Goal: Task Accomplishment & Management: Use online tool/utility

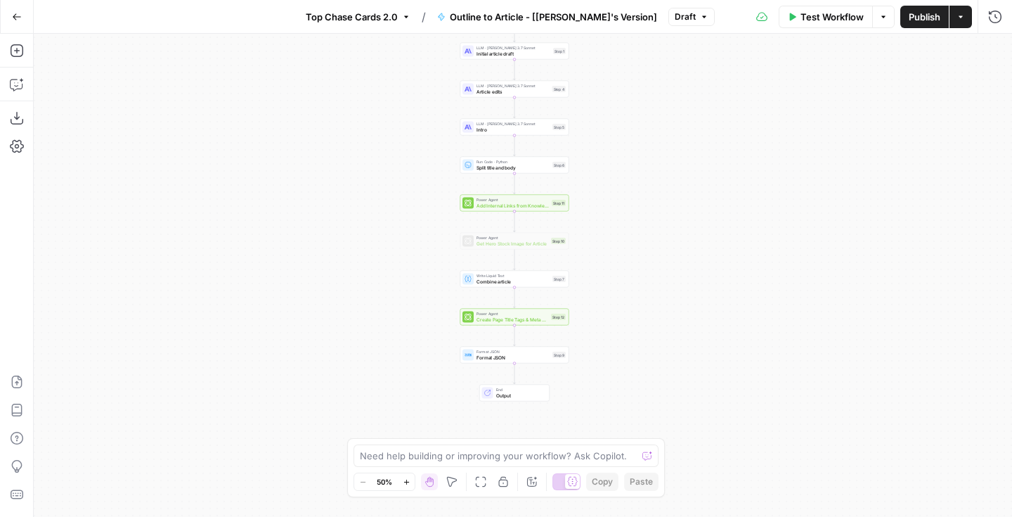
click at [489, 18] on span "Outline to Article - [Shane's Version]" at bounding box center [553, 17] width 207 height 14
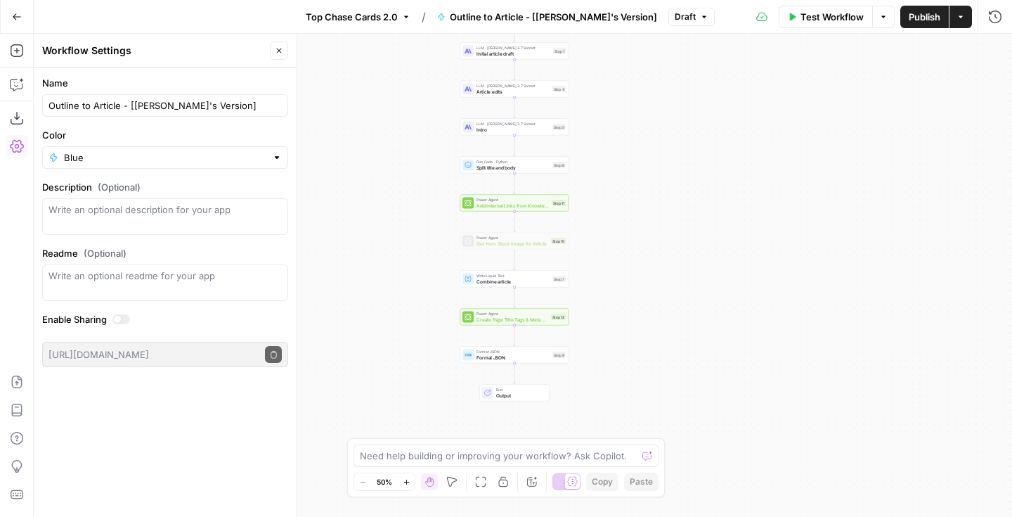
click at [395, 110] on div "Workflow Set Inputs Inputs Google Search Google Search Step 2 LLM · GPT-4o Extr…" at bounding box center [523, 275] width 978 height 483
click at [276, 55] on button "Close" at bounding box center [279, 50] width 18 height 18
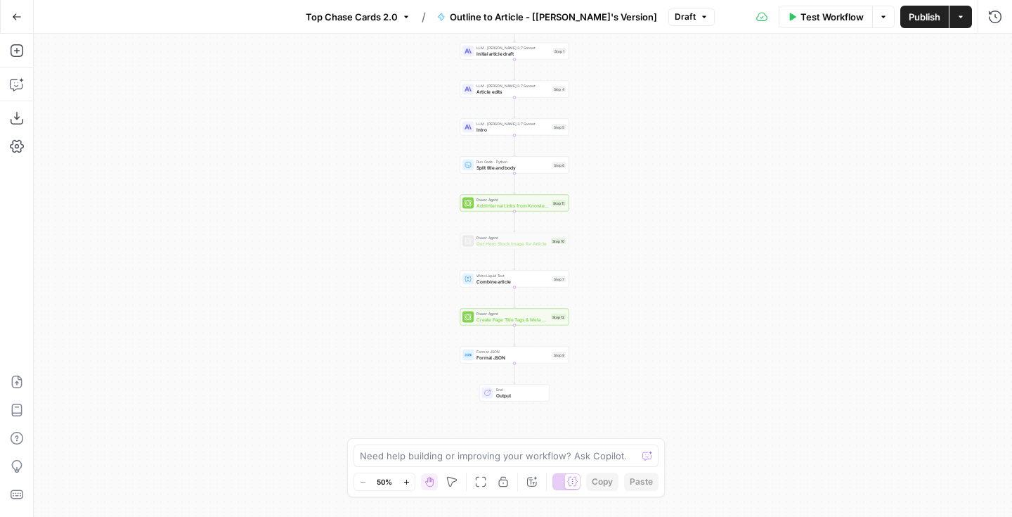
click at [836, 386] on div "Workflow Set Inputs Inputs Google Search Google Search Step 2 LLM · GPT-4o Extr…" at bounding box center [523, 275] width 978 height 483
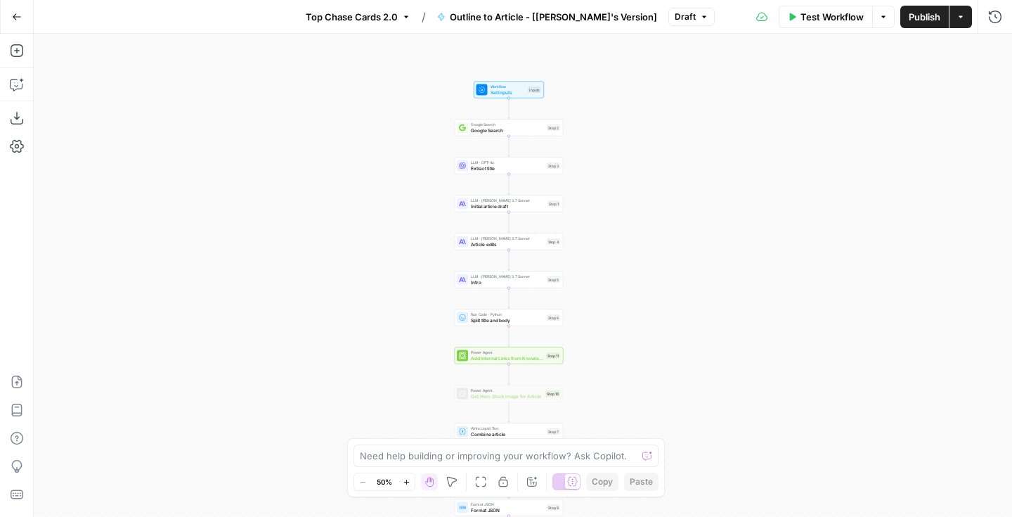
click at [509, 97] on div "Workflow Set Inputs Inputs Test Step" at bounding box center [509, 90] width 70 height 17
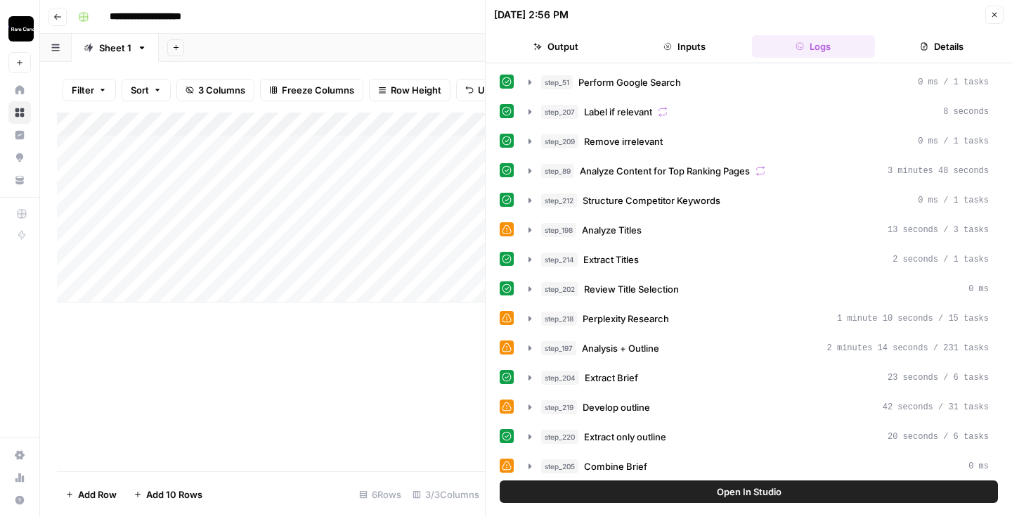
scroll to position [241, 0]
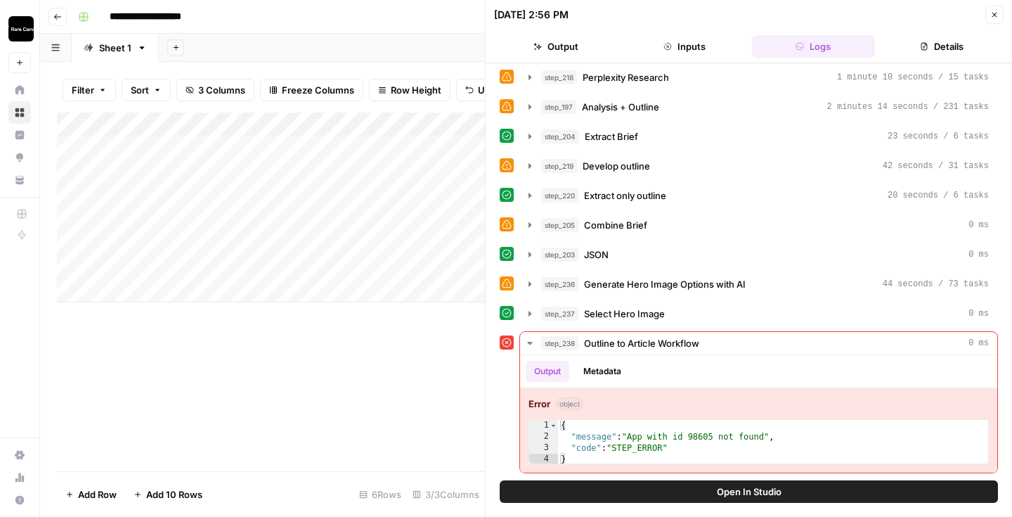
click at [995, 16] on icon "button" at bounding box center [994, 15] width 8 height 8
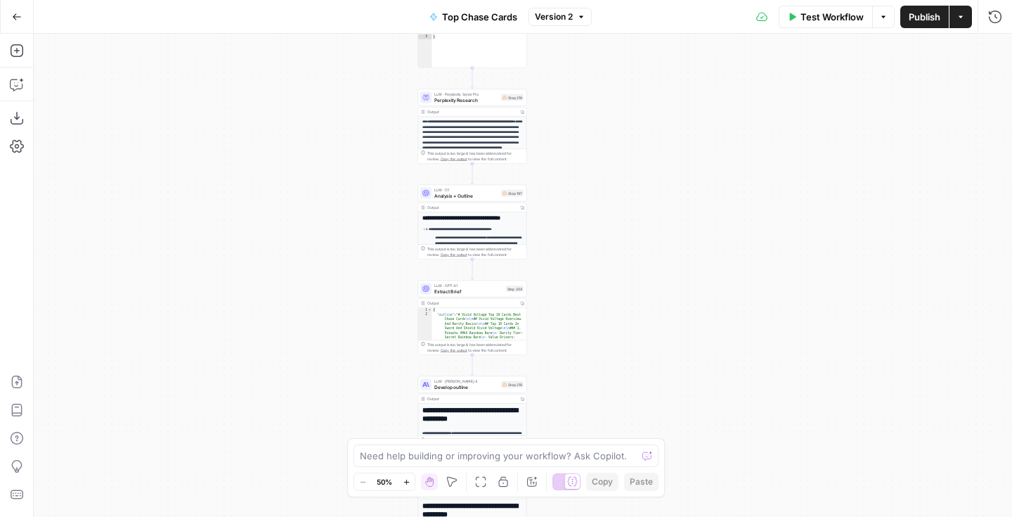
drag, startPoint x: 576, startPoint y: 221, endPoint x: 628, endPoint y: 352, distance: 140.9
click at [628, 352] on div "Workflow Set Inputs Inputs Google Search Perform Google Search Step 51 Output C…" at bounding box center [523, 275] width 978 height 483
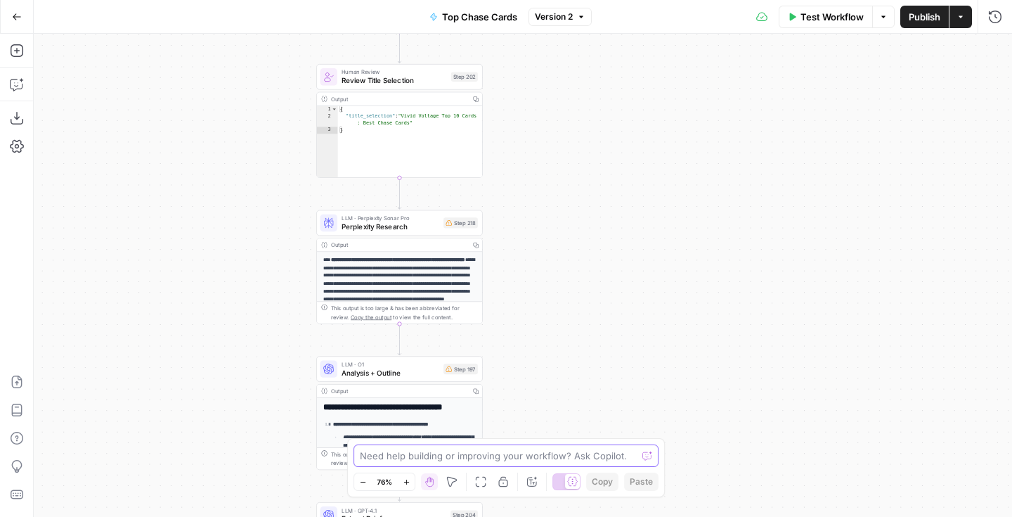
drag, startPoint x: 614, startPoint y: 249, endPoint x: 614, endPoint y: 448, distance: 198.2
click at [625, 516] on html "Rare Candy New Home Browse Insights Opportunities Your Data Recent Grids Top Ch…" at bounding box center [506, 258] width 1012 height 517
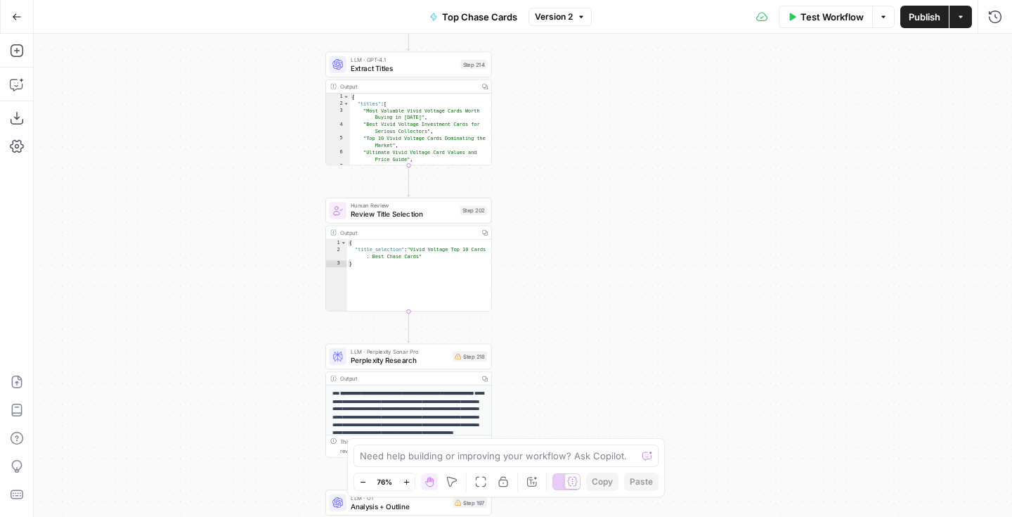
drag, startPoint x: 614, startPoint y: 216, endPoint x: 628, endPoint y: 334, distance: 118.9
click at [628, 334] on div "Workflow Set Inputs Inputs Google Search Perform Google Search Step 51 Output C…" at bounding box center [523, 275] width 978 height 483
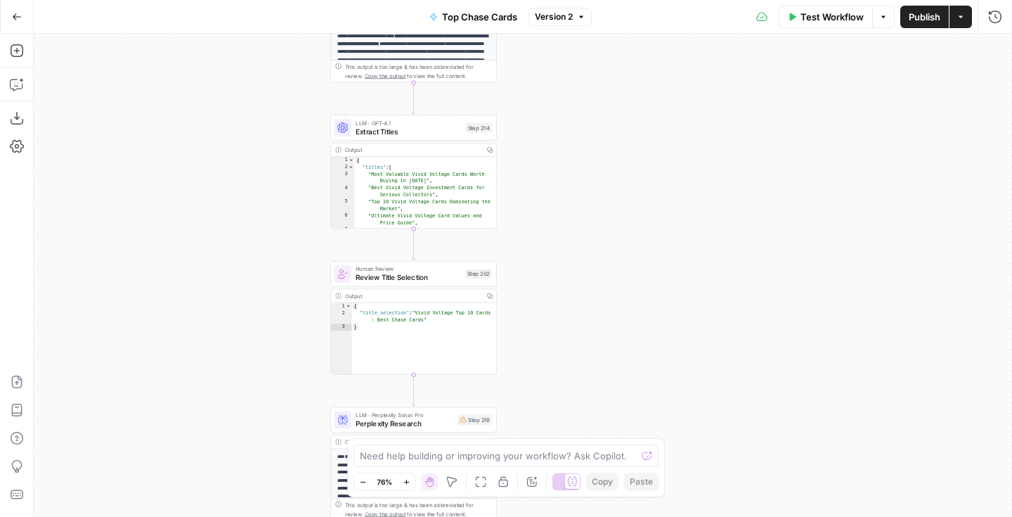
drag, startPoint x: 609, startPoint y: 225, endPoint x: 617, endPoint y: 441, distance: 215.9
click at [617, 441] on body "Rare Candy New Home Browse Insights Opportunities Your Data Recent Grids Top Ch…" at bounding box center [506, 258] width 1012 height 517
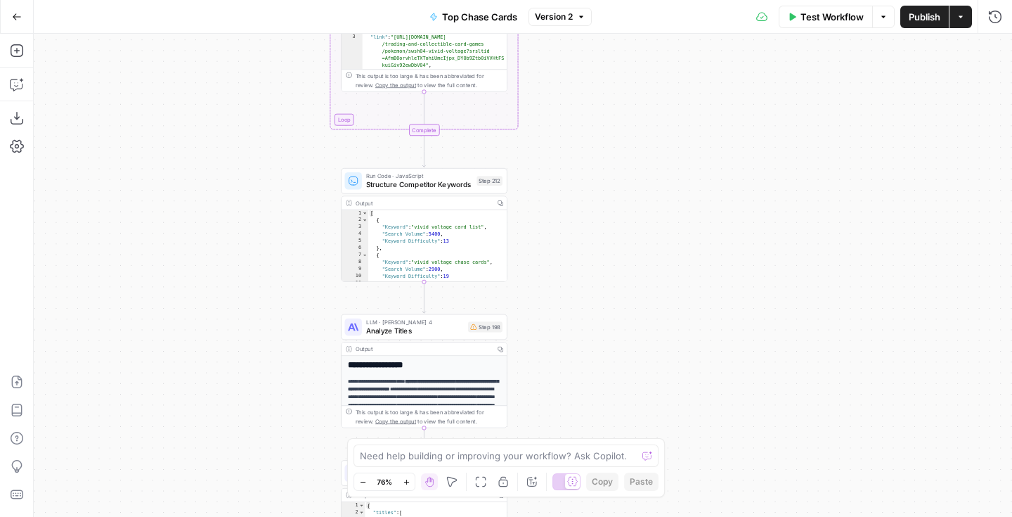
drag, startPoint x: 606, startPoint y: 233, endPoint x: 611, endPoint y: 420, distance: 187.0
click at [611, 420] on div "Workflow Set Inputs Inputs Google Search Perform Google Search Step 51 Output C…" at bounding box center [523, 275] width 978 height 483
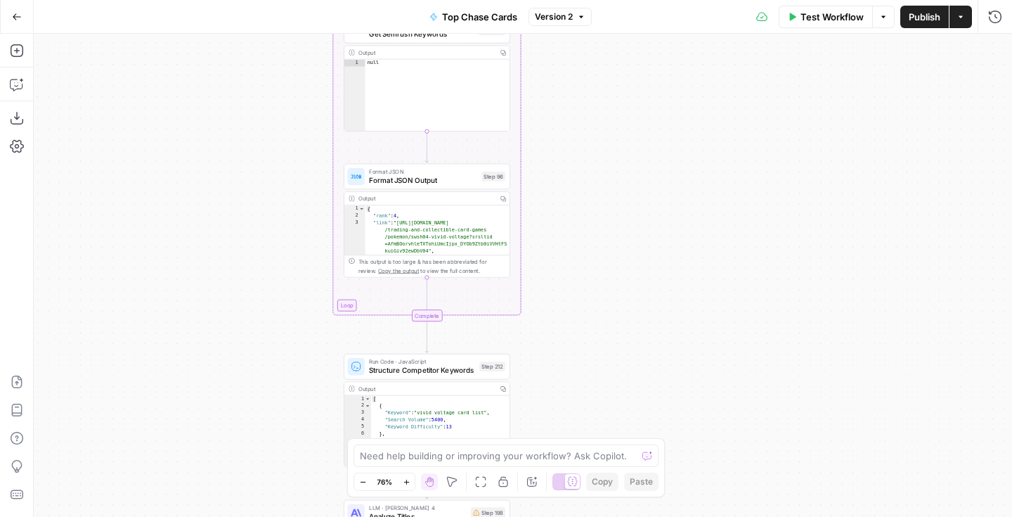
drag, startPoint x: 615, startPoint y: 368, endPoint x: 613, endPoint y: 469, distance: 101.2
click at [613, 469] on body "Rare Candy New Home Browse Insights Opportunities Your Data Recent Grids Top Ch…" at bounding box center [506, 258] width 1012 height 517
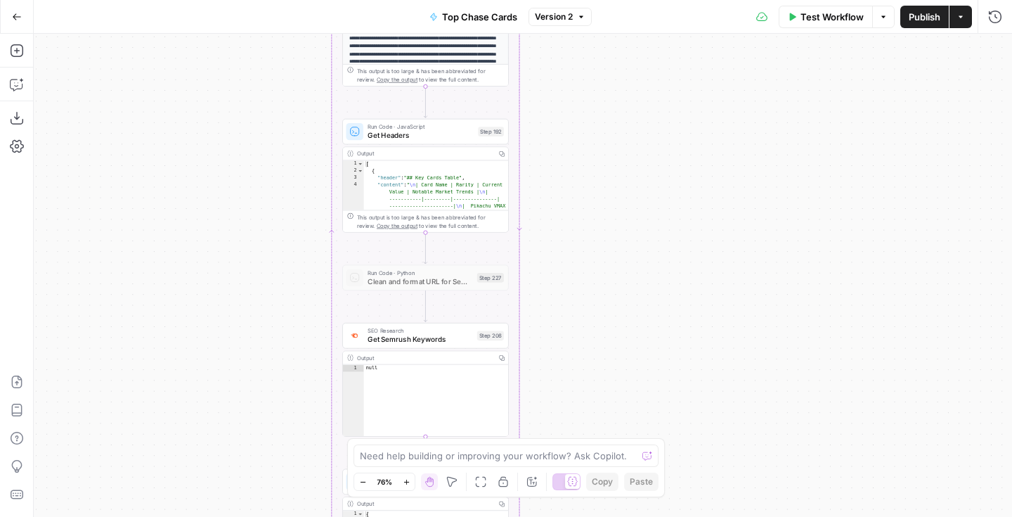
drag, startPoint x: 601, startPoint y: 180, endPoint x: 600, endPoint y: 384, distance: 204.5
click at [600, 384] on div "Workflow Set Inputs Inputs Google Search Perform Google Search Step 51 Output C…" at bounding box center [523, 275] width 978 height 483
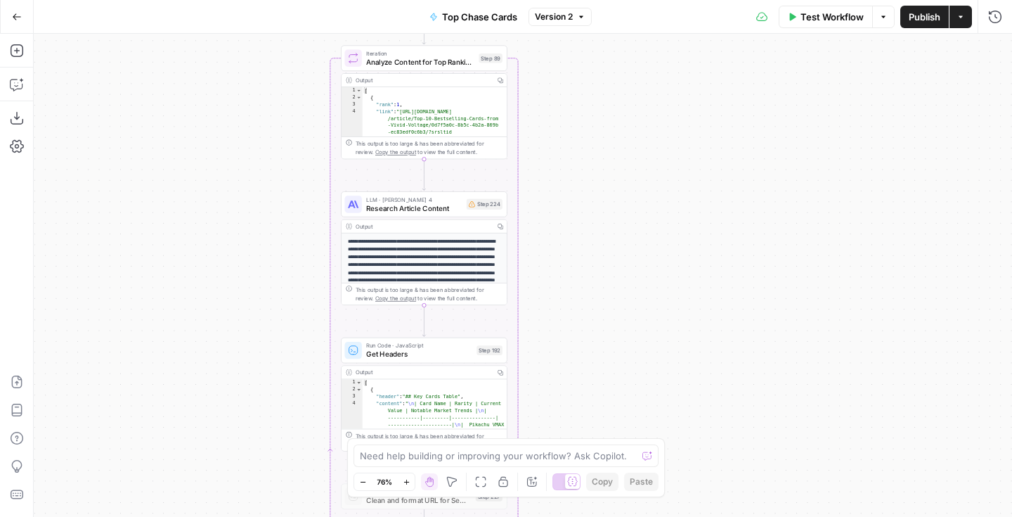
drag, startPoint x: 602, startPoint y: 139, endPoint x: 602, endPoint y: 354, distance: 214.4
click at [602, 354] on div "Workflow Set Inputs Inputs Google Search Perform Google Search Step 51 Output C…" at bounding box center [523, 275] width 978 height 483
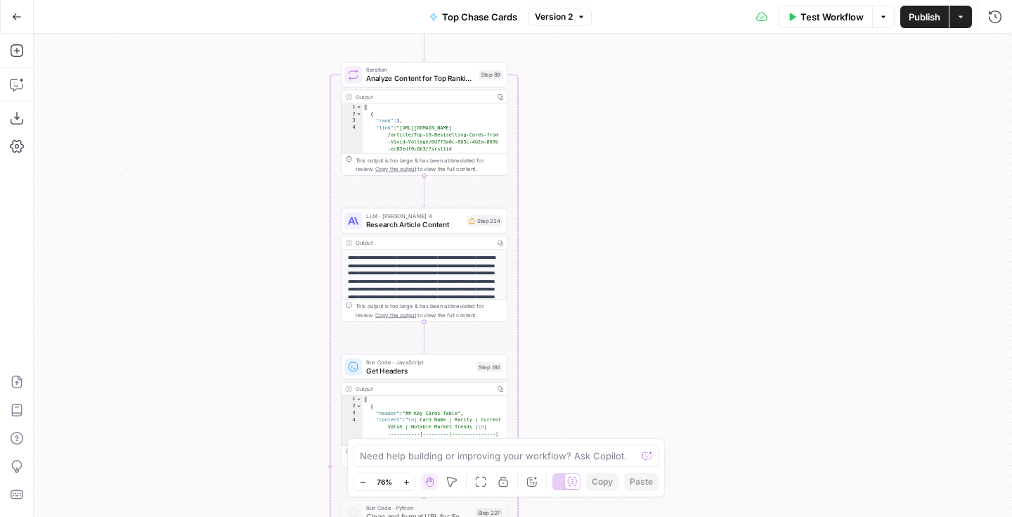
drag, startPoint x: 602, startPoint y: 328, endPoint x: 599, endPoint y: 438, distance: 109.7
click at [599, 438] on body "Rare Candy New Home Browse Insights Opportunities Your Data Recent Grids Top Ch…" at bounding box center [506, 258] width 1012 height 517
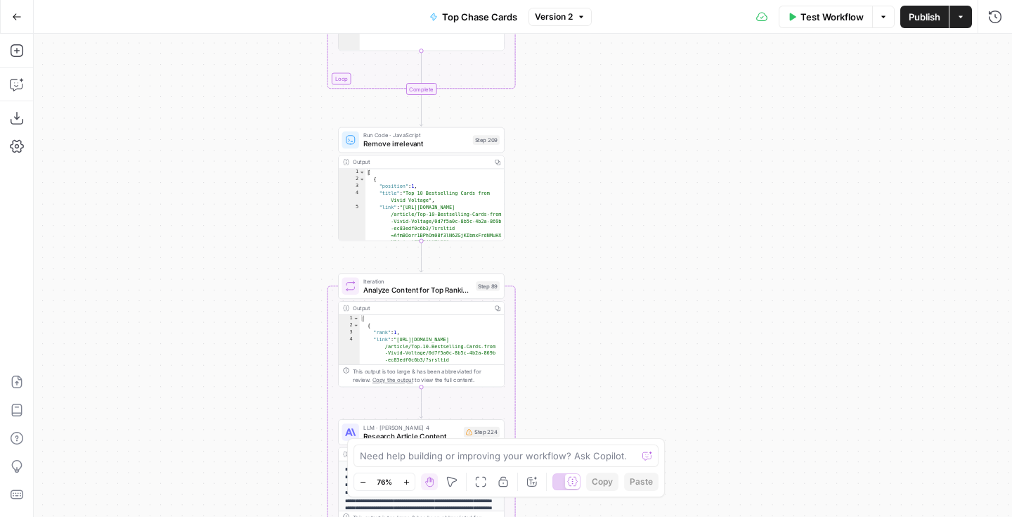
drag, startPoint x: 595, startPoint y: 217, endPoint x: 595, endPoint y: 357, distance: 139.9
click at [595, 357] on div "Workflow Set Inputs Inputs Google Search Perform Google Search Step 51 Output C…" at bounding box center [523, 275] width 978 height 483
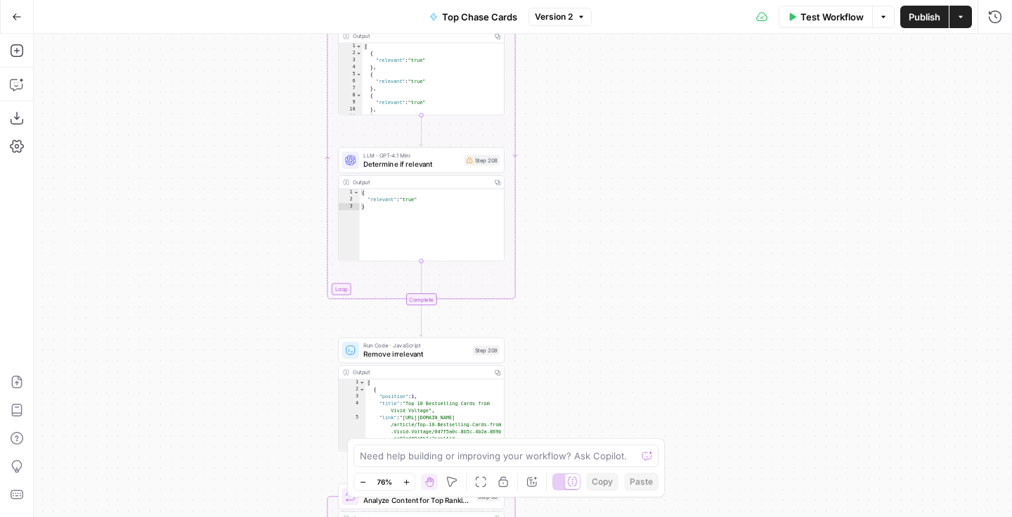
drag, startPoint x: 597, startPoint y: 107, endPoint x: 596, endPoint y: 323, distance: 216.5
click at [596, 323] on div "Workflow Set Inputs Inputs Google Search Perform Google Search Step 51 Output C…" at bounding box center [523, 275] width 978 height 483
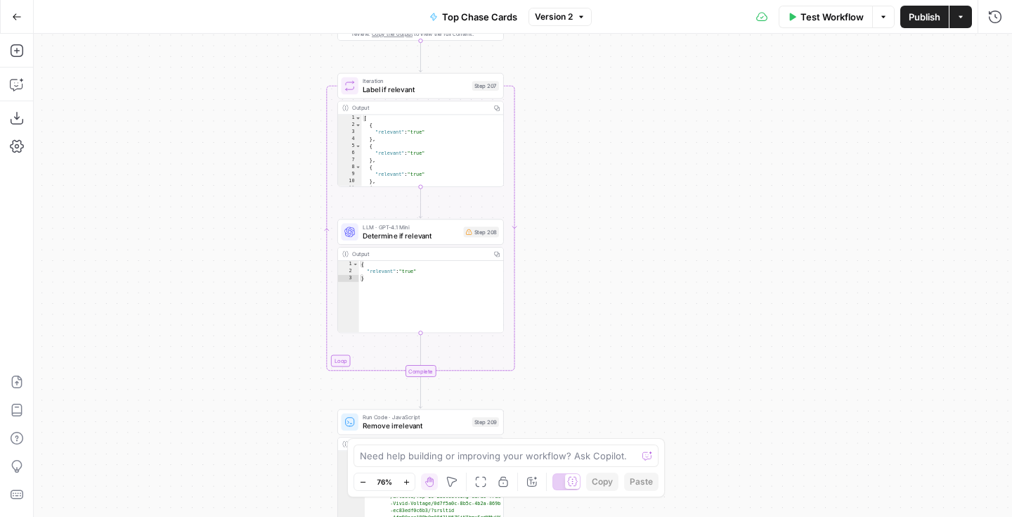
drag, startPoint x: 607, startPoint y: 184, endPoint x: 607, endPoint y: 450, distance: 266.4
click at [607, 450] on body "Rare Candy New Home Browse Insights Opportunities Your Data Recent Grids Top Ch…" at bounding box center [506, 258] width 1012 height 517
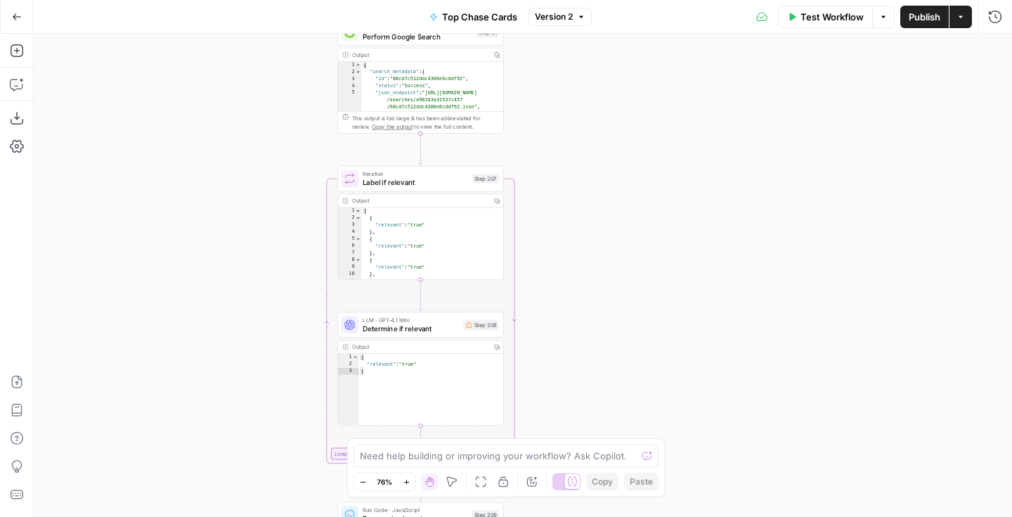
drag, startPoint x: 599, startPoint y: 260, endPoint x: 599, endPoint y: 140, distance: 120.2
click at [599, 140] on div "Workflow Set Inputs Inputs Google Search Perform Google Search Step 51 Output C…" at bounding box center [523, 275] width 978 height 483
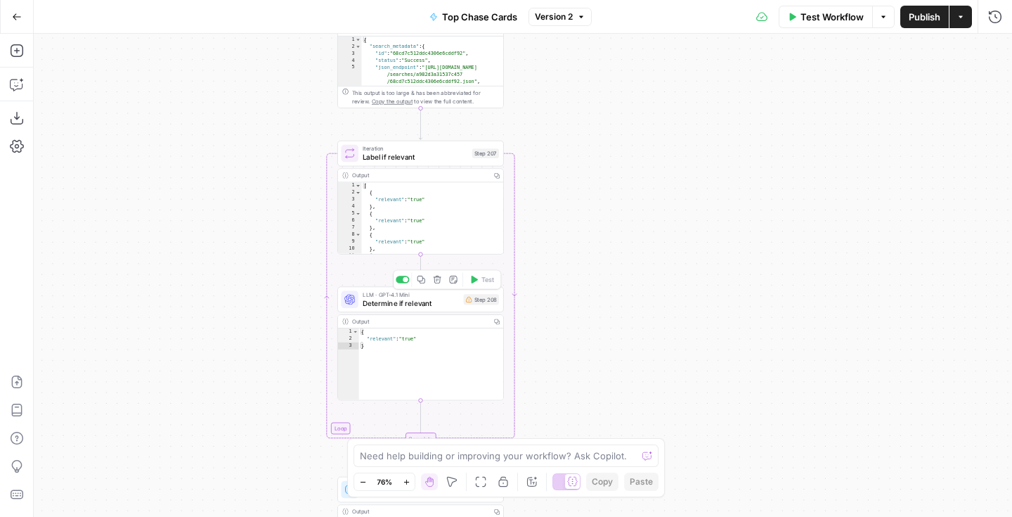
click at [425, 306] on span "Determine if relevant" at bounding box center [411, 302] width 96 height 11
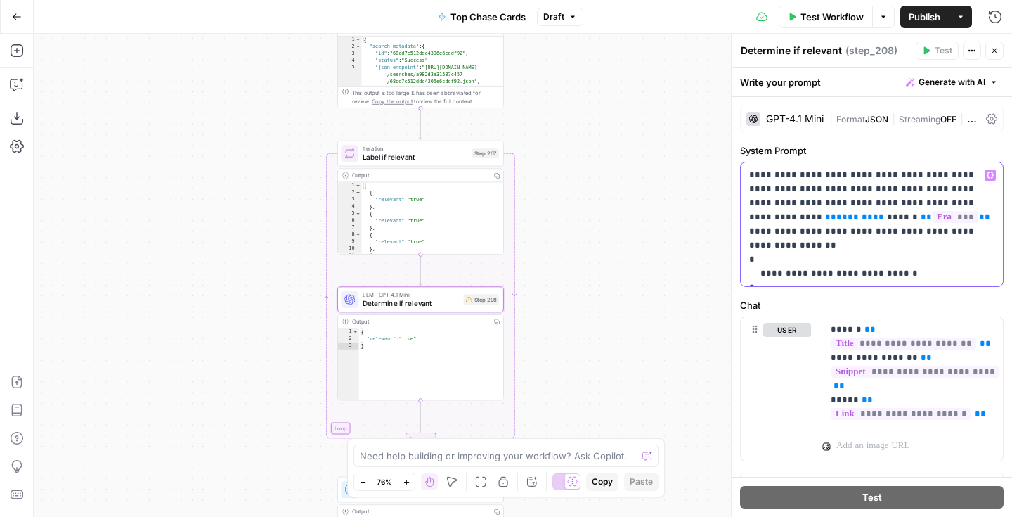
click at [884, 212] on span "**" at bounding box center [878, 216] width 11 height 9
click at [994, 171] on button "Variables Menu" at bounding box center [990, 174] width 11 height 11
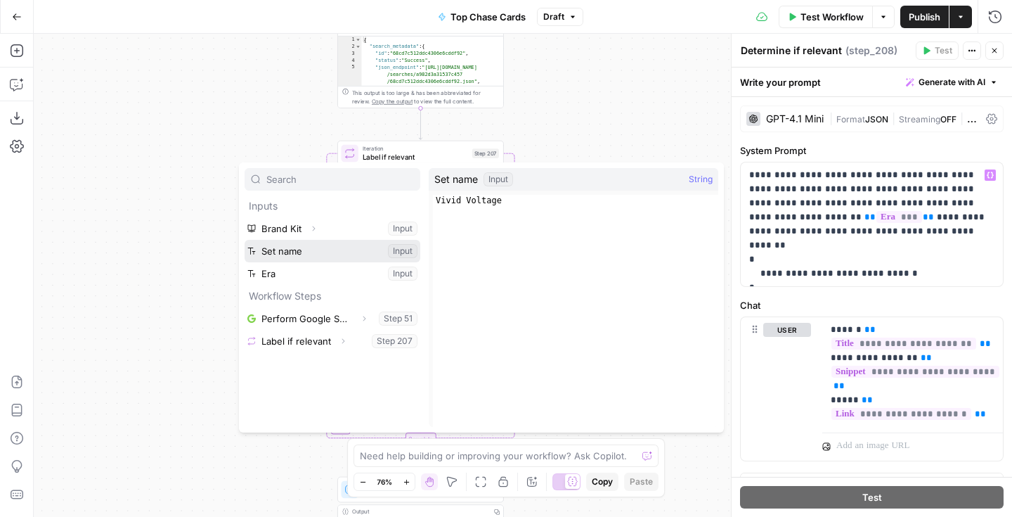
click at [384, 244] on button "Select variable Set name" at bounding box center [333, 251] width 176 height 22
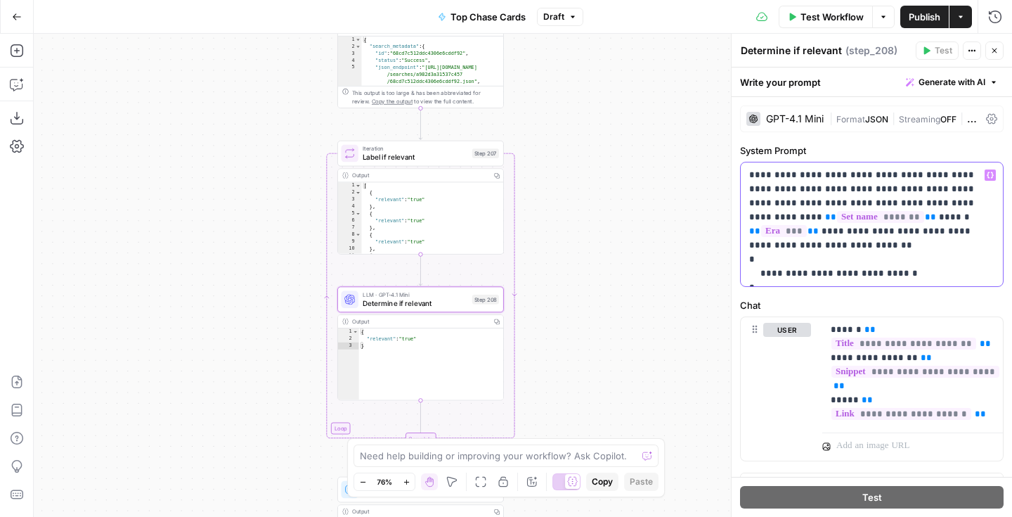
scroll to position [25, 0]
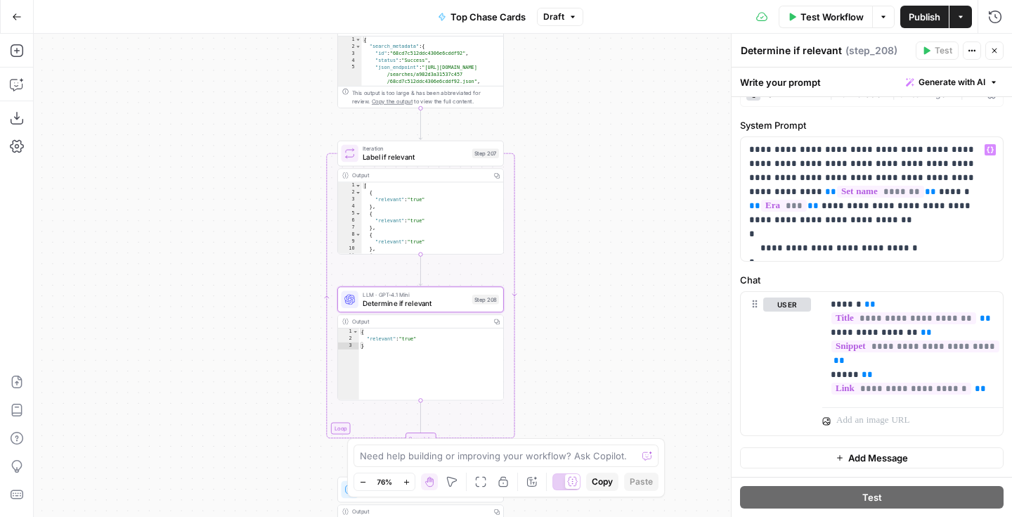
click at [999, 46] on button "Close" at bounding box center [994, 50] width 18 height 18
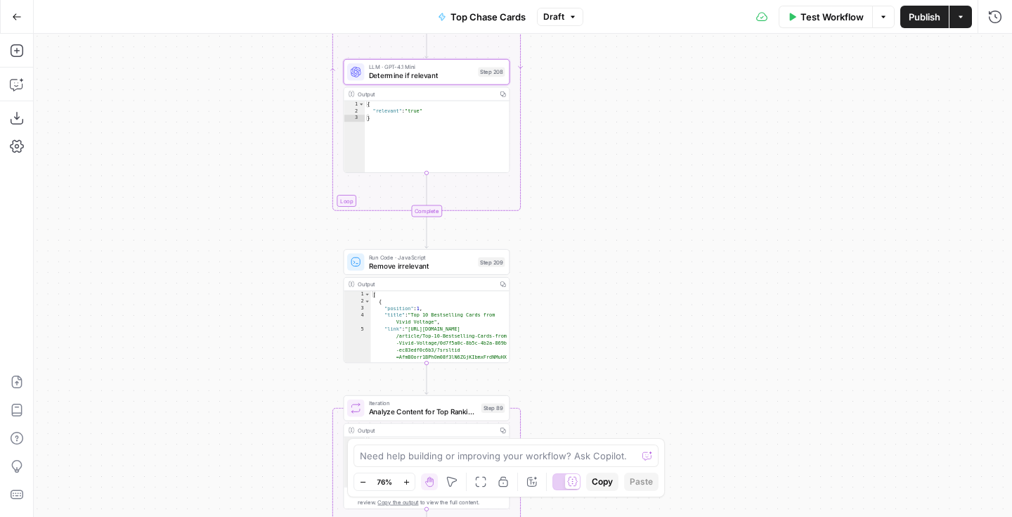
drag, startPoint x: 542, startPoint y: 271, endPoint x: 550, endPoint y: 119, distance: 152.7
click at [550, 119] on div "Workflow Set Inputs Inputs Google Search Perform Google Search Step 51 Output C…" at bounding box center [523, 275] width 978 height 483
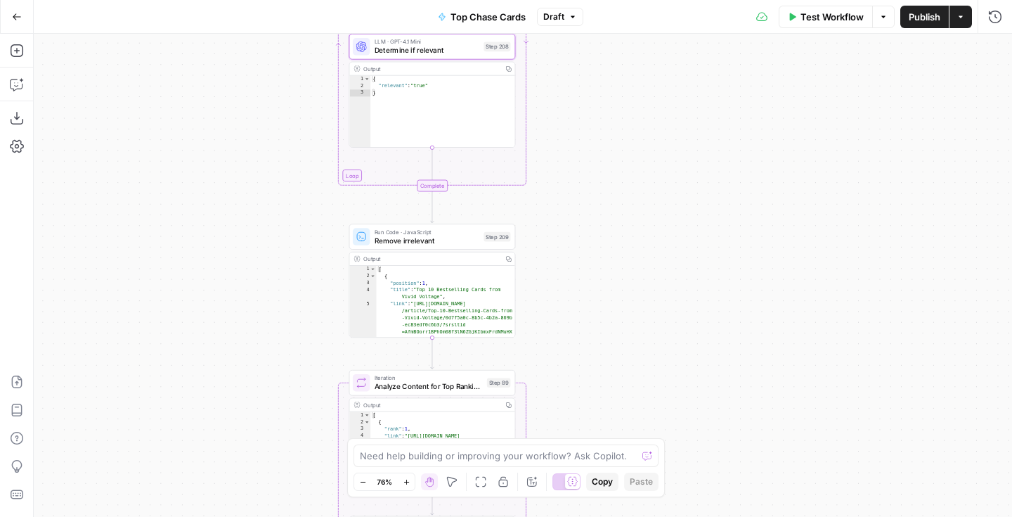
click at [468, 242] on span "Remove irrelevant" at bounding box center [427, 240] width 105 height 11
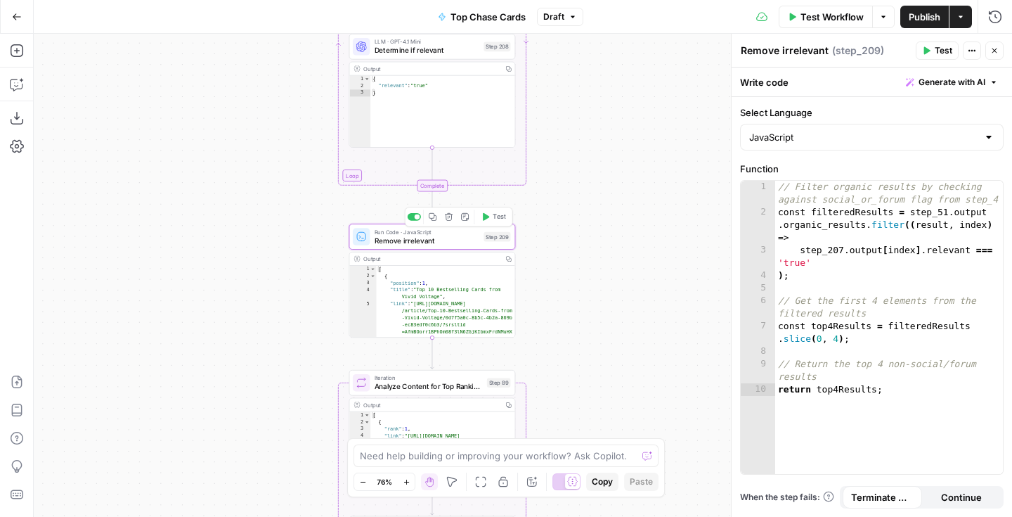
click at [468, 242] on span "Remove irrelevant" at bounding box center [427, 240] width 105 height 11
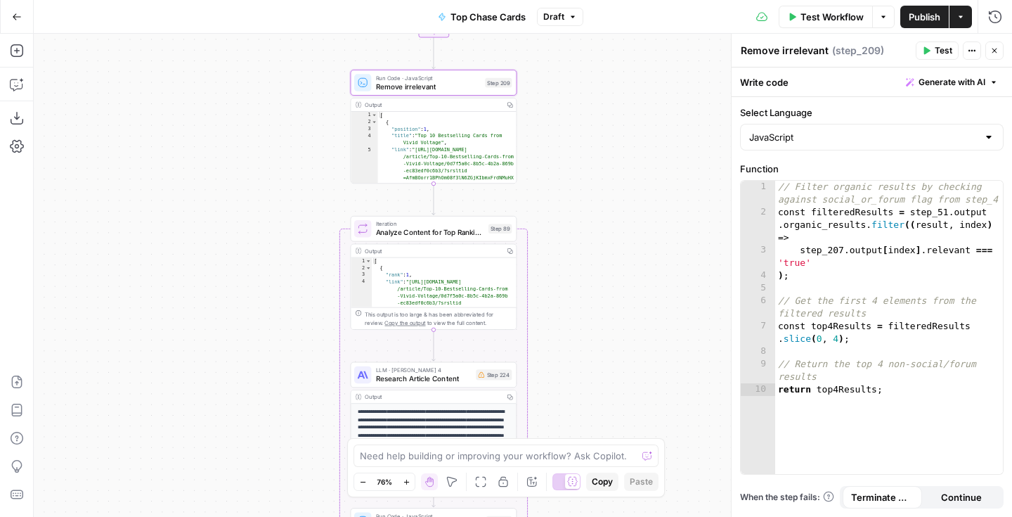
drag, startPoint x: 575, startPoint y: 272, endPoint x: 578, endPoint y: 112, distance: 159.6
click at [578, 112] on div "Workflow Set Inputs Inputs Google Search Perform Google Search Step 51 Output C…" at bounding box center [523, 275] width 978 height 483
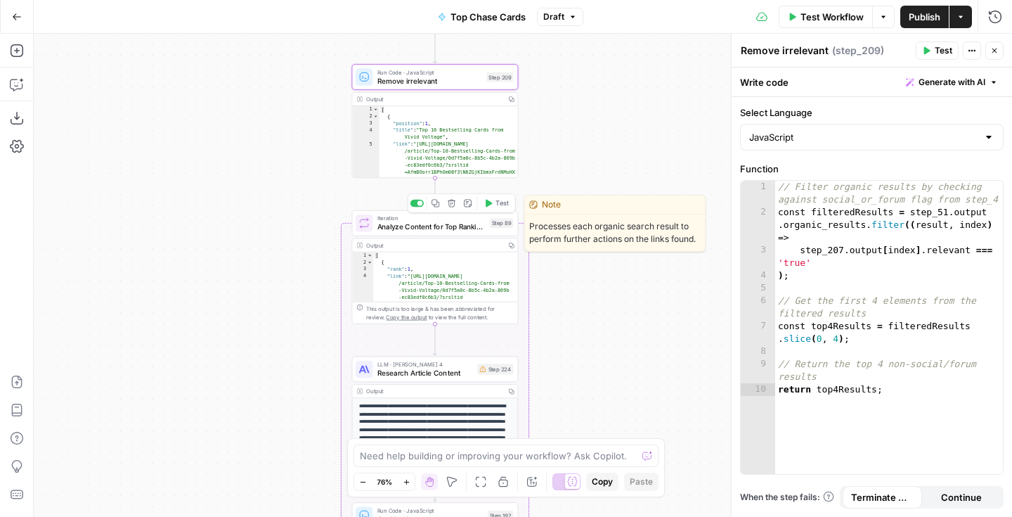
click at [479, 226] on span "Analyze Content for Top Ranking Pages" at bounding box center [431, 226] width 108 height 11
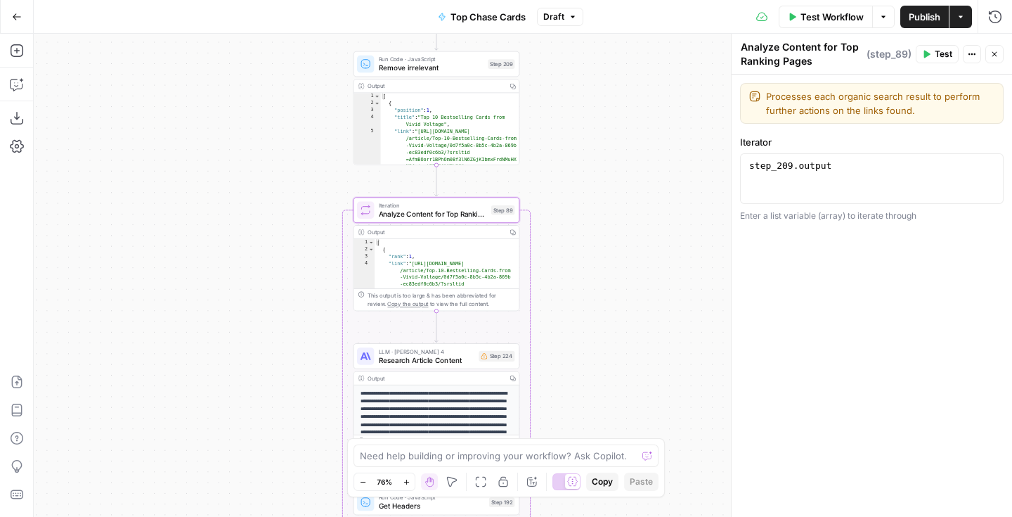
click at [462, 361] on span "Research Article Content" at bounding box center [427, 359] width 96 height 11
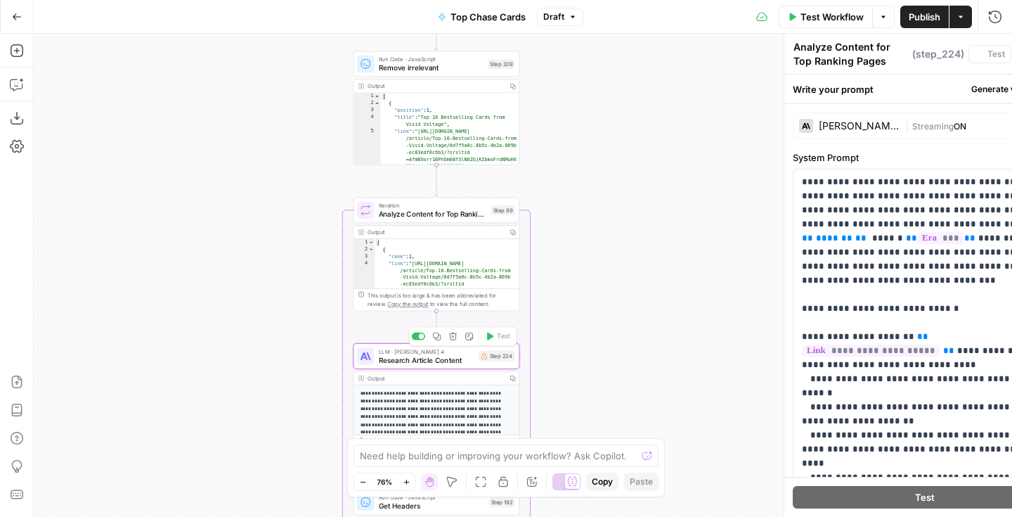
type textarea "Research Article Content"
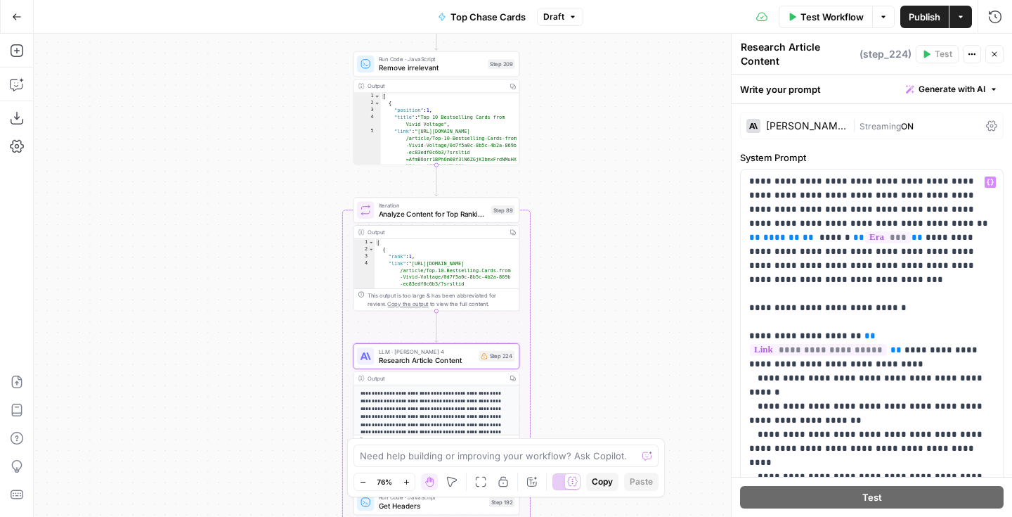
scroll to position [0, 0]
click at [991, 182] on icon "button" at bounding box center [990, 182] width 7 height 7
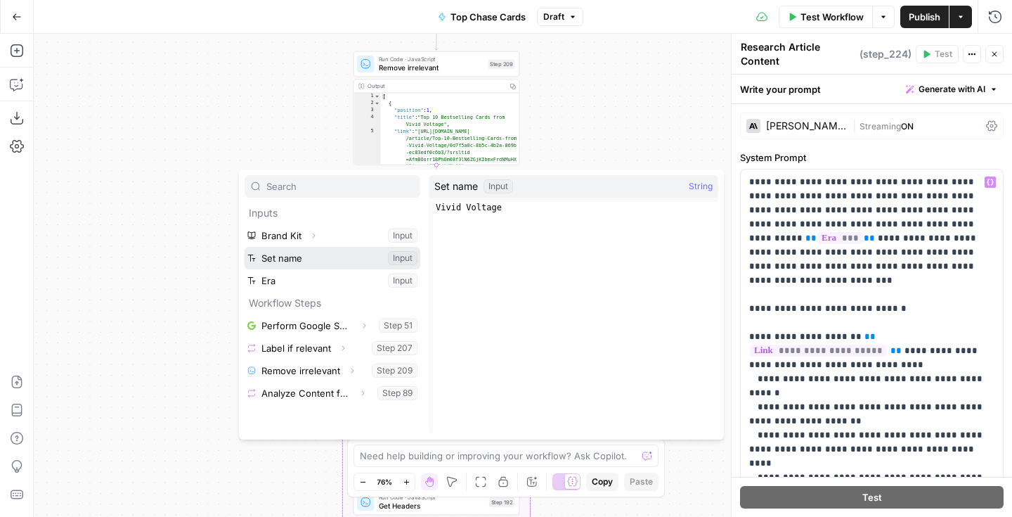
click at [371, 268] on button "Select variable Set name" at bounding box center [333, 258] width 176 height 22
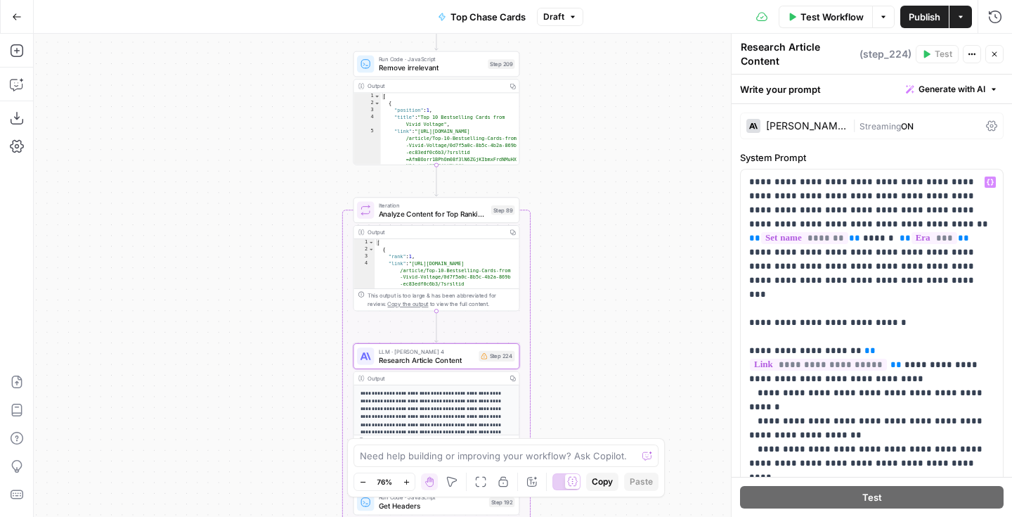
click at [592, 313] on div "Workflow Set Inputs Inputs Google Search Perform Google Search Step 51 Output C…" at bounding box center [523, 275] width 978 height 483
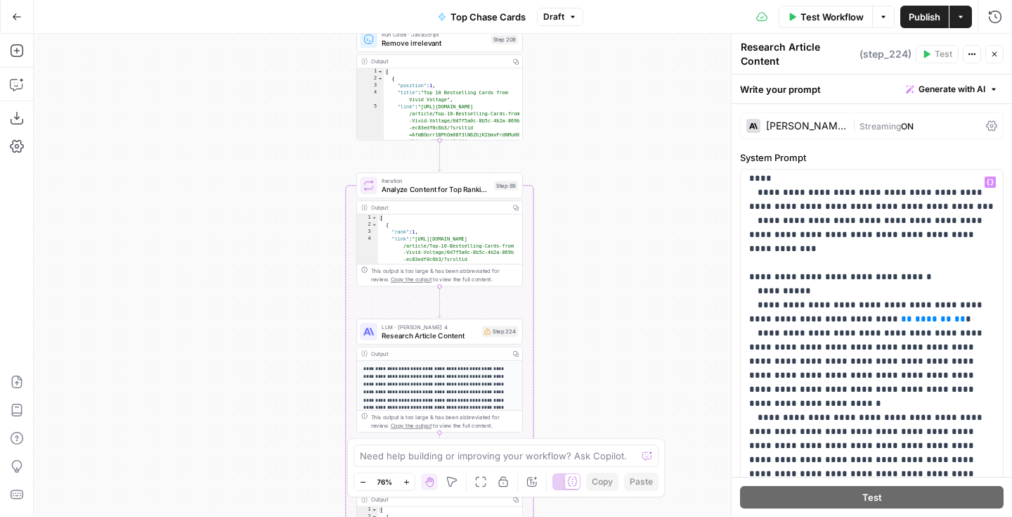
scroll to position [299, 0]
click at [900, 234] on p "**********" at bounding box center [871, 403] width 245 height 1054
click at [895, 233] on p "**********" at bounding box center [871, 403] width 245 height 1054
click at [989, 183] on icon "button" at bounding box center [990, 182] width 7 height 7
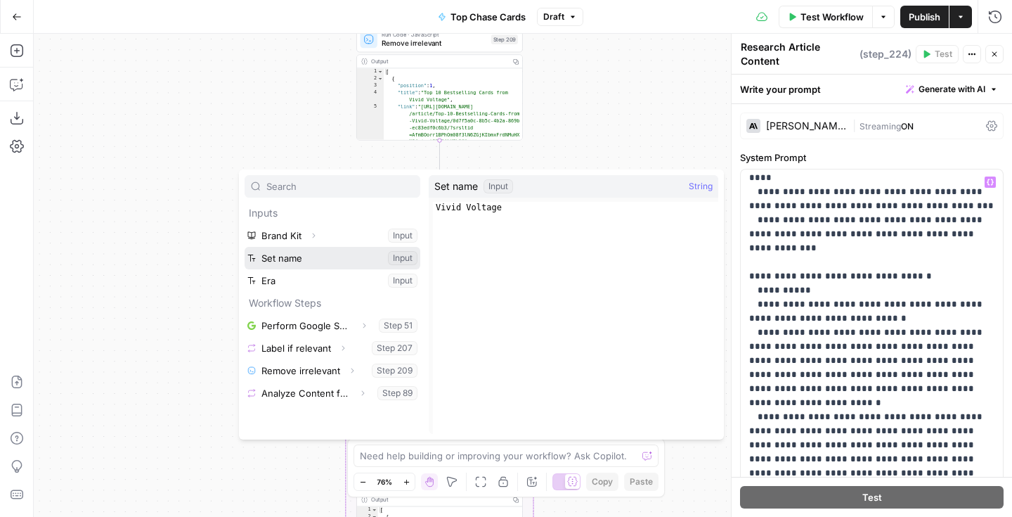
click at [367, 257] on button "Select variable Set name" at bounding box center [333, 258] width 176 height 22
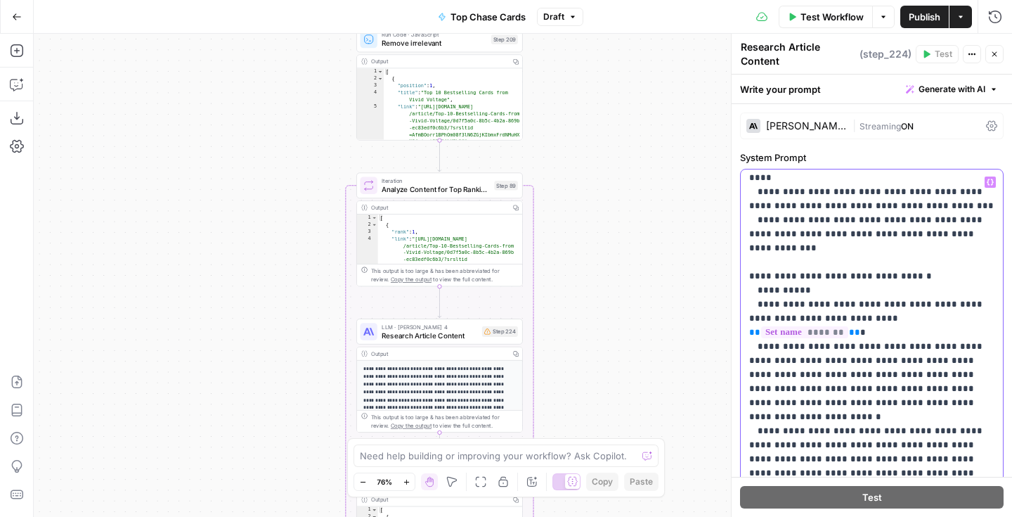
scroll to position [322, 0]
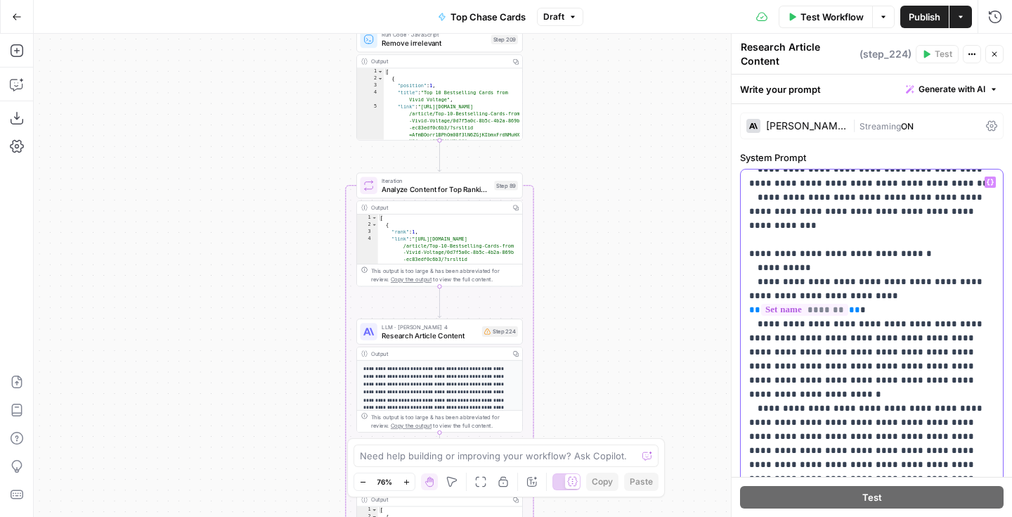
click at [988, 181] on icon "button" at bounding box center [990, 182] width 7 height 7
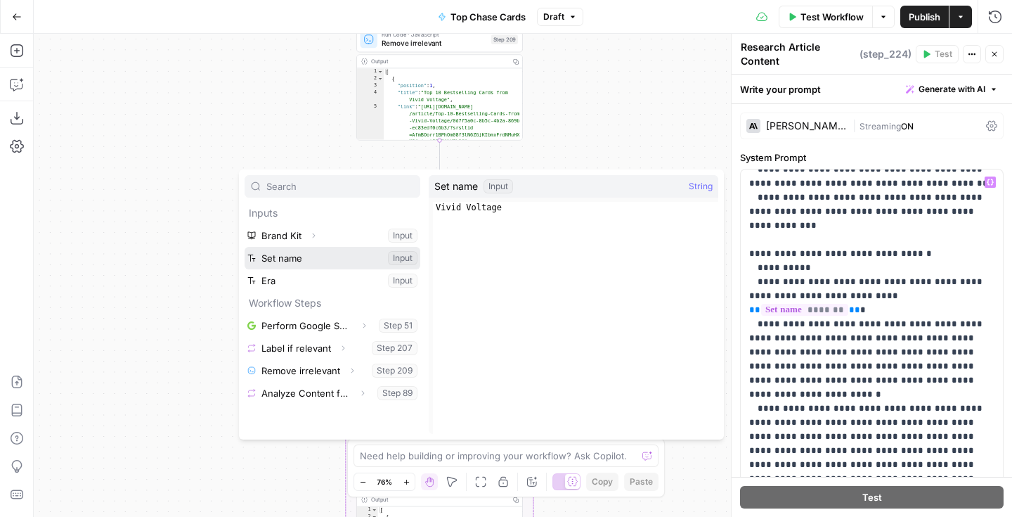
click at [361, 258] on button "Select variable Set name" at bounding box center [333, 258] width 176 height 22
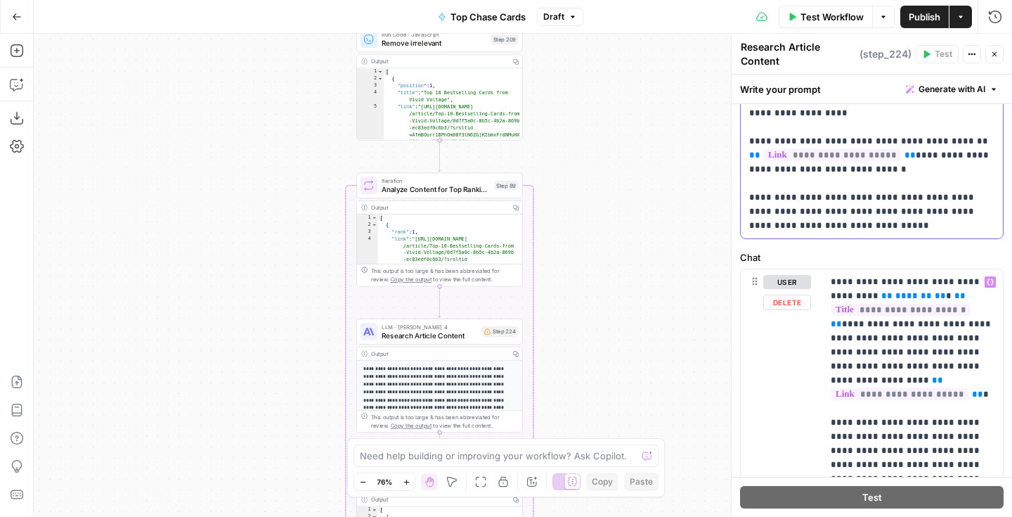
scroll to position [508, 0]
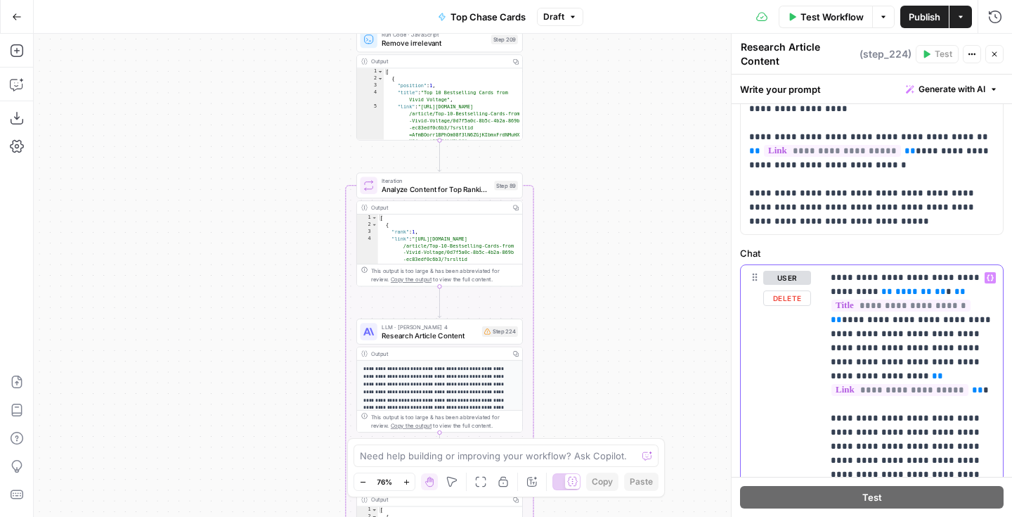
click at [916, 288] on p "**********" at bounding box center [913, 390] width 164 height 239
click at [992, 280] on icon "button" at bounding box center [990, 277] width 7 height 6
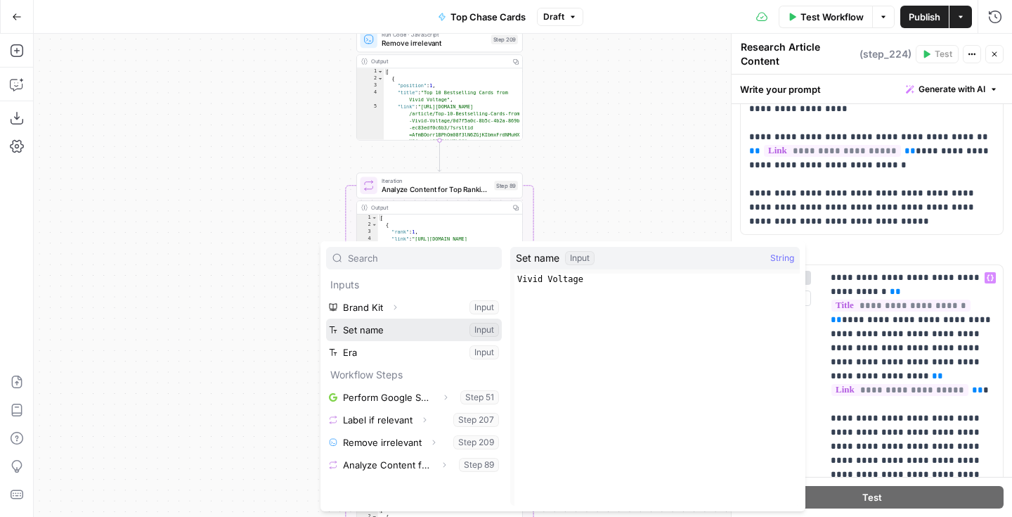
click at [397, 333] on button "Select variable Set name" at bounding box center [414, 329] width 176 height 22
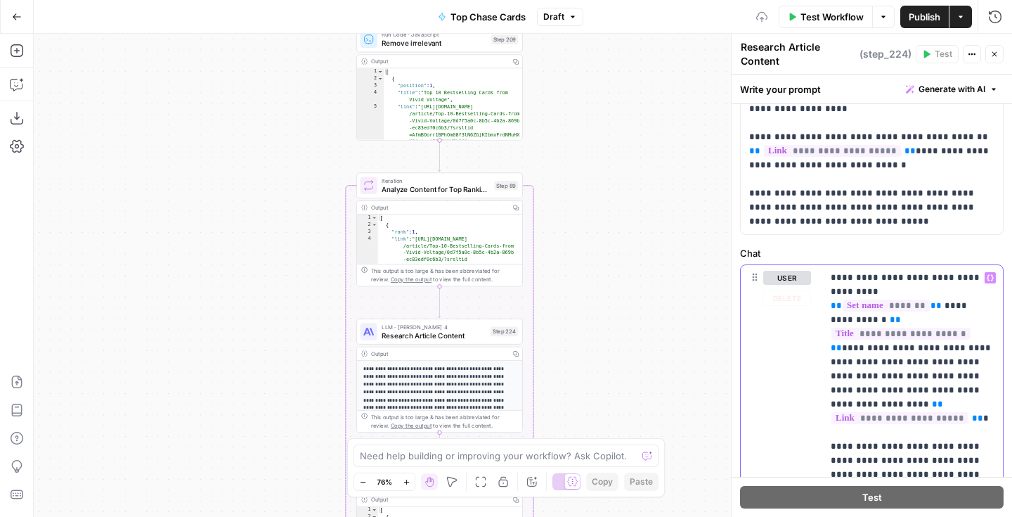
drag, startPoint x: 990, startPoint y: 278, endPoint x: 977, endPoint y: 277, distance: 13.4
click at [990, 278] on icon "button" at bounding box center [990, 277] width 7 height 7
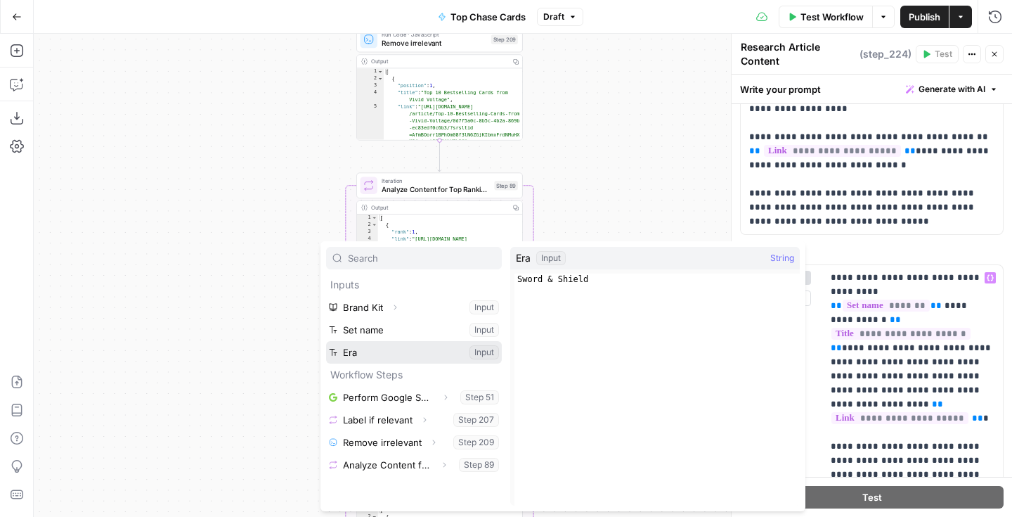
click at [384, 346] on button "Select variable Era" at bounding box center [414, 352] width 176 height 22
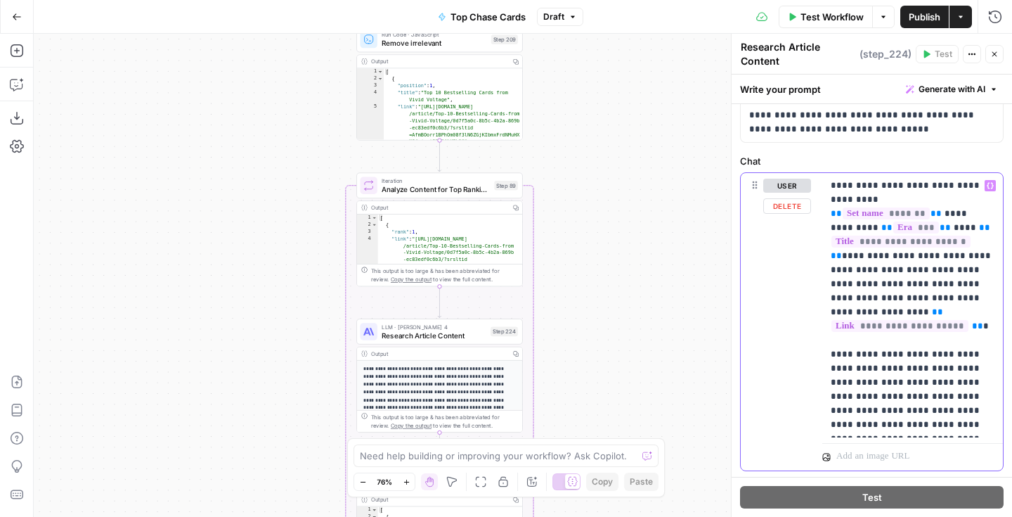
scroll to position [635, 0]
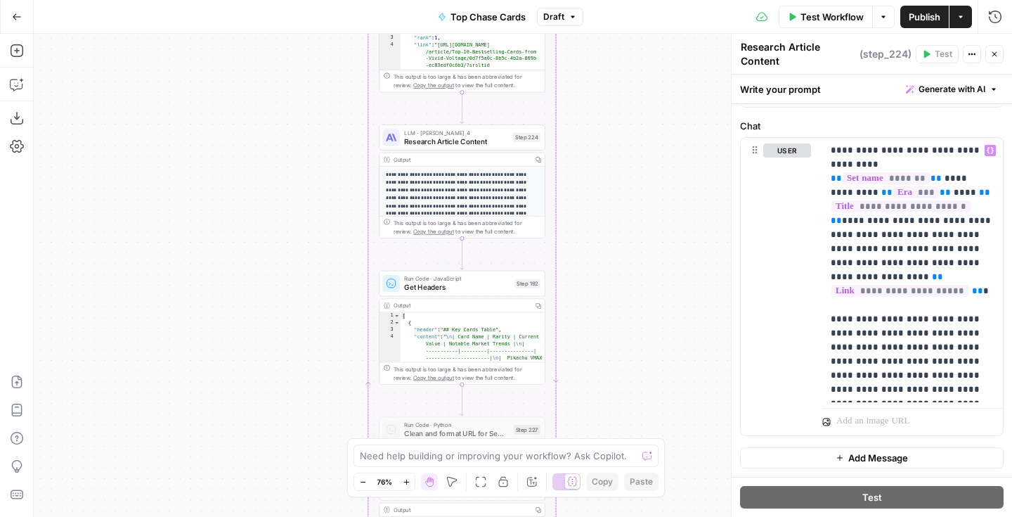
click at [474, 291] on span "Get Headers" at bounding box center [457, 287] width 106 height 11
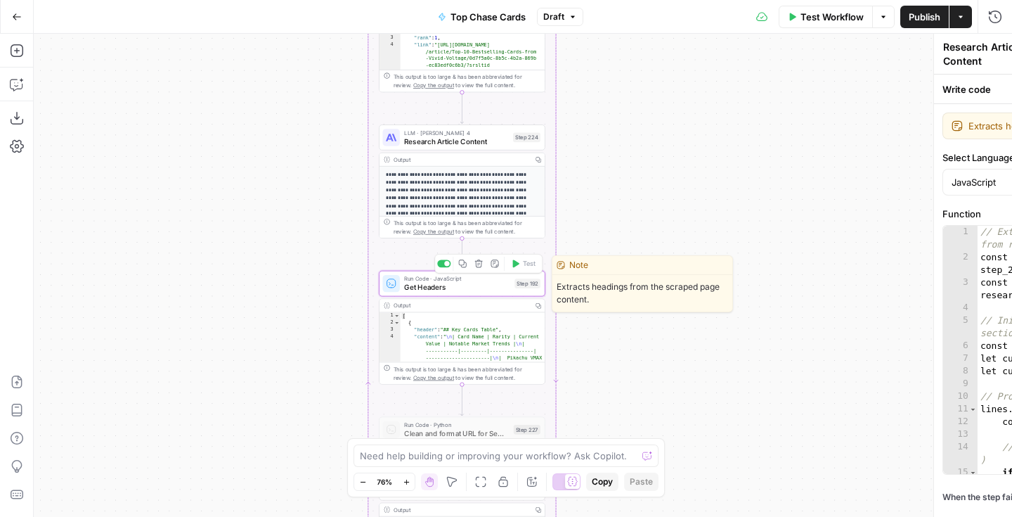
type textarea "Get Headers"
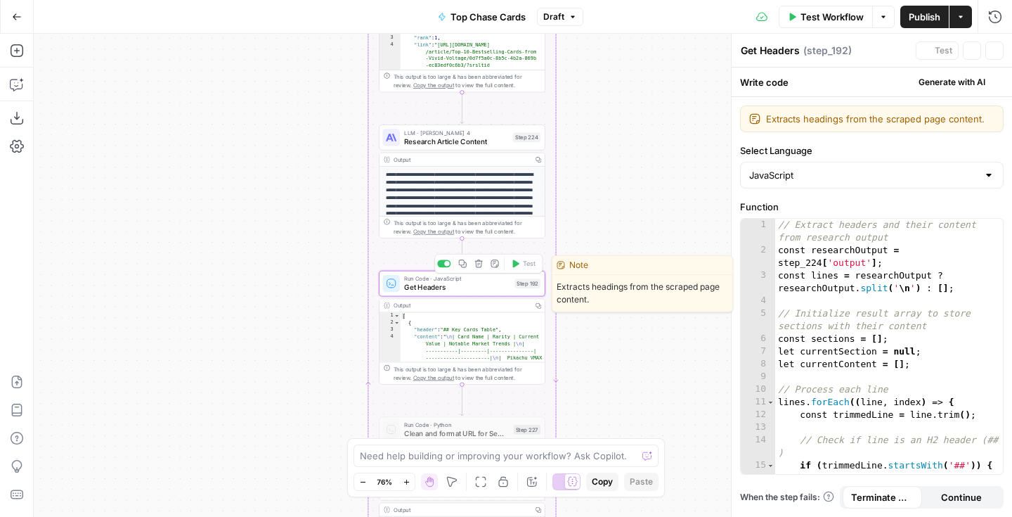
click at [487, 292] on div "Run Code · JavaScript Get Headers Step 192 Copy step Delete step Edit Note Test" at bounding box center [462, 284] width 167 height 26
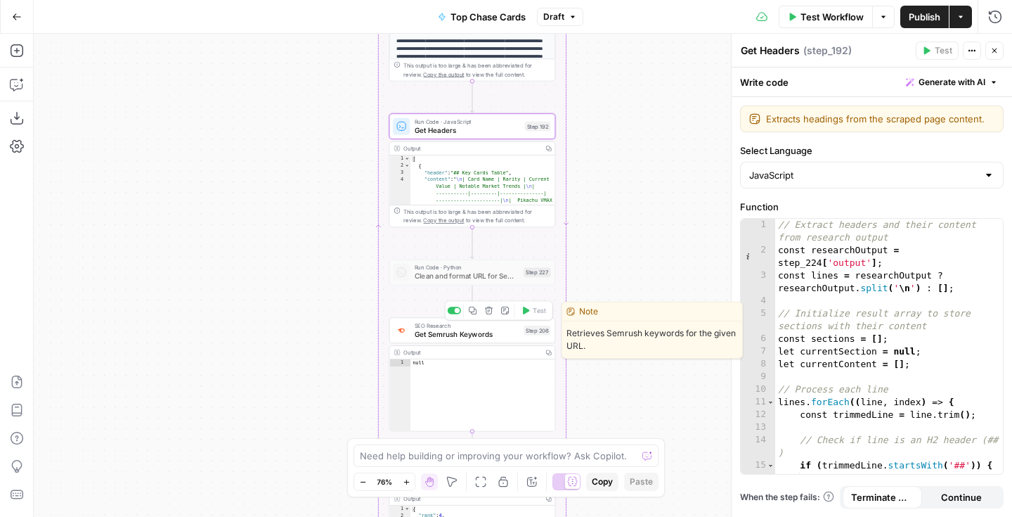
click at [474, 338] on span "Get Semrush Keywords" at bounding box center [467, 333] width 105 height 11
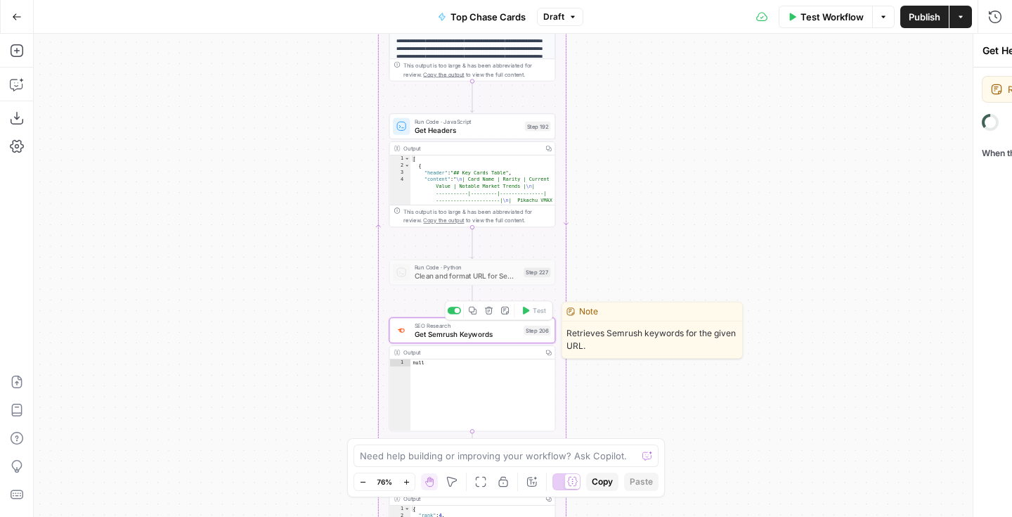
type textarea "Get Semrush Keywords"
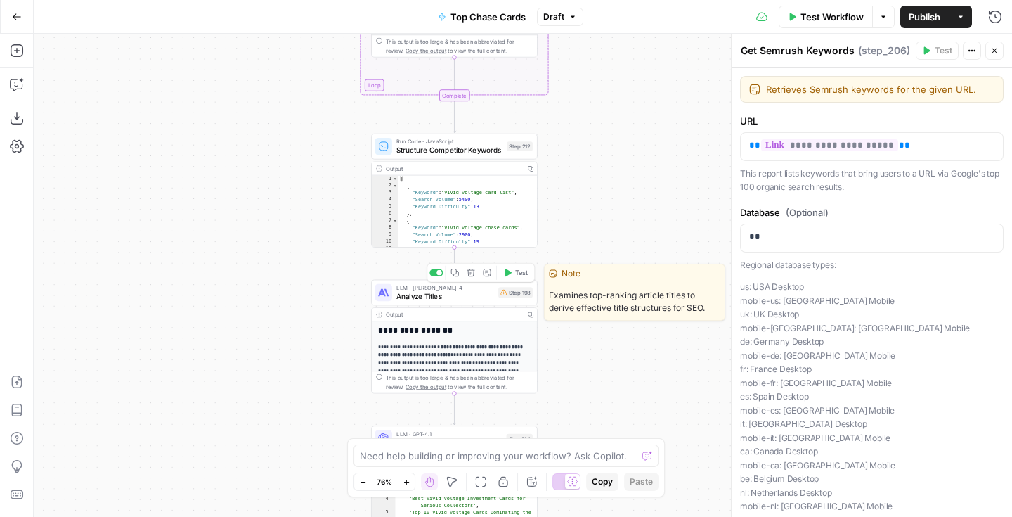
click at [486, 294] on span "Analyze Titles" at bounding box center [445, 296] width 98 height 11
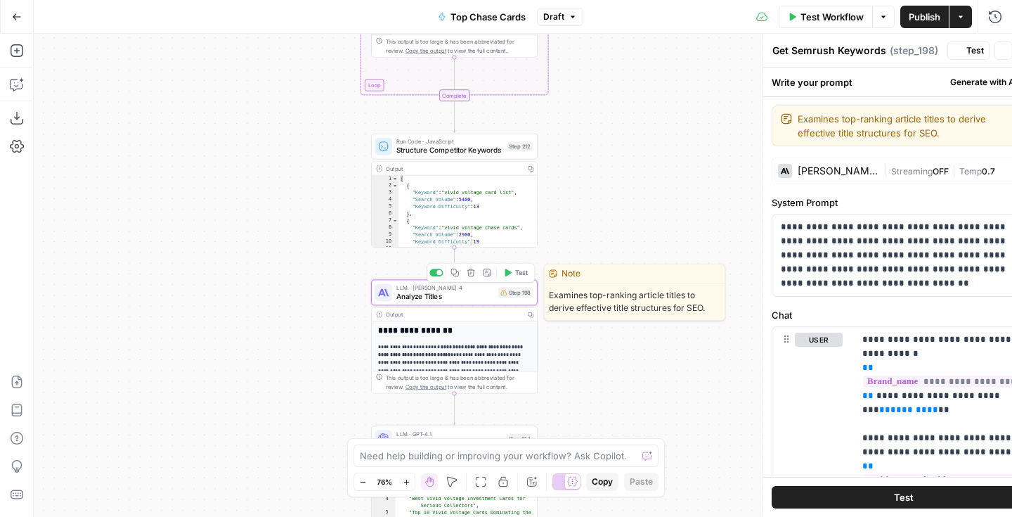
type textarea "Analyze Titles"
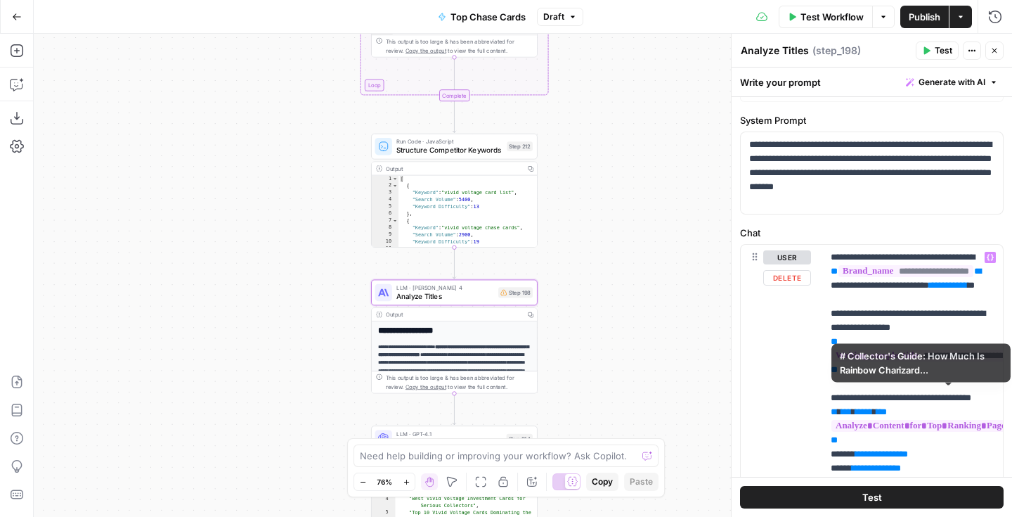
scroll to position [0, 0]
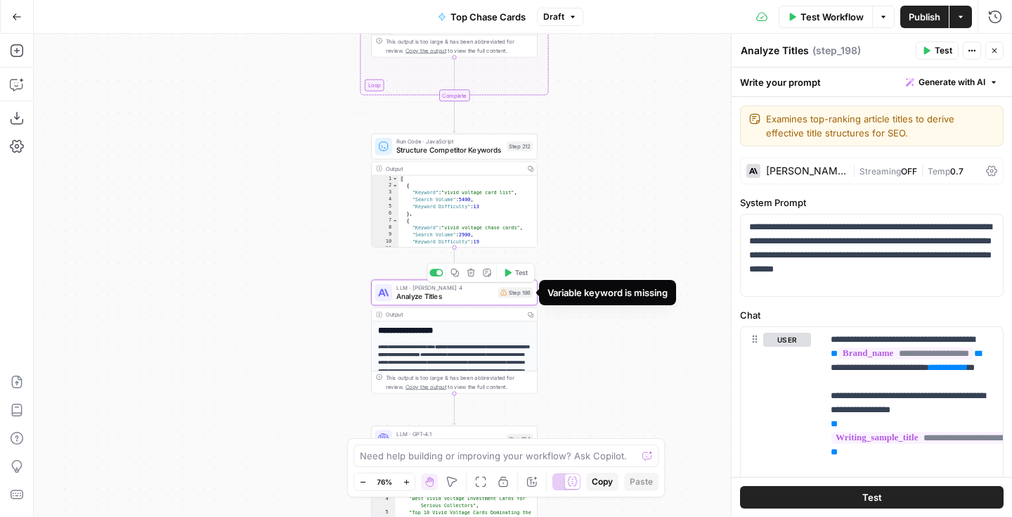
click at [524, 294] on div "Step 198" at bounding box center [515, 292] width 34 height 11
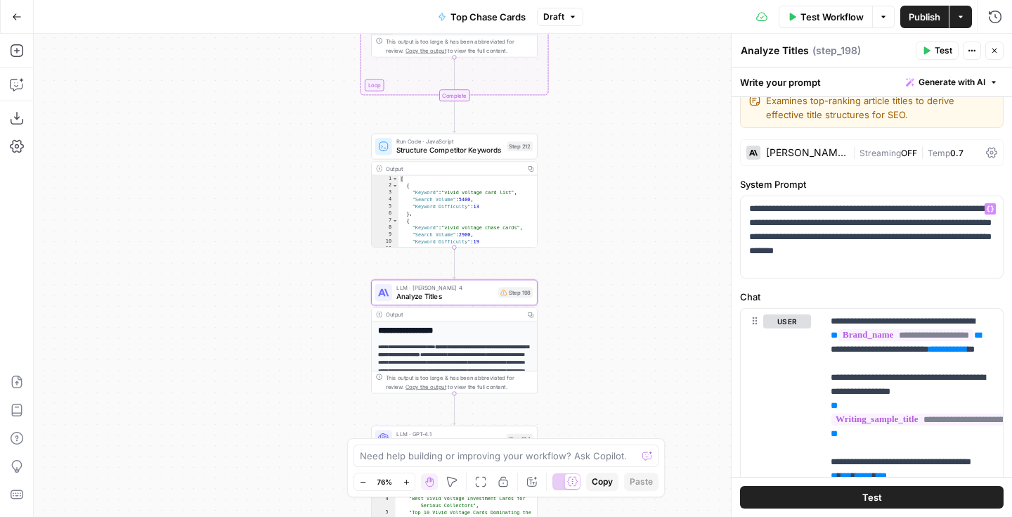
scroll to position [34, 0]
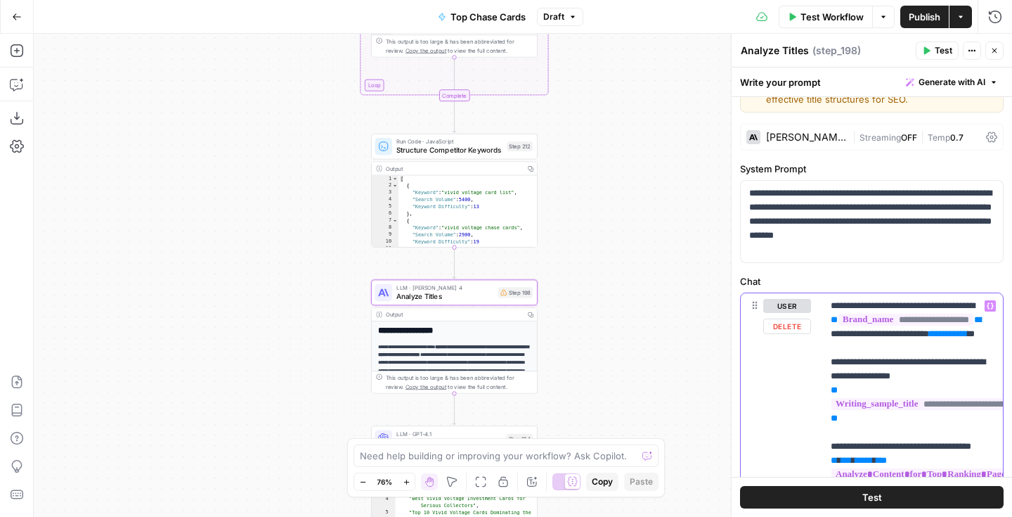
drag, startPoint x: 880, startPoint y: 360, endPoint x: 880, endPoint y: 434, distance: 74.5
click at [961, 338] on span "**" at bounding box center [964, 333] width 7 height 9
click at [987, 305] on icon "button" at bounding box center [990, 306] width 7 height 6
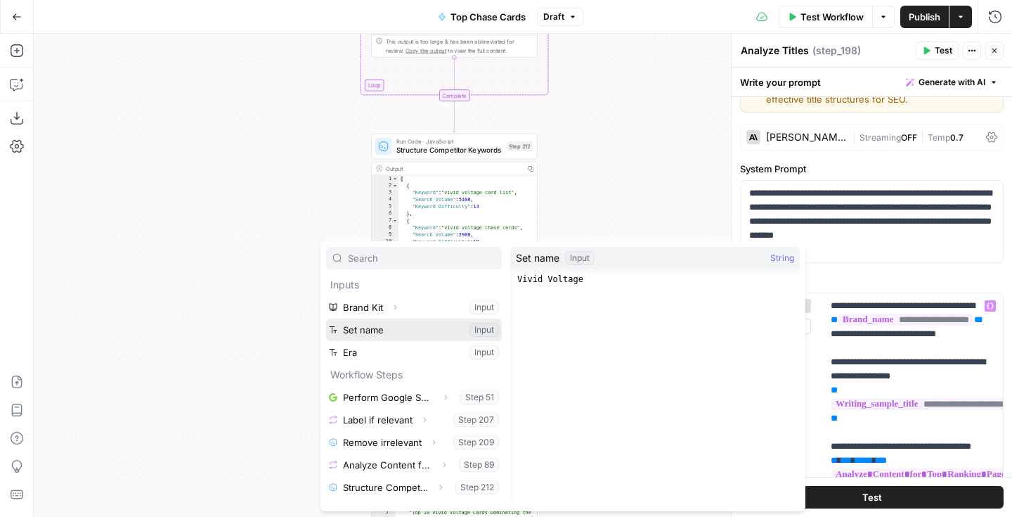
click at [416, 337] on button "Select variable Set name" at bounding box center [414, 329] width 176 height 22
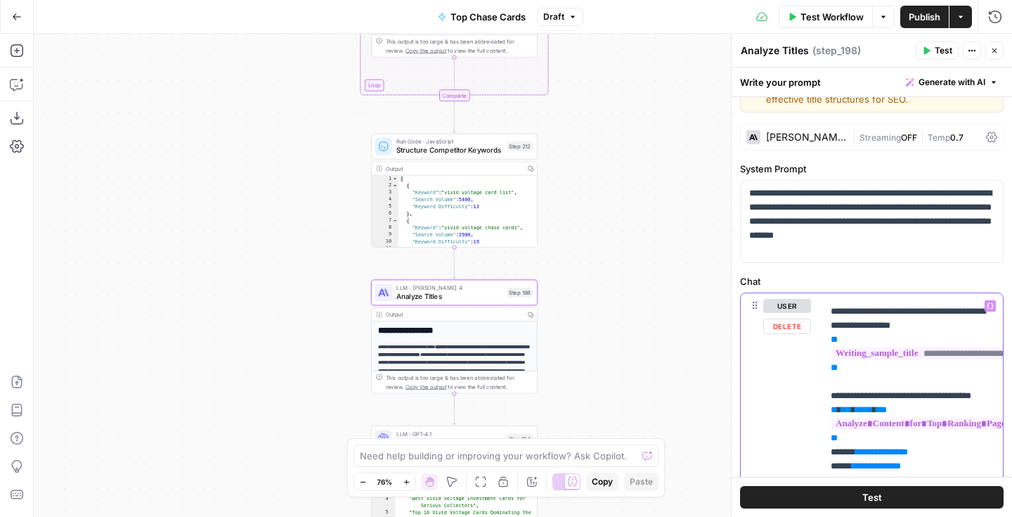
scroll to position [113, 0]
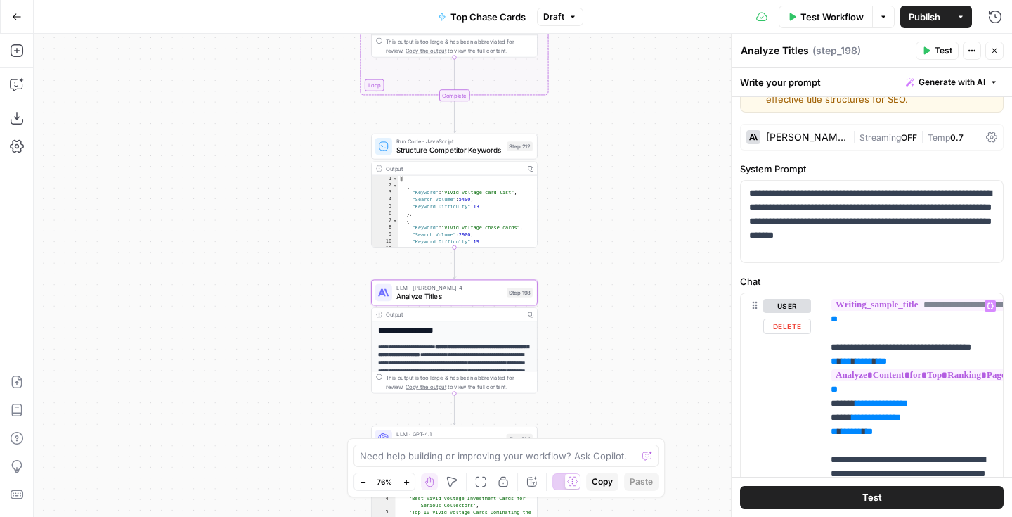
click at [642, 294] on div "Workflow Set Inputs Inputs Google Search Perform Google Search Step 51 Output C…" at bounding box center [523, 275] width 978 height 483
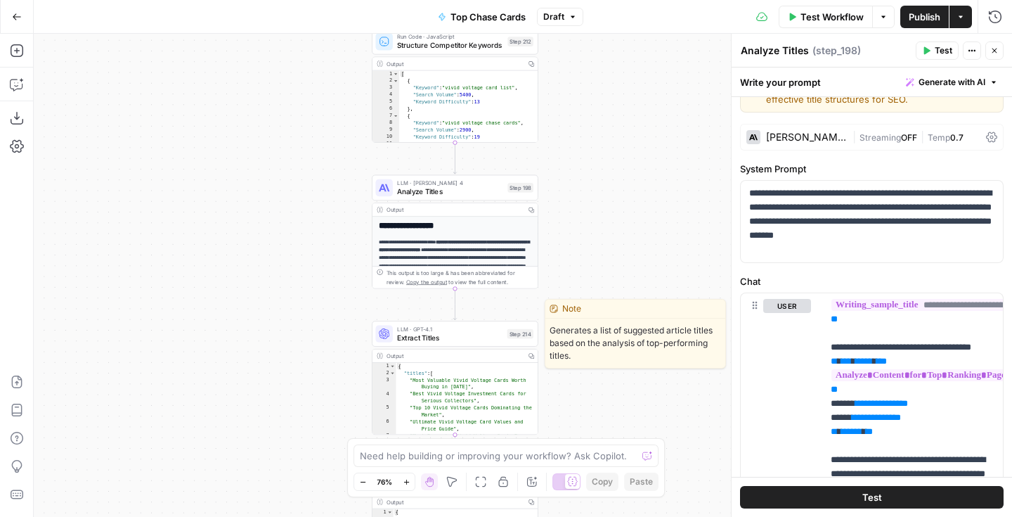
click at [479, 333] on span "Extract Titles" at bounding box center [449, 337] width 105 height 11
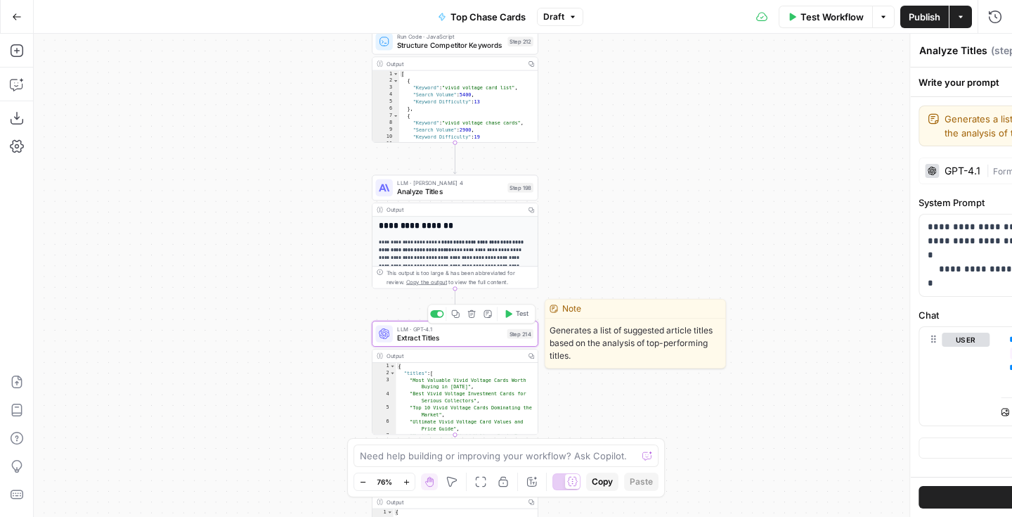
type textarea "Extract Titles"
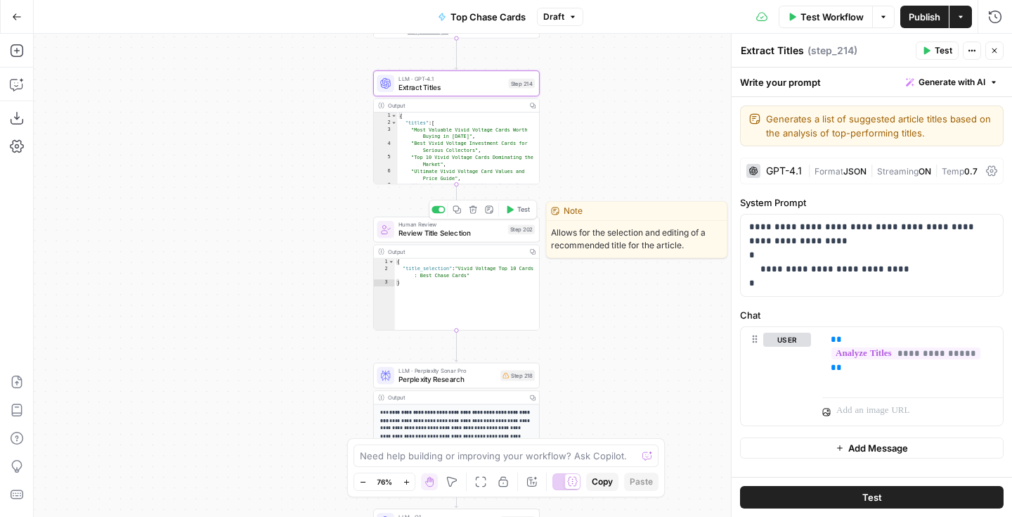
click at [479, 238] on span "Review Title Selection" at bounding box center [450, 233] width 105 height 11
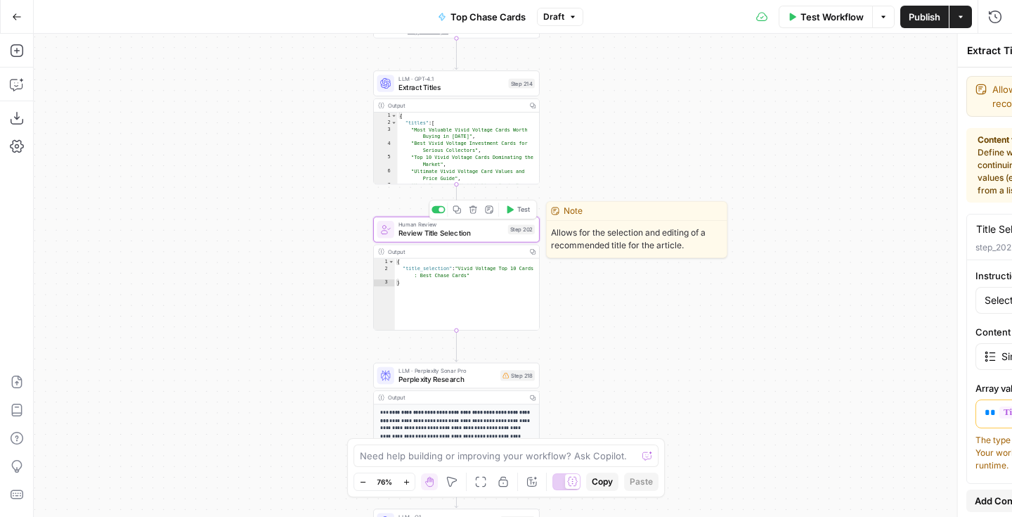
type textarea "Review Title Selection"
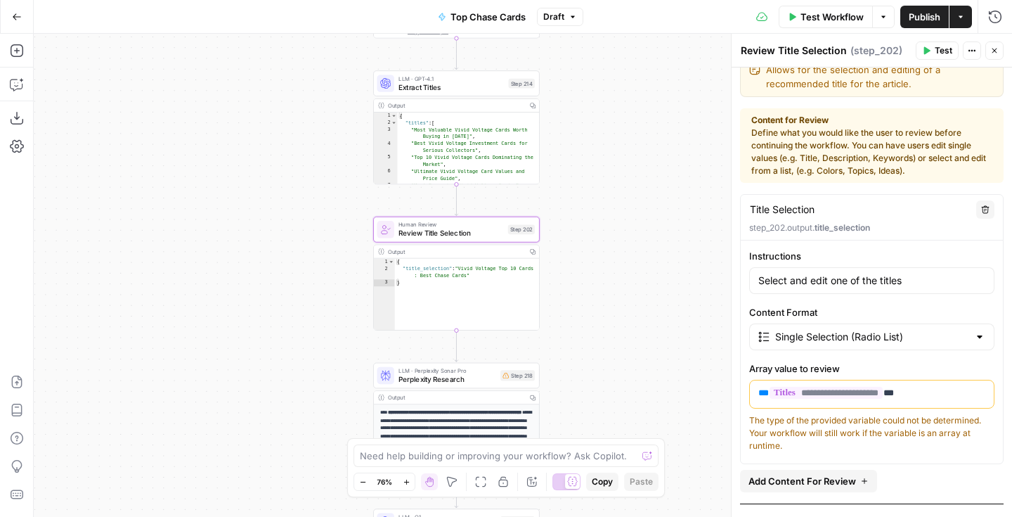
scroll to position [90, 0]
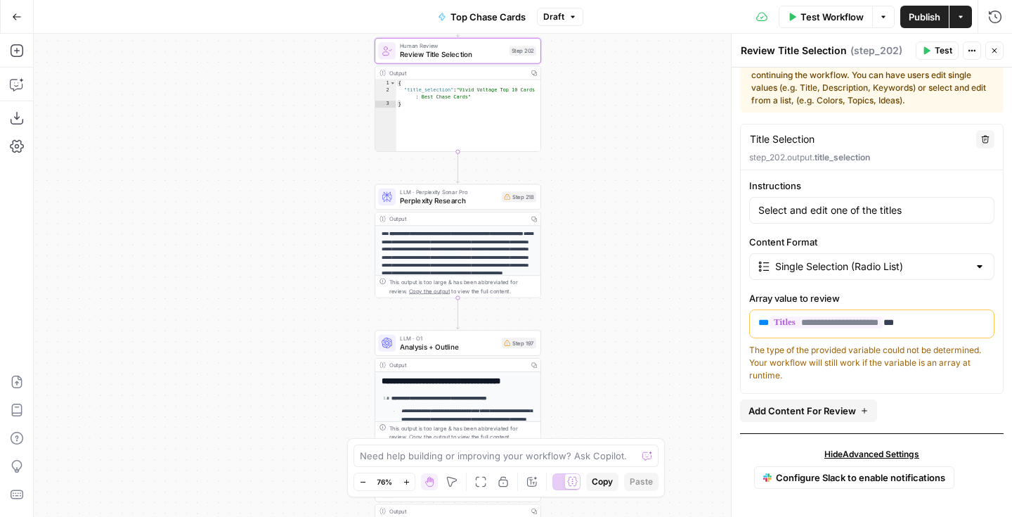
drag, startPoint x: 587, startPoint y: 339, endPoint x: 592, endPoint y: 142, distance: 197.6
click at [590, 143] on div "Workflow Set Inputs Inputs Google Search Perform Google Search Step 51 Output C…" at bounding box center [523, 275] width 978 height 483
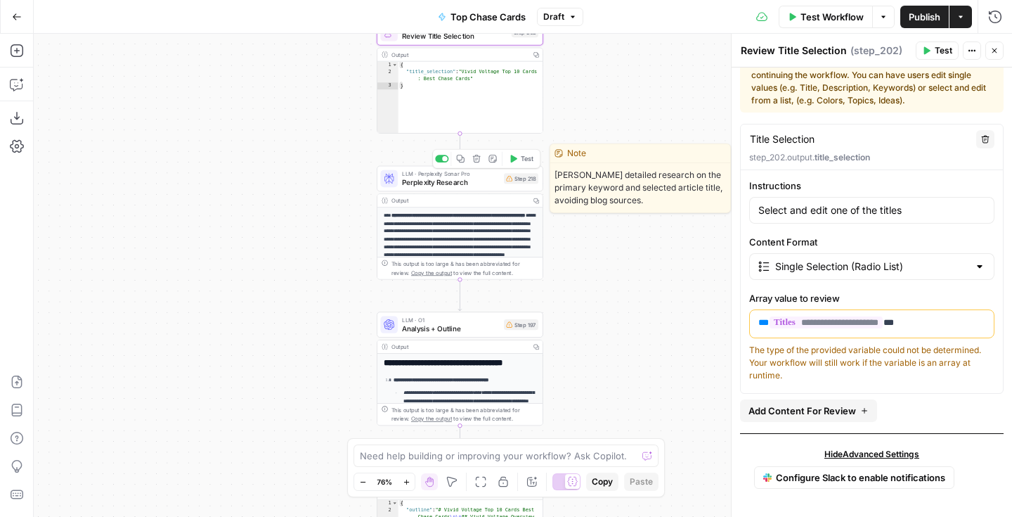
click at [483, 186] on span "Perplexity Research" at bounding box center [451, 182] width 98 height 11
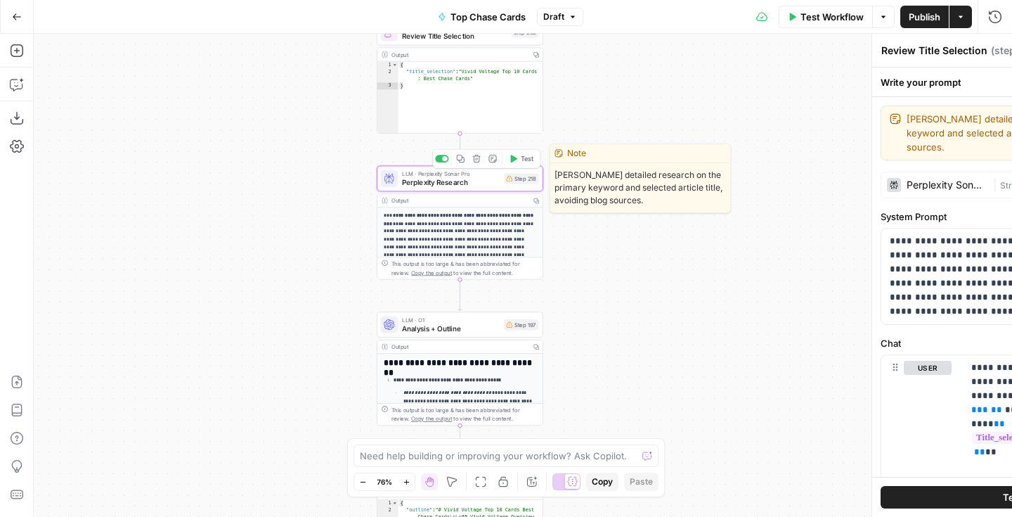
type textarea "Perplexity Research"
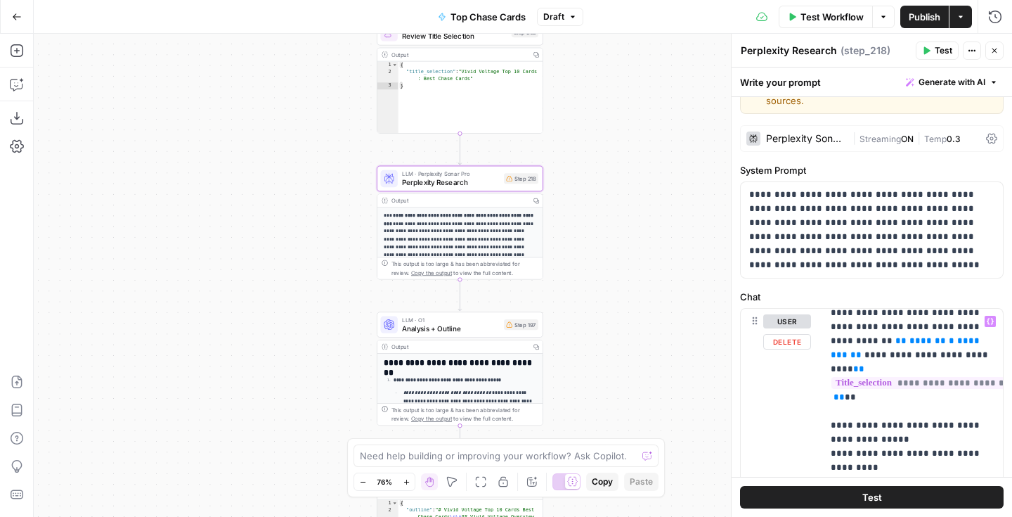
scroll to position [0, 0]
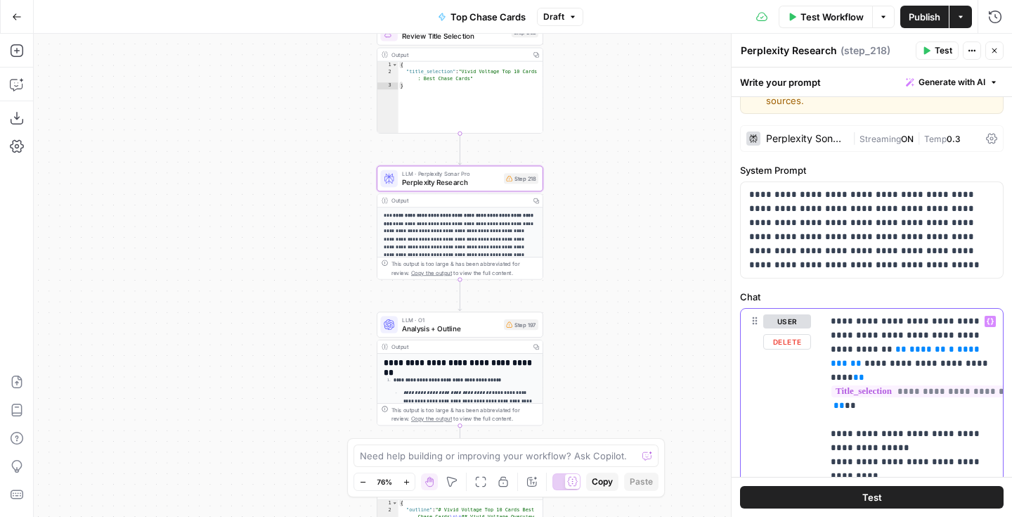
drag, startPoint x: 914, startPoint y: 332, endPoint x: 876, endPoint y: 332, distance: 38.0
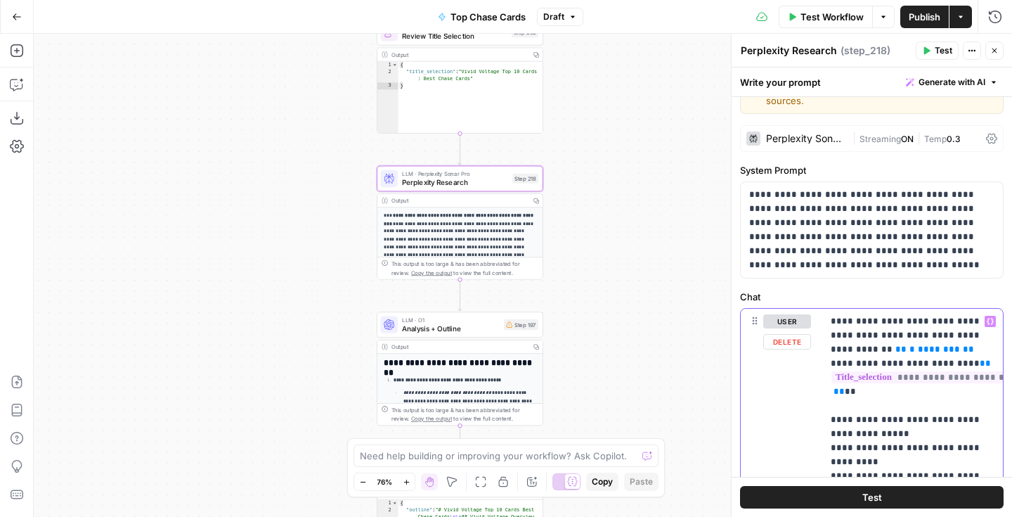
click at [990, 318] on icon "button" at bounding box center [990, 321] width 7 height 7
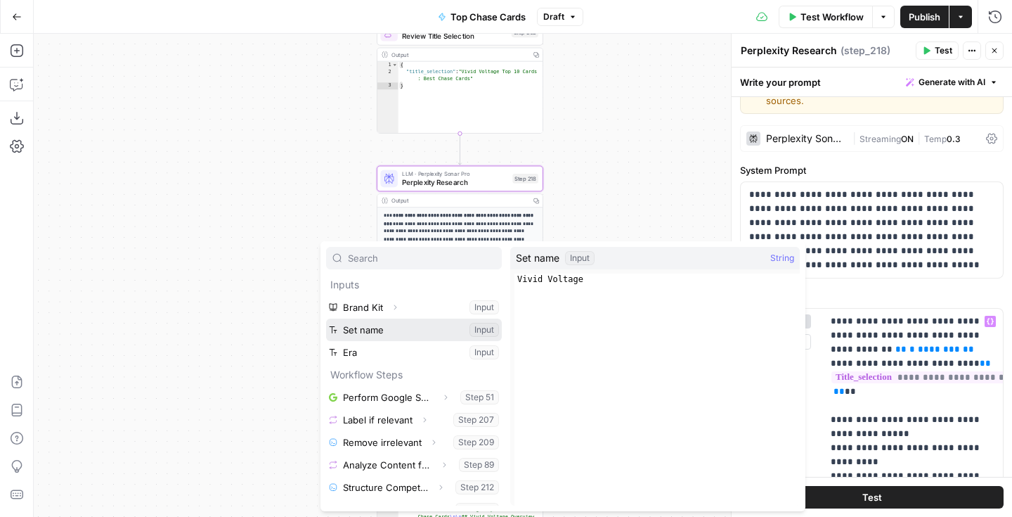
click at [402, 326] on button "Select variable Set name" at bounding box center [414, 329] width 176 height 22
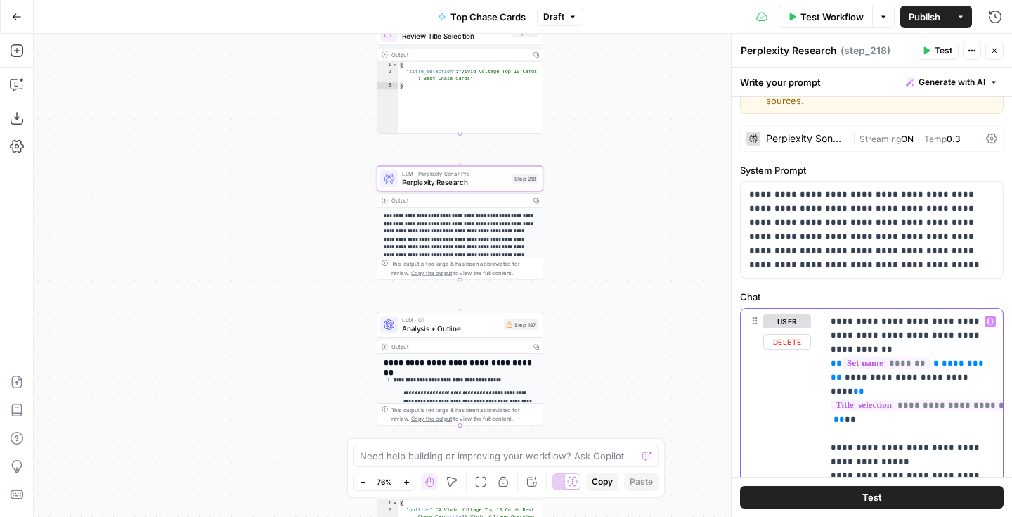
click at [942, 358] on span "********" at bounding box center [963, 362] width 42 height 9
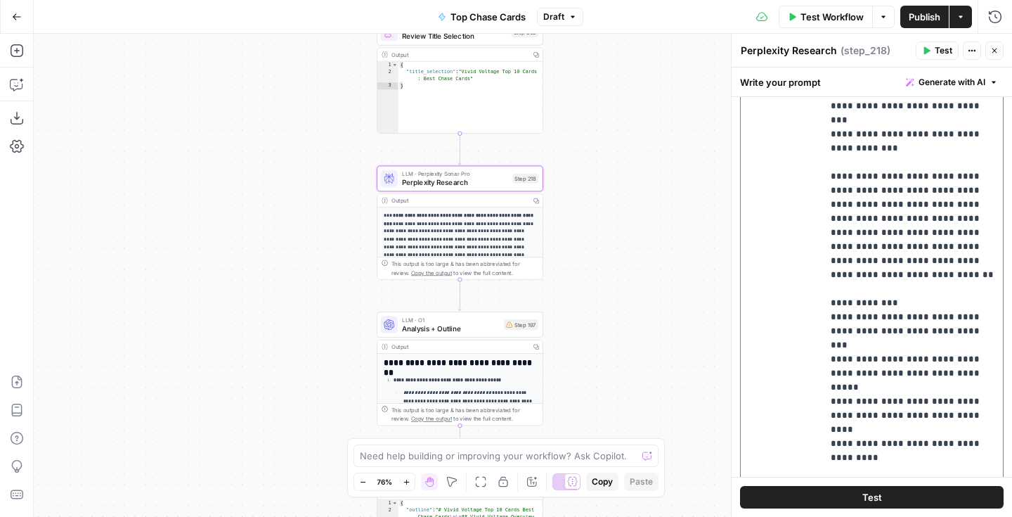
scroll to position [478, 0]
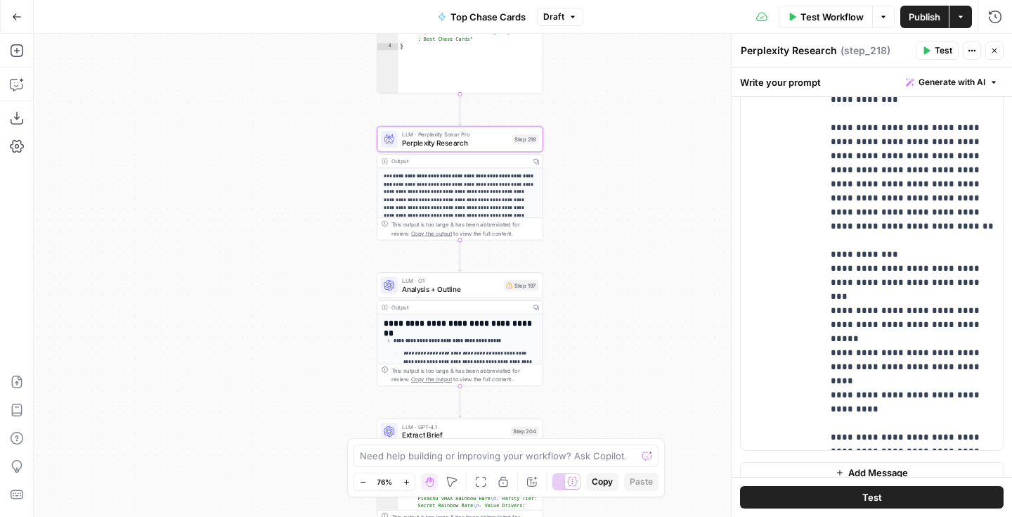
drag, startPoint x: 604, startPoint y: 281, endPoint x: 604, endPoint y: 186, distance: 94.9
click at [604, 186] on div "Workflow Set Inputs Inputs Google Search Perform Google Search Step 51 Output C…" at bounding box center [523, 275] width 978 height 483
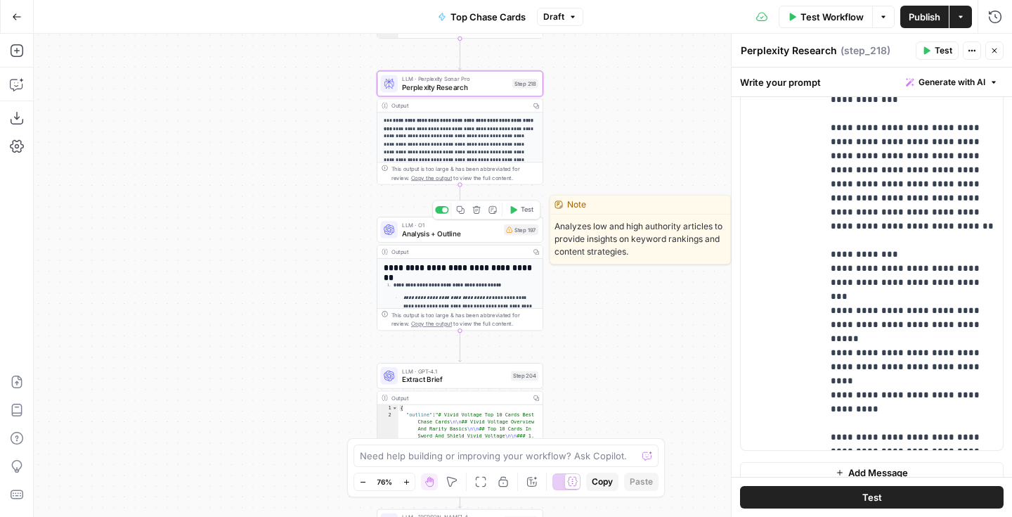
click at [489, 229] on span "Analysis + Outline" at bounding box center [451, 233] width 98 height 11
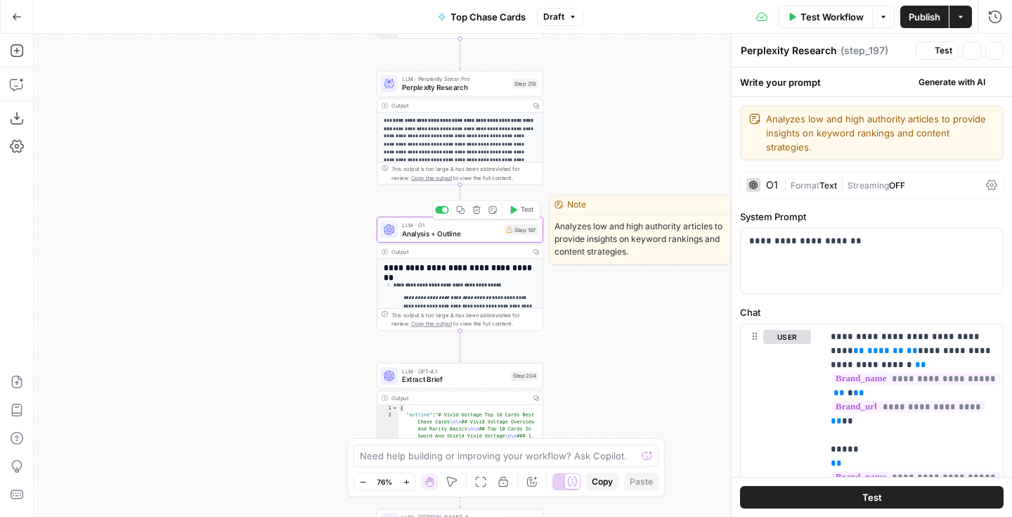
type textarea "Analysis + Outline"
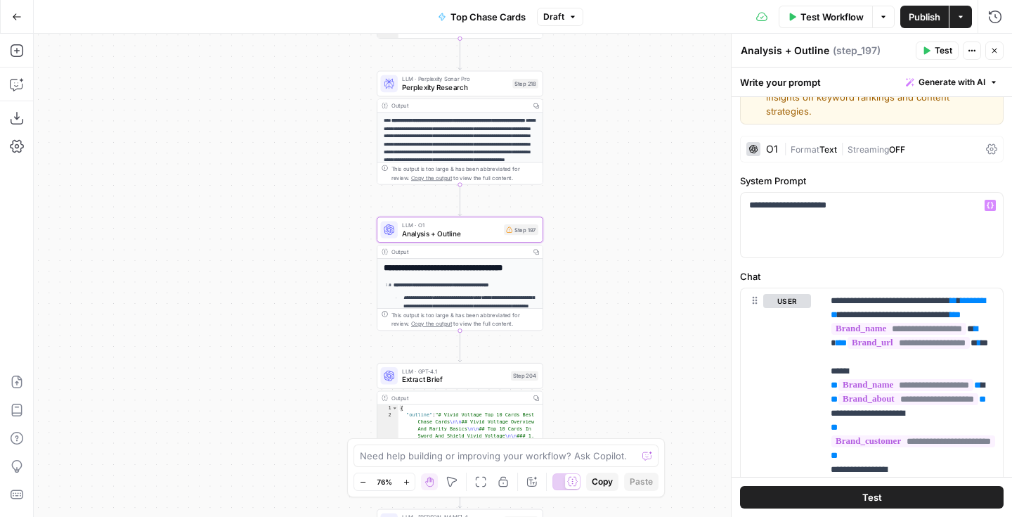
scroll to position [35, 0]
drag, startPoint x: 876, startPoint y: 298, endPoint x: 967, endPoint y: 283, distance: 91.9
click at [990, 298] on icon "button" at bounding box center [990, 301] width 7 height 7
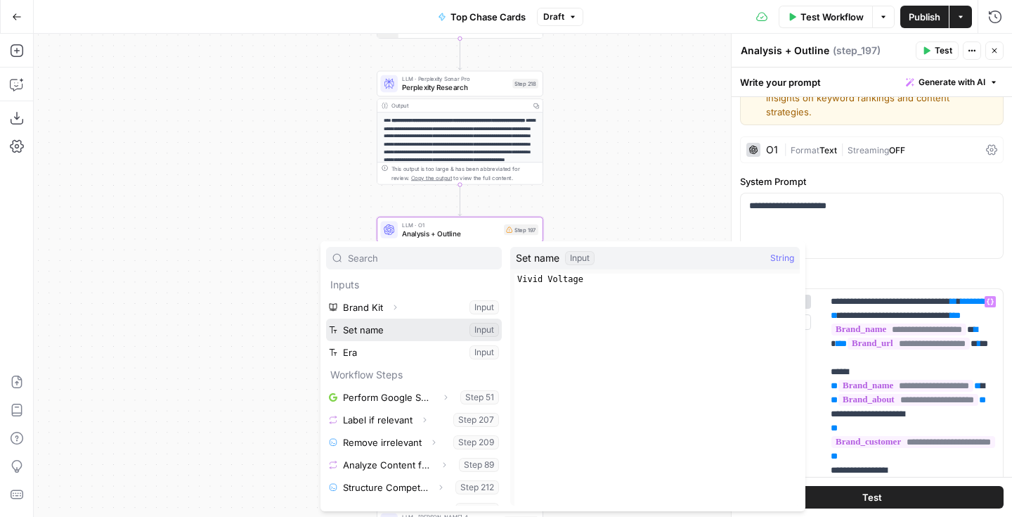
click at [341, 334] on button "Select variable Set name" at bounding box center [414, 329] width 176 height 22
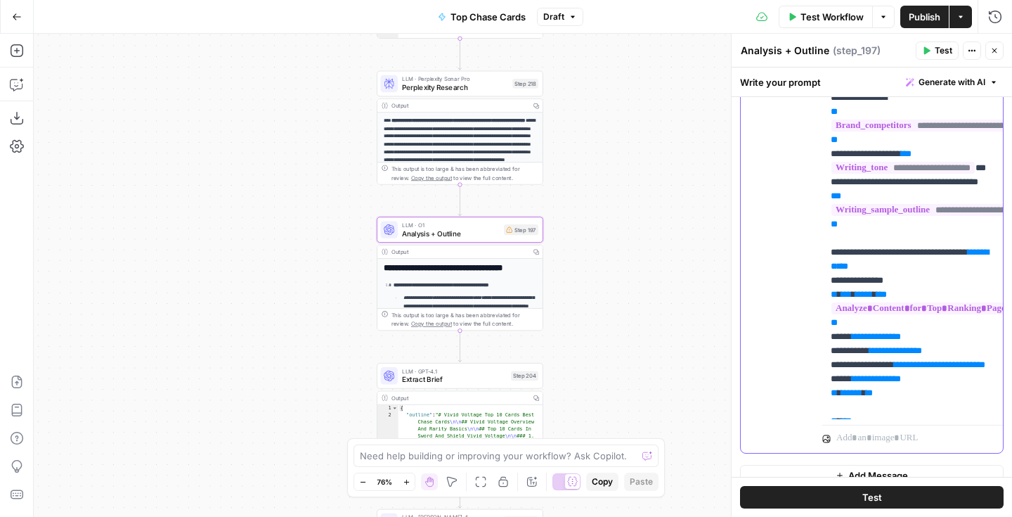
scroll to position [481, 0]
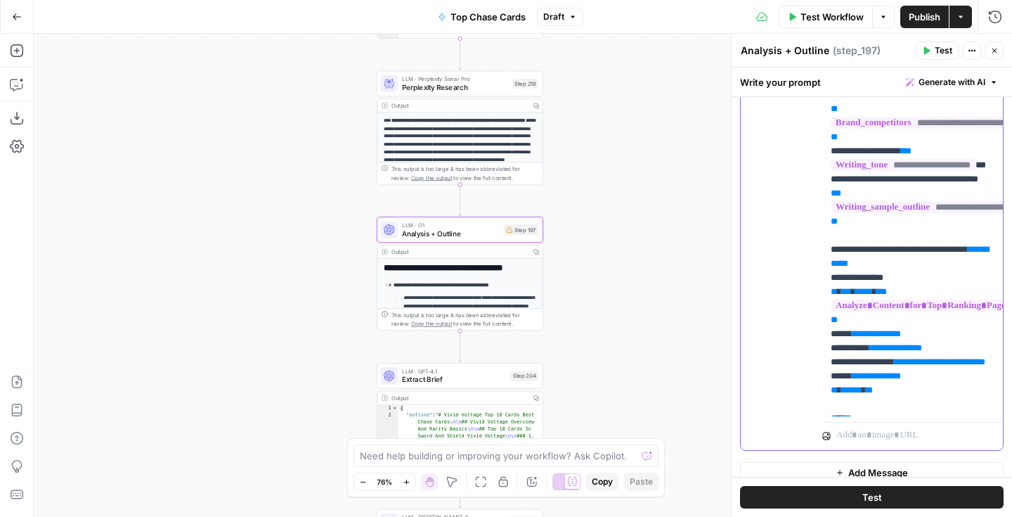
click at [848, 268] on span "**" at bounding box center [843, 263] width 11 height 9
drag, startPoint x: 881, startPoint y: 344, endPoint x: 823, endPoint y: 344, distance: 57.6
click at [823, 344] on div "**********" at bounding box center [912, 129] width 181 height 573
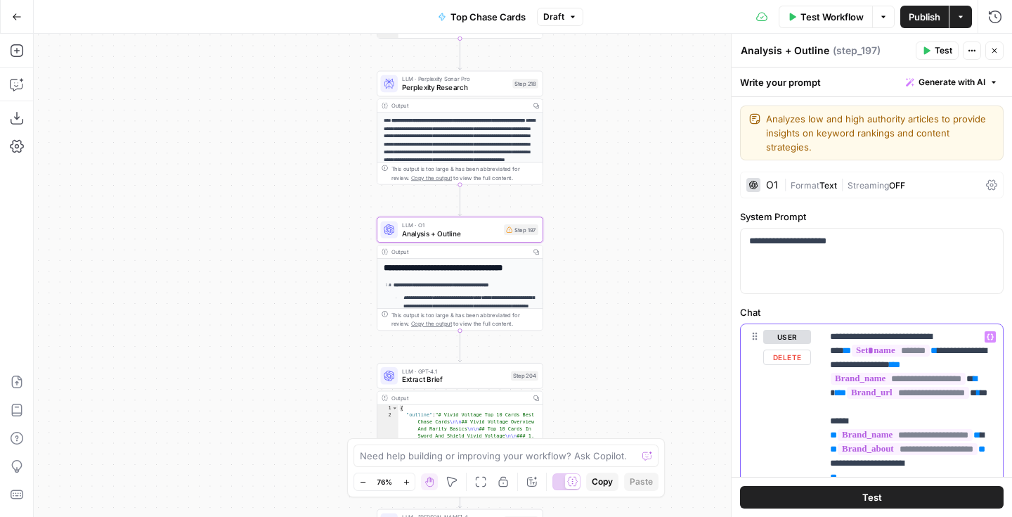
scroll to position [103, 1]
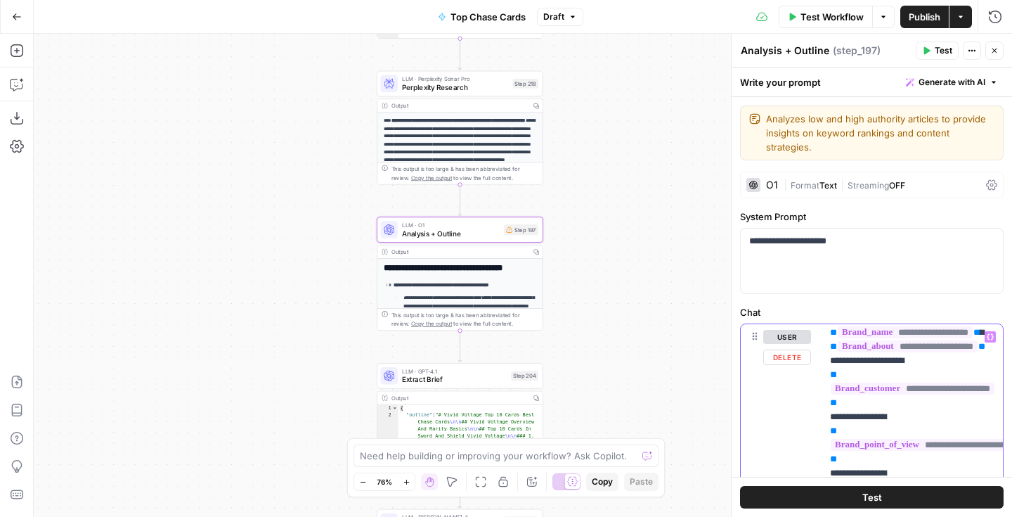
click at [987, 334] on icon "button" at bounding box center [990, 337] width 7 height 6
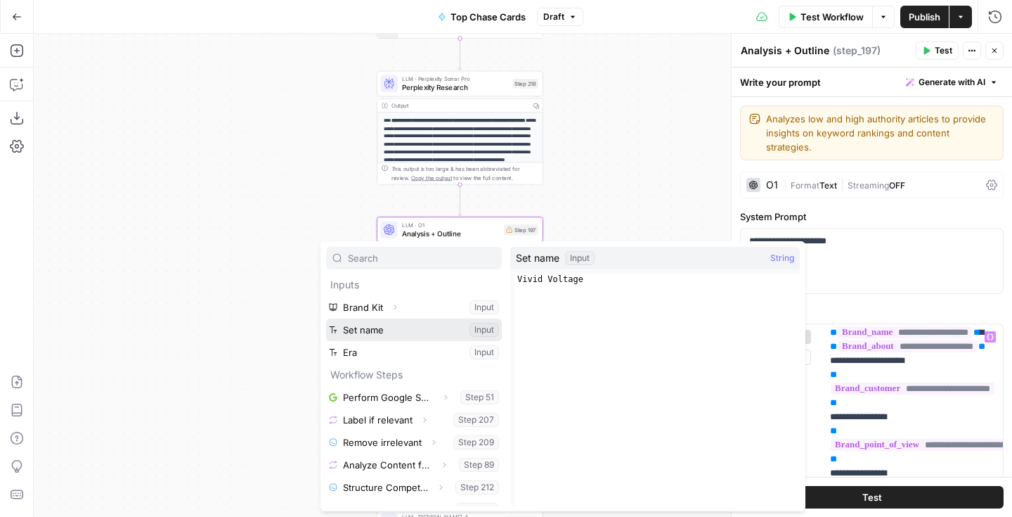
click at [382, 329] on button "Select variable Set name" at bounding box center [414, 329] width 176 height 22
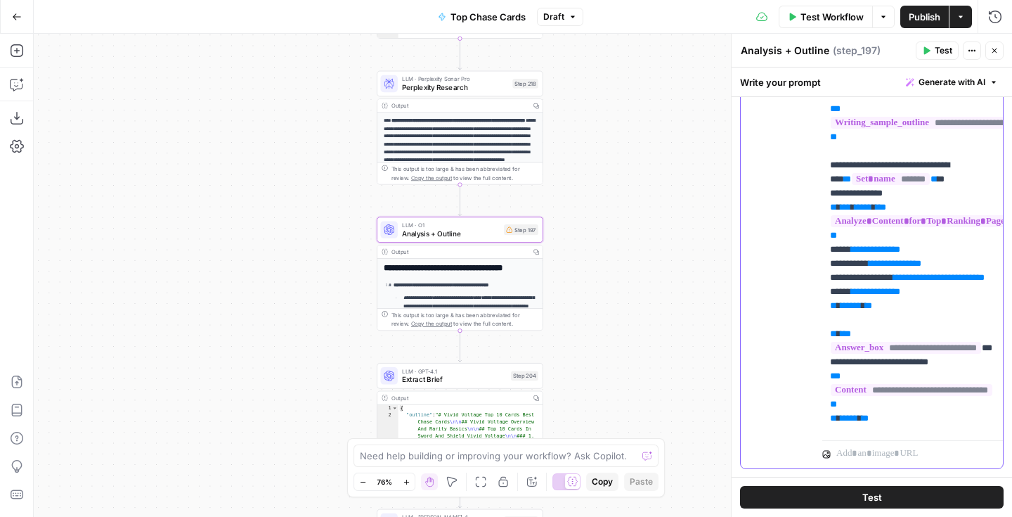
scroll to position [481, 0]
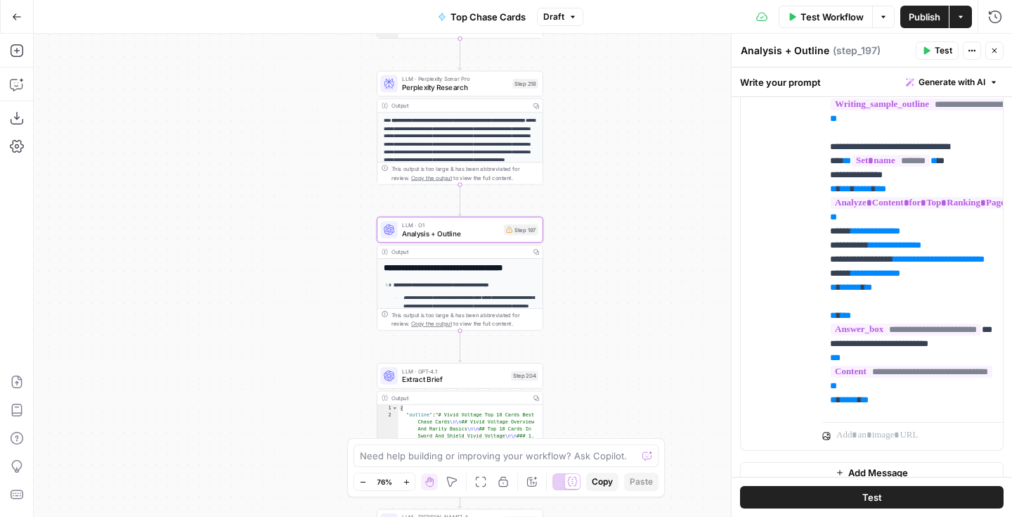
click at [660, 304] on div "Workflow Set Inputs Inputs Google Search Perform Google Search Step 51 Output C…" at bounding box center [523, 275] width 978 height 483
click at [533, 233] on div "Copy" at bounding box center [537, 225] width 37 height 22
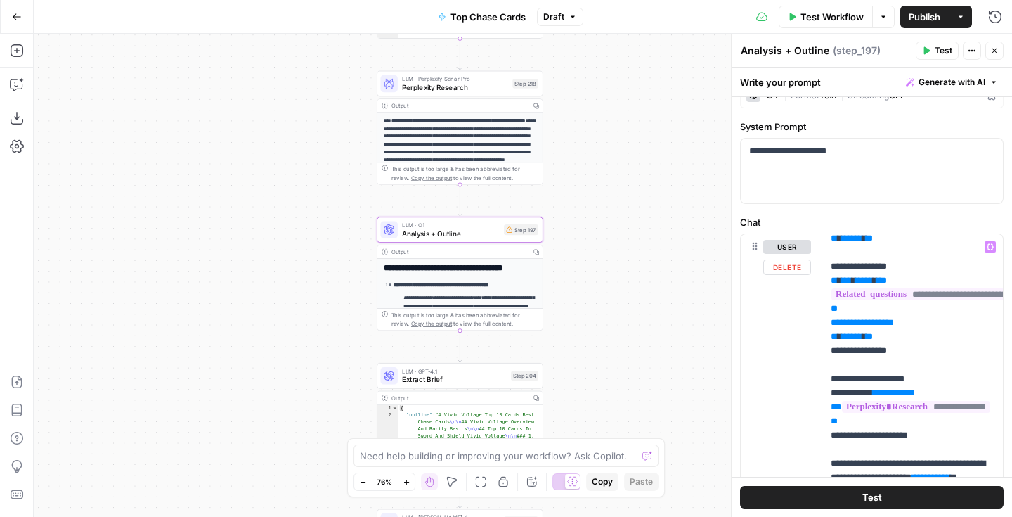
scroll to position [786, 0]
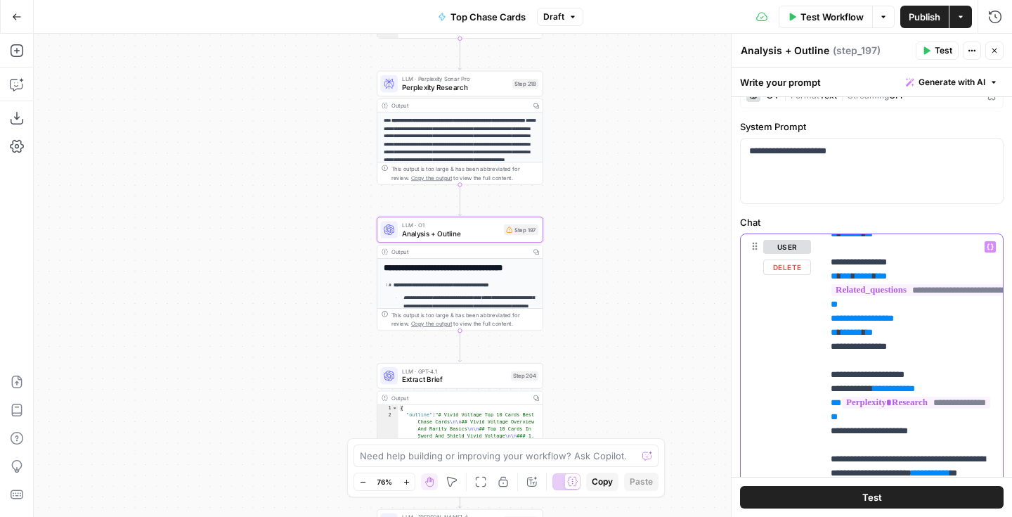
click at [883, 210] on span "**********" at bounding box center [861, 205] width 46 height 9
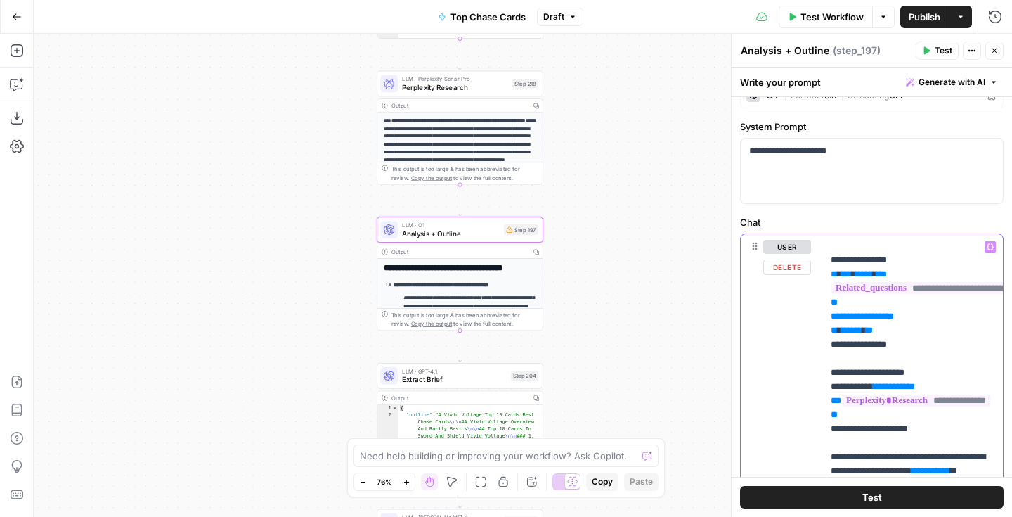
scroll to position [780, 0]
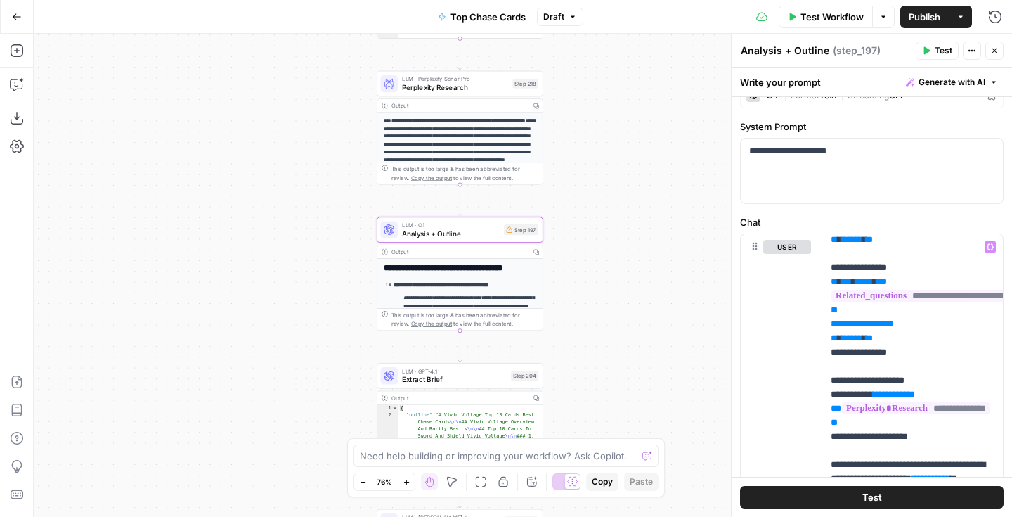
click at [609, 278] on div "Workflow Set Inputs Inputs Google Search Perform Google Search Step 51 Output C…" at bounding box center [523, 275] width 978 height 483
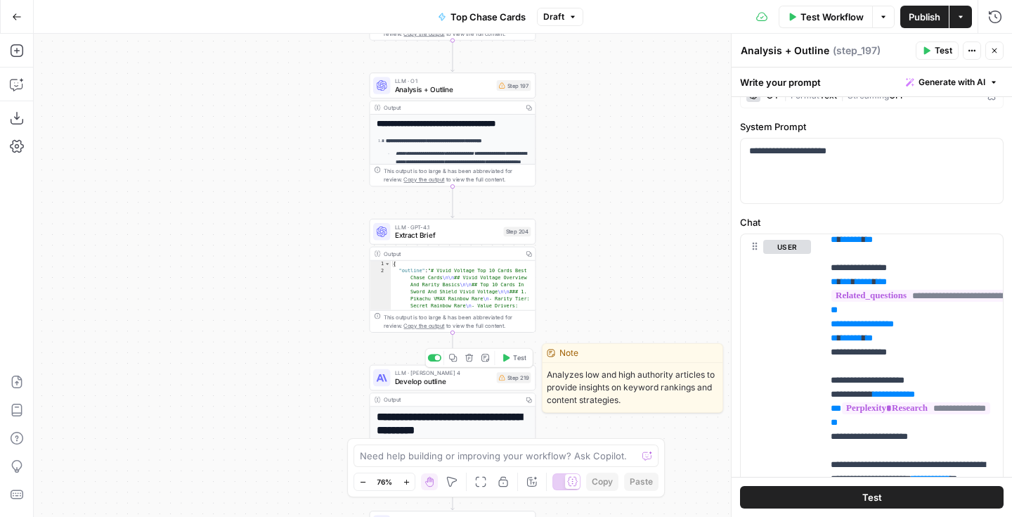
click at [476, 379] on span "Develop outline" at bounding box center [444, 381] width 98 height 11
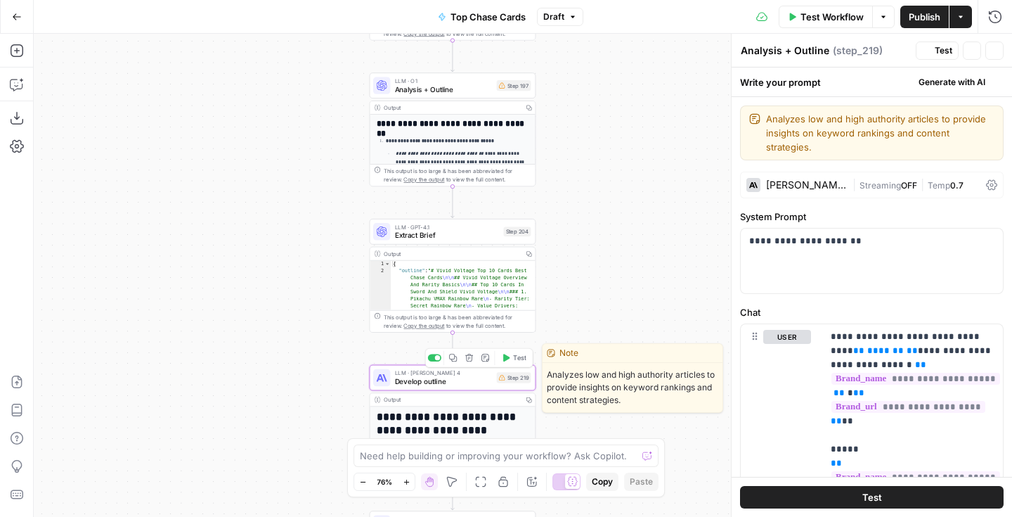
type textarea "Develop outline"
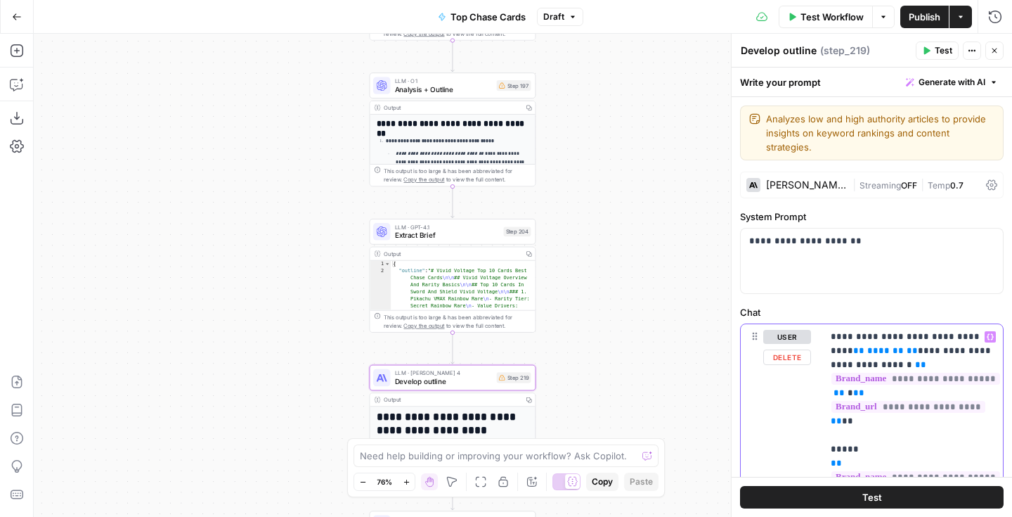
drag, startPoint x: 876, startPoint y: 335, endPoint x: 968, endPoint y: 318, distance: 93.6
click at [992, 333] on icon "button" at bounding box center [990, 336] width 7 height 7
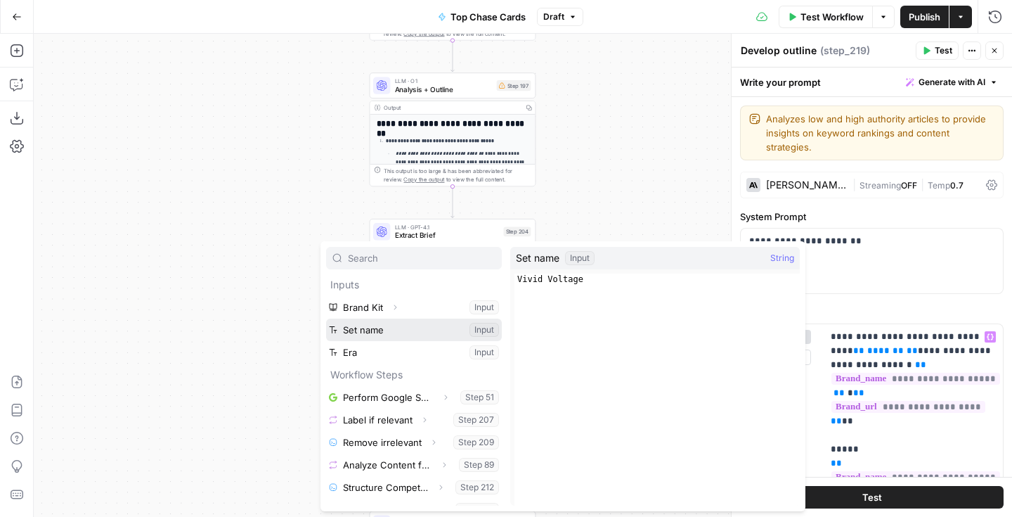
click at [369, 332] on button "Select variable Set name" at bounding box center [414, 329] width 176 height 22
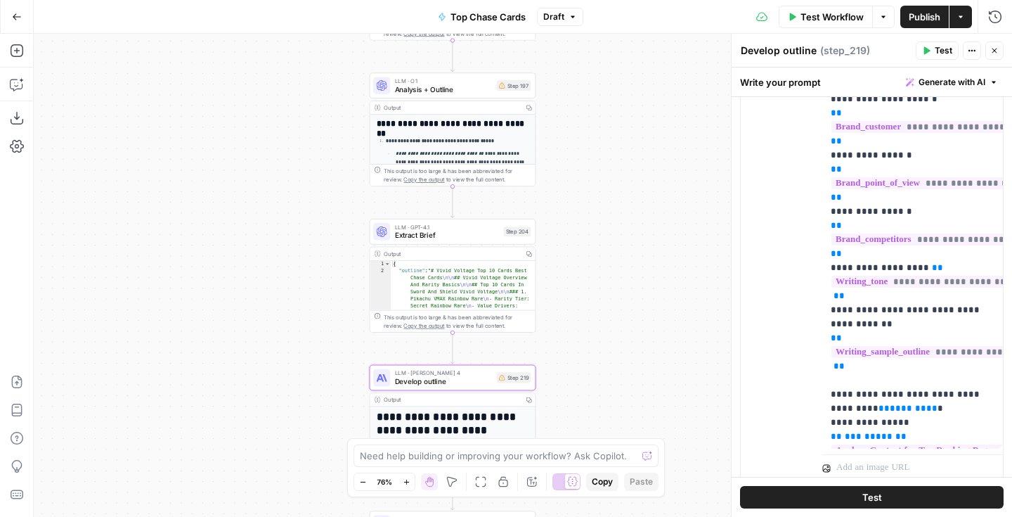
scroll to position [460, 0]
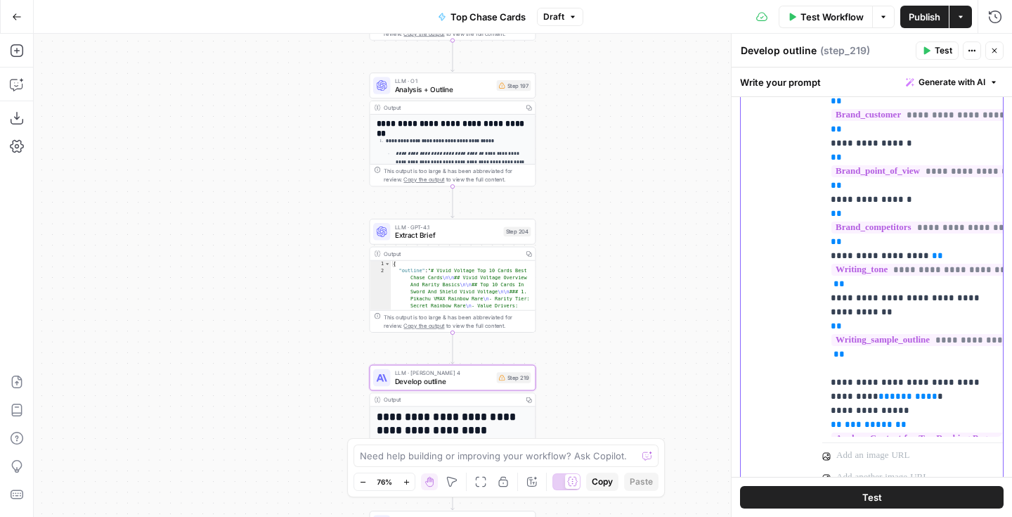
drag, startPoint x: 883, startPoint y: 368, endPoint x: 831, endPoint y: 368, distance: 51.3
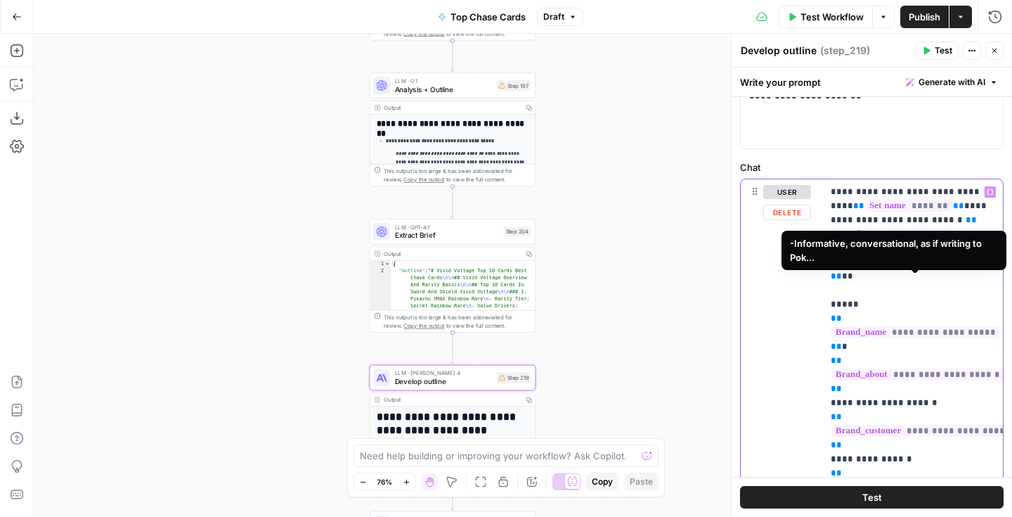
scroll to position [0, 0]
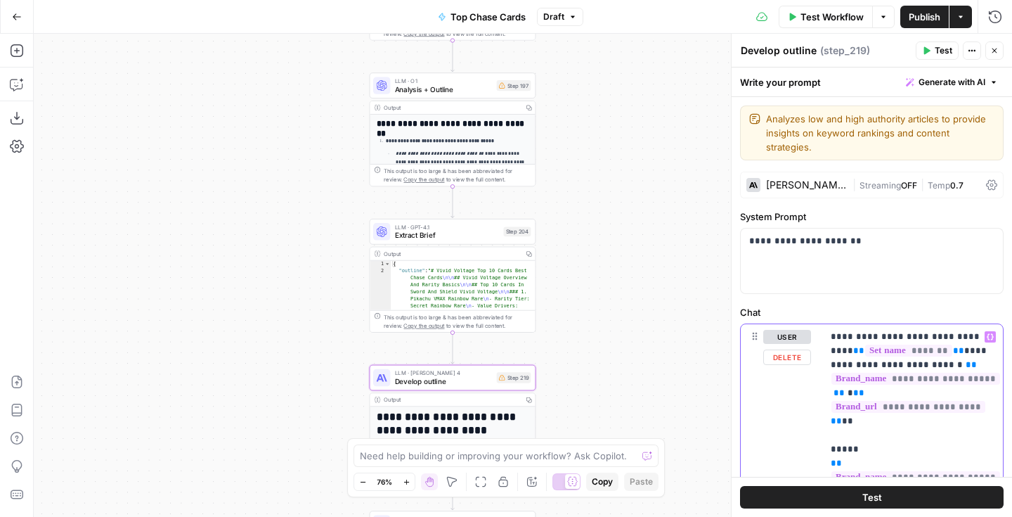
click at [987, 334] on icon "button" at bounding box center [990, 337] width 7 height 6
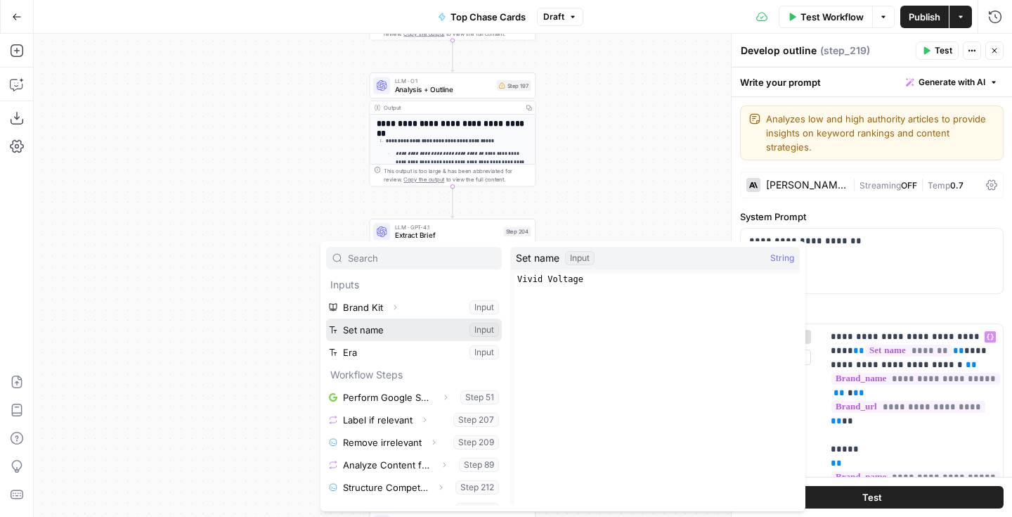
click at [400, 322] on button "Select variable Set name" at bounding box center [414, 329] width 176 height 22
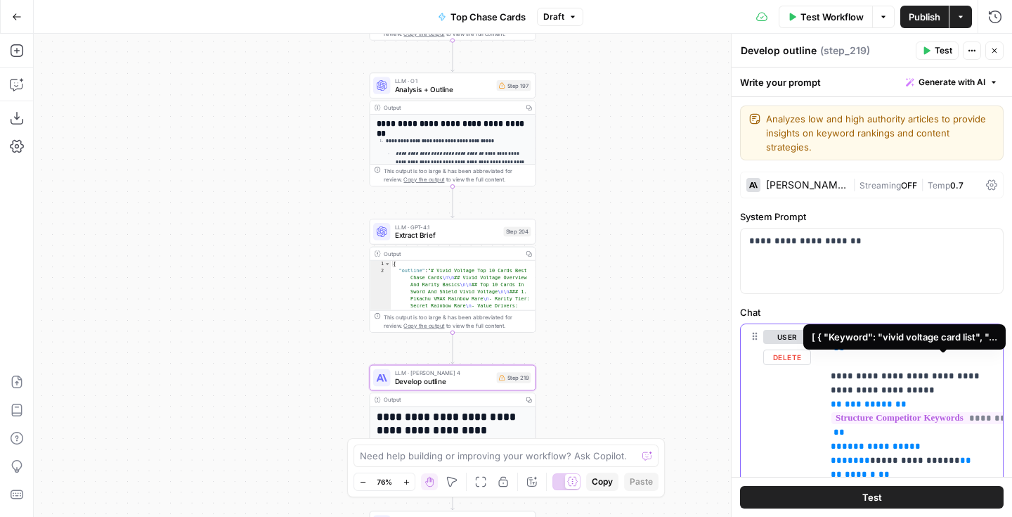
scroll to position [895, 0]
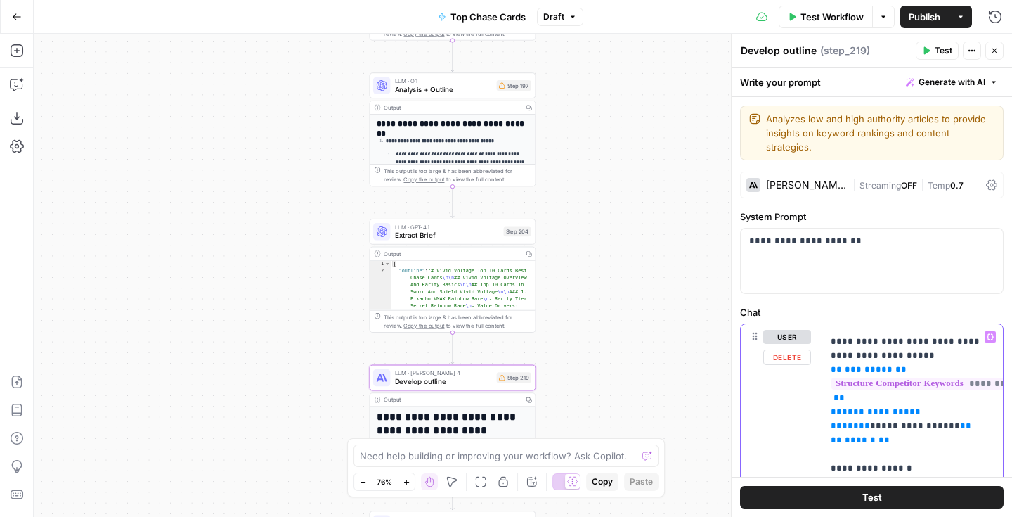
click at [877, 407] on span "**********" at bounding box center [875, 411] width 67 height 9
click at [902, 407] on span "**********" at bounding box center [875, 411] width 67 height 9
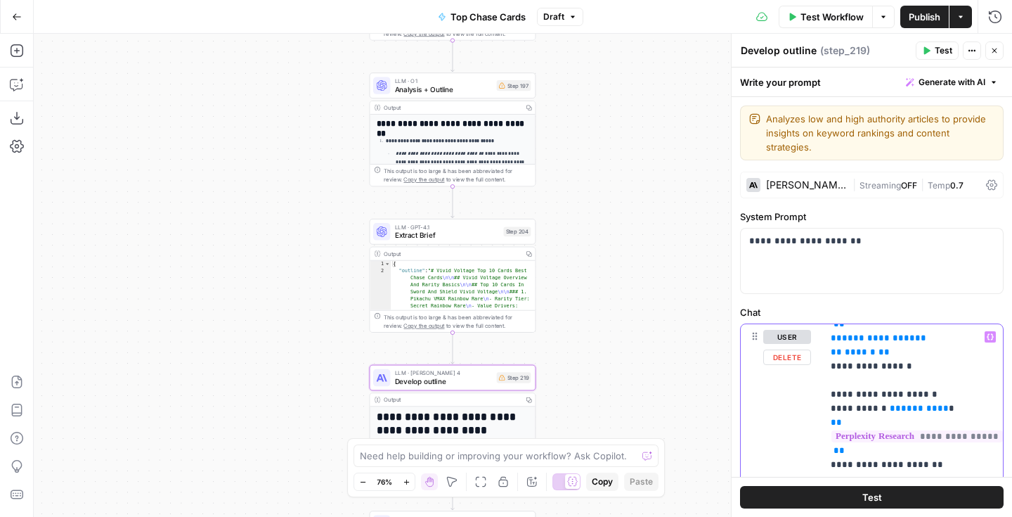
scroll to position [1102, 0]
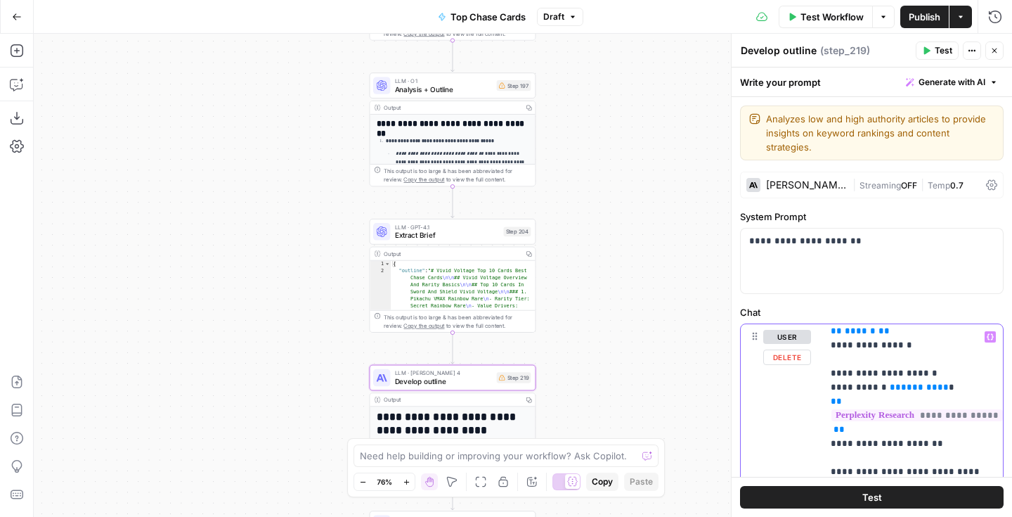
drag, startPoint x: 939, startPoint y: 346, endPoint x: 887, endPoint y: 347, distance: 52.0
click at [994, 331] on button "Variables Menu" at bounding box center [990, 336] width 11 height 11
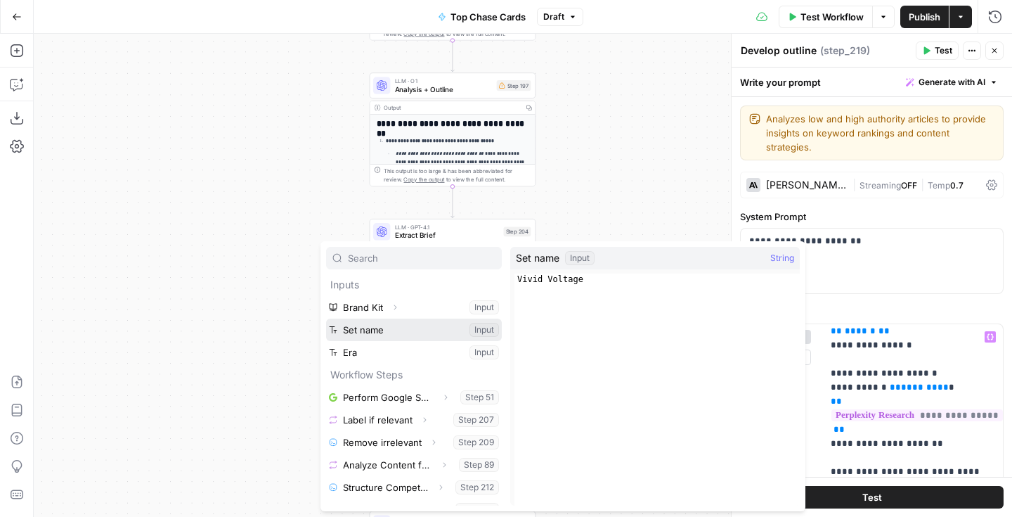
click at [408, 331] on button "Select variable Set name" at bounding box center [414, 329] width 176 height 22
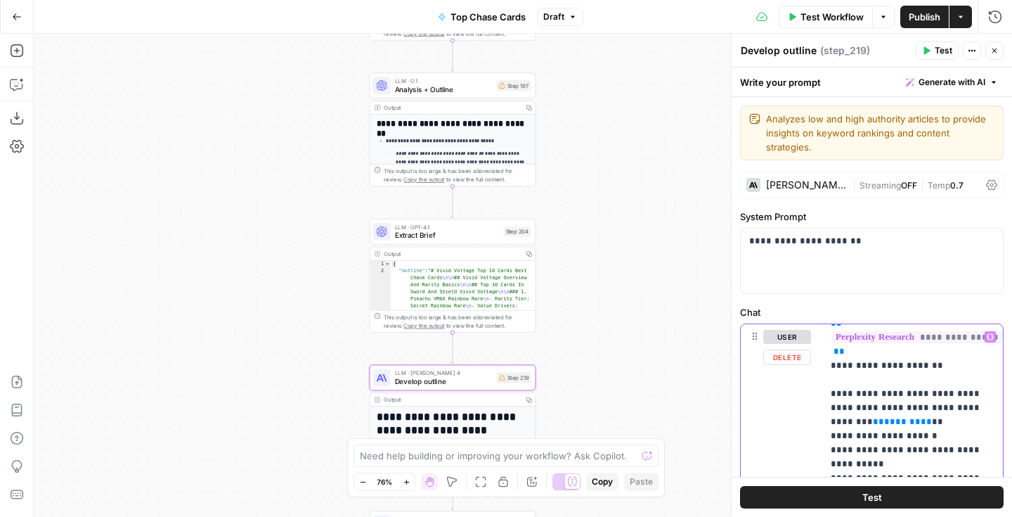
scroll to position [1195, 0]
drag, startPoint x: 882, startPoint y: 380, endPoint x: 831, endPoint y: 377, distance: 51.4
click at [987, 334] on icon "button" at bounding box center [990, 337] width 7 height 6
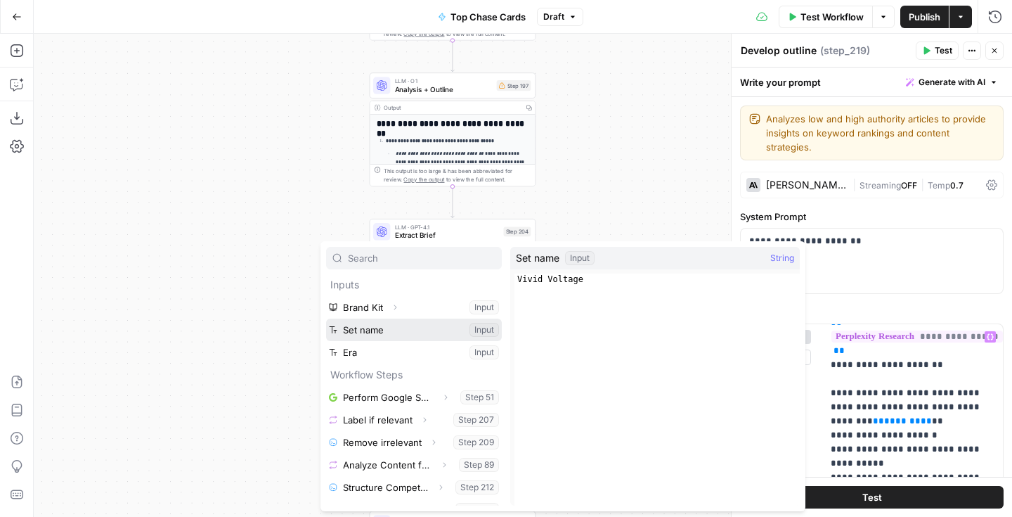
click at [414, 323] on button "Select variable Set name" at bounding box center [414, 329] width 176 height 22
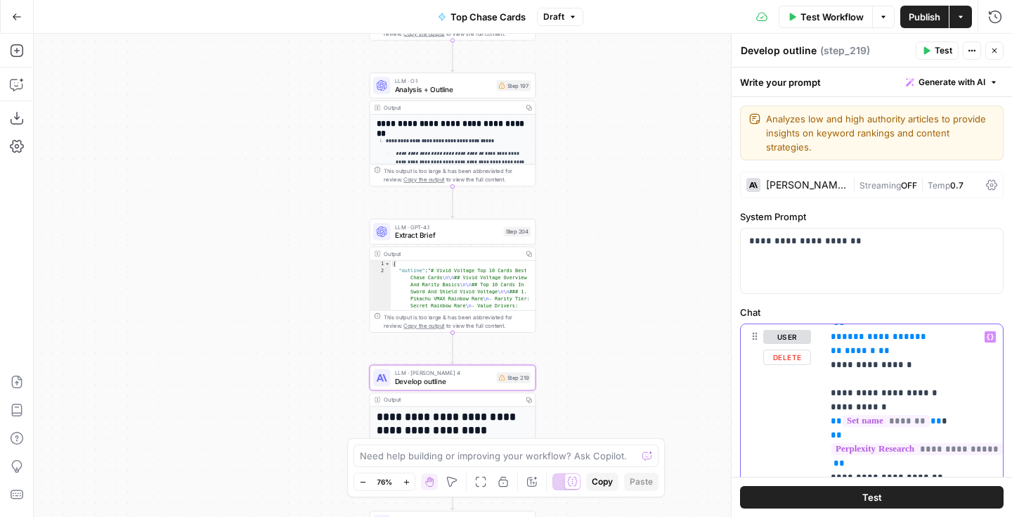
scroll to position [1084, 0]
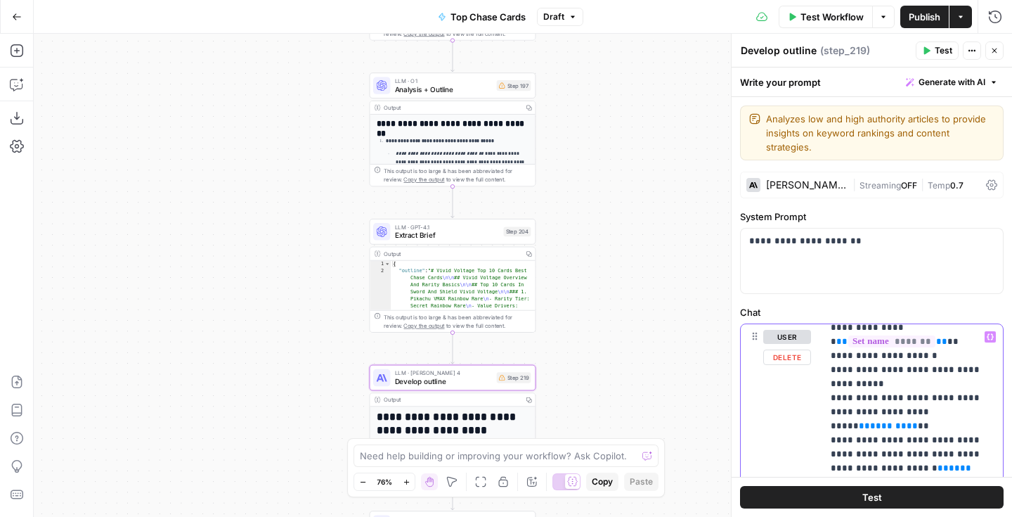
scroll to position [1290, 0]
drag, startPoint x: 964, startPoint y: 354, endPoint x: 911, endPoint y: 353, distance: 52.7
click at [990, 333] on icon "button" at bounding box center [990, 336] width 7 height 7
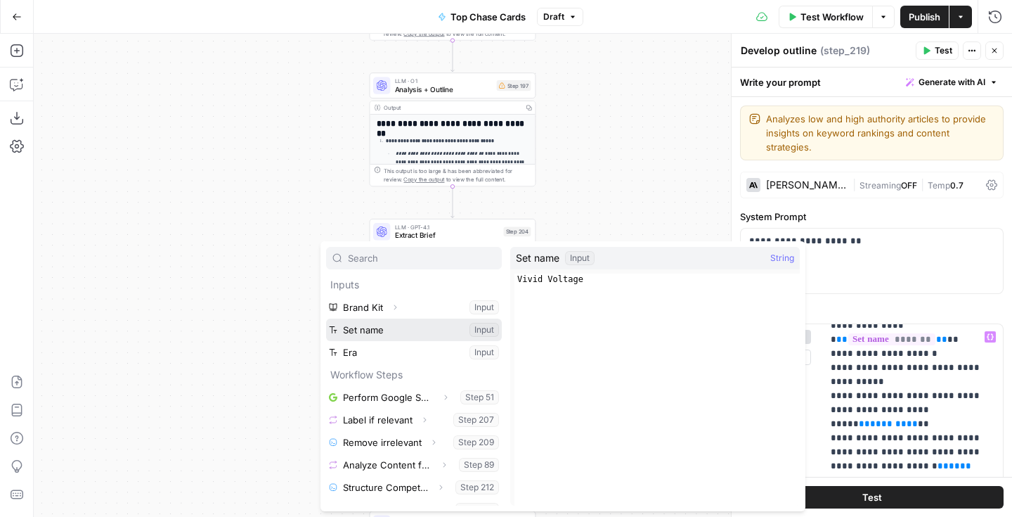
click at [405, 327] on button "Select variable Set name" at bounding box center [414, 329] width 176 height 22
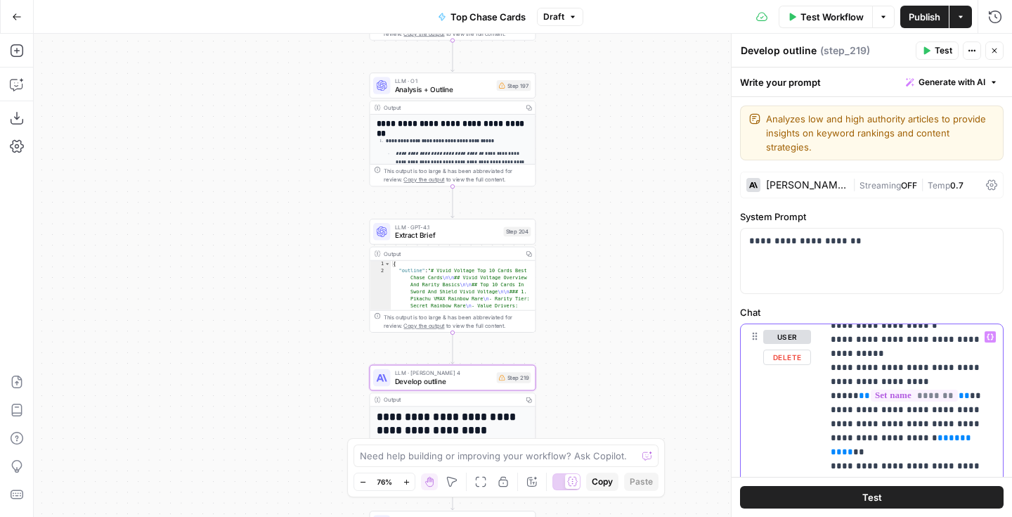
scroll to position [1321, 0]
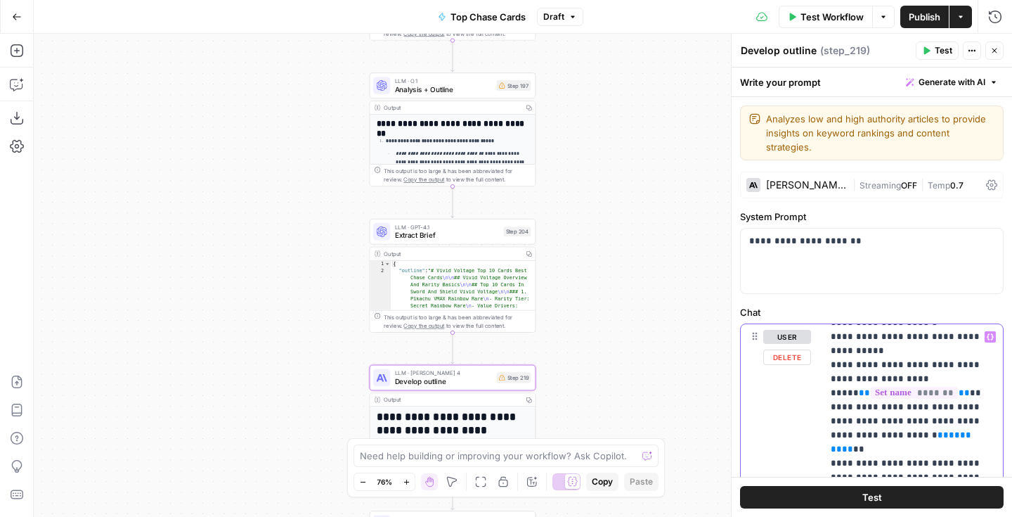
drag, startPoint x: 947, startPoint y: 380, endPoint x: 895, endPoint y: 381, distance: 52.7
click at [988, 334] on icon "button" at bounding box center [990, 337] width 7 height 6
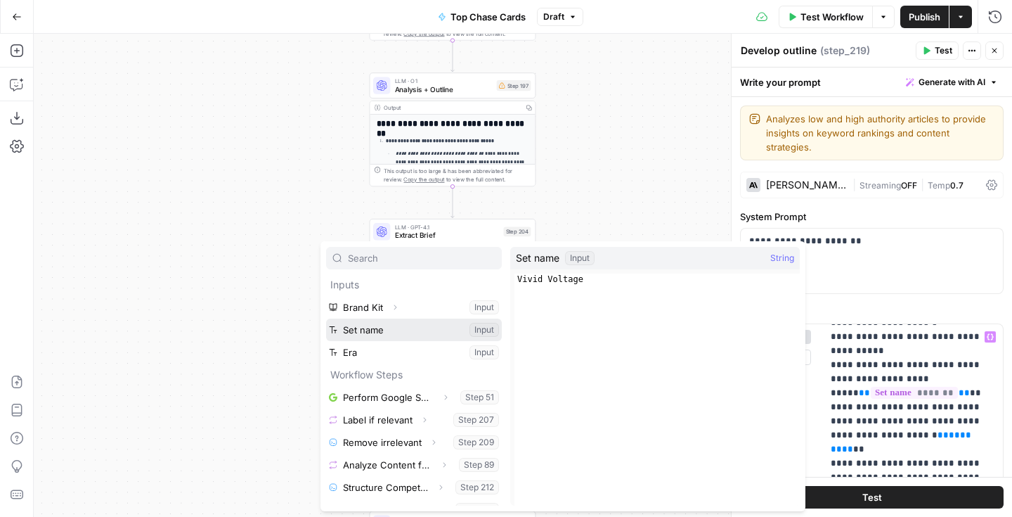
click at [428, 327] on button "Select variable Set name" at bounding box center [414, 329] width 176 height 22
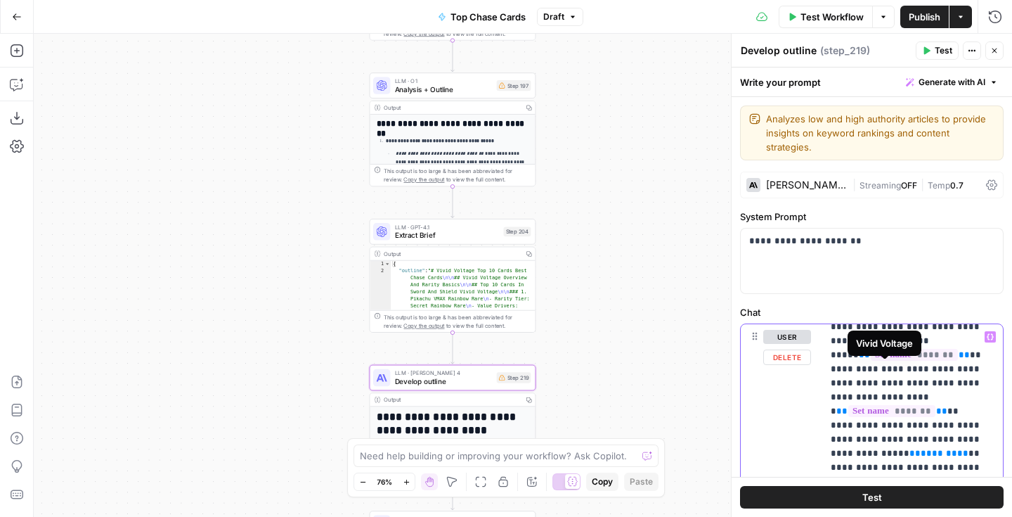
scroll to position [1366, 0]
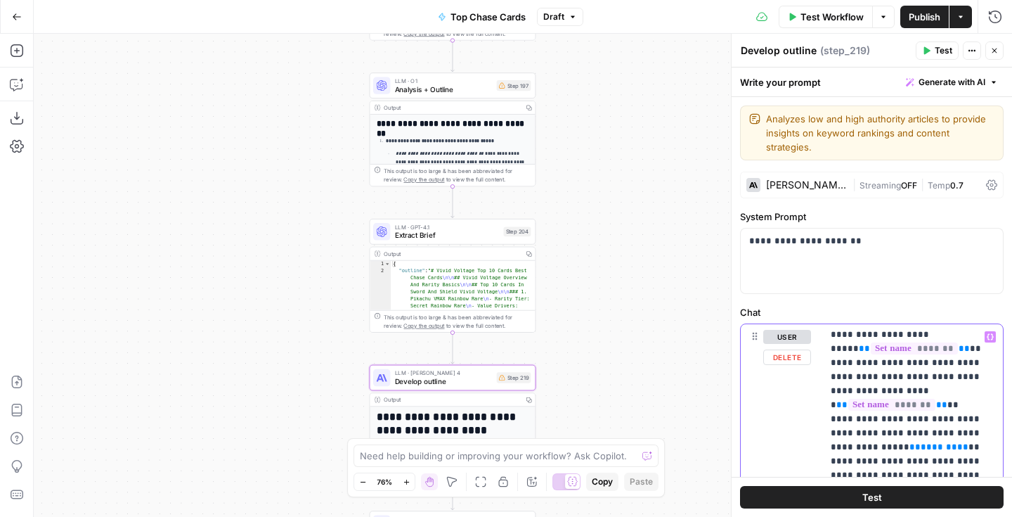
drag, startPoint x: 933, startPoint y: 391, endPoint x: 881, endPoint y: 394, distance: 52.8
click at [991, 333] on icon "button" at bounding box center [990, 336] width 7 height 7
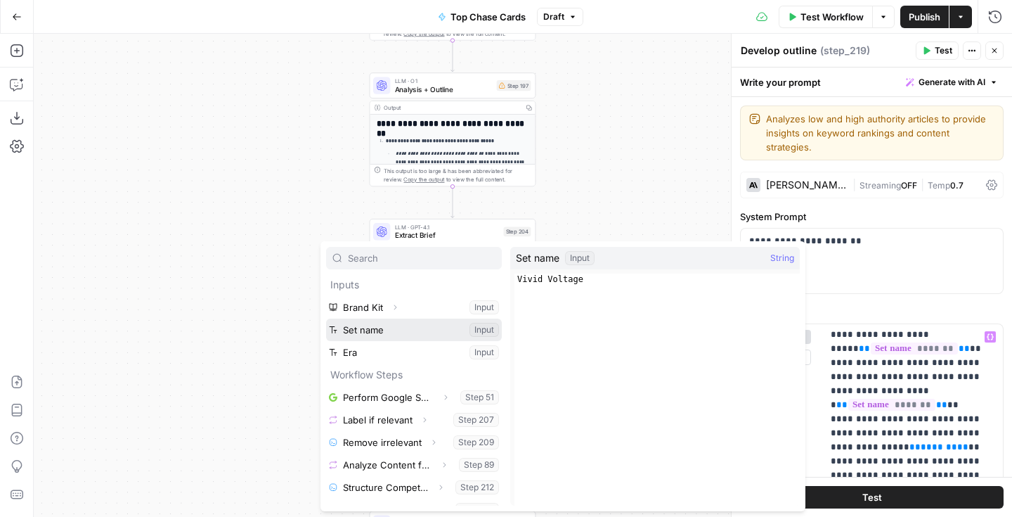
click at [399, 327] on button "Select variable Set name" at bounding box center [414, 329] width 176 height 22
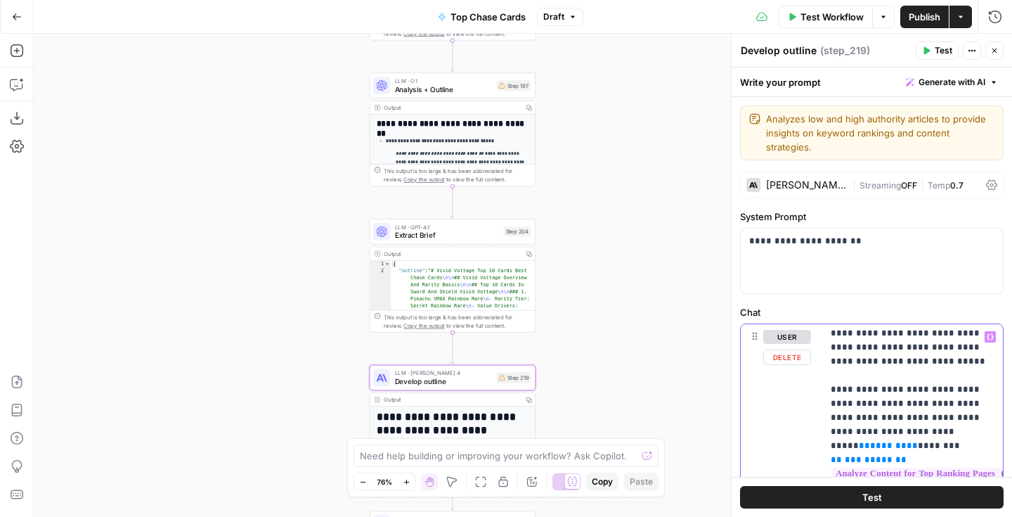
scroll to position [1567, 0]
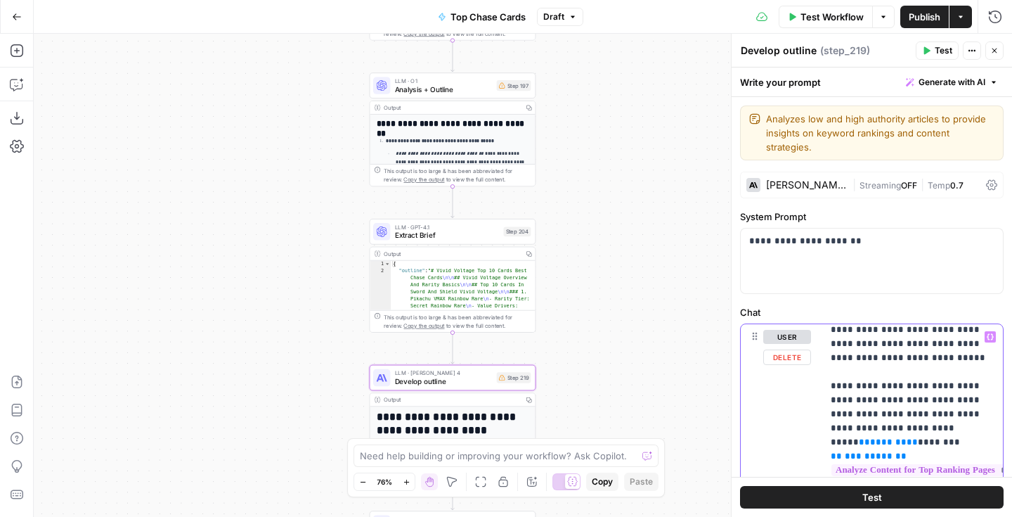
drag, startPoint x: 883, startPoint y: 375, endPoint x: 823, endPoint y: 375, distance: 59.7
click at [992, 333] on icon "button" at bounding box center [990, 336] width 7 height 7
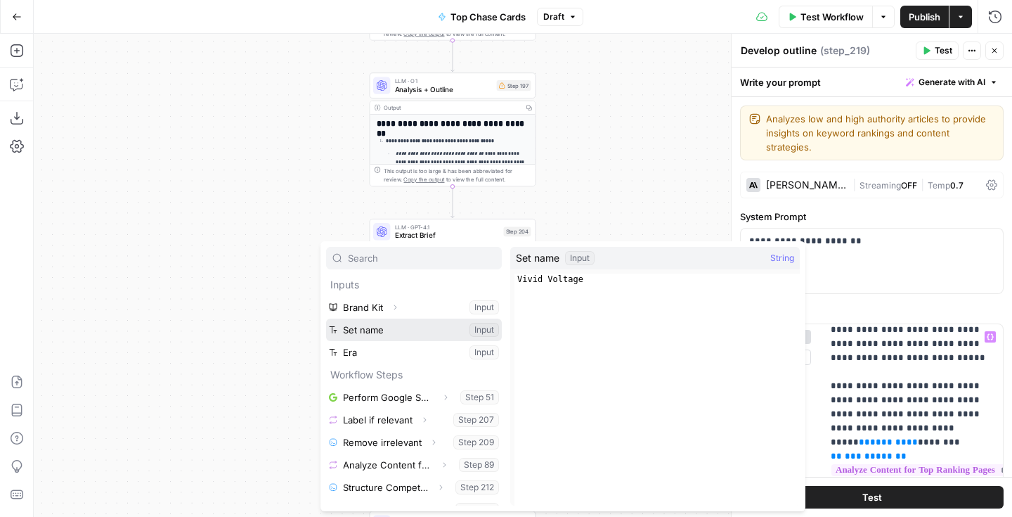
click at [397, 332] on button "Select variable Set name" at bounding box center [414, 329] width 176 height 22
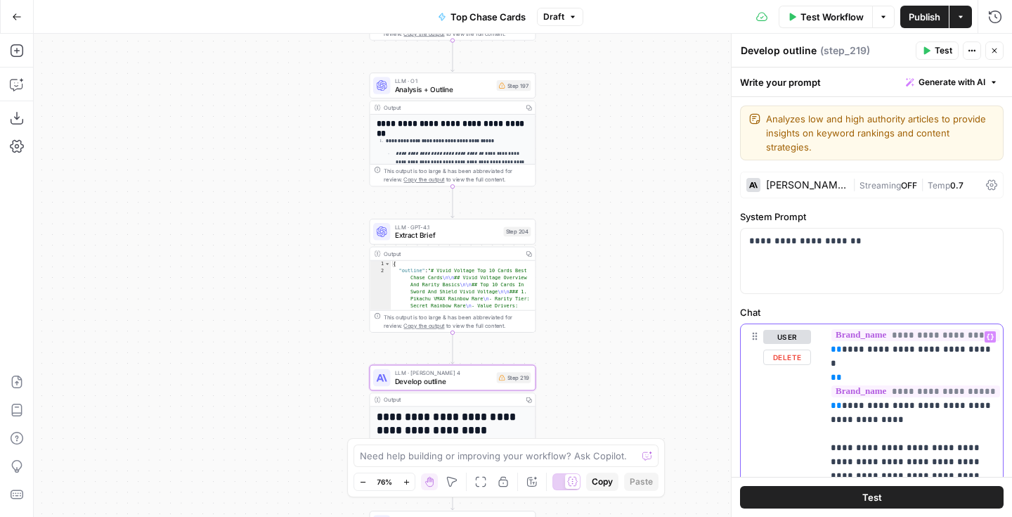
scroll to position [4558, 0]
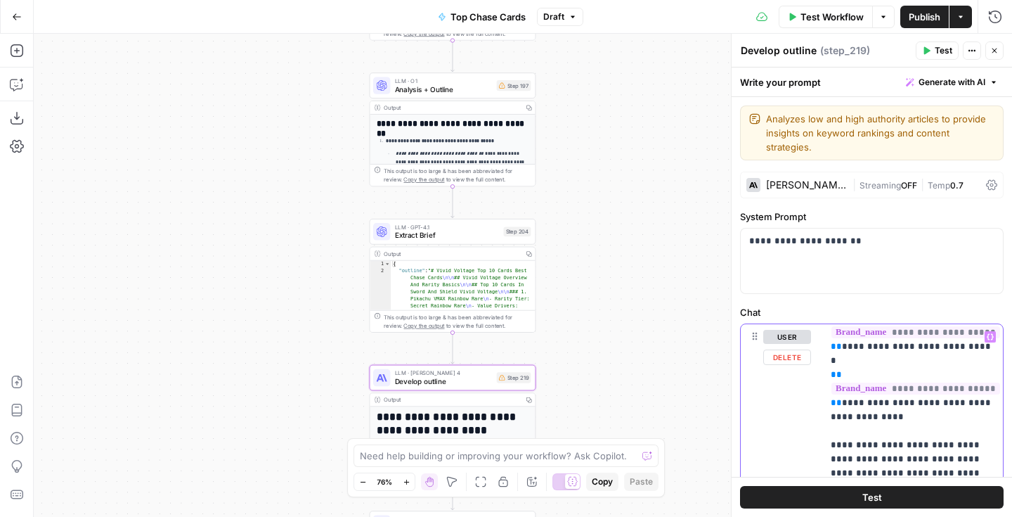
drag, startPoint x: 901, startPoint y: 373, endPoint x: 850, endPoint y: 375, distance: 51.3
click at [990, 333] on icon "button" at bounding box center [990, 336] width 7 height 7
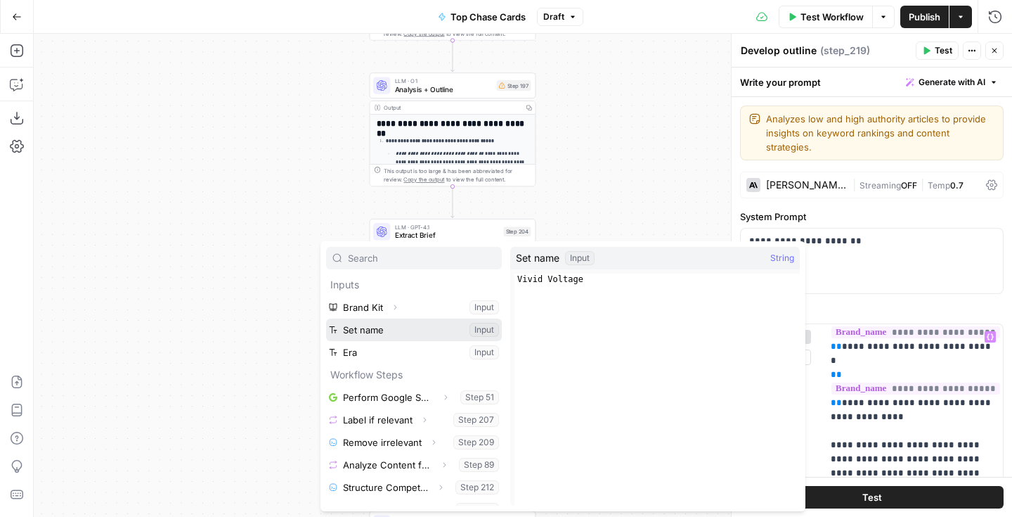
click at [428, 333] on button "Select variable Set name" at bounding box center [414, 329] width 176 height 22
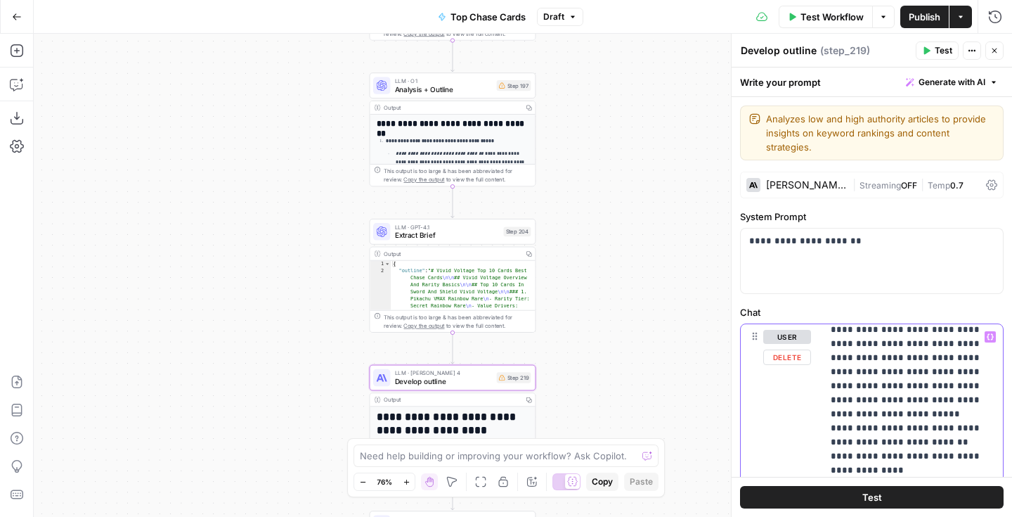
scroll to position [5043, 0]
drag, startPoint x: 838, startPoint y: 394, endPoint x: 933, endPoint y: 384, distance: 95.5
click at [989, 333] on icon "button" at bounding box center [990, 336] width 7 height 7
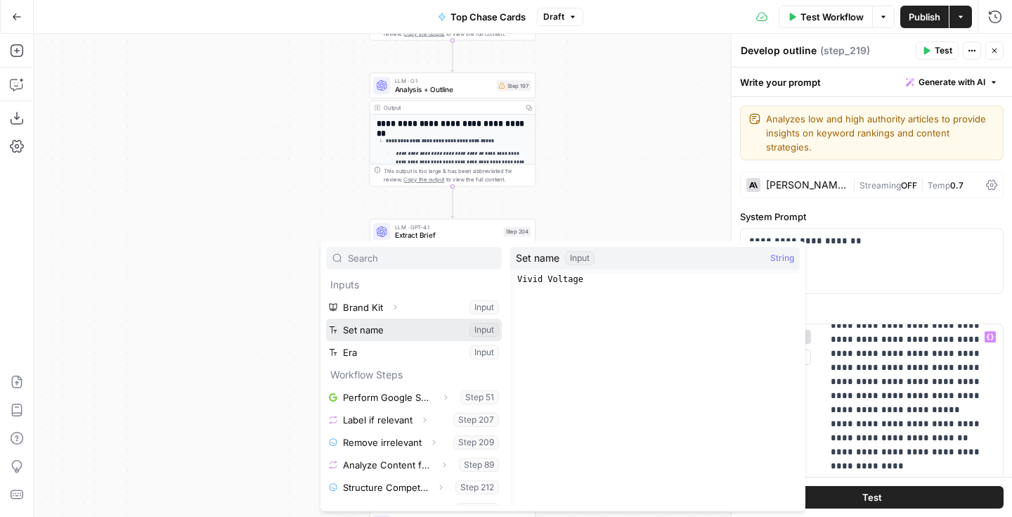
click at [419, 325] on button "Select variable Set name" at bounding box center [414, 329] width 176 height 22
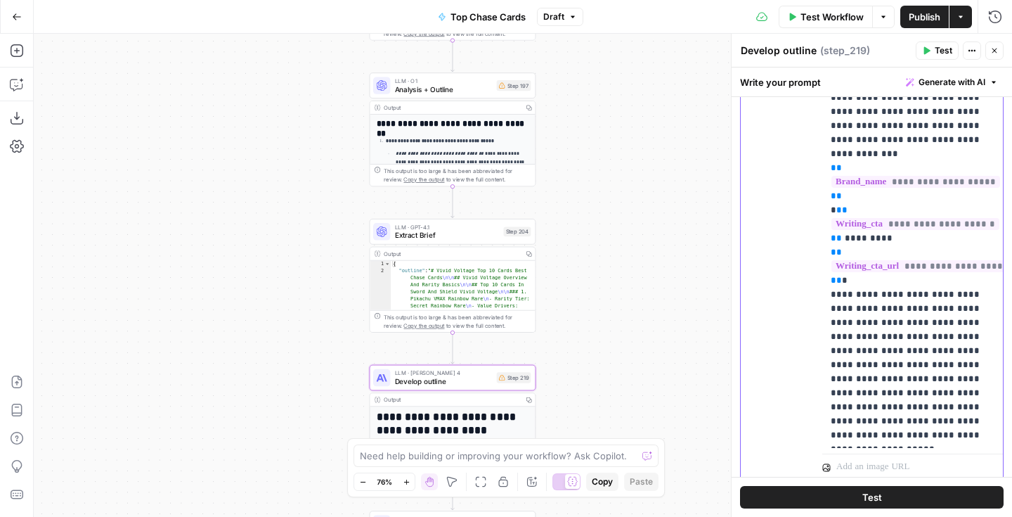
scroll to position [455, 0]
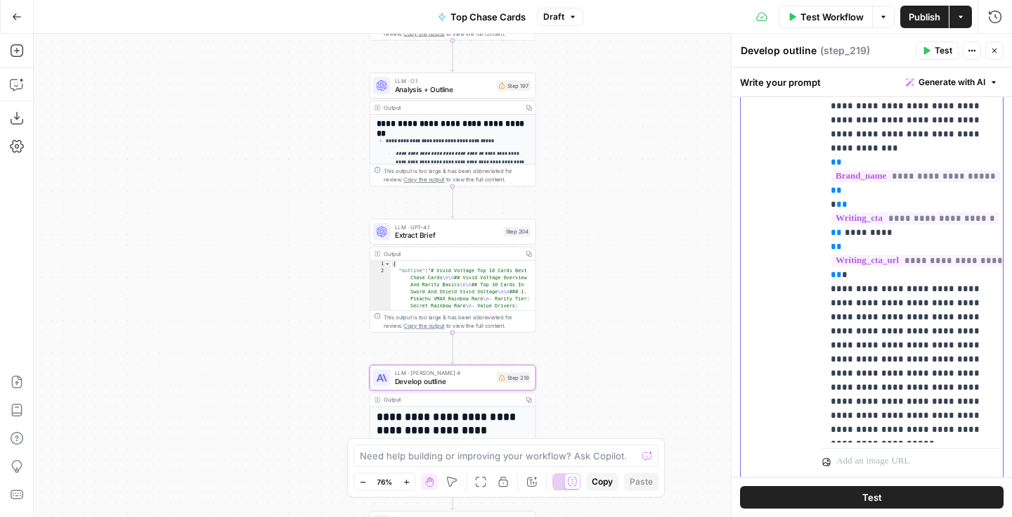
drag, startPoint x: 925, startPoint y: 327, endPoint x: 873, endPoint y: 331, distance: 52.2
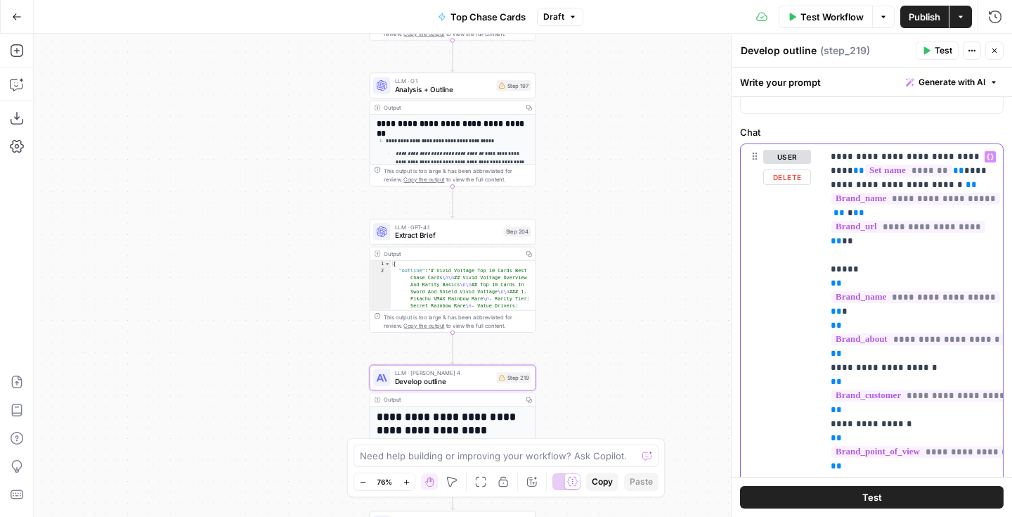
scroll to position [0, 0]
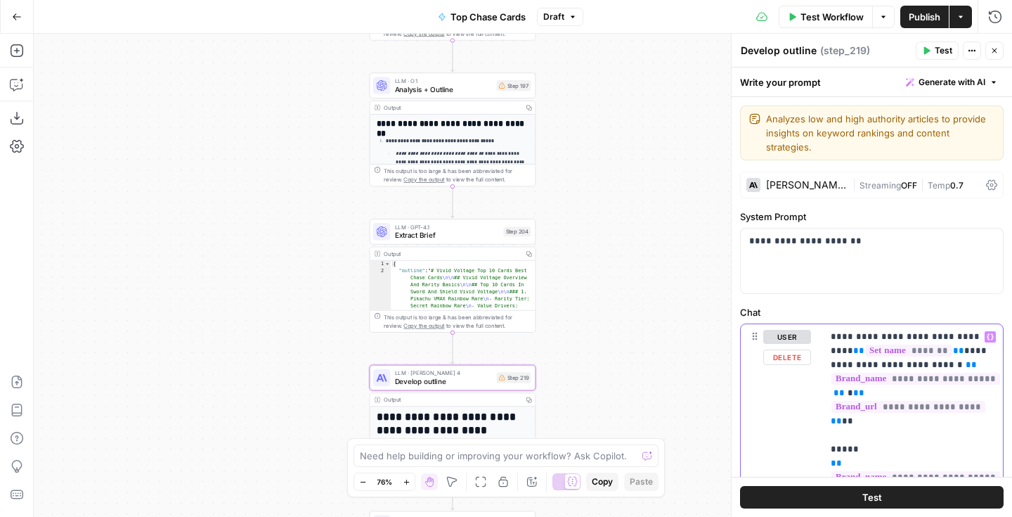
click at [991, 333] on icon "button" at bounding box center [990, 336] width 7 height 7
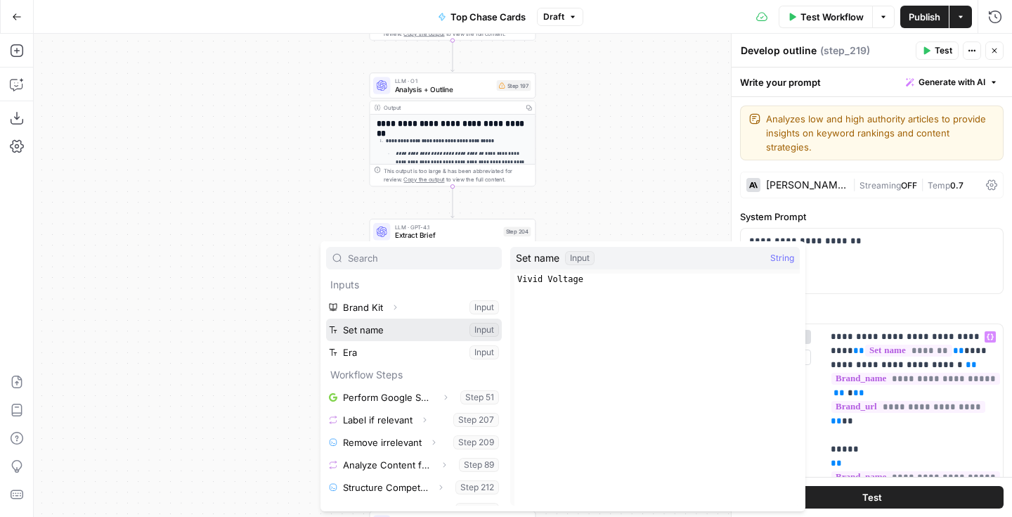
click at [411, 334] on button "Select variable Set name" at bounding box center [414, 329] width 176 height 22
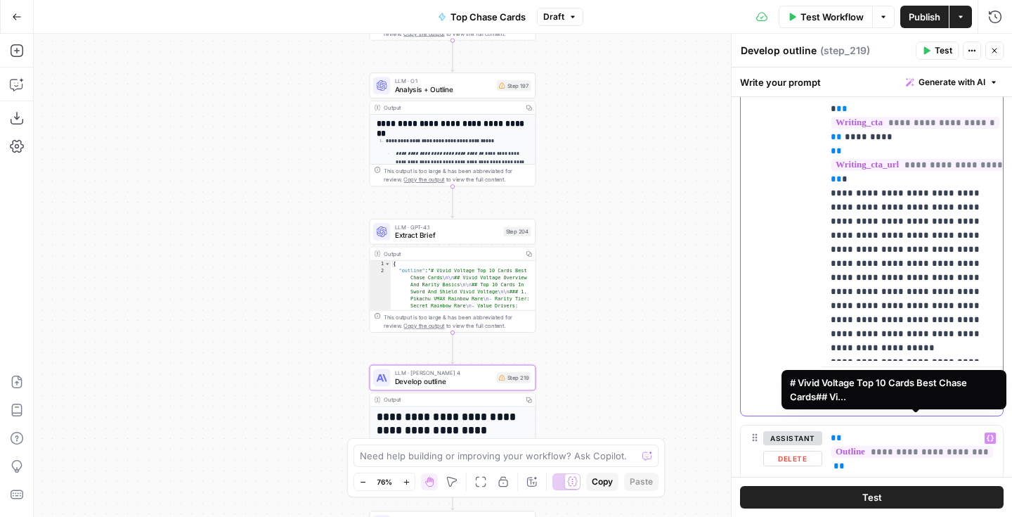
scroll to position [548, 0]
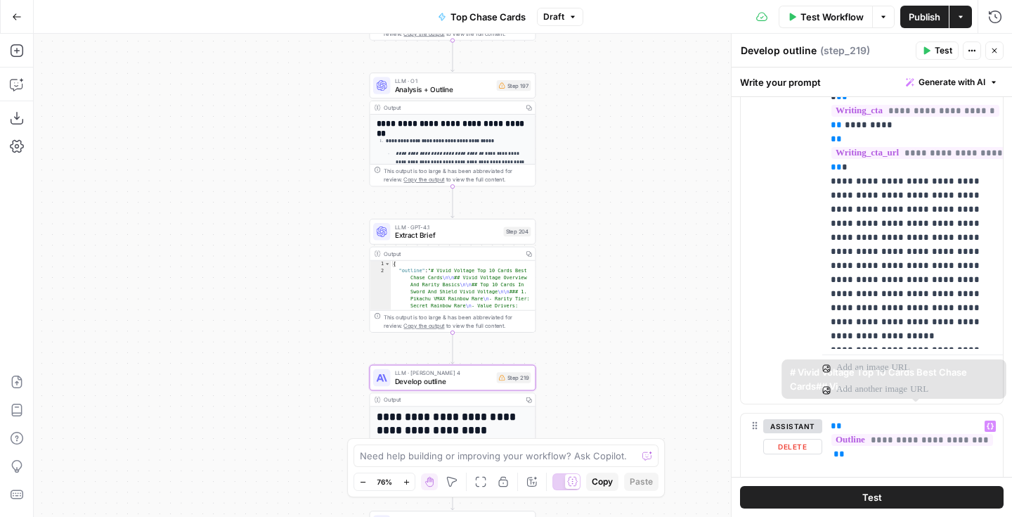
click at [669, 299] on div "Workflow Set Inputs Inputs Google Search Perform Google Search Step 51 Output C…" at bounding box center [523, 275] width 978 height 483
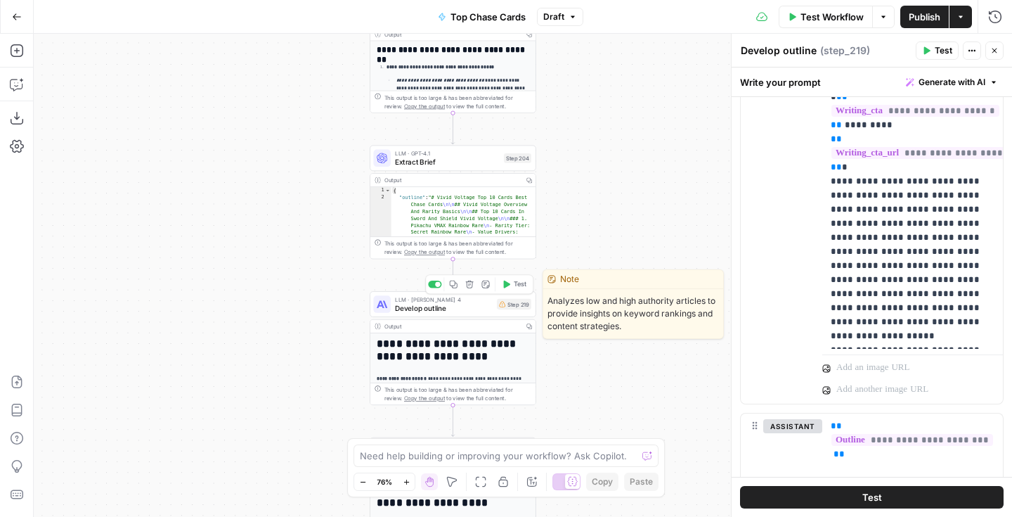
click at [528, 297] on div "LLM · Claude Sonnet 4 Develop outline Step 219 Copy step Delete step Edit Note …" at bounding box center [451, 304] width 157 height 18
click at [527, 306] on div "Step 219" at bounding box center [514, 304] width 34 height 11
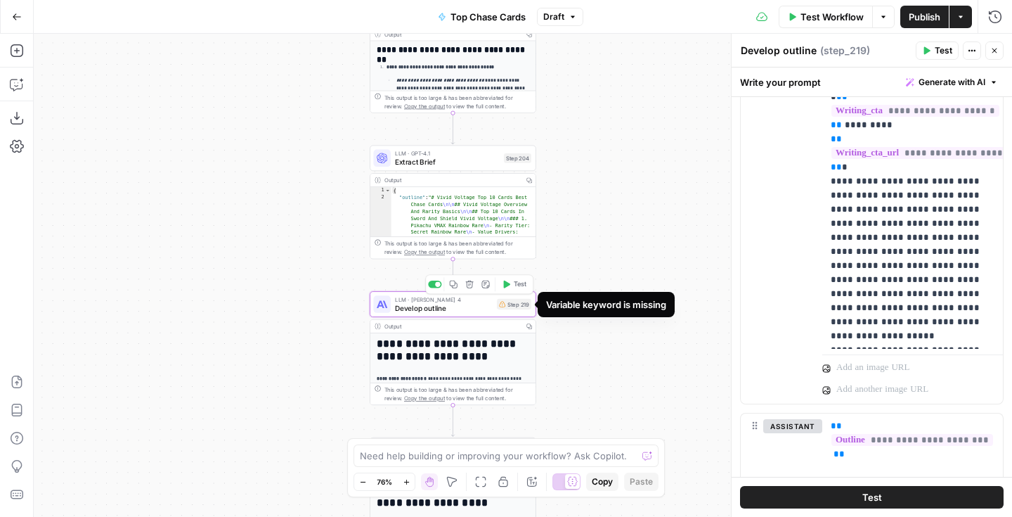
click at [565, 309] on div "Variable keyword is missing" at bounding box center [606, 304] width 120 height 14
click at [510, 306] on div "Step 219" at bounding box center [514, 304] width 34 height 11
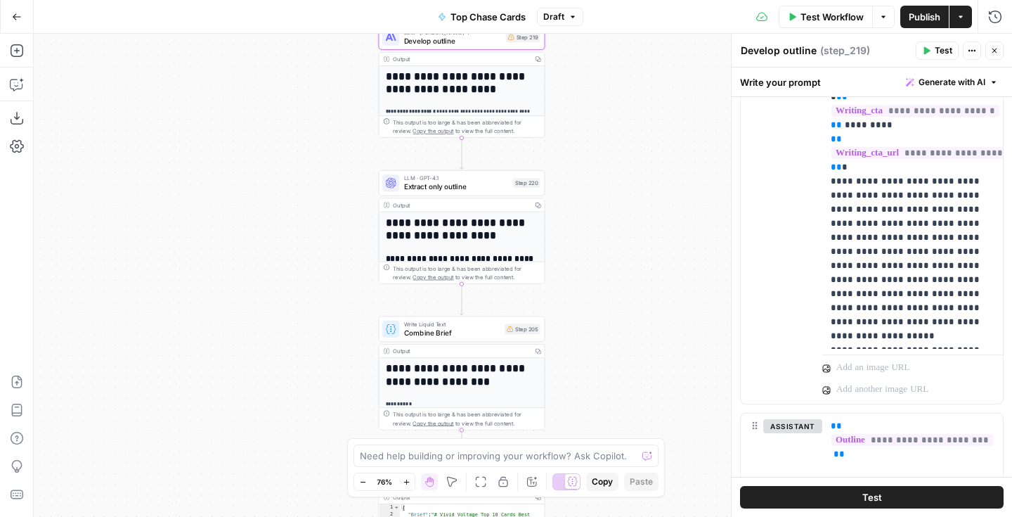
click at [513, 329] on div "Step 205" at bounding box center [522, 328] width 35 height 11
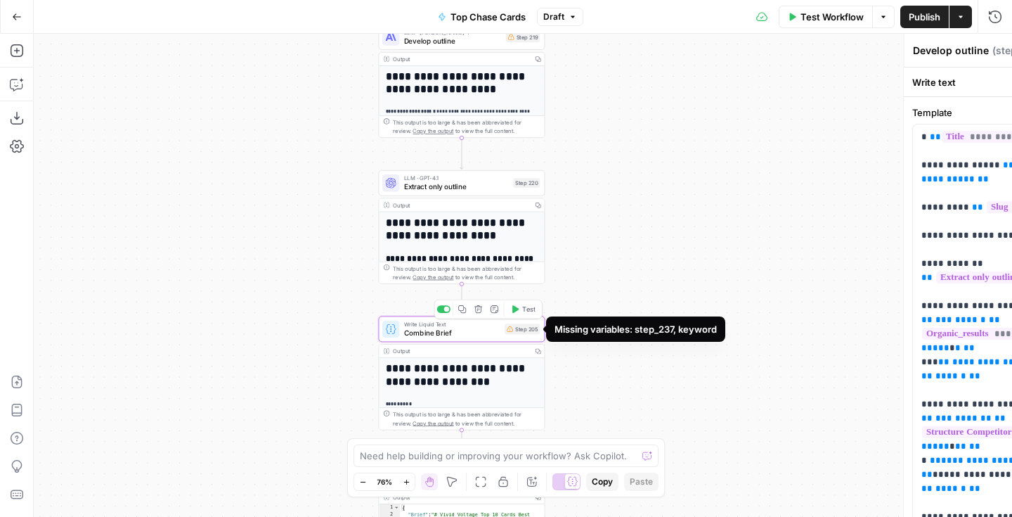
type textarea "Combine Brief"
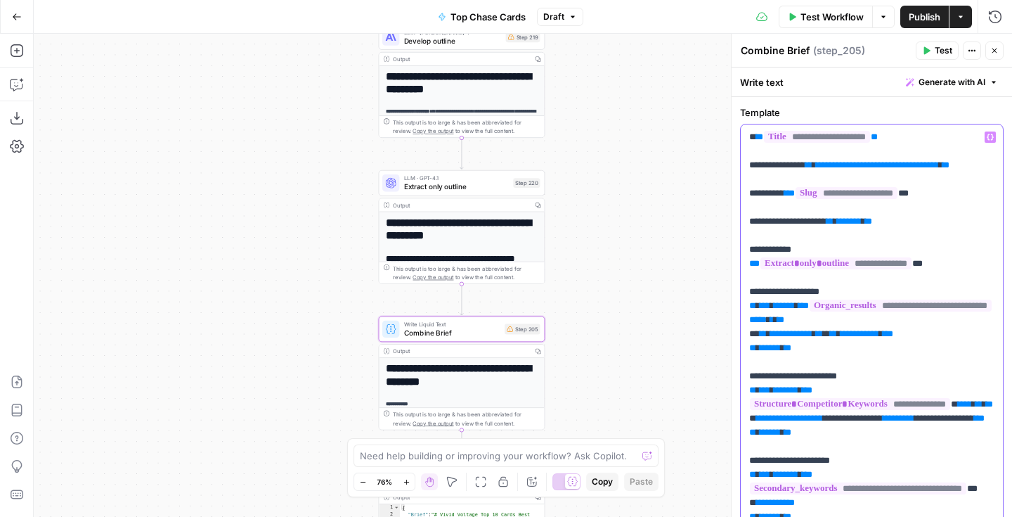
drag, startPoint x: 912, startPoint y: 232, endPoint x: 855, endPoint y: 232, distance: 56.9
click at [855, 232] on p "**********" at bounding box center [871, 411] width 245 height 562
click at [987, 137] on icon "button" at bounding box center [990, 137] width 7 height 6
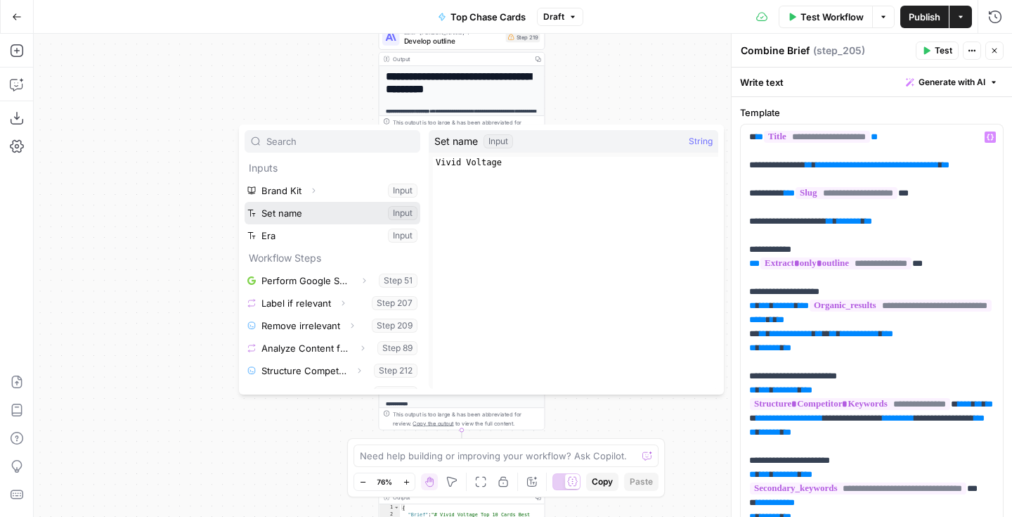
click at [329, 203] on button "Select variable Set name" at bounding box center [333, 213] width 176 height 22
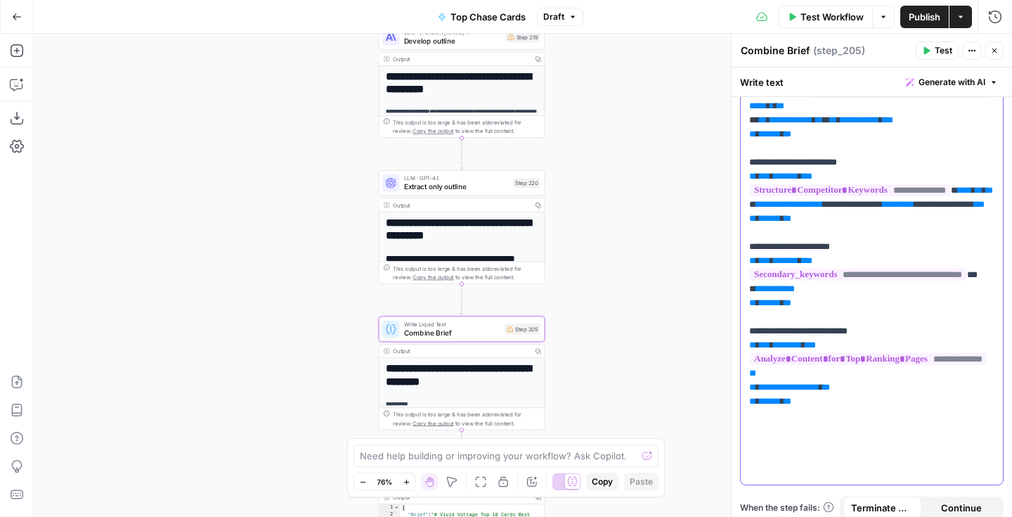
scroll to position [224, 0]
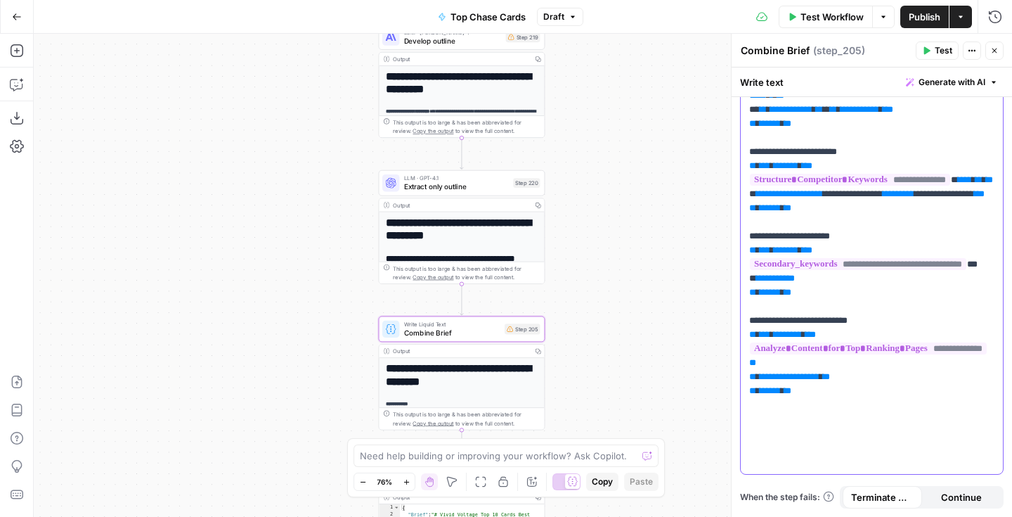
click at [795, 283] on span "**" at bounding box center [791, 277] width 7 height 9
drag, startPoint x: 808, startPoint y: 348, endPoint x: 756, endPoint y: 346, distance: 52.0
click at [756, 346] on p "**********" at bounding box center [871, 187] width 245 height 562
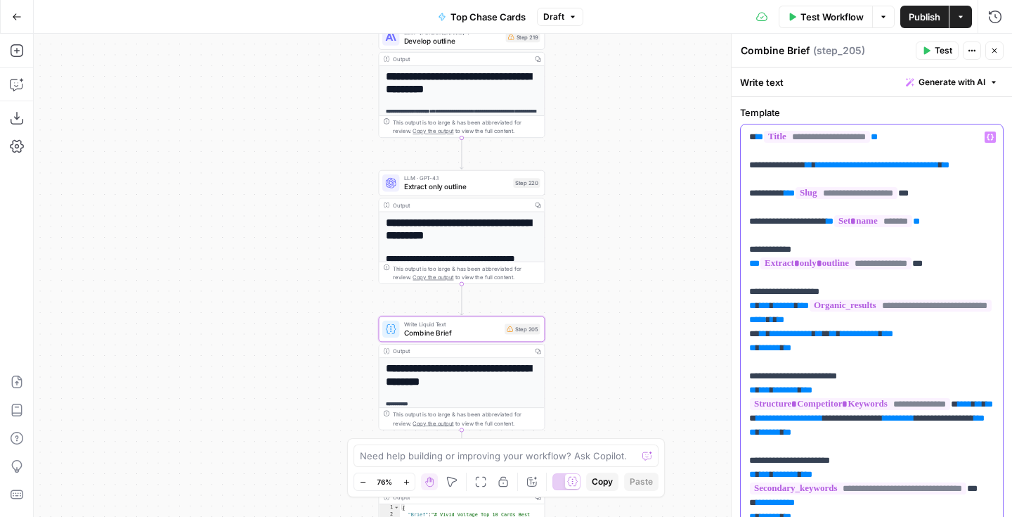
click at [993, 141] on button "Variables Menu" at bounding box center [990, 136] width 11 height 11
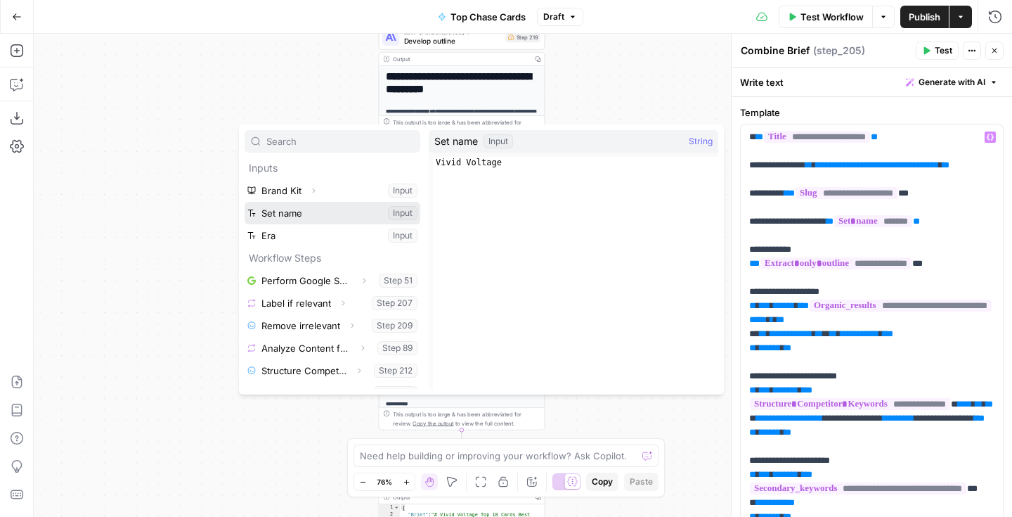
click at [377, 212] on button "Select variable Set name" at bounding box center [333, 213] width 176 height 22
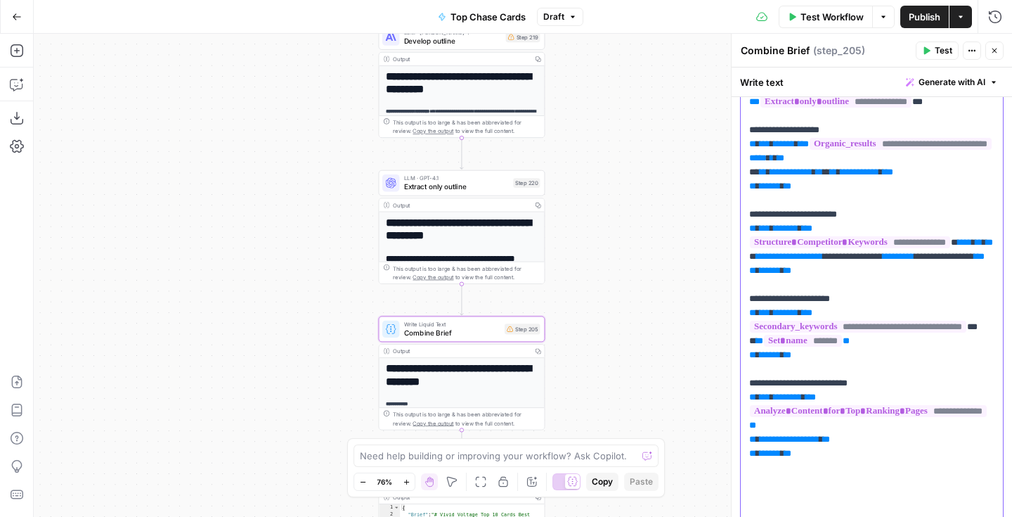
scroll to position [224, 0]
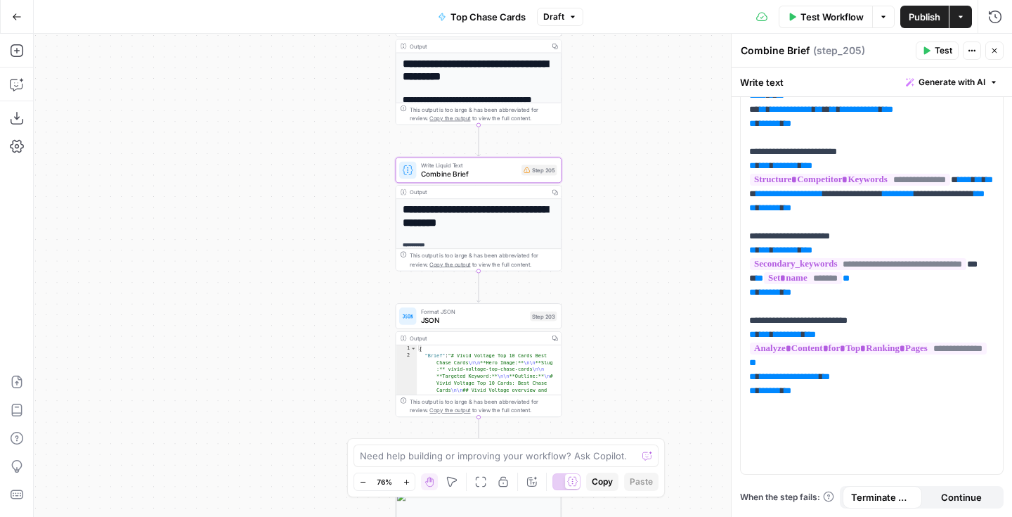
drag, startPoint x: 651, startPoint y: 382, endPoint x: 677, endPoint y: 179, distance: 204.9
click at [677, 179] on div "Workflow Set Inputs Inputs Google Search Perform Google Search Step 51 Output C…" at bounding box center [523, 275] width 978 height 483
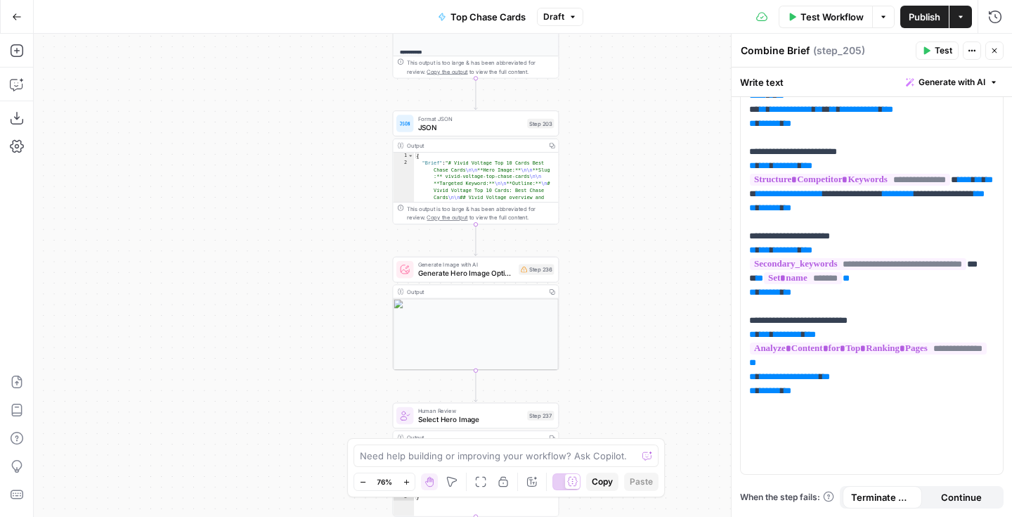
drag, startPoint x: 660, startPoint y: 313, endPoint x: 645, endPoint y: 141, distance: 172.8
click at [645, 141] on div "Workflow Set Inputs Inputs Google Search Perform Google Search Step 51 Output C…" at bounding box center [523, 275] width 978 height 483
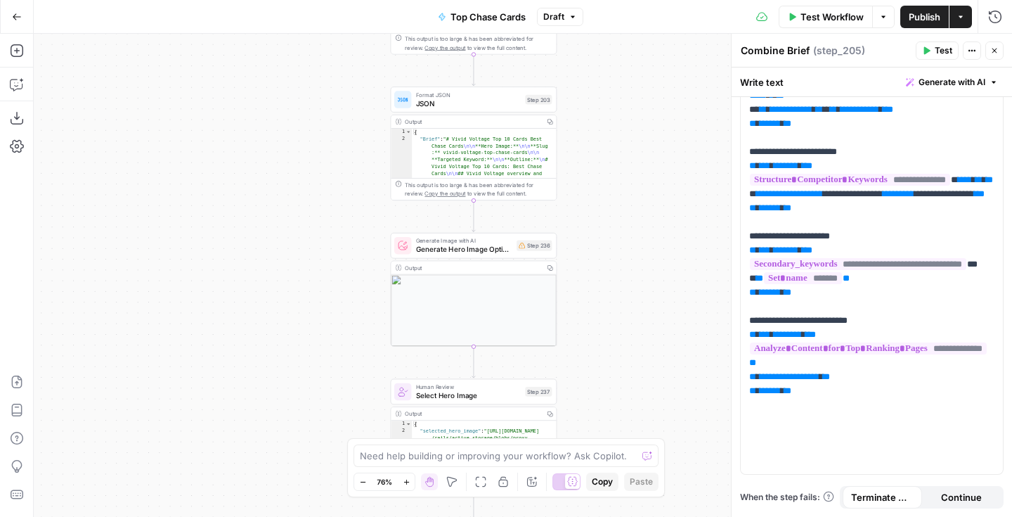
click at [526, 252] on div "Generate Image with AI Generate Hero Image Options with AI Step 236 Copy step D…" at bounding box center [472, 245] width 157 height 18
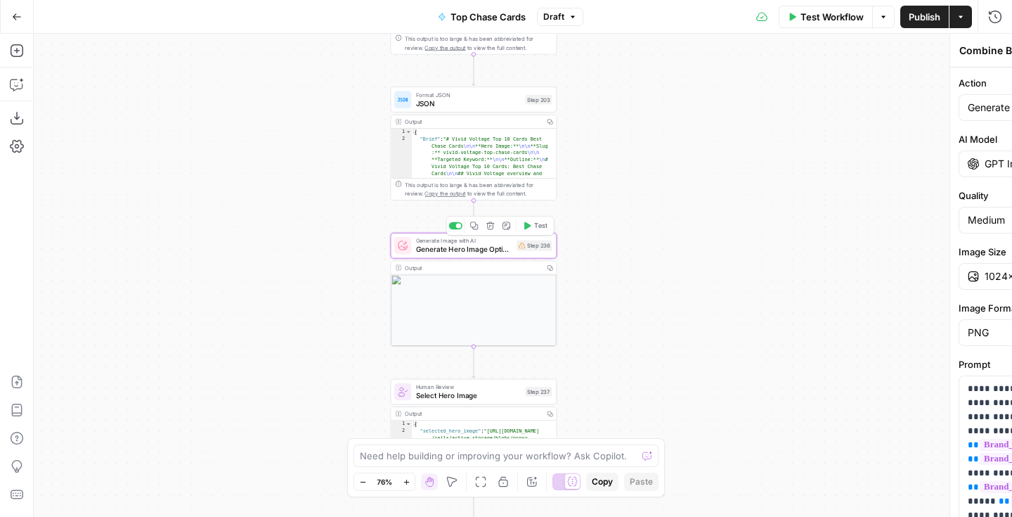
type textarea "Generate Hero Image Options with AI"
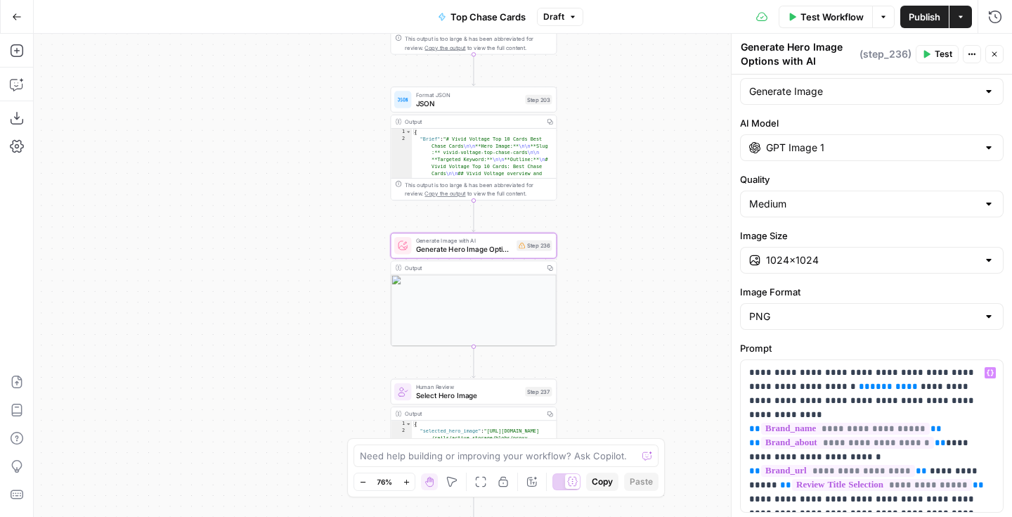
scroll to position [35, 0]
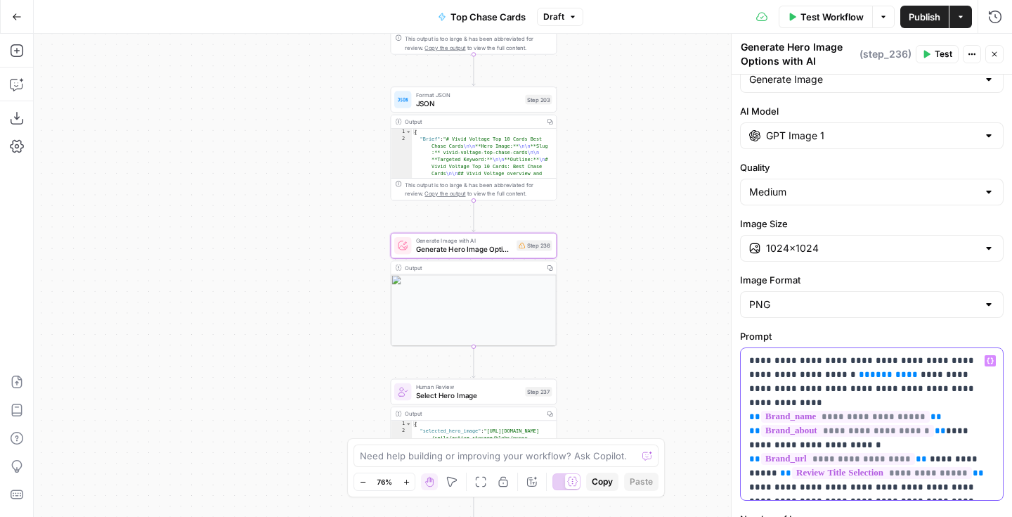
drag, startPoint x: 873, startPoint y: 375, endPoint x: 820, endPoint y: 374, distance: 52.7
click at [820, 374] on p "**********" at bounding box center [871, 424] width 245 height 141
click at [990, 362] on icon "button" at bounding box center [990, 360] width 7 height 7
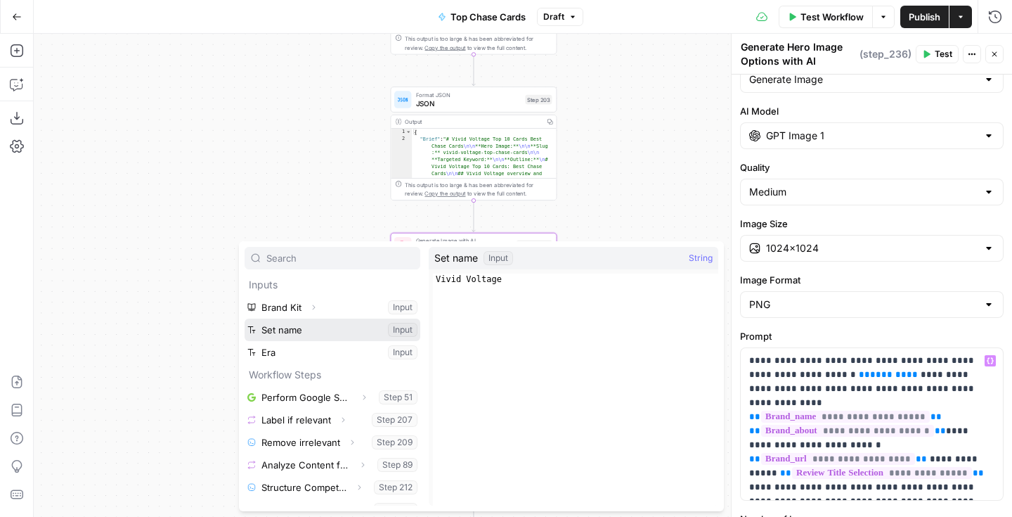
click at [353, 327] on button "Select variable Set name" at bounding box center [333, 329] width 176 height 22
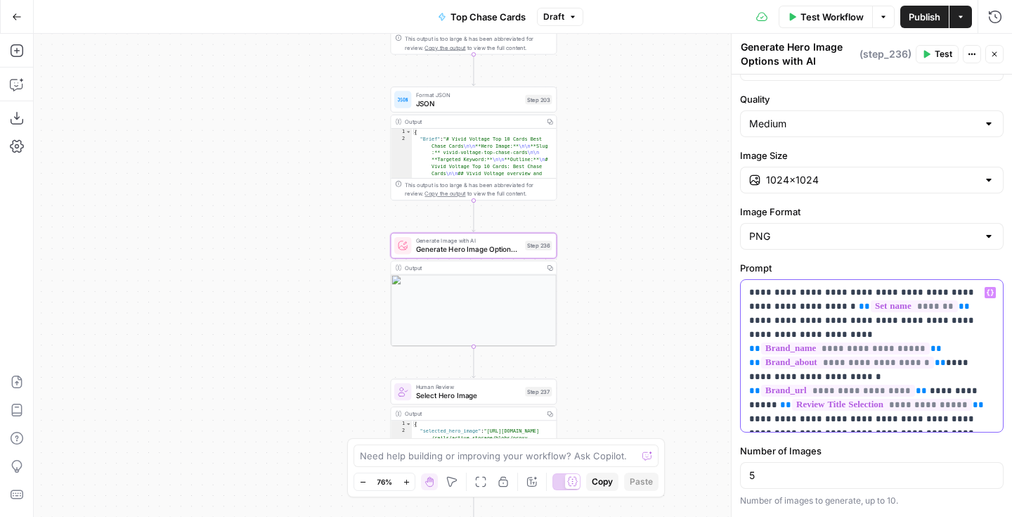
scroll to position [174, 0]
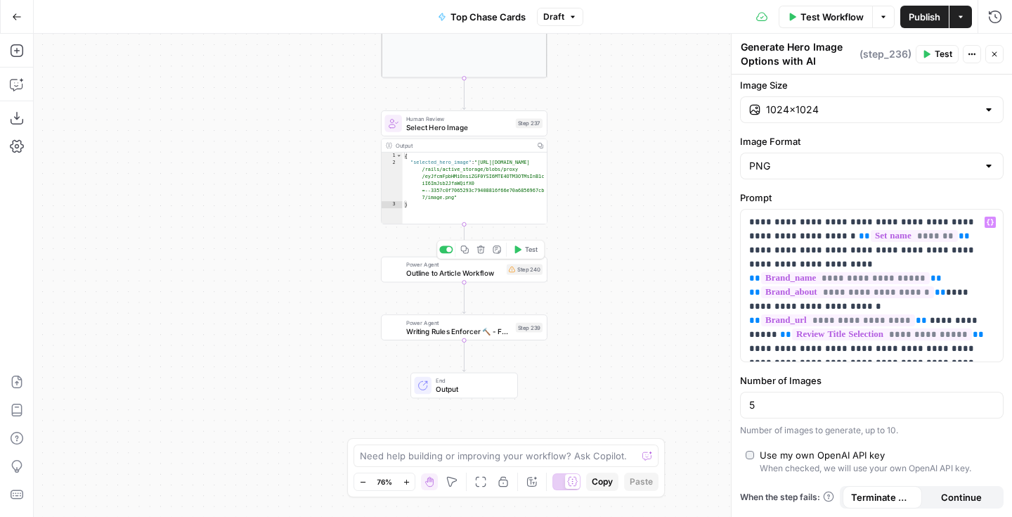
click at [517, 277] on div "Power Agent Outline to Article Workflow Step 240 Copy step Delete step Add Note…" at bounding box center [462, 269] width 157 height 18
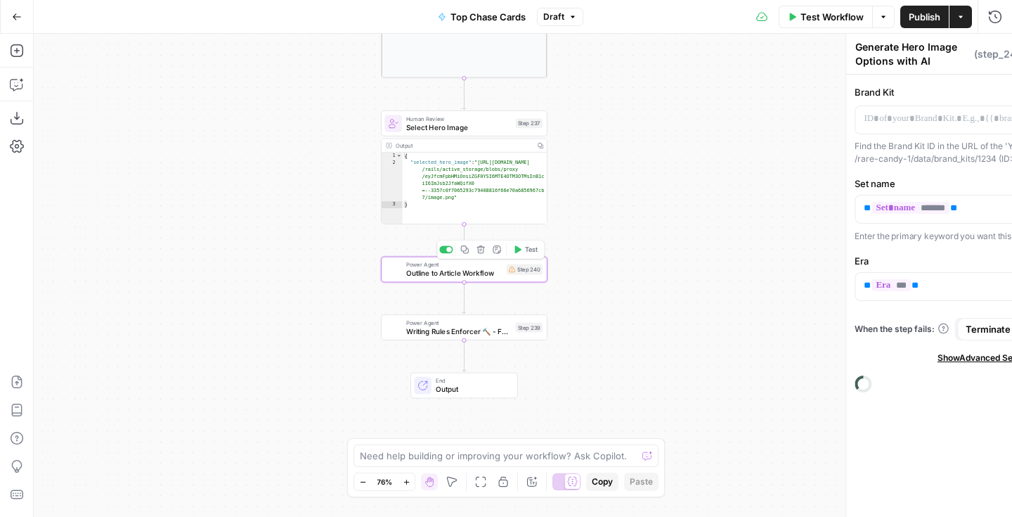
type textarea "Outline to Article Workflow"
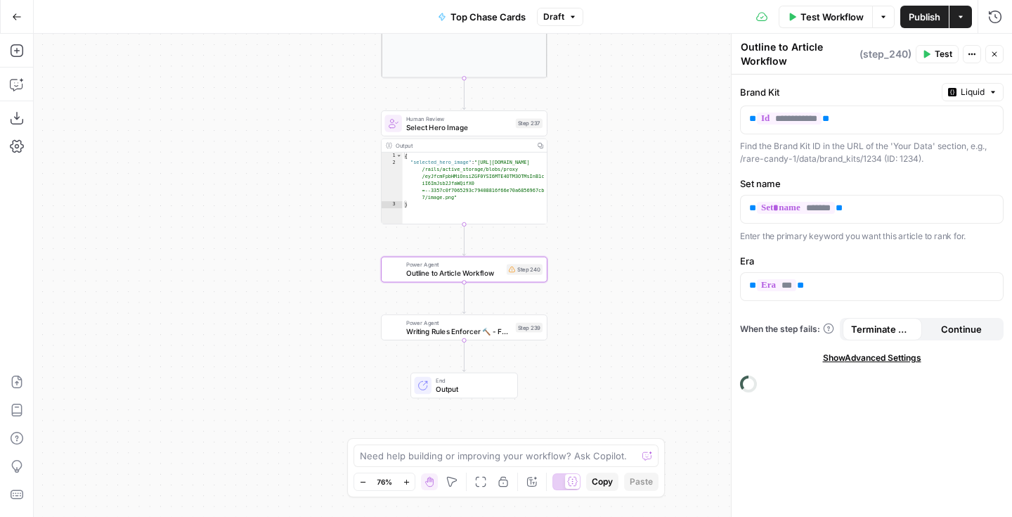
click at [751, 382] on icon at bounding box center [748, 383] width 17 height 17
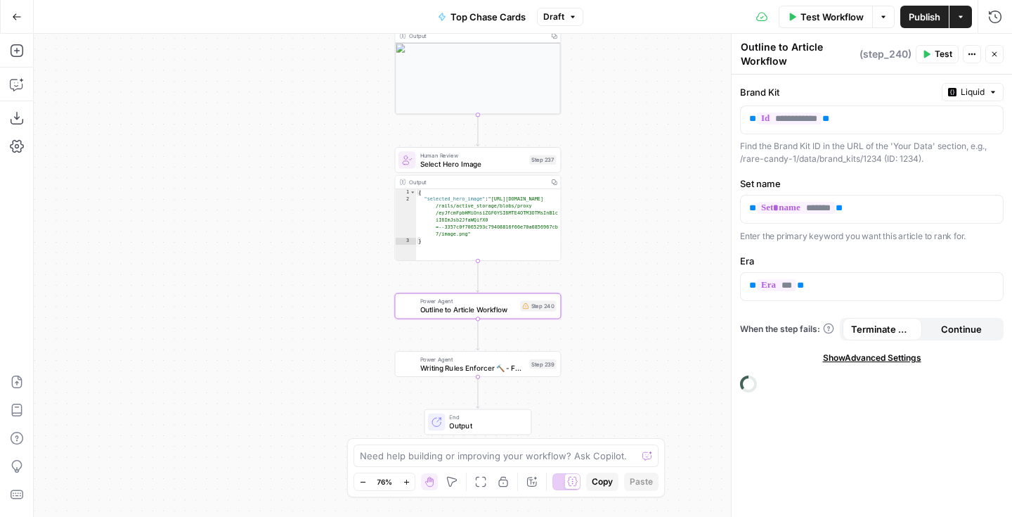
drag, startPoint x: 335, startPoint y: 293, endPoint x: 370, endPoint y: 339, distance: 58.1
click at [370, 339] on div "Workflow Set Inputs Inputs Google Search Perform Google Search Step 51 Output C…" at bounding box center [523, 275] width 978 height 483
click at [481, 309] on span "Outline to Article Workflow" at bounding box center [465, 308] width 96 height 11
click at [974, 58] on button "Actions" at bounding box center [972, 54] width 18 height 18
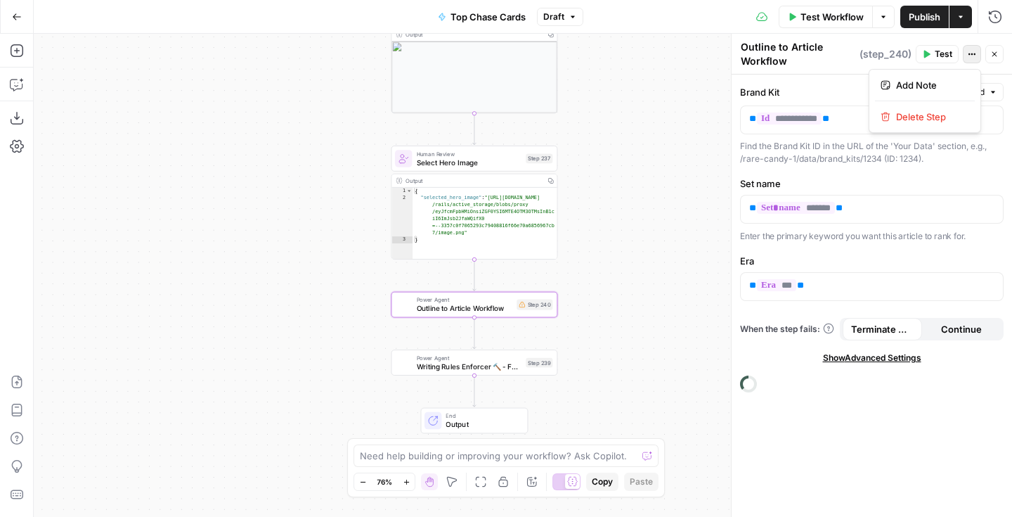
click at [974, 58] on icon "button" at bounding box center [972, 54] width 8 height 8
click at [743, 379] on icon at bounding box center [748, 383] width 19 height 19
click at [14, 82] on icon "button" at bounding box center [17, 84] width 14 height 14
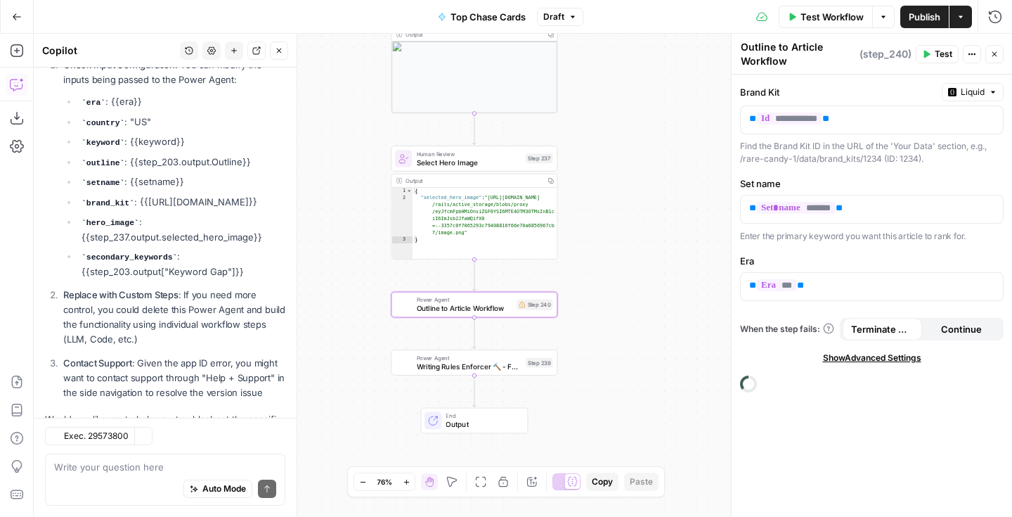
scroll to position [589, 0]
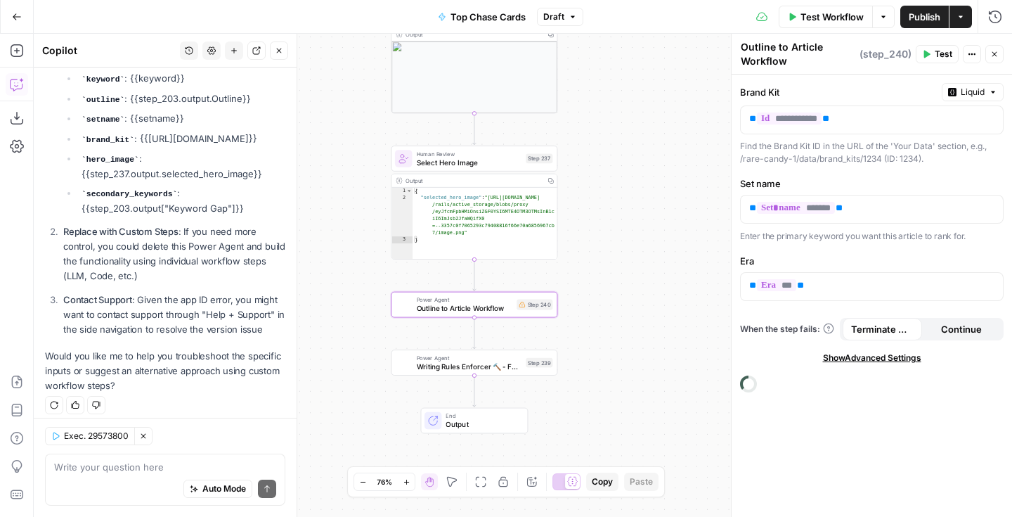
click at [108, 477] on div "Auto Mode Send" at bounding box center [165, 489] width 222 height 31
type textarea "Waht i"
click at [533, 304] on div "Step 240" at bounding box center [535, 304] width 36 height 11
click at [493, 285] on icon "button" at bounding box center [491, 284] width 8 height 8
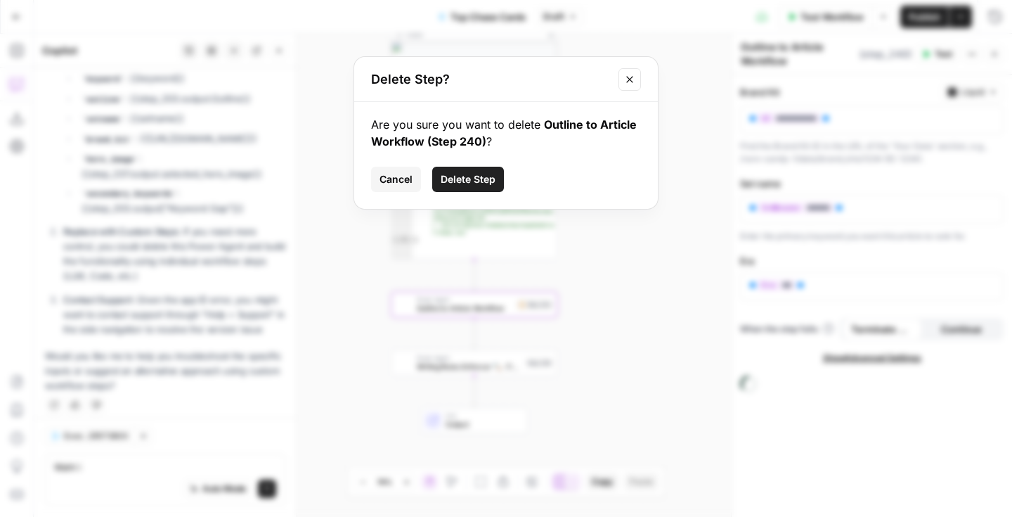
click at [477, 187] on button "Delete Step" at bounding box center [468, 179] width 72 height 25
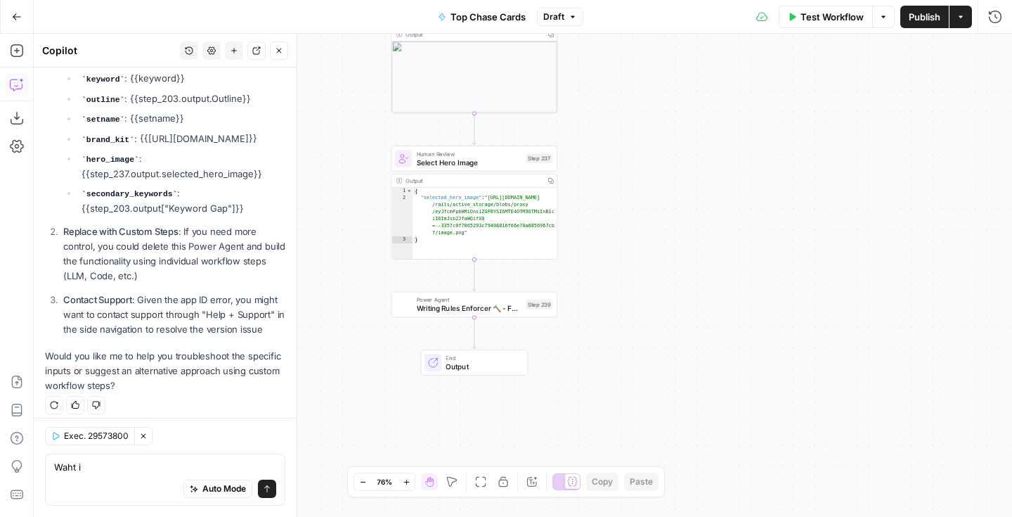
click at [281, 53] on icon "button" at bounding box center [279, 50] width 8 height 8
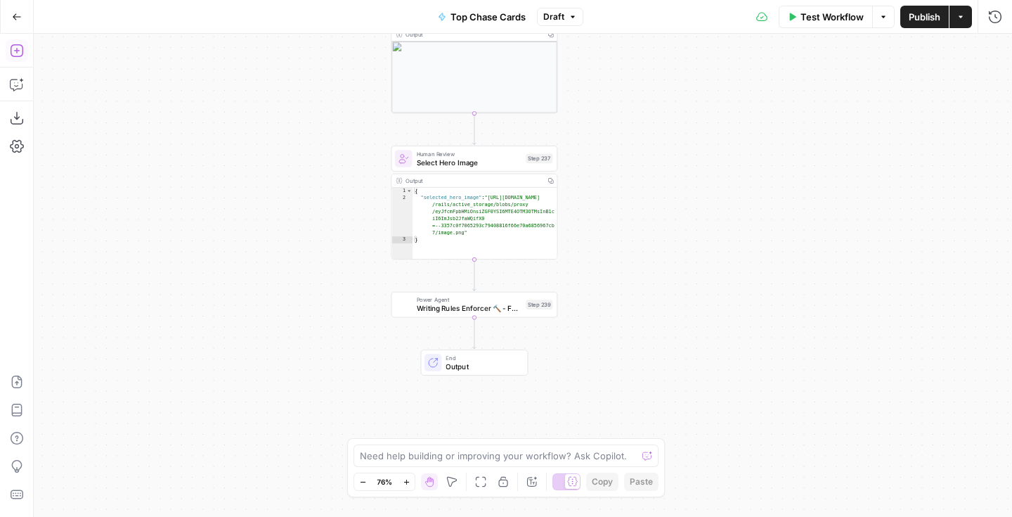
click at [21, 53] on icon "button" at bounding box center [17, 51] width 14 height 14
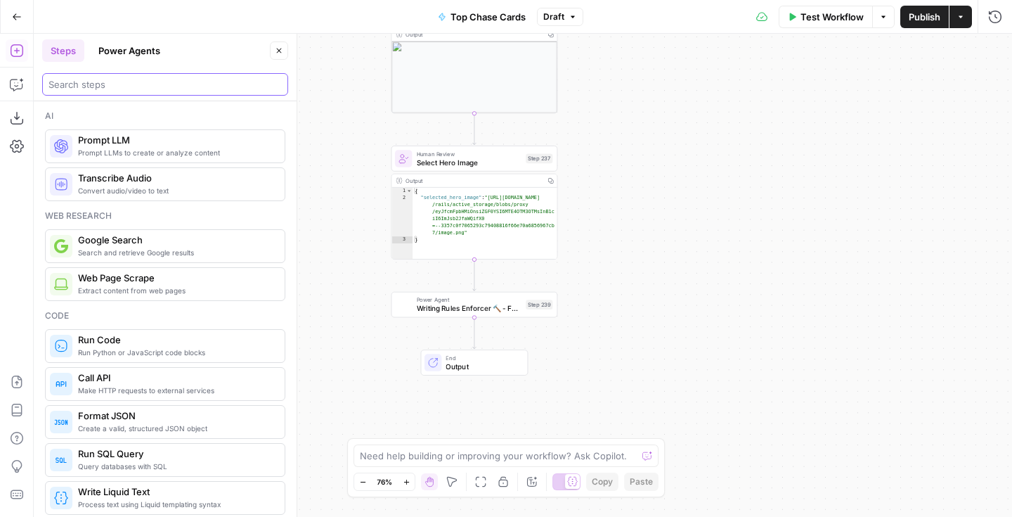
click at [176, 89] on input "search" at bounding box center [164, 84] width 233 height 14
click at [157, 56] on button "Power Agents" at bounding box center [129, 50] width 79 height 22
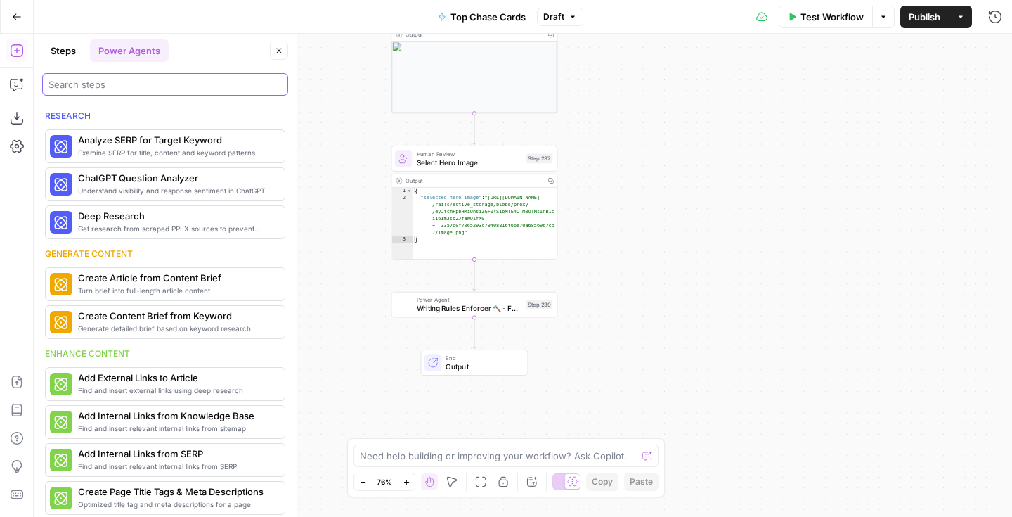
click at [155, 79] on input "search" at bounding box center [164, 84] width 233 height 14
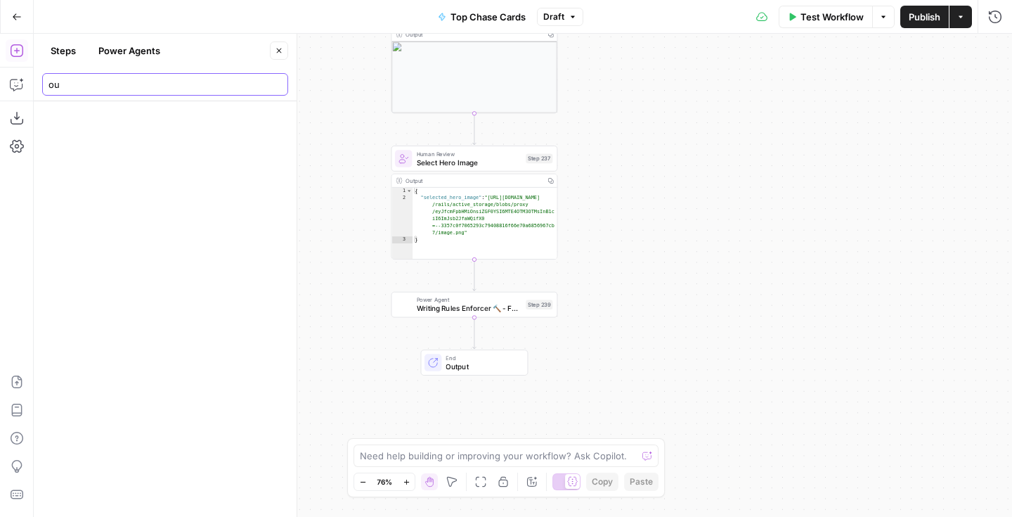
type input "o"
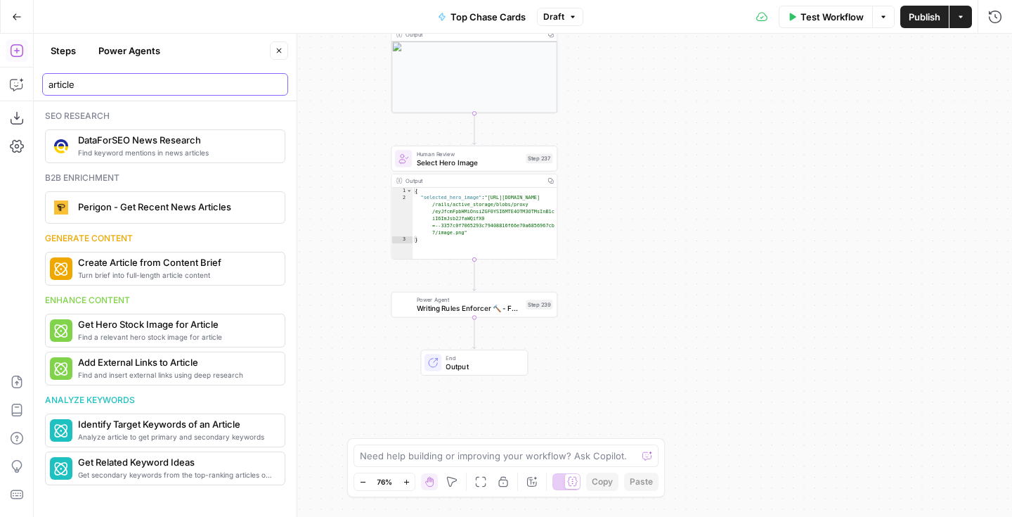
type input "article"
click at [64, 54] on button "Steps" at bounding box center [63, 50] width 42 height 22
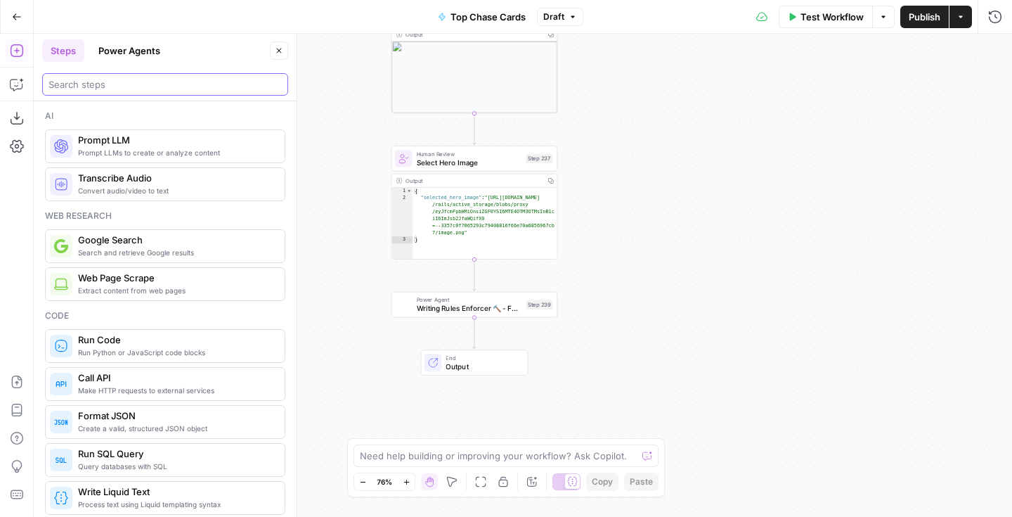
click at [89, 87] on input "search" at bounding box center [164, 84] width 233 height 14
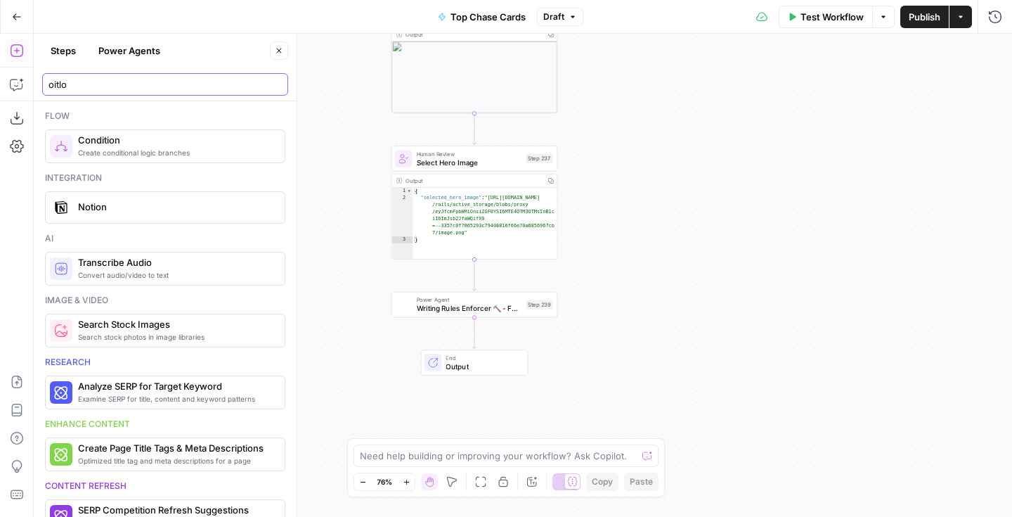
type input "o"
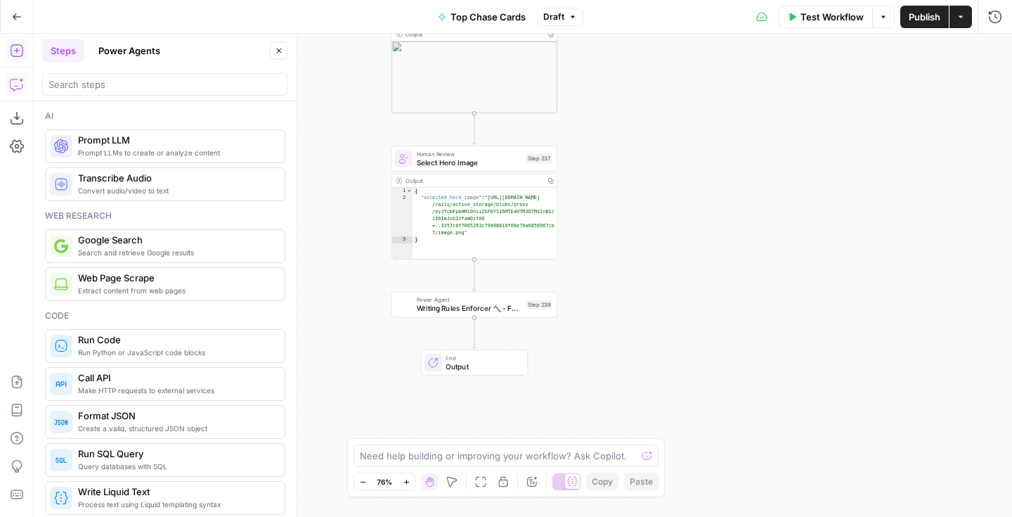
click at [17, 90] on icon "button" at bounding box center [17, 84] width 14 height 14
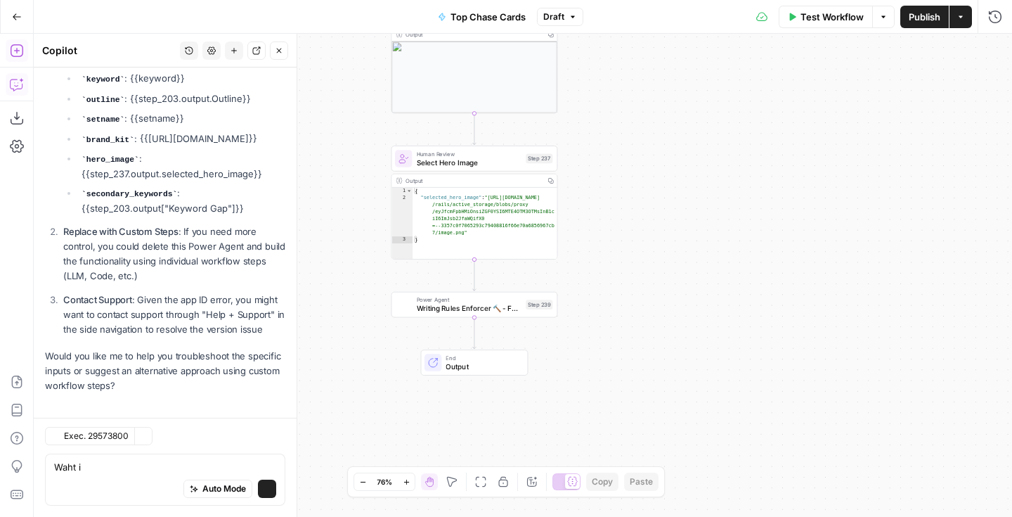
click at [124, 470] on textarea "Waht i" at bounding box center [165, 467] width 222 height 14
type textarea "Can you re-add an outline to article power agent?"
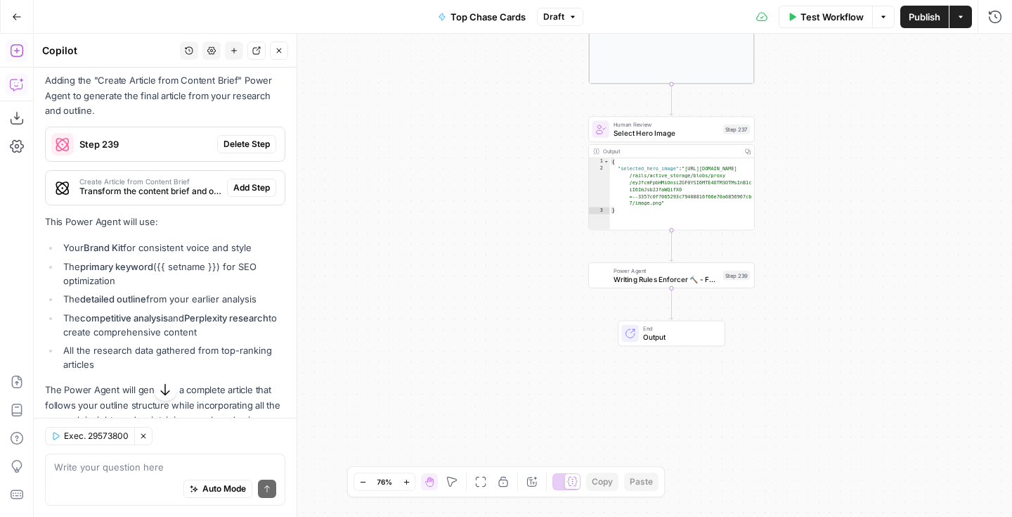
scroll to position [1160, 0]
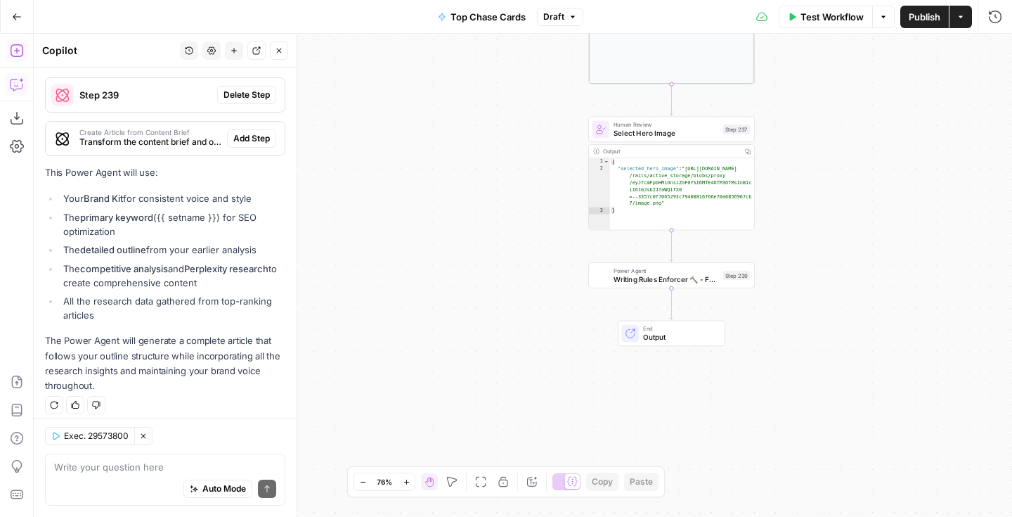
click at [116, 493] on div "Auto Mode Send" at bounding box center [165, 489] width 222 height 31
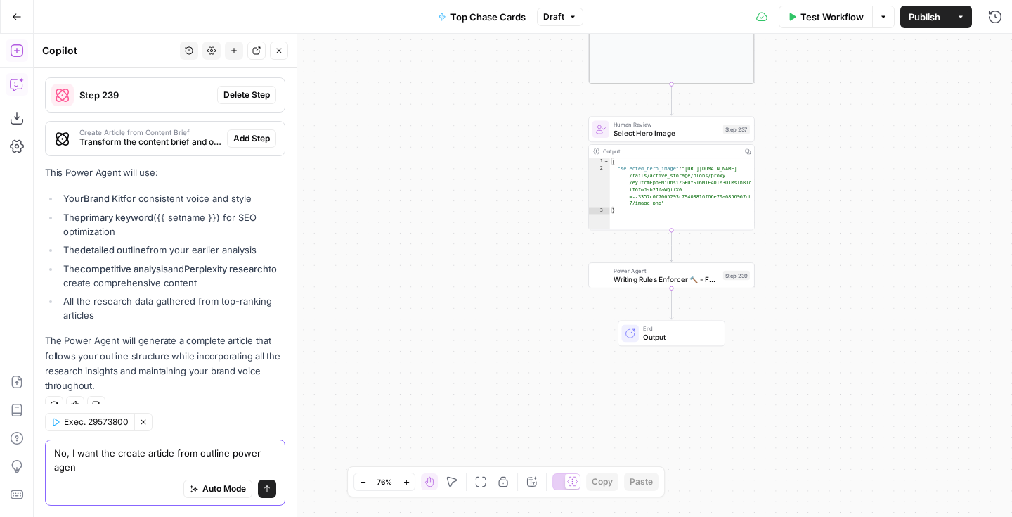
type textarea "No, I want the create article from outline power agent"
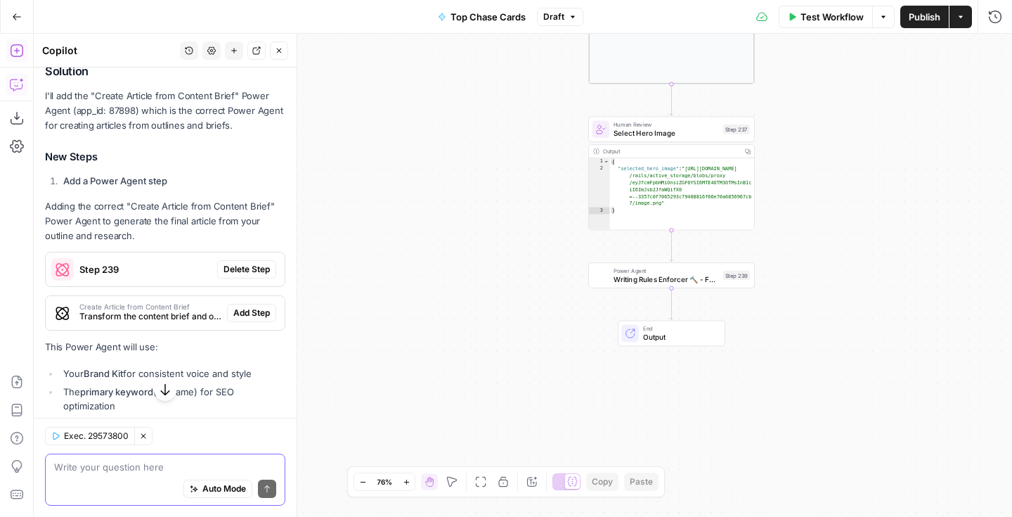
scroll to position [1730, 0]
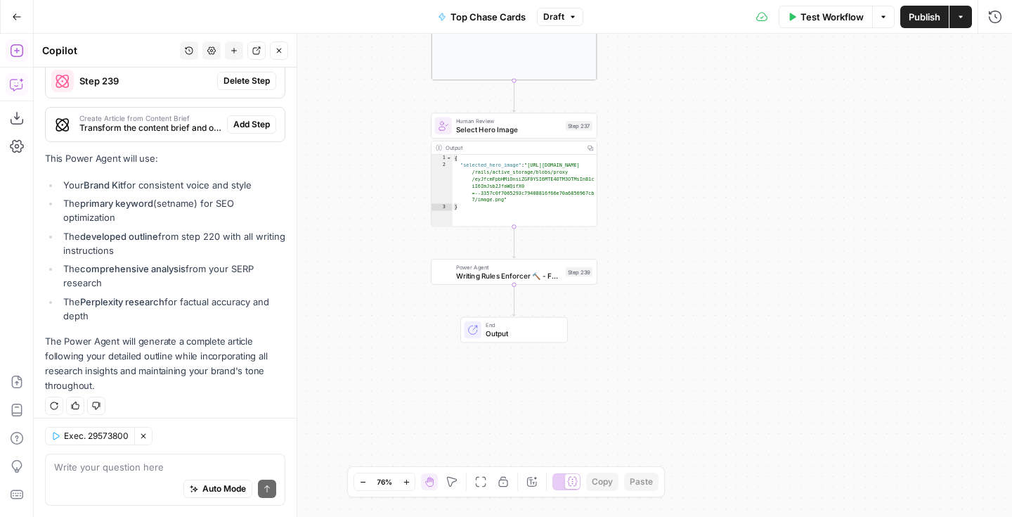
drag, startPoint x: 377, startPoint y: 212, endPoint x: 368, endPoint y: 207, distance: 9.4
click at [368, 207] on div "Workflow Set Inputs Inputs Google Search Perform Google Search Step 51 Output C…" at bounding box center [523, 275] width 978 height 483
click at [931, 20] on span "Publish" at bounding box center [925, 17] width 32 height 14
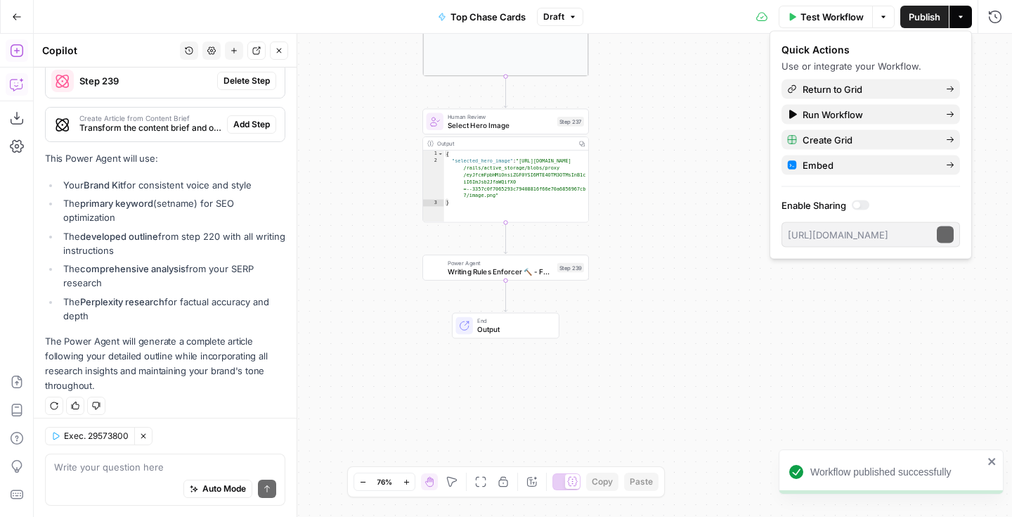
click at [11, 14] on button "Go Back" at bounding box center [16, 16] width 25 height 25
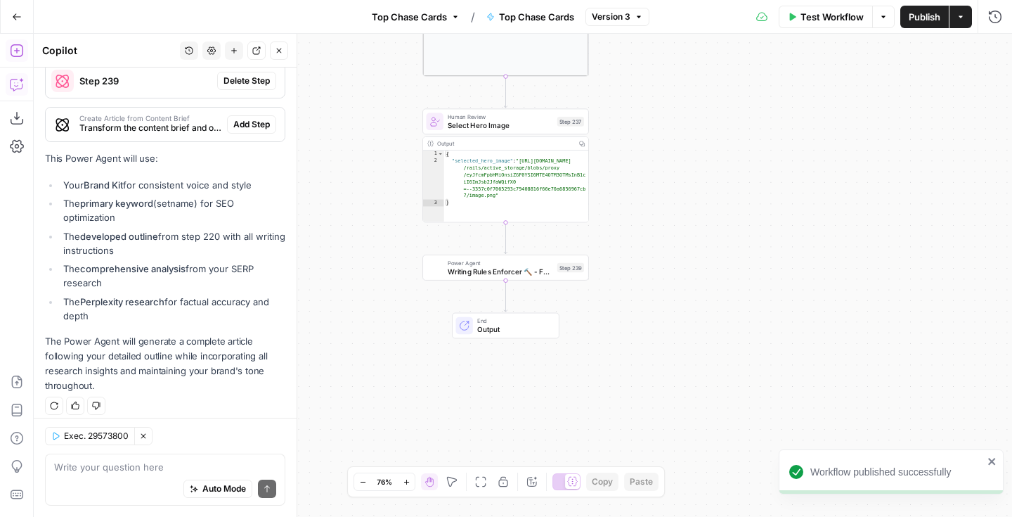
click at [16, 16] on icon "button" at bounding box center [17, 16] width 8 height 6
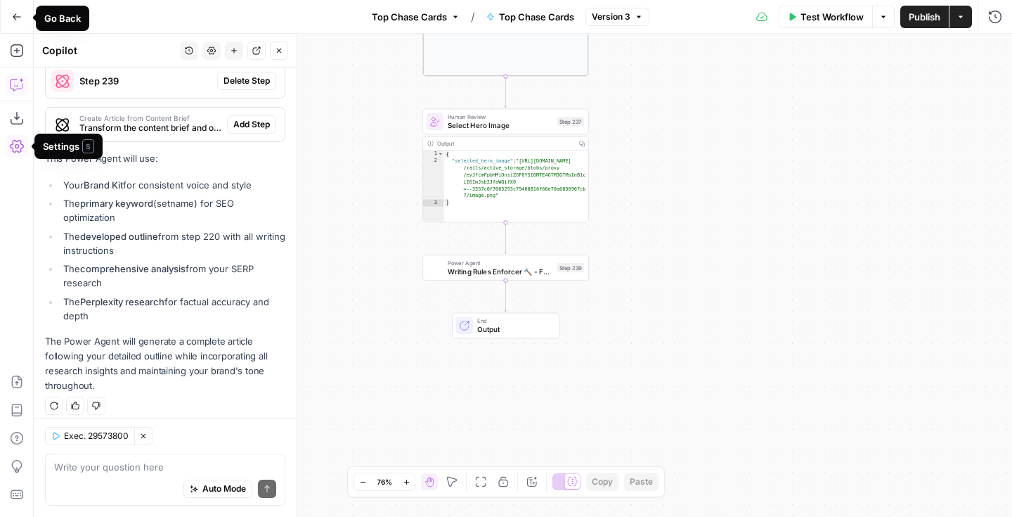
click at [20, 13] on icon "button" at bounding box center [17, 17] width 10 height 10
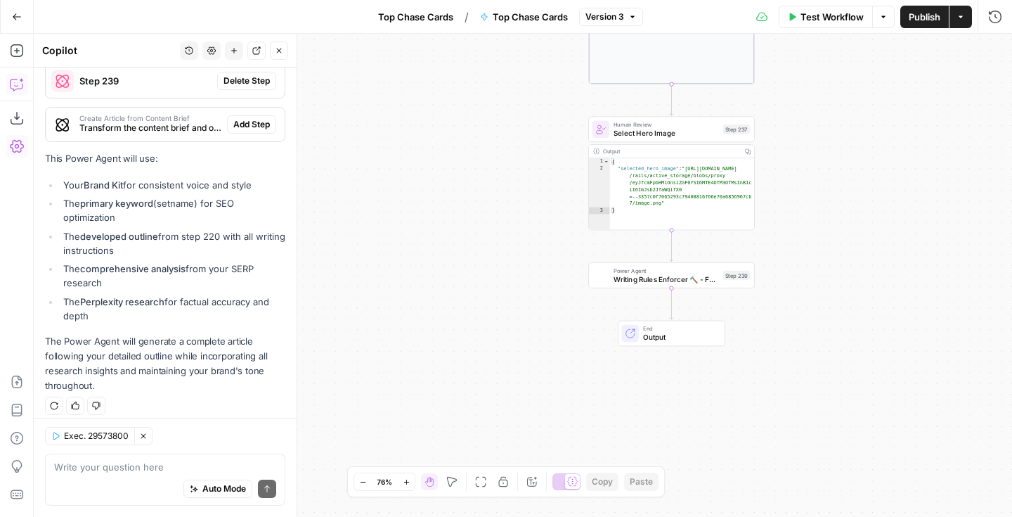
click at [18, 15] on icon "button" at bounding box center [17, 17] width 10 height 10
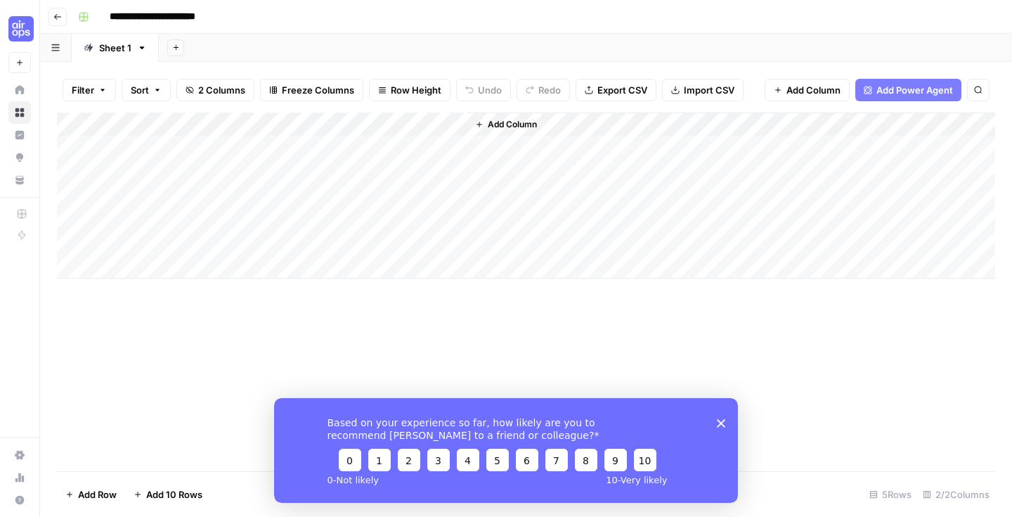
click at [440, 129] on div "Add Column" at bounding box center [526, 195] width 938 height 166
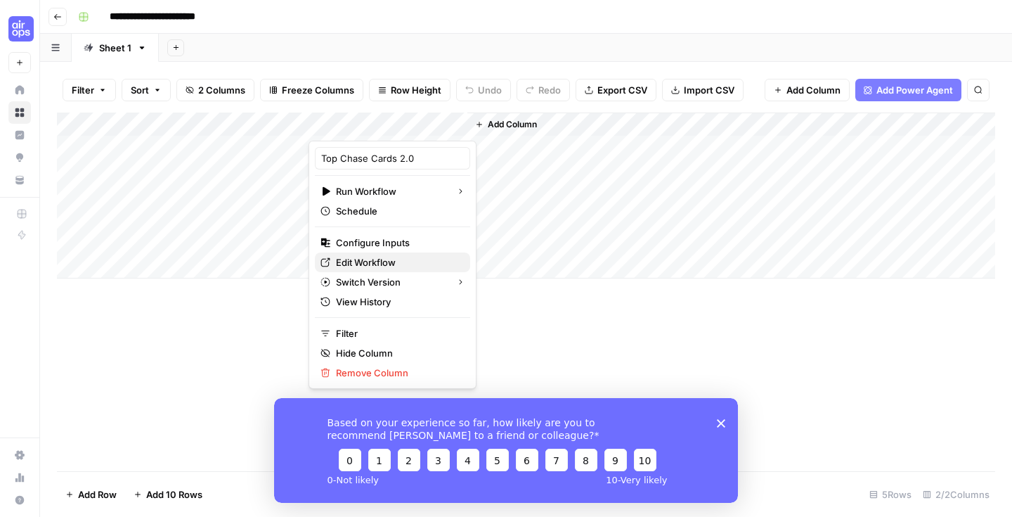
click at [378, 259] on span "Edit Workflow" at bounding box center [397, 262] width 123 height 14
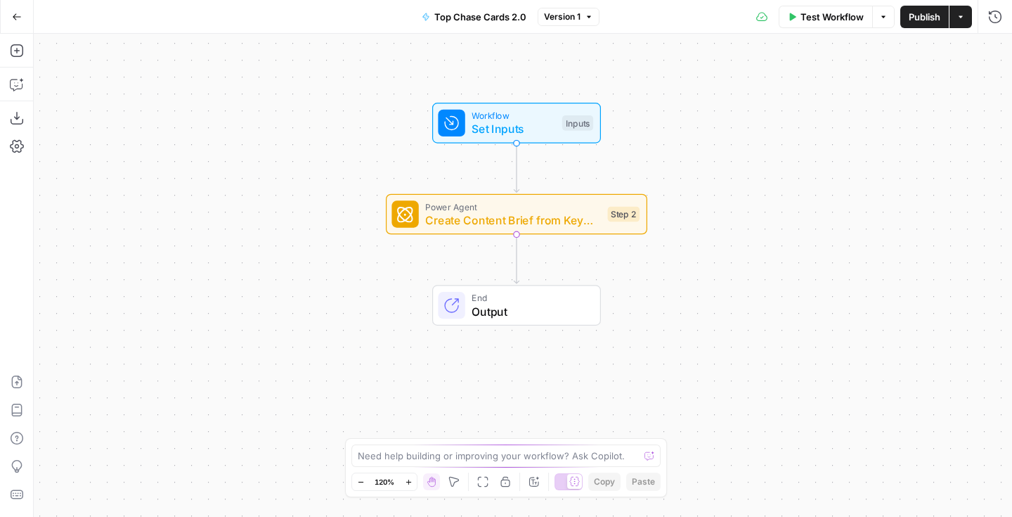
click at [504, 224] on span "Create Content Brief from Keyword - Fork" at bounding box center [513, 220] width 176 height 17
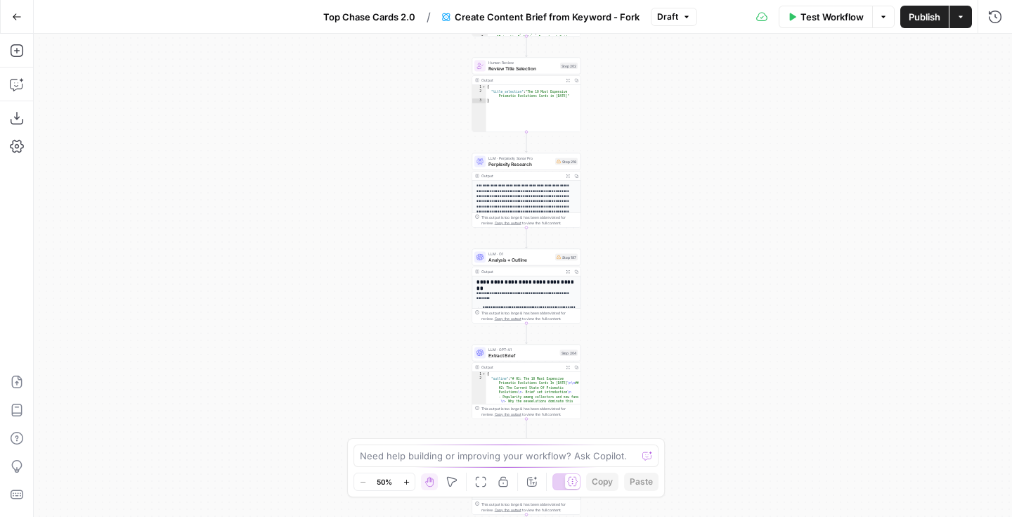
drag, startPoint x: 607, startPoint y: 38, endPoint x: 609, endPoint y: 26, distance: 12.3
click at [609, 26] on div "Go Back Top Chase Cards 2.0 / Create Content Brief from Keyword - Fork Draft Te…" at bounding box center [506, 258] width 1012 height 517
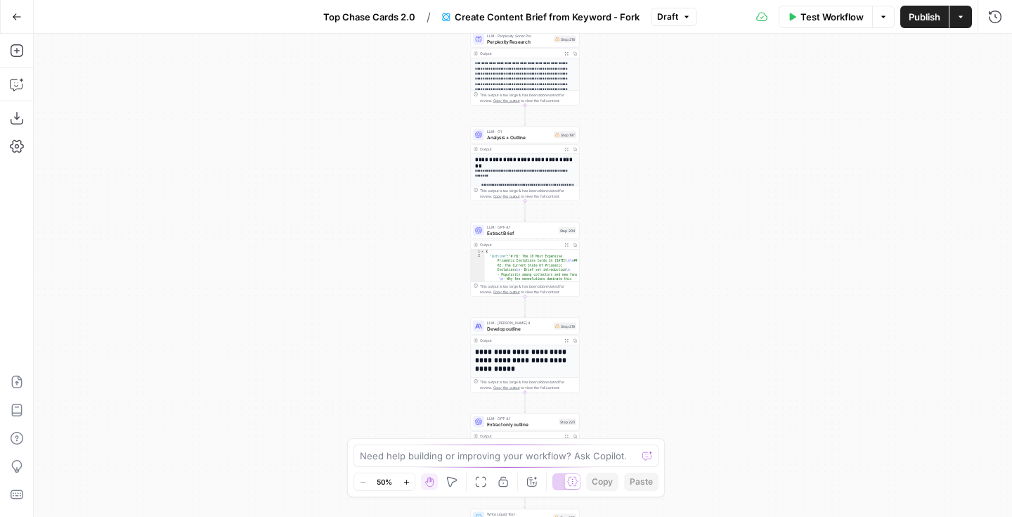
drag, startPoint x: 631, startPoint y: 281, endPoint x: 629, endPoint y: 21, distance: 260.0
click at [629, 21] on div "Go Back Top Chase Cards 2.0 / Create Content Brief from Keyword - Fork Draft Te…" at bounding box center [506, 258] width 1012 height 517
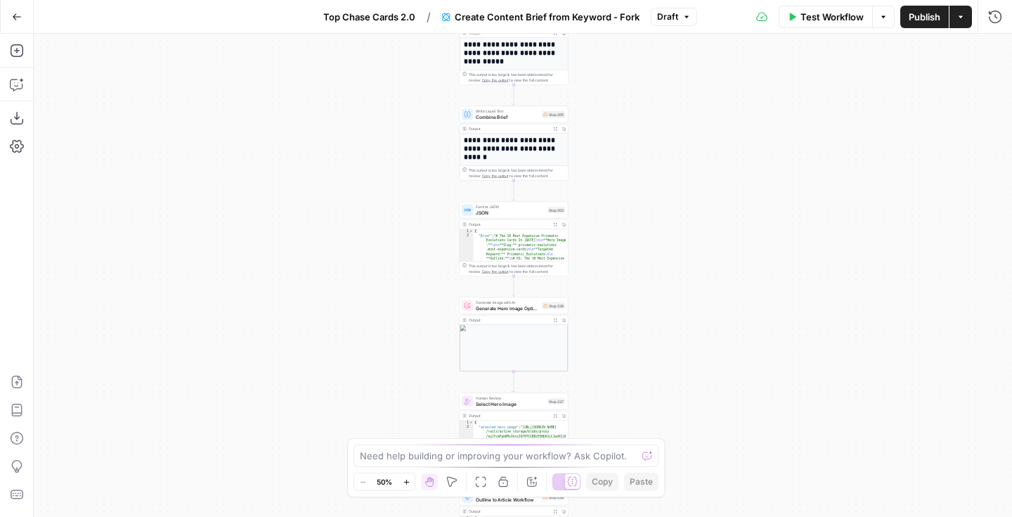
drag, startPoint x: 632, startPoint y: 320, endPoint x: 621, endPoint y: 22, distance: 298.2
click at [621, 22] on div "Go Back Top Chase Cards 2.0 / Create Content Brief from Keyword - Fork Draft Te…" at bounding box center [506, 258] width 1012 height 517
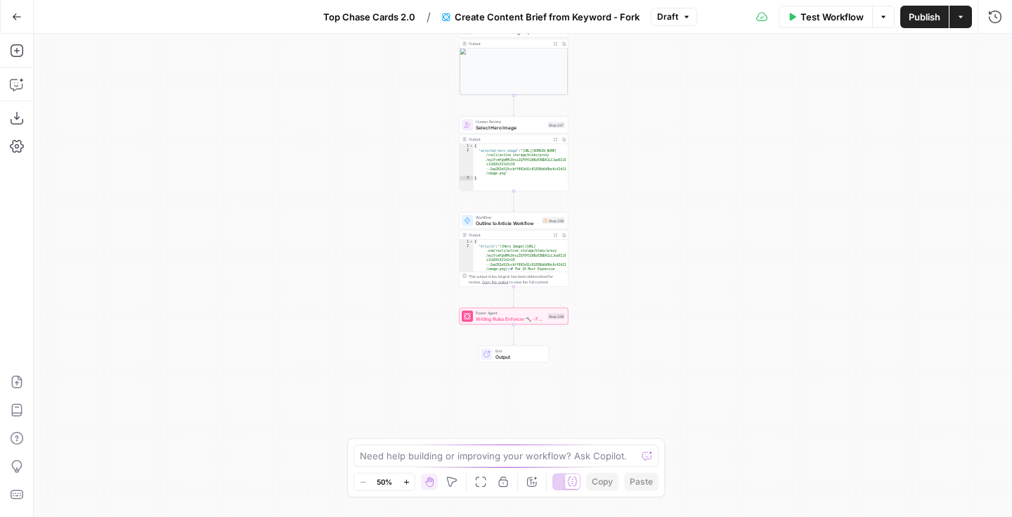
drag, startPoint x: 622, startPoint y: 300, endPoint x: 622, endPoint y: 56, distance: 244.6
click at [622, 56] on div "Workflow Set Inputs Inputs Google Search Perform Google Search Step 51 Output E…" at bounding box center [523, 275] width 978 height 483
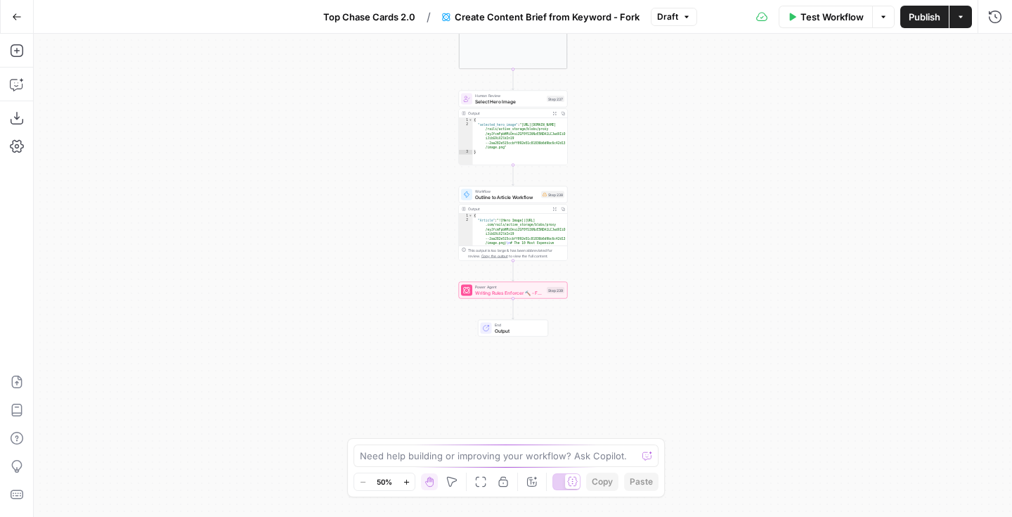
drag, startPoint x: 620, startPoint y: 266, endPoint x: 620, endPoint y: 243, distance: 22.5
click at [620, 243] on div "Workflow Set Inputs Inputs Google Search Perform Google Search Step 51 Output E…" at bounding box center [523, 275] width 978 height 483
click at [513, 197] on span "Outline to Article Workflow" at bounding box center [506, 197] width 63 height 7
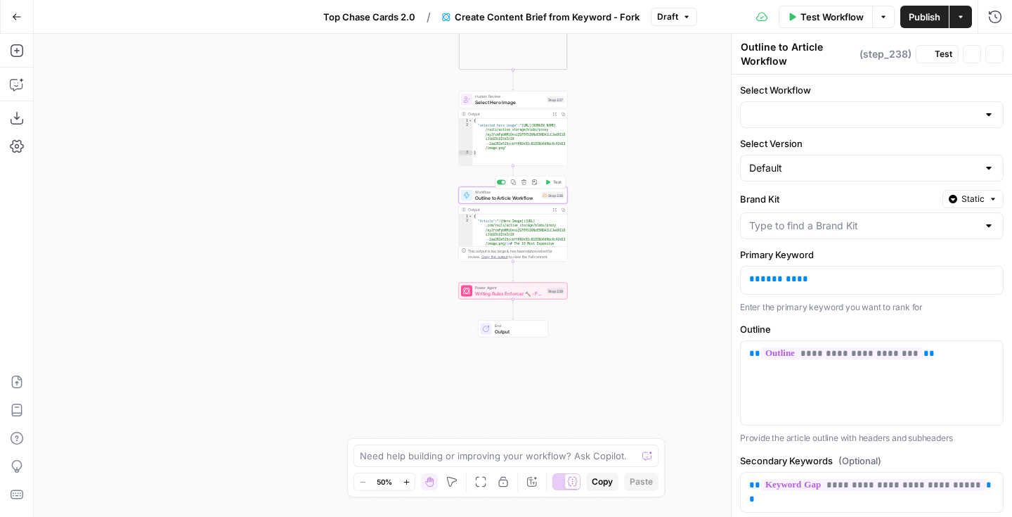
type input "Outline to Article - [Shane's Version]"
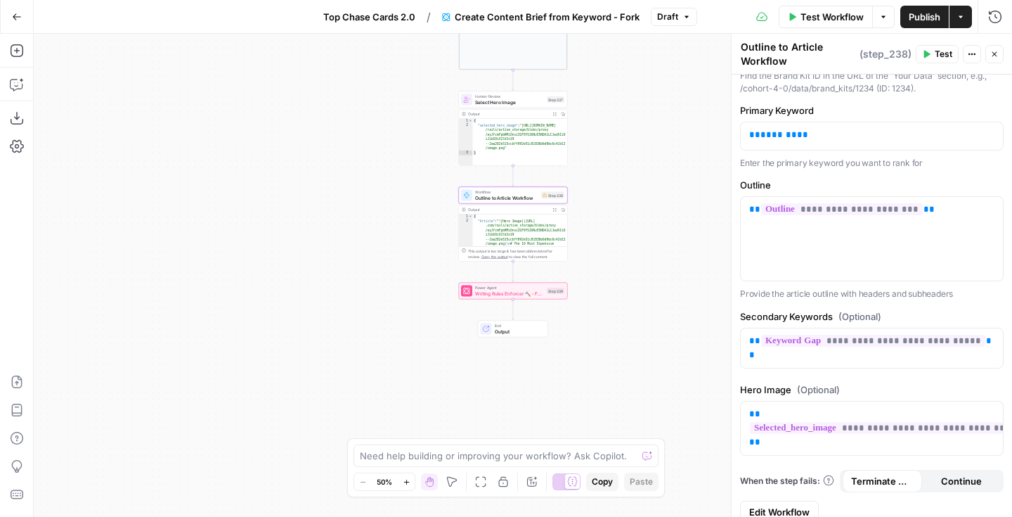
scroll to position [179, 0]
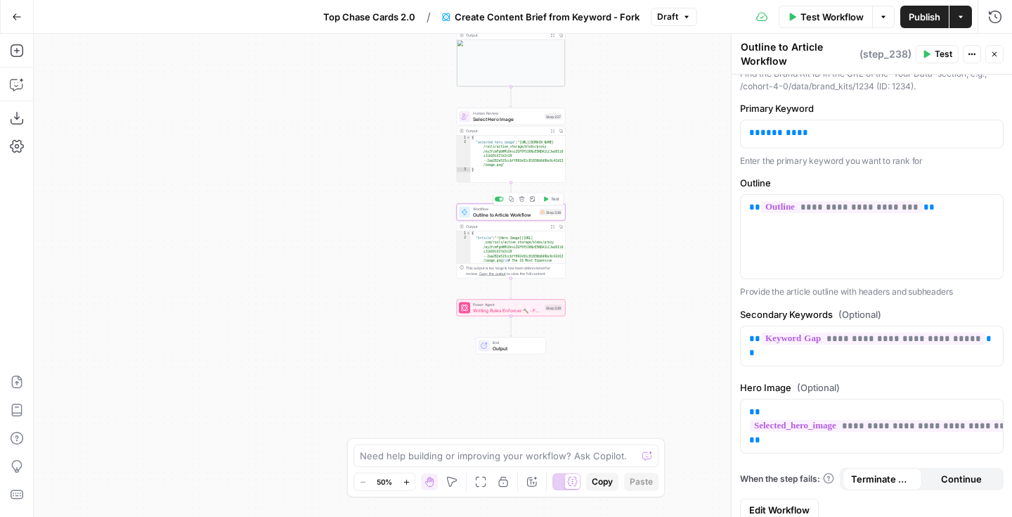
click at [495, 214] on span "Outline to Article Workflow" at bounding box center [504, 214] width 63 height 7
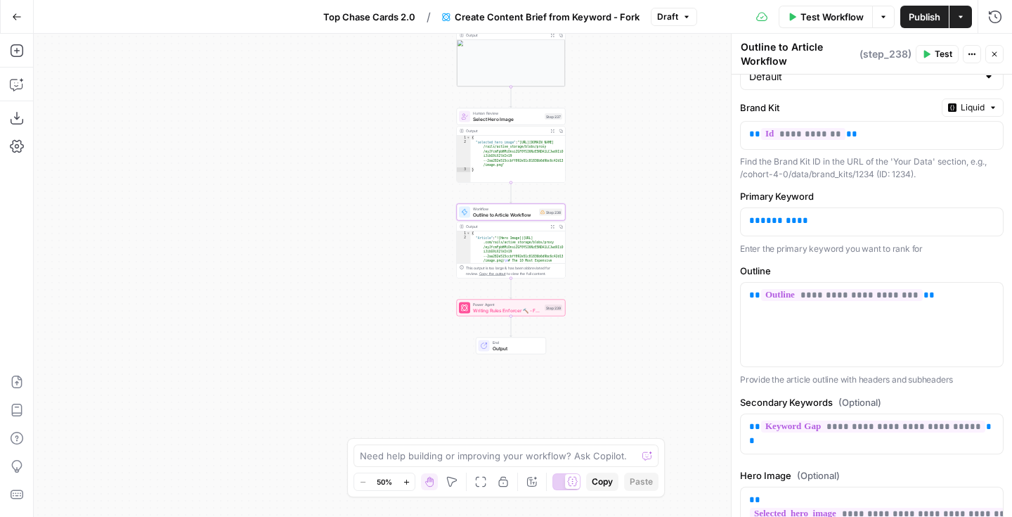
scroll to position [94, 0]
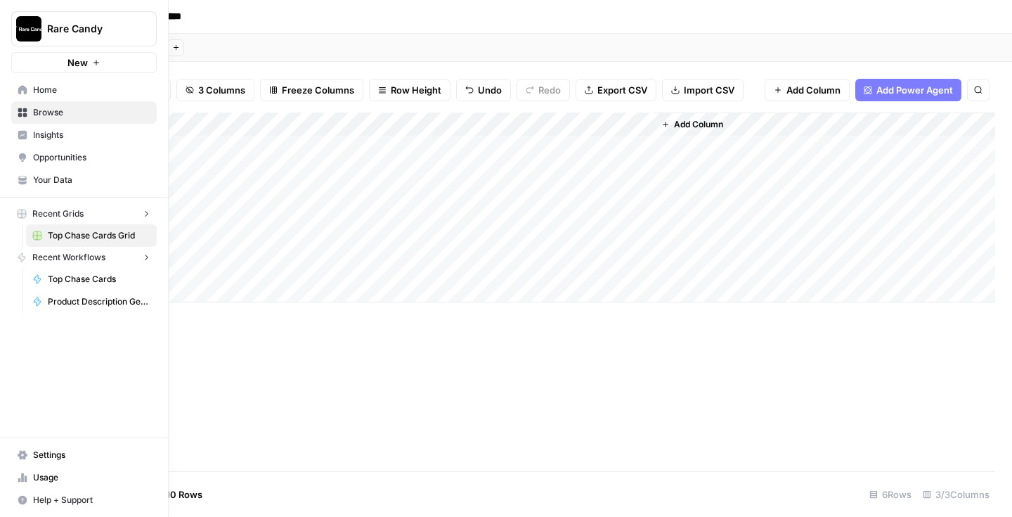
click at [22, 89] on icon at bounding box center [22, 89] width 9 height 9
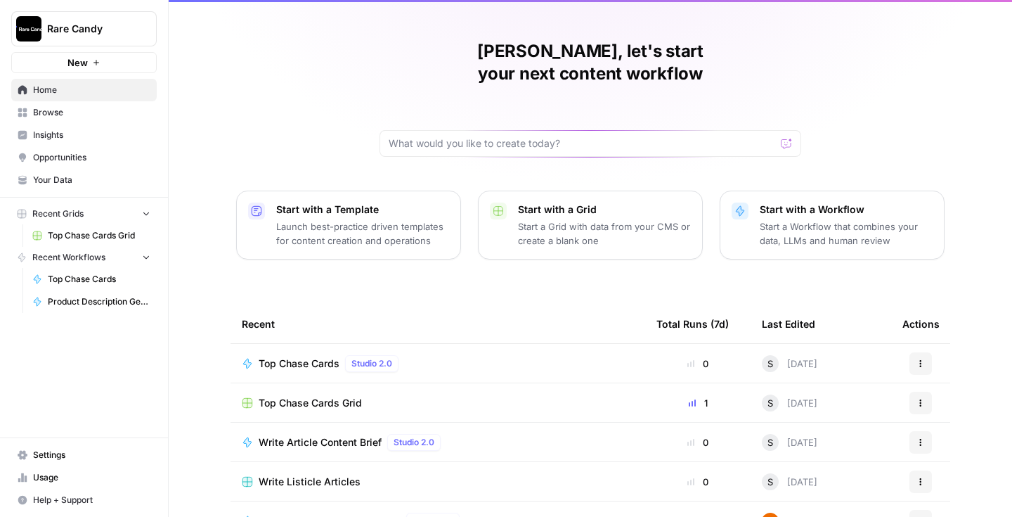
scroll to position [56, 0]
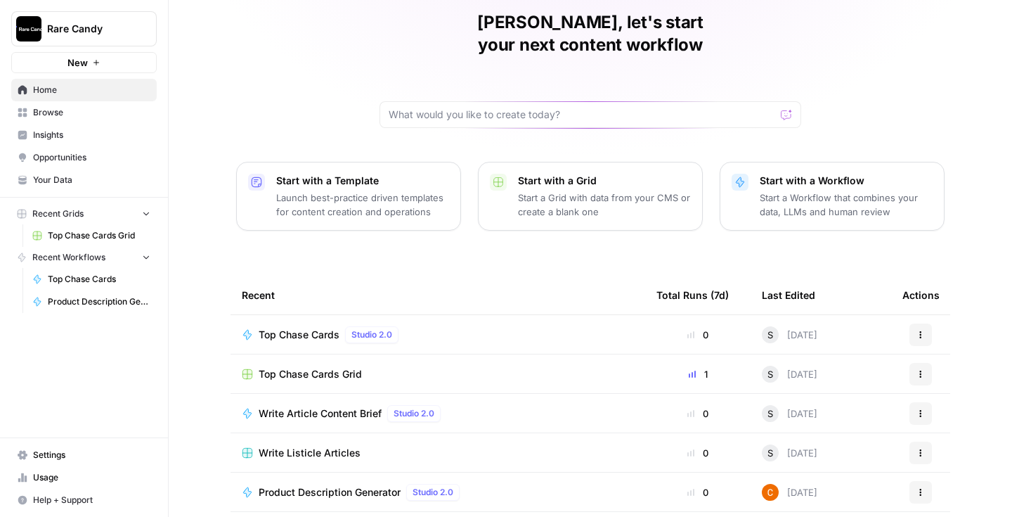
click at [861, 190] on p "Start a Workflow that combines your data, LLMs and human review" at bounding box center [846, 204] width 173 height 28
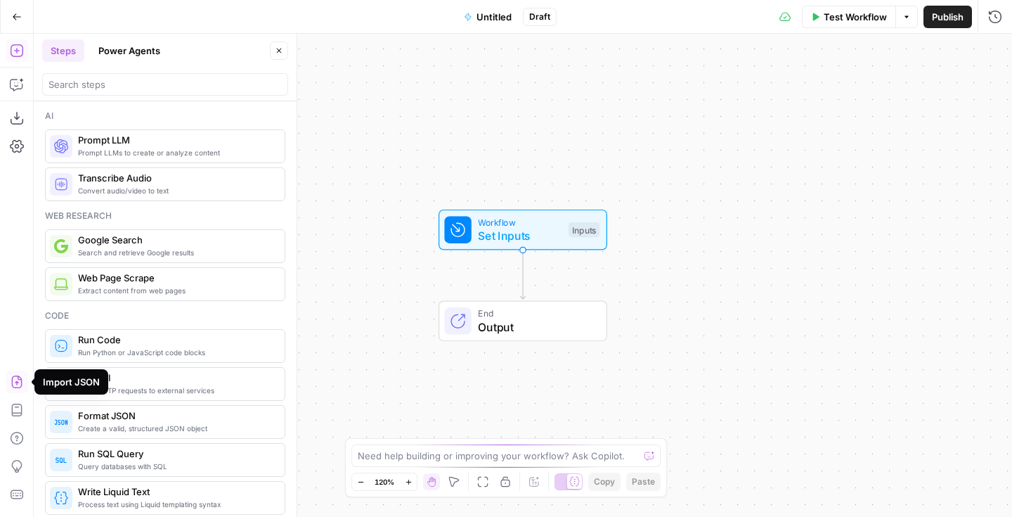
click at [18, 382] on icon "button" at bounding box center [17, 382] width 14 height 14
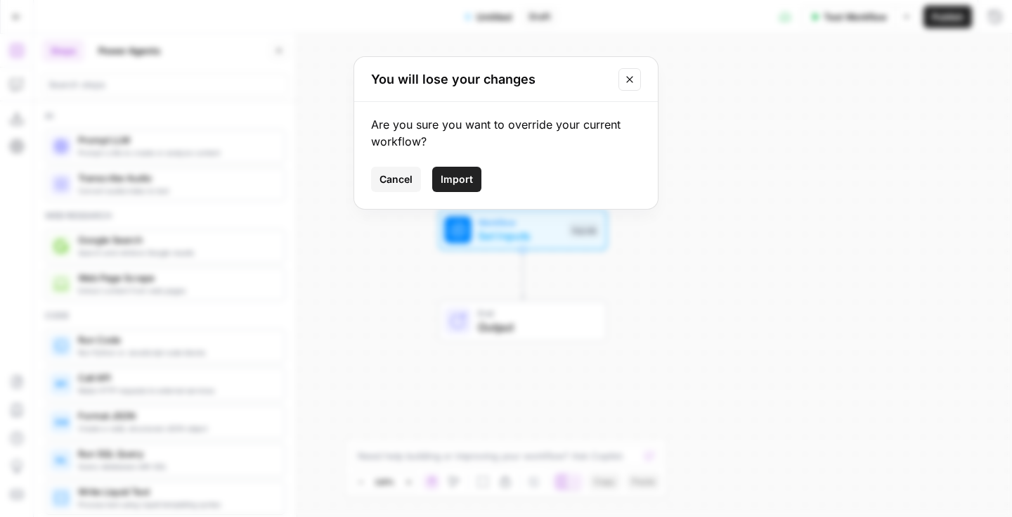
click at [476, 190] on button "Import" at bounding box center [456, 179] width 49 height 25
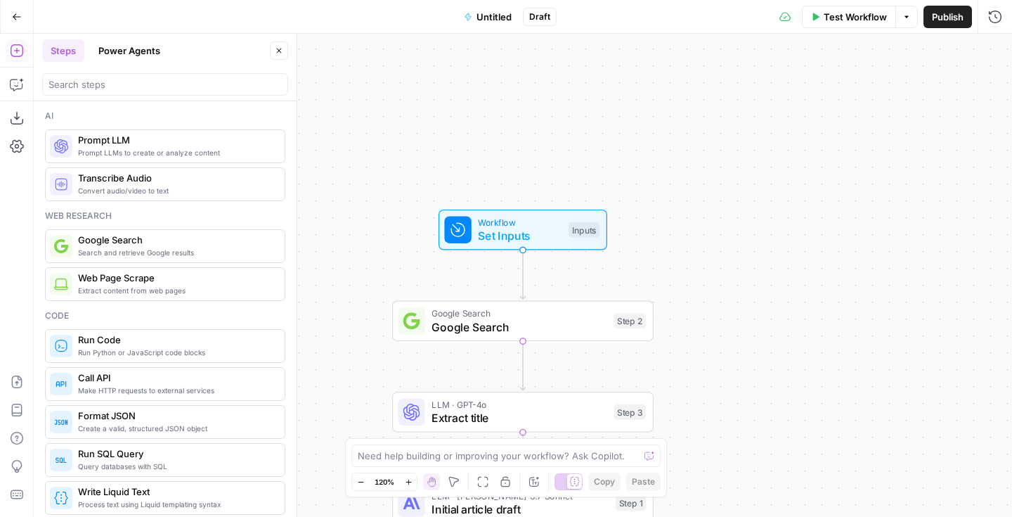
click at [500, 19] on span "Untitled" at bounding box center [493, 17] width 35 height 14
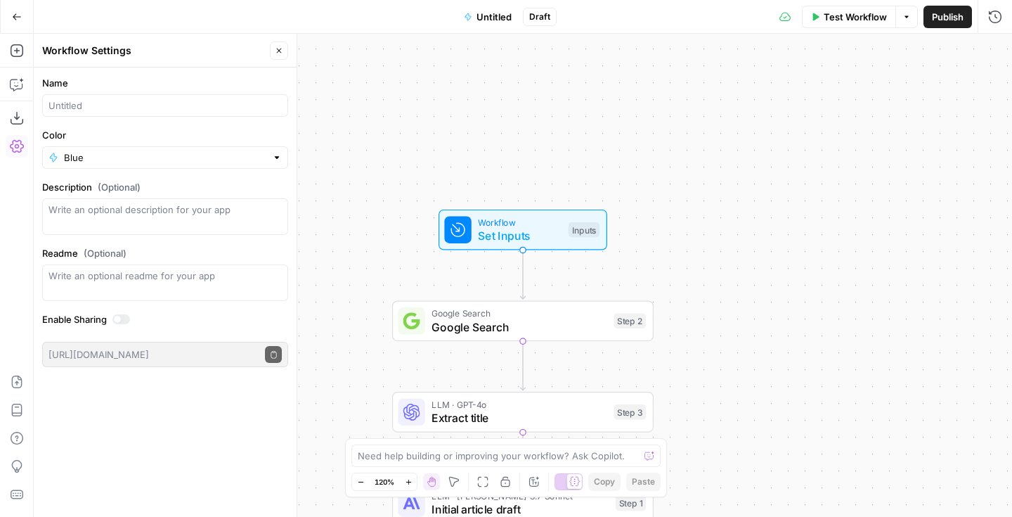
click at [491, 13] on span "Untitled" at bounding box center [493, 17] width 35 height 14
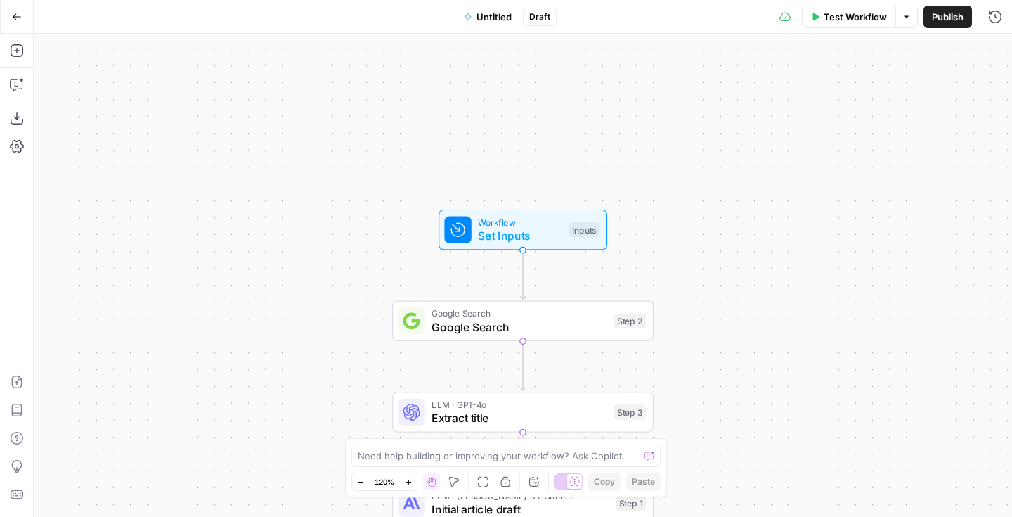
click at [488, 15] on span "Untitled" at bounding box center [493, 17] width 35 height 14
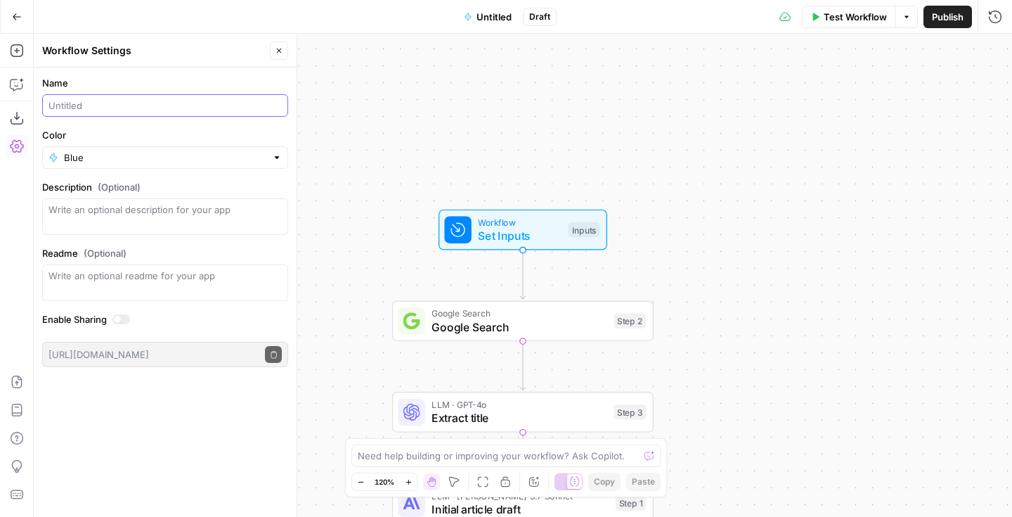
click at [143, 110] on input "Name" at bounding box center [164, 105] width 233 height 14
type input "Outline to Article"
click at [278, 46] on icon "button" at bounding box center [279, 50] width 8 height 8
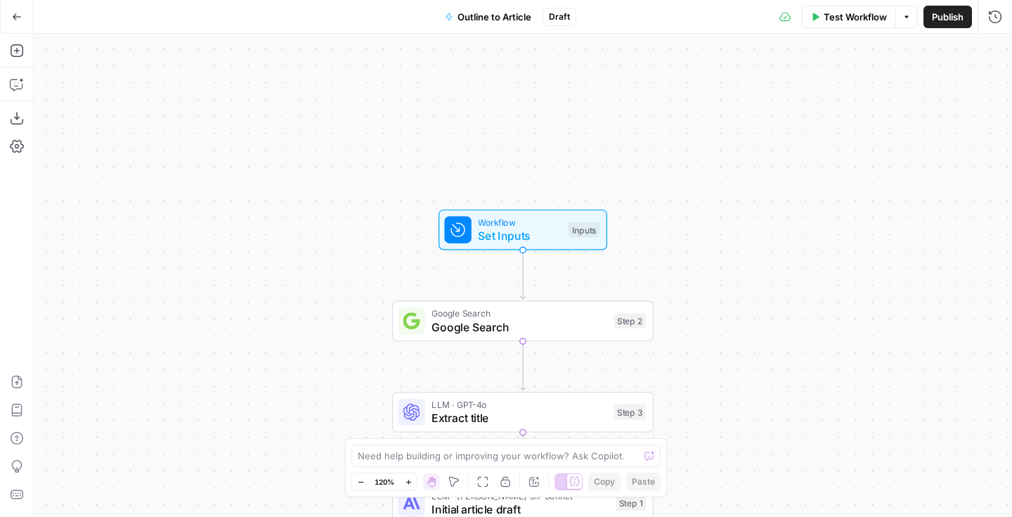
click at [967, 18] on button "Publish" at bounding box center [947, 17] width 48 height 22
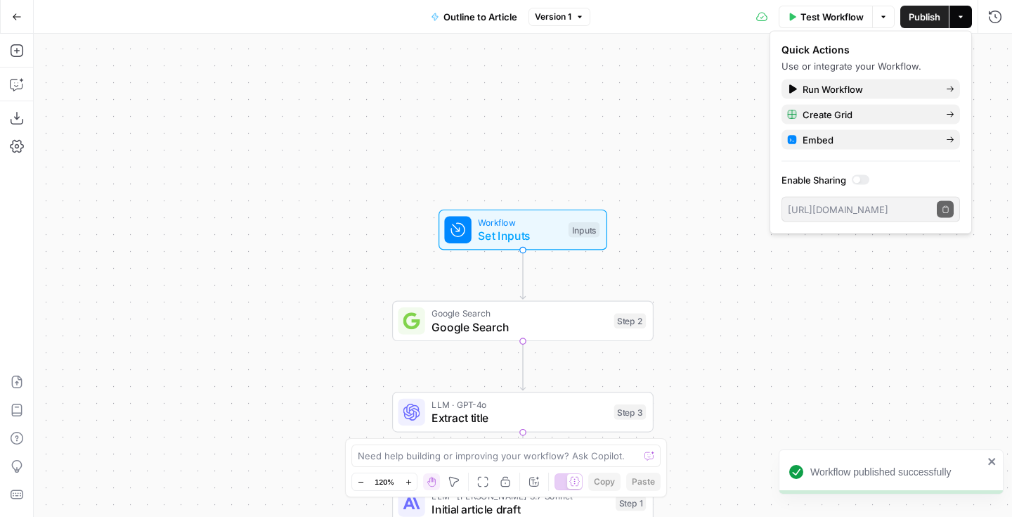
click at [654, 194] on div "Workflow Set Inputs Inputs Google Search Google Search Step 2 LLM · GPT-4o Extr…" at bounding box center [523, 275] width 978 height 483
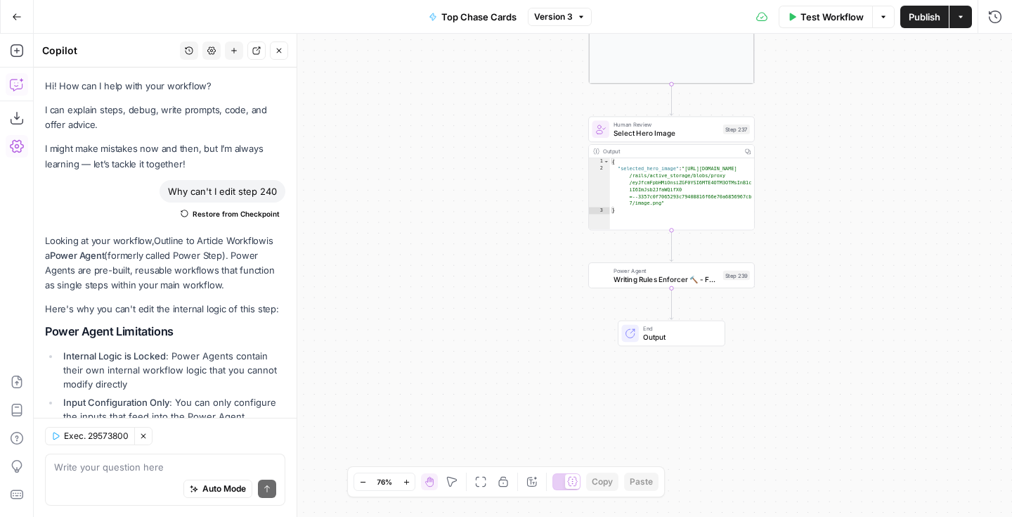
scroll to position [1730, 0]
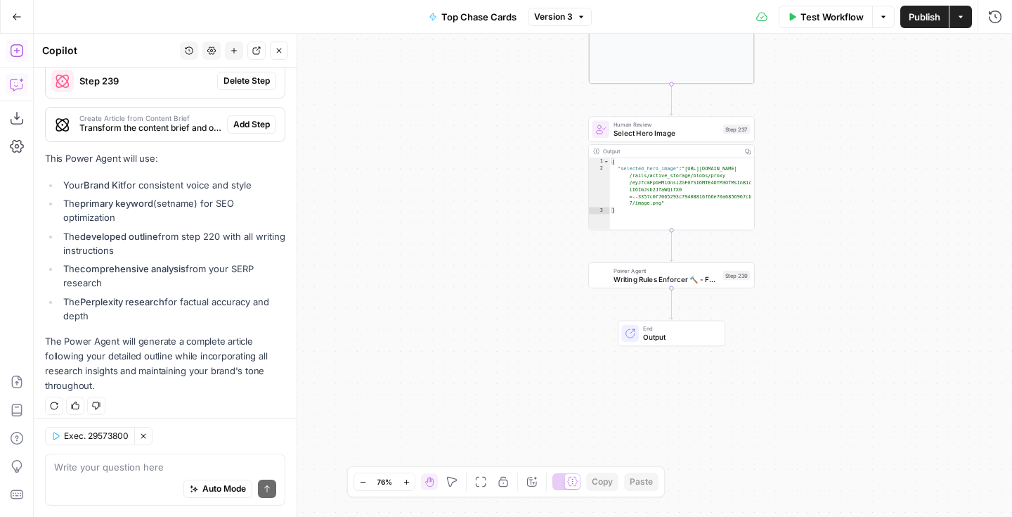
click at [20, 52] on icon "button" at bounding box center [17, 51] width 14 height 14
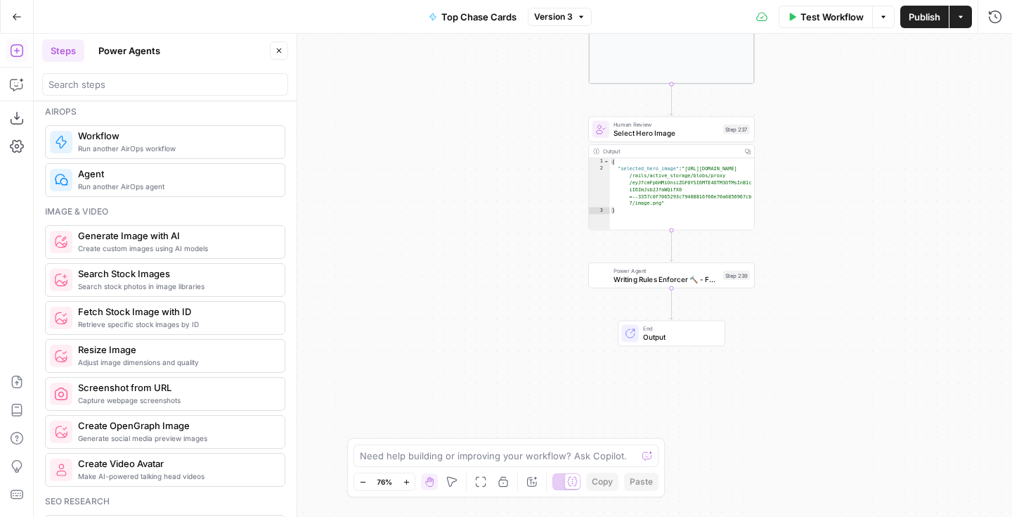
scroll to position [961, 0]
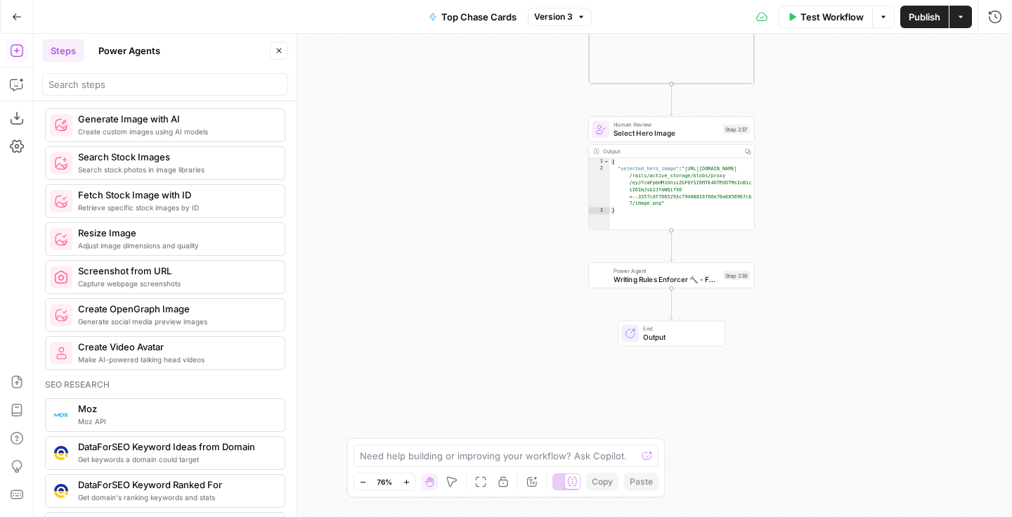
click at [153, 47] on button "Power Agents" at bounding box center [129, 50] width 79 height 22
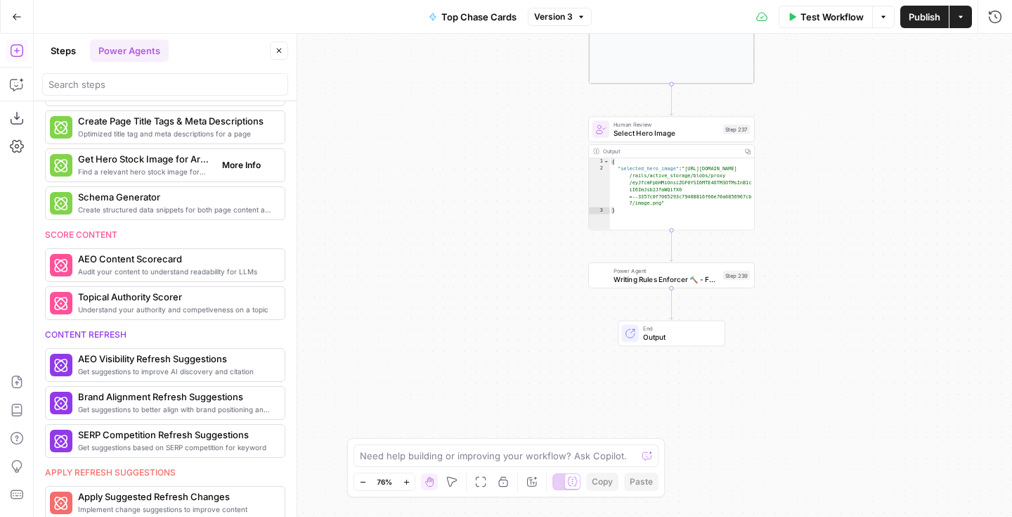
scroll to position [0, 0]
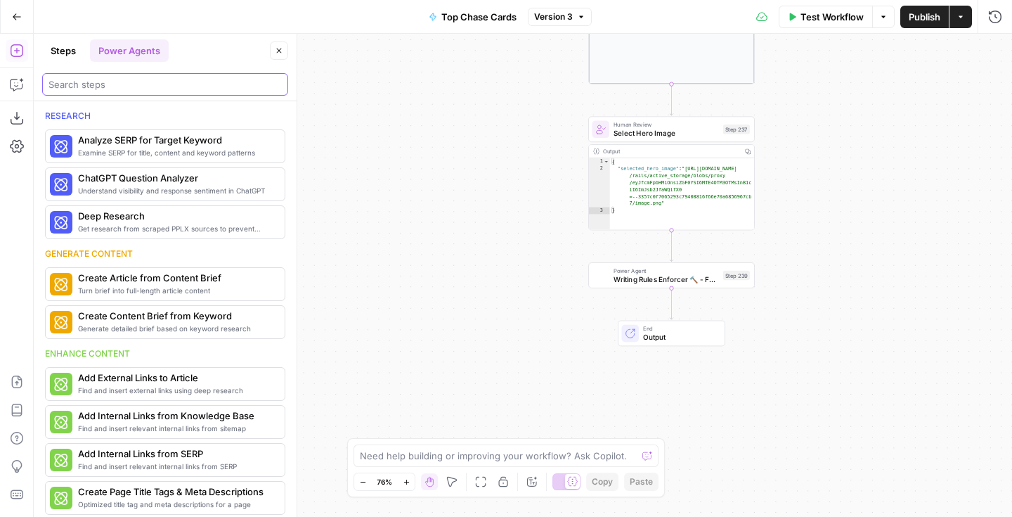
click at [92, 79] on input "search" at bounding box center [164, 84] width 233 height 14
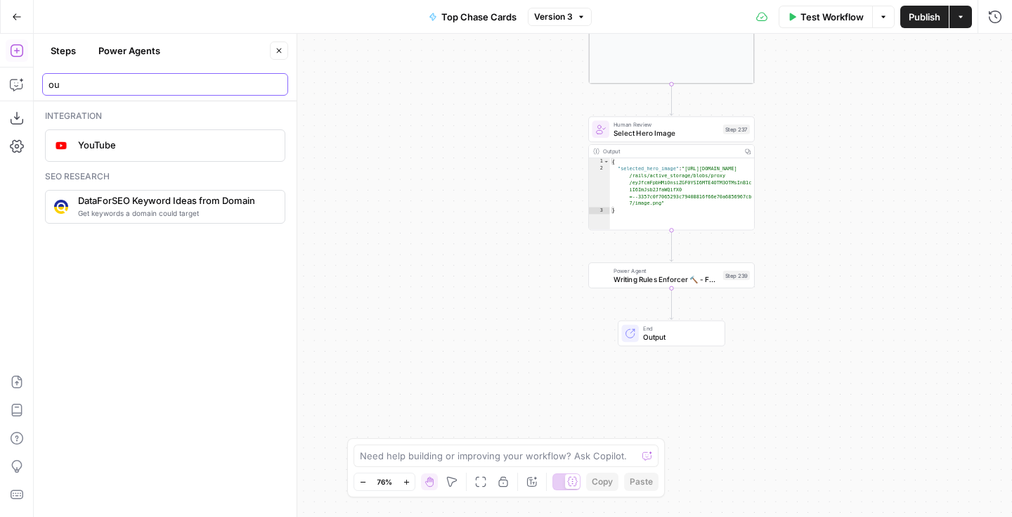
type input "o"
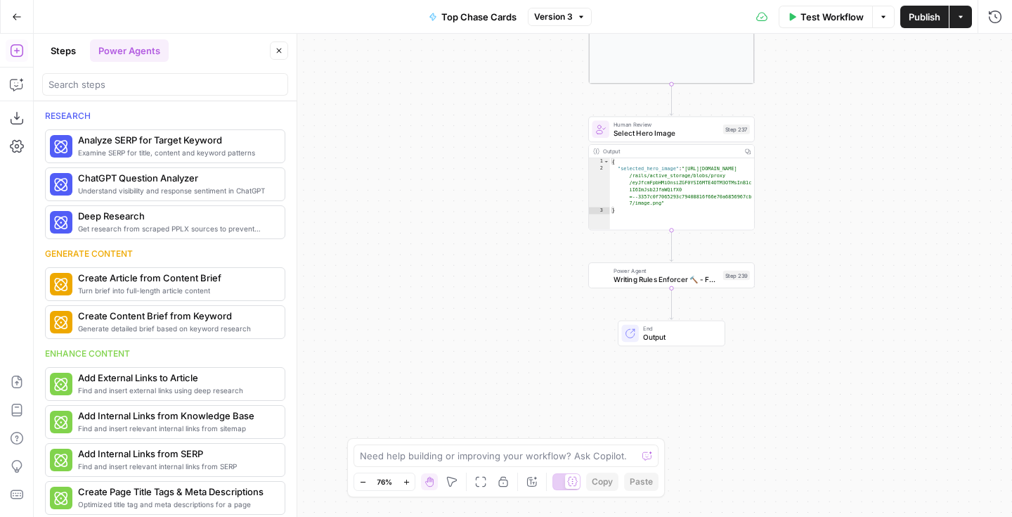
click at [447, 214] on div "Workflow Set Inputs Inputs Google Search Perform Google Search Step 51 Output C…" at bounding box center [523, 275] width 978 height 483
click at [677, 274] on span "Writing Rules Enforcer 🔨 - Fork" at bounding box center [666, 278] width 105 height 11
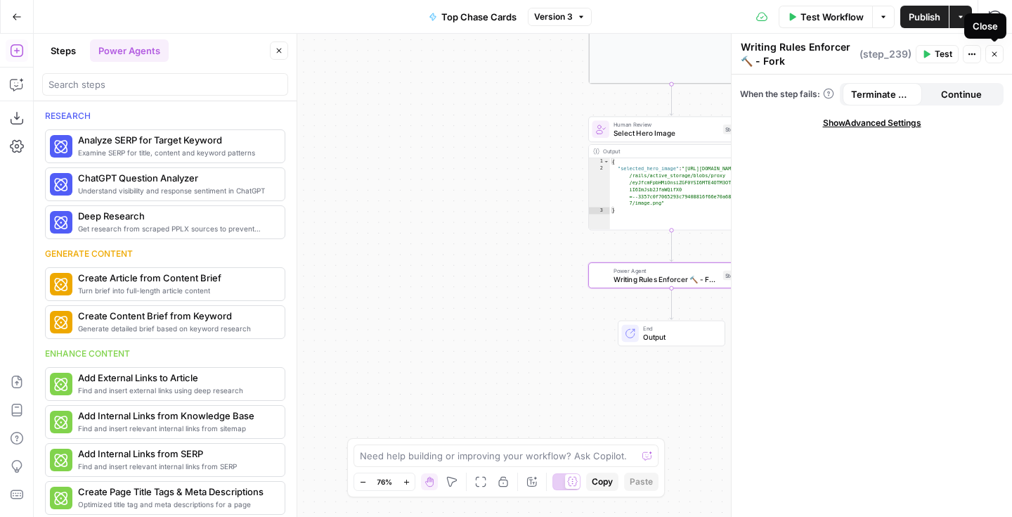
click at [996, 48] on button "Close" at bounding box center [994, 54] width 18 height 18
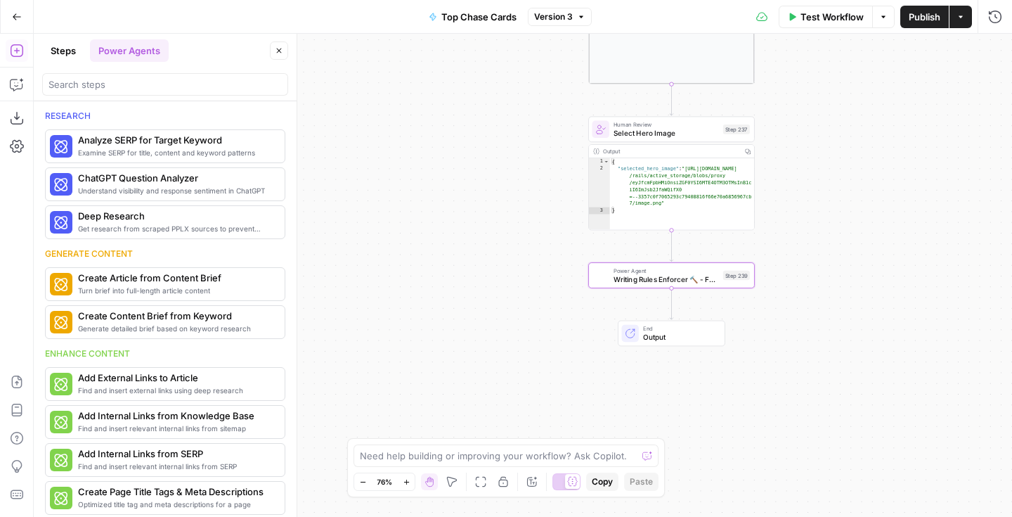
click at [58, 43] on button "Steps" at bounding box center [63, 50] width 42 height 22
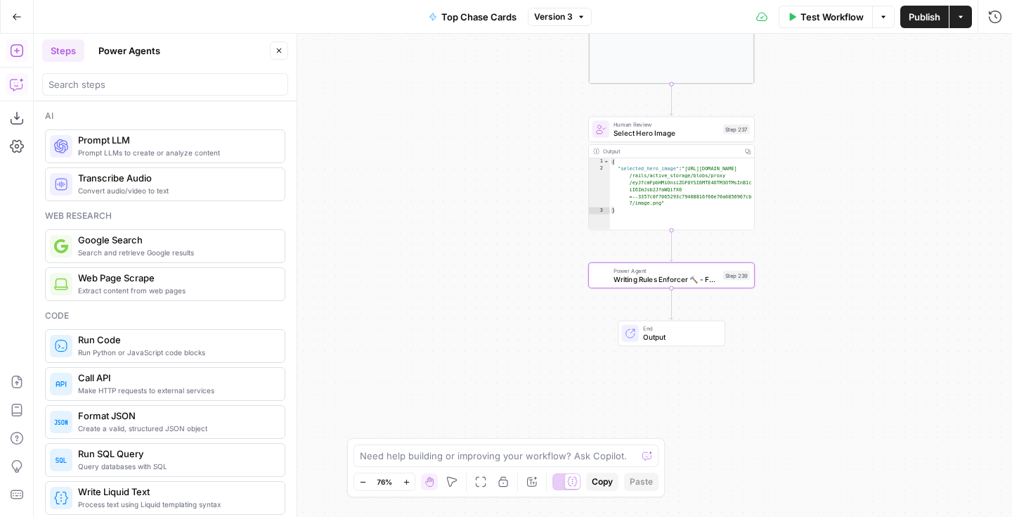
click at [15, 88] on icon "button" at bounding box center [17, 84] width 14 height 14
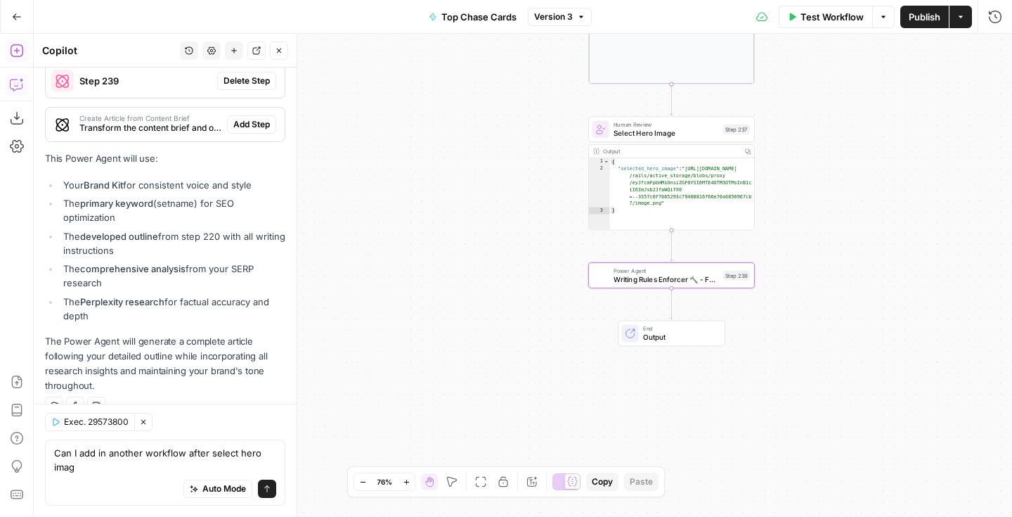
scroll to position [1744, 0]
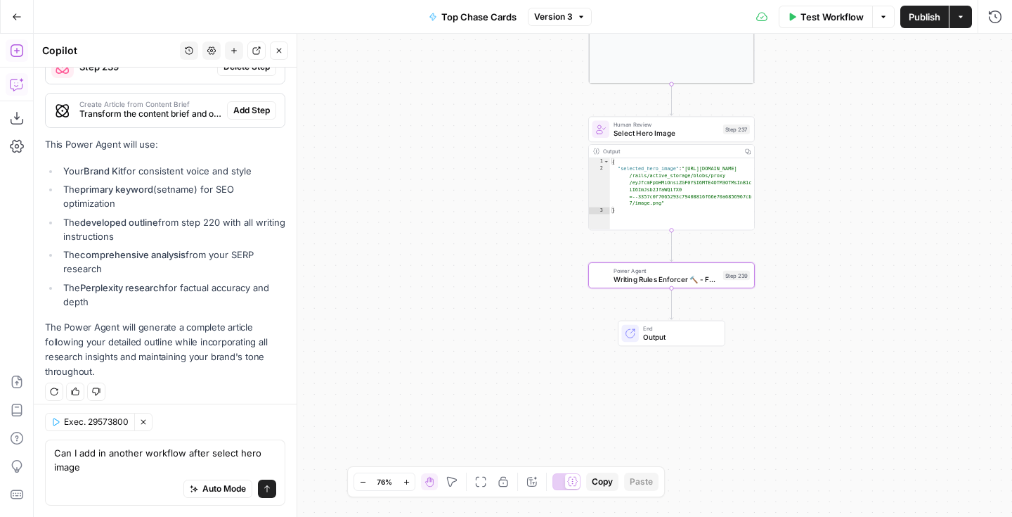
type textarea "Can I add in another workflow after select hero image?"
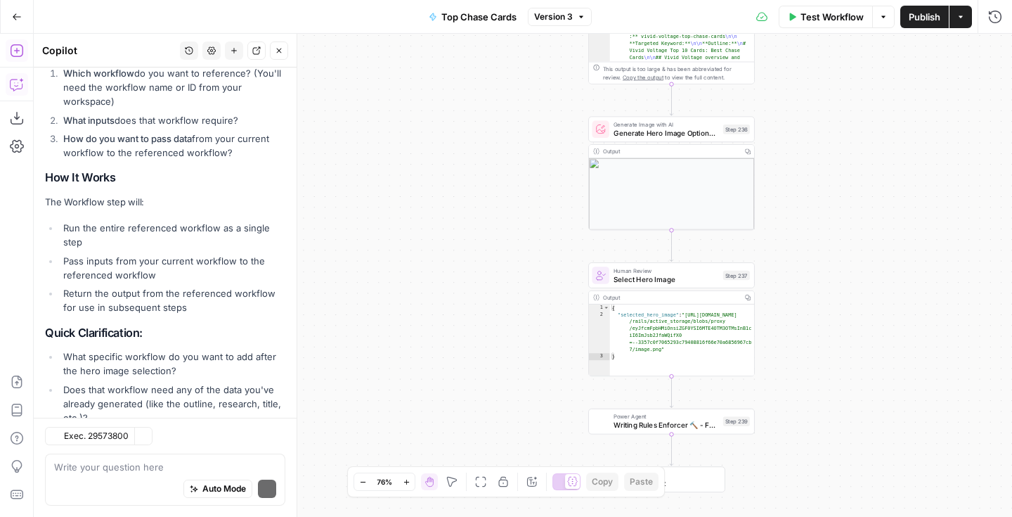
scroll to position [2302, 0]
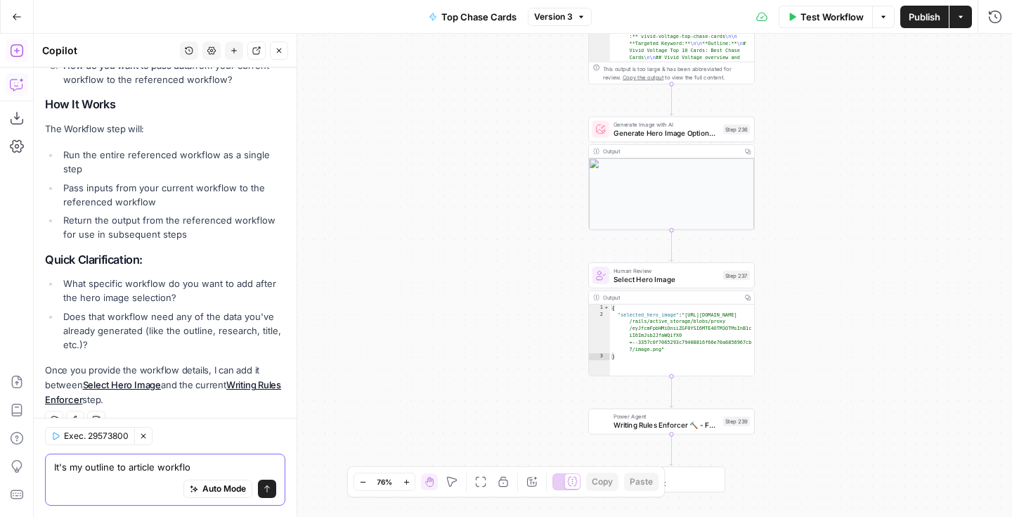
type textarea "It's my outline to article workflow"
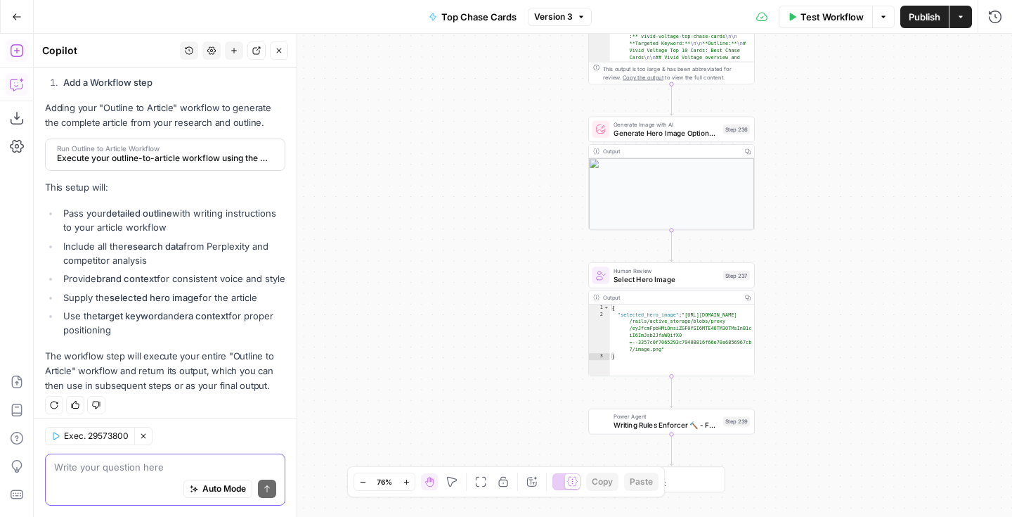
scroll to position [2743, 0]
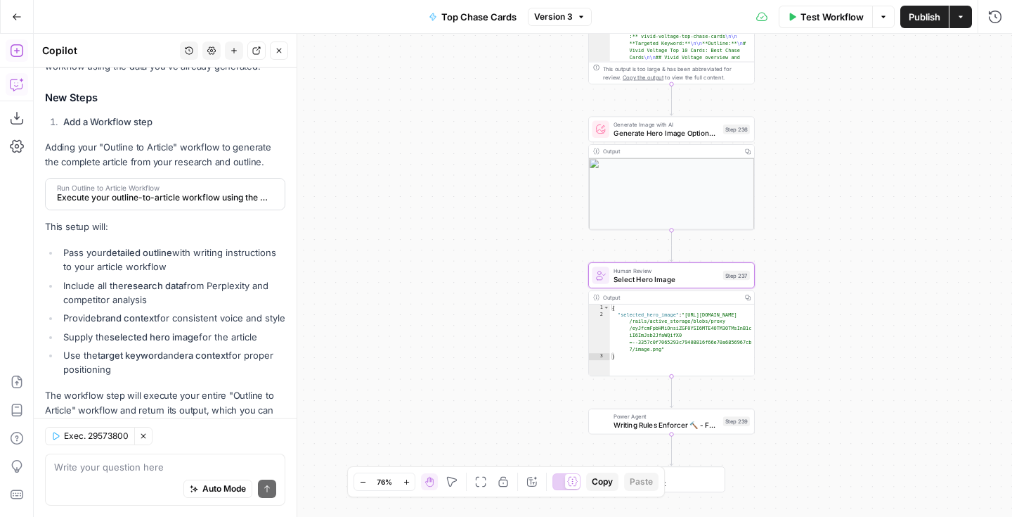
click at [111, 127] on strong "Add a Workflow step" at bounding box center [107, 121] width 89 height 11
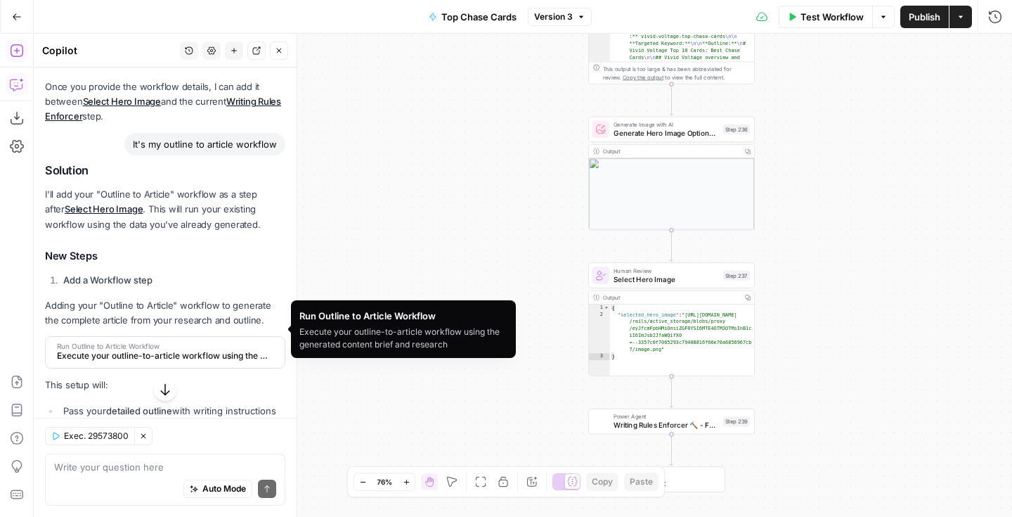
click at [171, 349] on span "Execute your outline-to-article workflow using the generated content brief and …" at bounding box center [164, 355] width 214 height 13
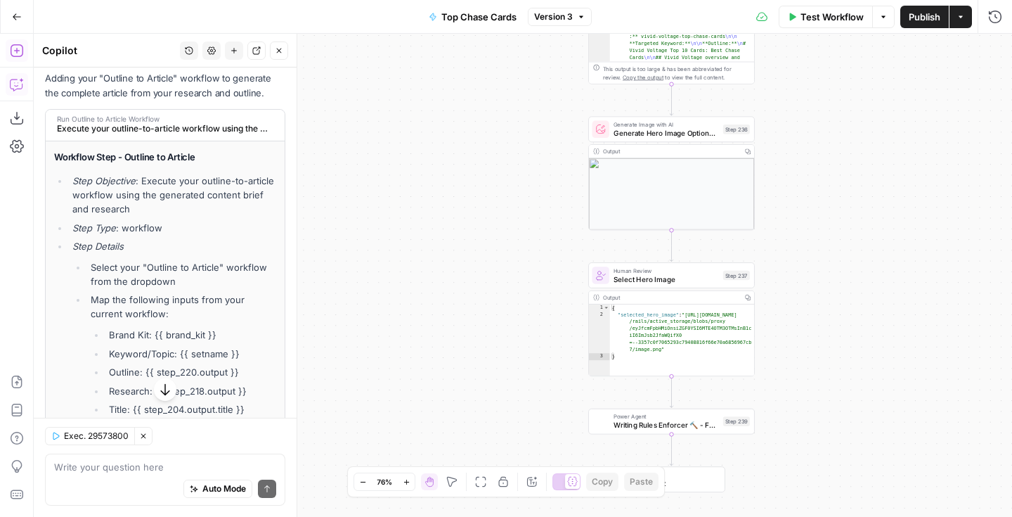
scroll to position [2817, 0]
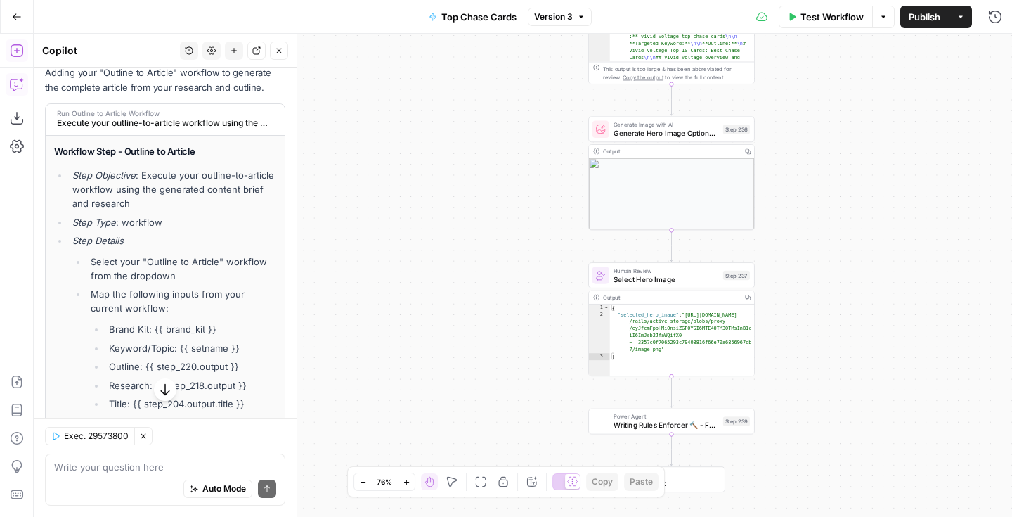
click at [12, 50] on icon "button" at bounding box center [17, 51] width 14 height 14
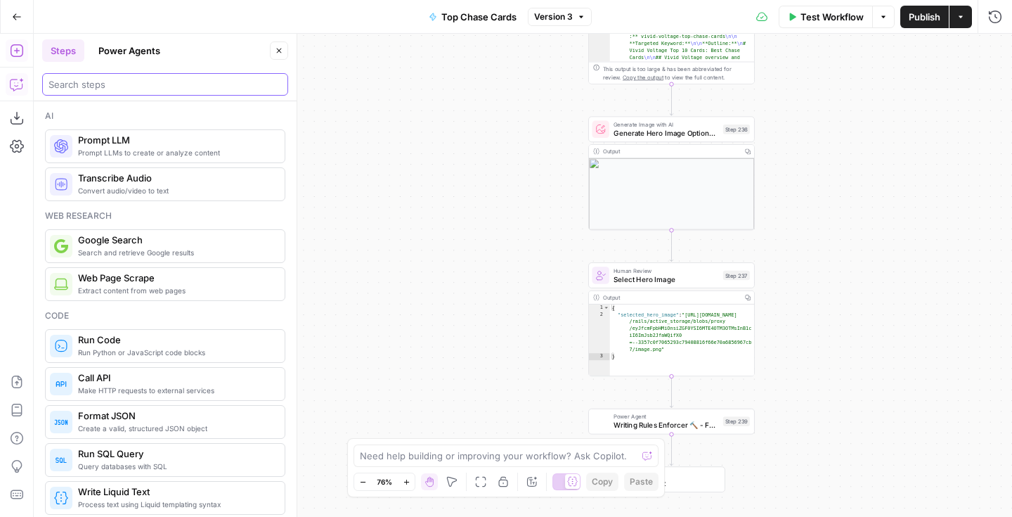
click at [92, 89] on input "search" at bounding box center [164, 84] width 233 height 14
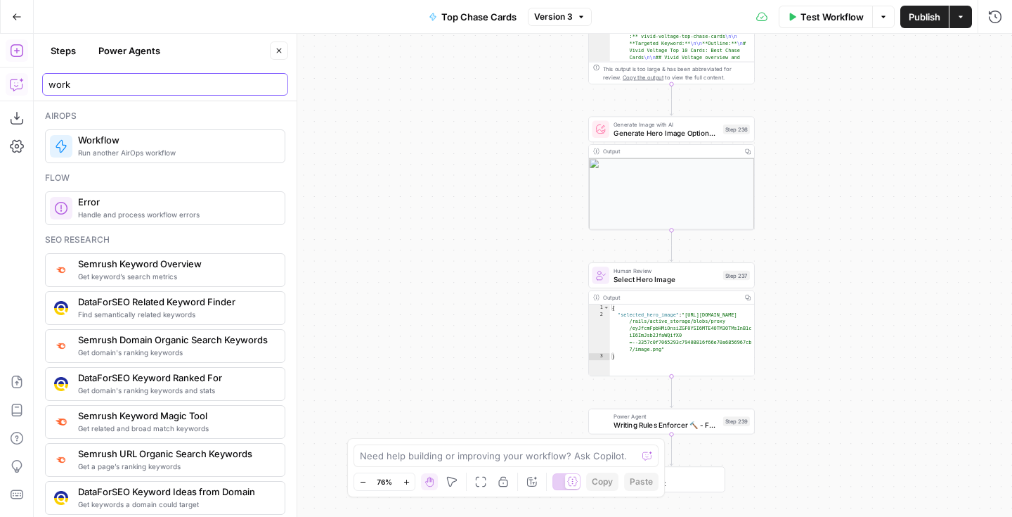
type input "work"
click at [182, 143] on span "Workflow" at bounding box center [175, 140] width 195 height 14
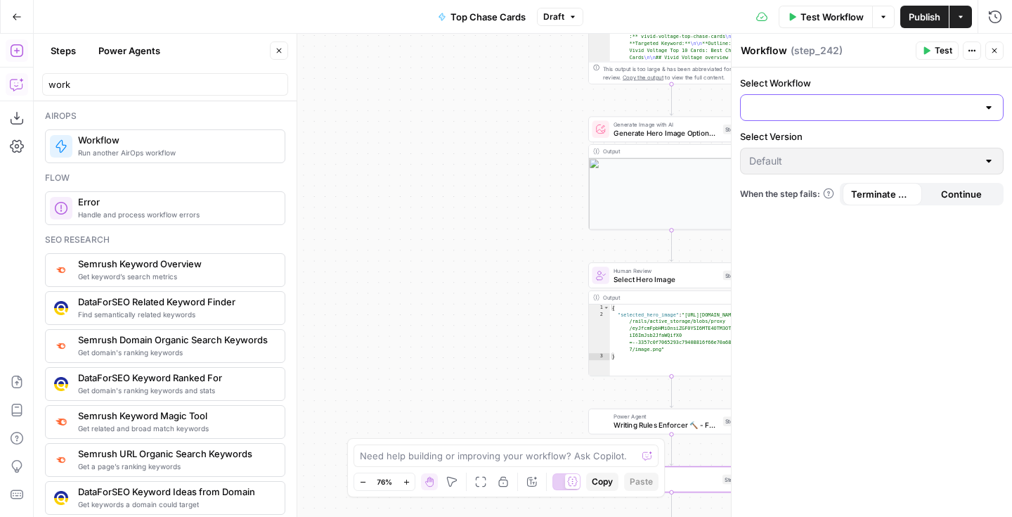
click at [887, 112] on input "Select Workflow" at bounding box center [863, 107] width 228 height 14
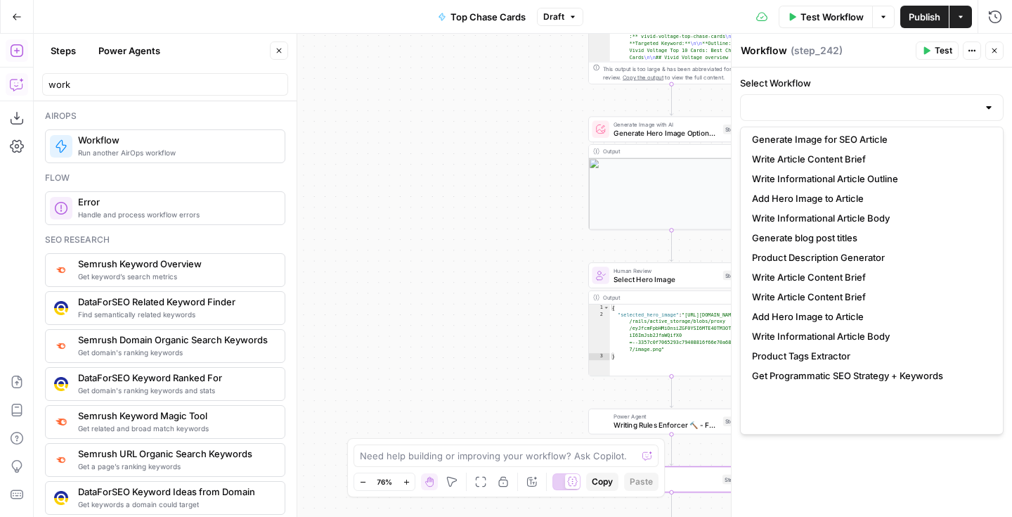
scroll to position [0, 0]
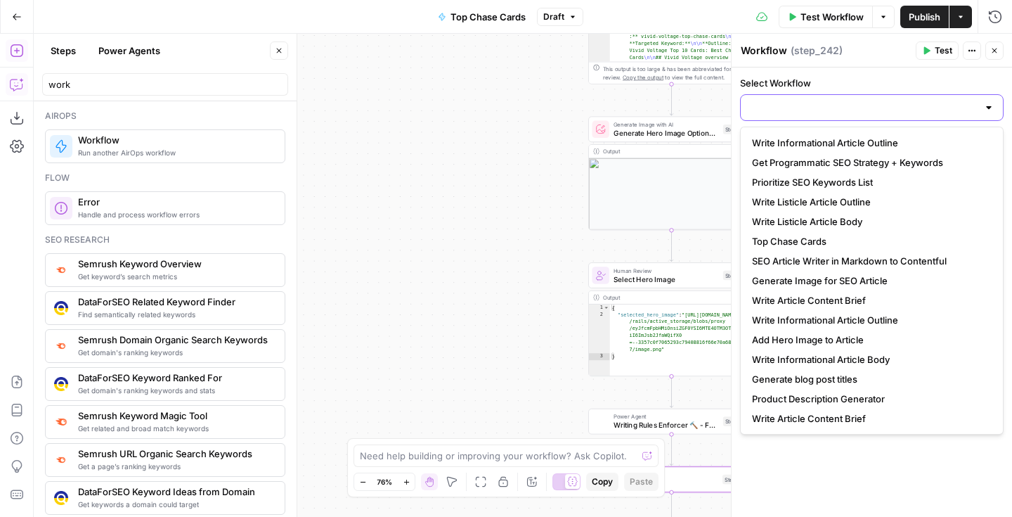
click at [836, 109] on input "Select Workflow" at bounding box center [863, 107] width 228 height 14
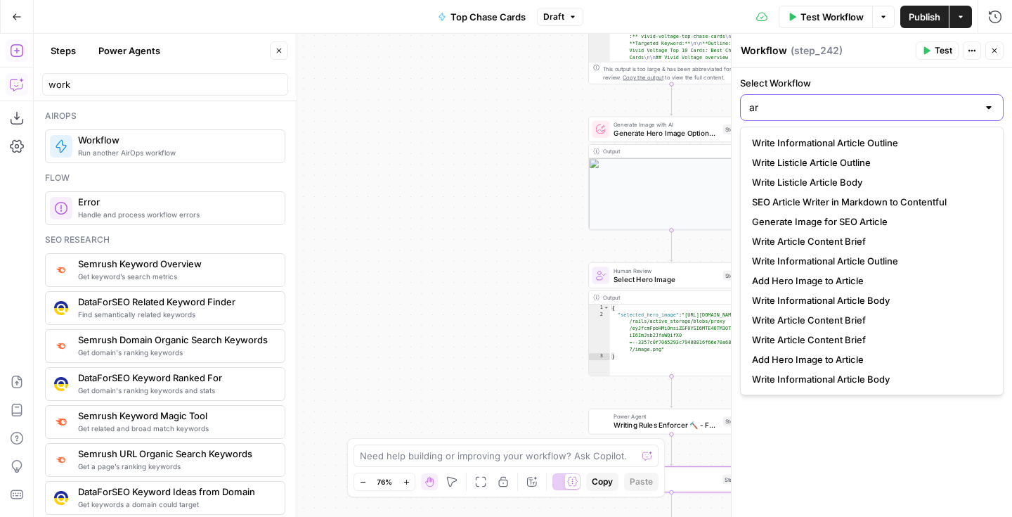
type input "a"
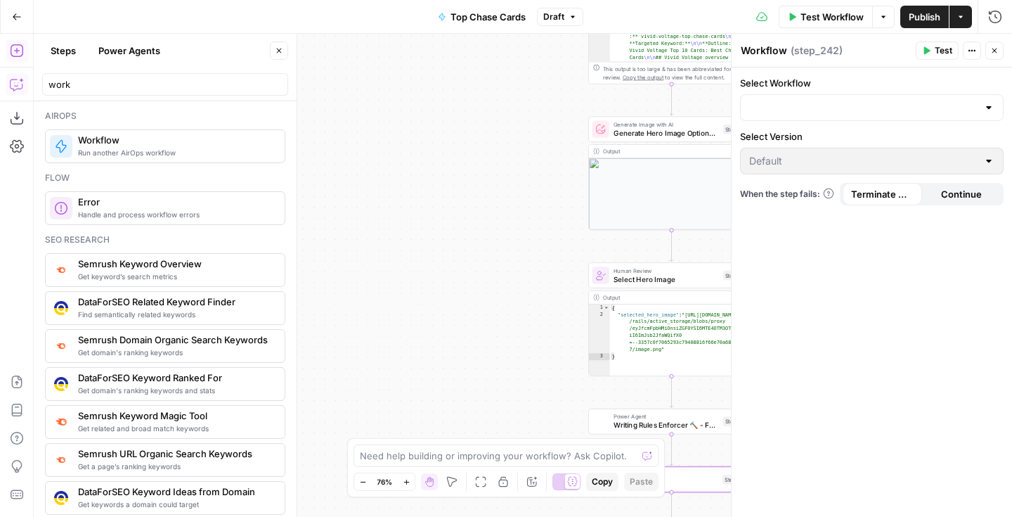
click at [985, 49] on button "Close" at bounding box center [994, 50] width 18 height 18
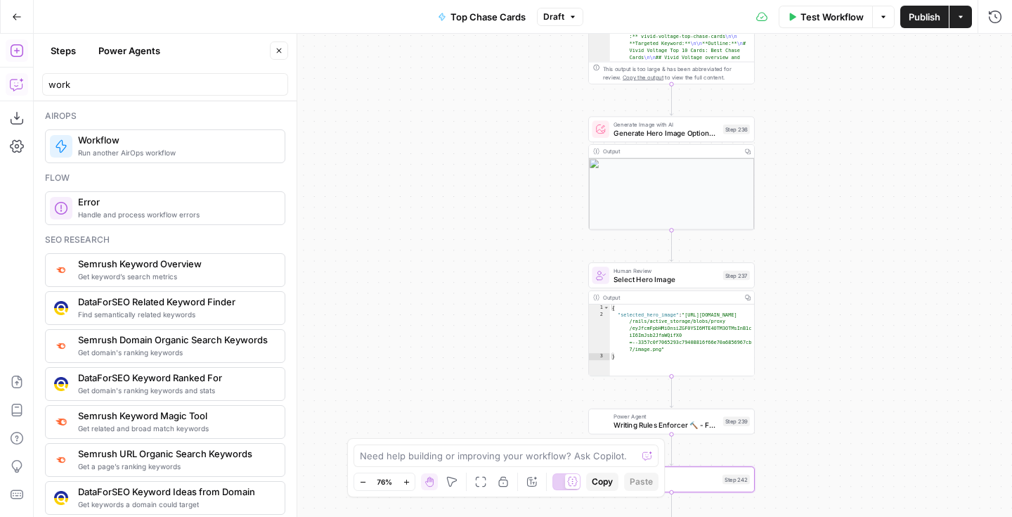
click at [909, 20] on span "Publish" at bounding box center [925, 17] width 32 height 14
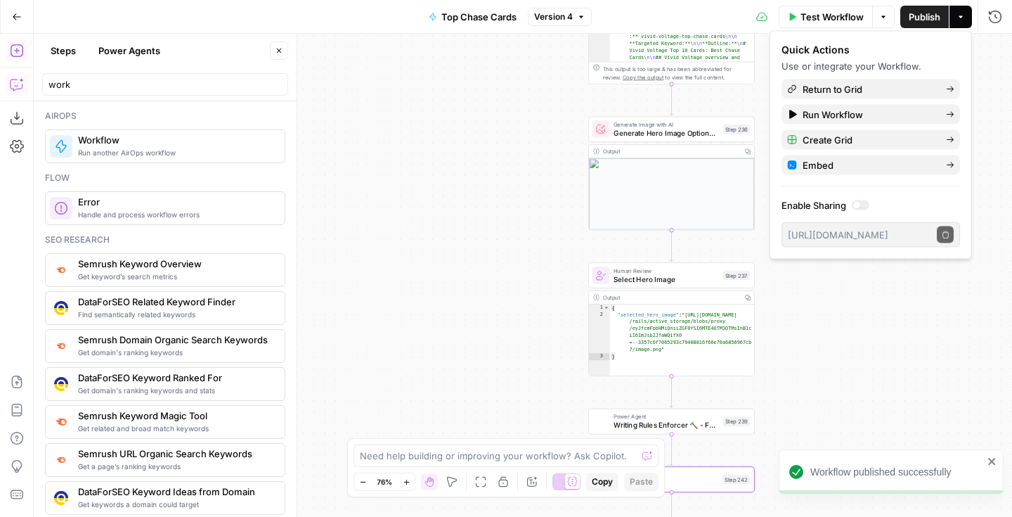
click at [378, 184] on div "Workflow Set Inputs Inputs Google Search Perform Google Search Step 51 Output C…" at bounding box center [523, 275] width 978 height 483
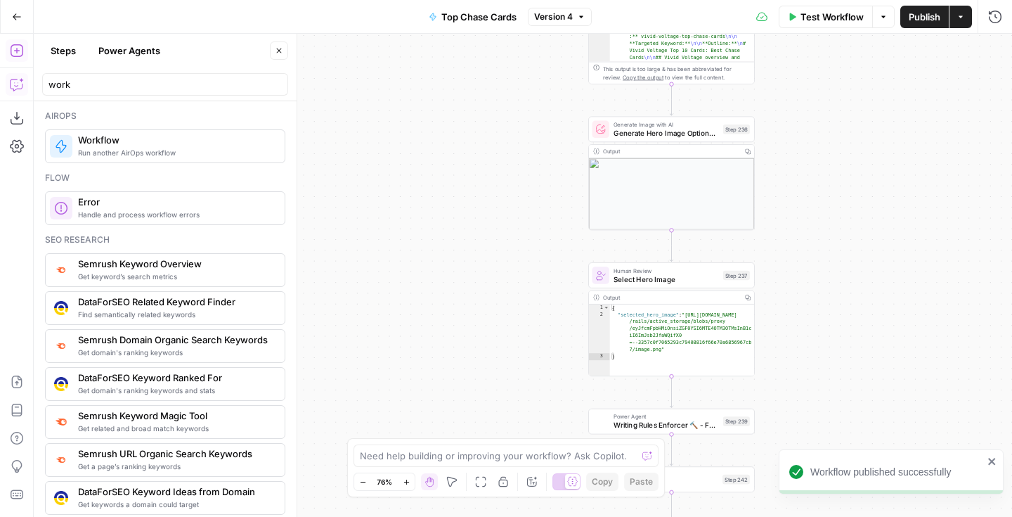
click at [169, 148] on span "Run another AirOps workflow" at bounding box center [175, 152] width 195 height 11
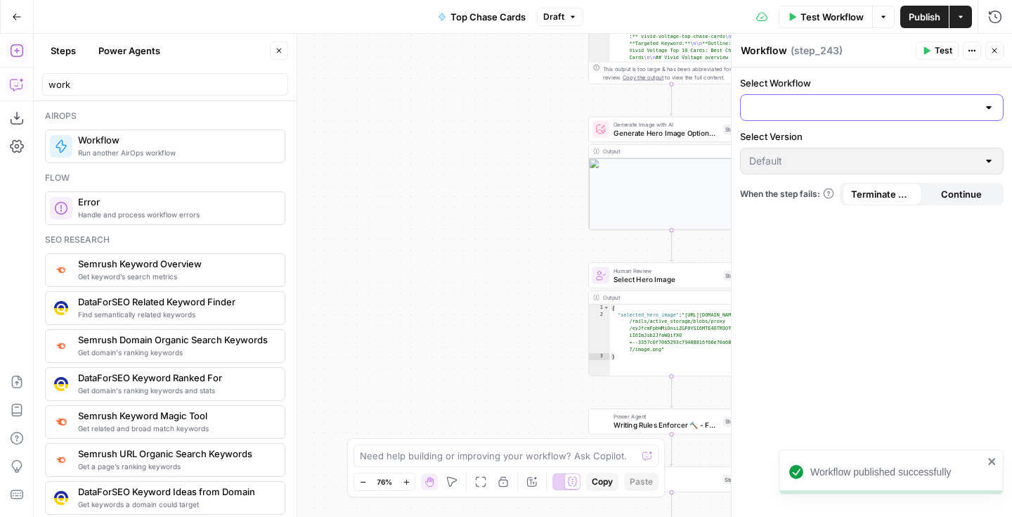
click at [824, 103] on input "Select Workflow" at bounding box center [863, 107] width 228 height 14
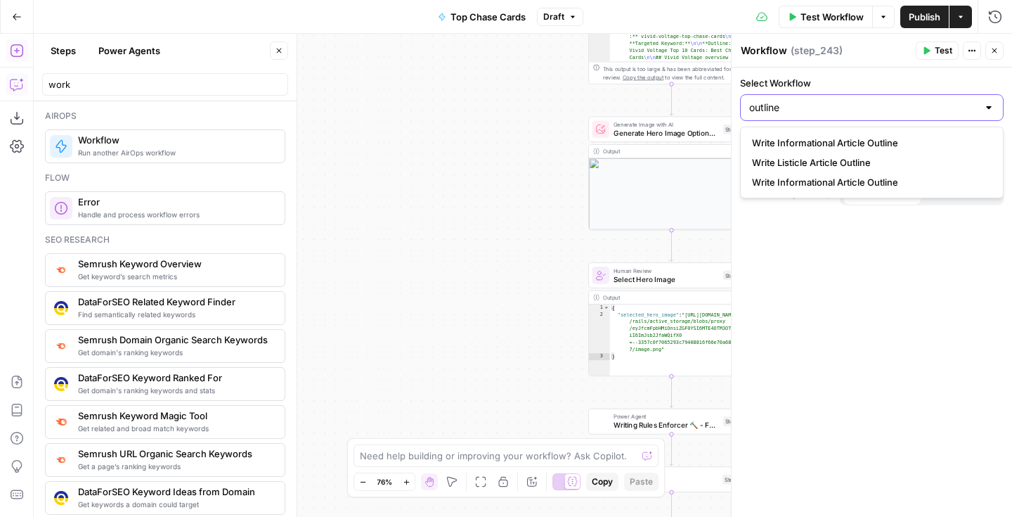
type input "outline"
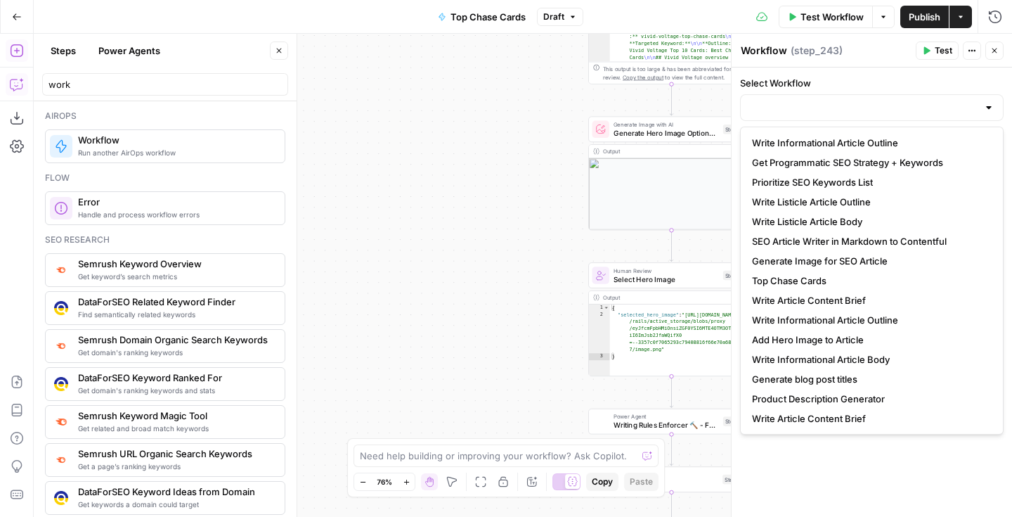
click at [993, 55] on button "Close" at bounding box center [994, 50] width 18 height 18
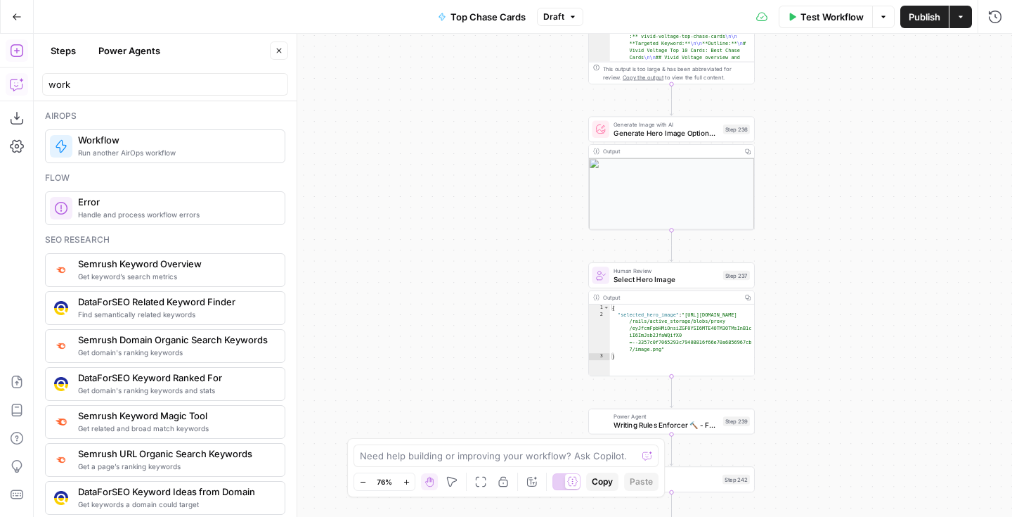
click at [199, 139] on span "Workflow" at bounding box center [175, 140] width 195 height 14
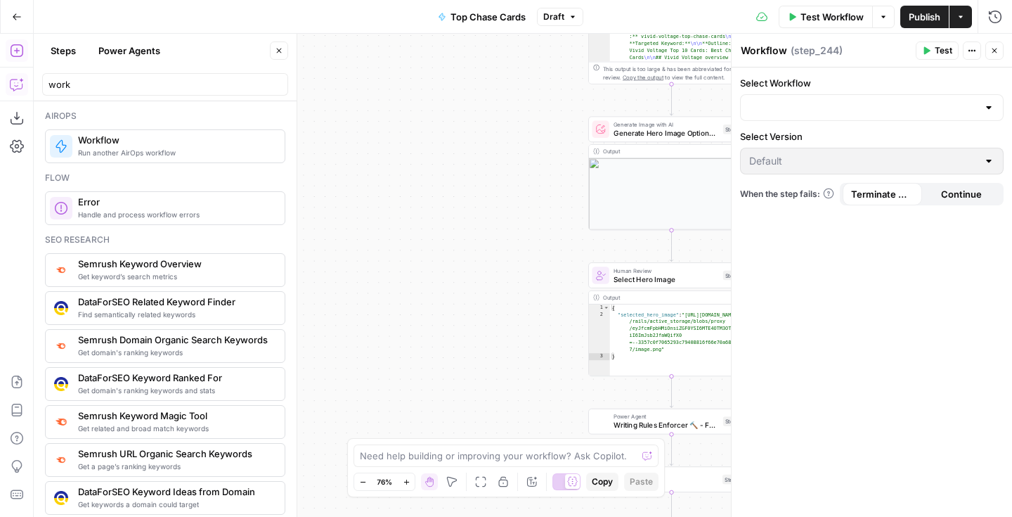
click at [827, 127] on form "Select Workflow Select Version Default When the step fails: Terminate Workflow …" at bounding box center [872, 140] width 280 height 146
click at [829, 112] on input "Select Workflow" at bounding box center [863, 107] width 228 height 14
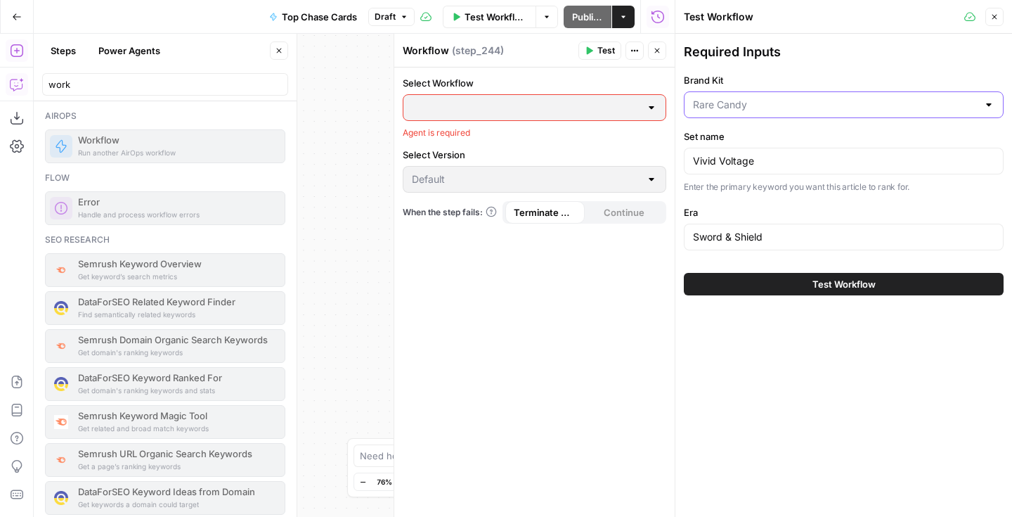
click at [842, 109] on input "Brand Kit" at bounding box center [835, 105] width 285 height 14
type input "Rare Candy"
click at [997, 20] on icon "button" at bounding box center [994, 17] width 8 height 8
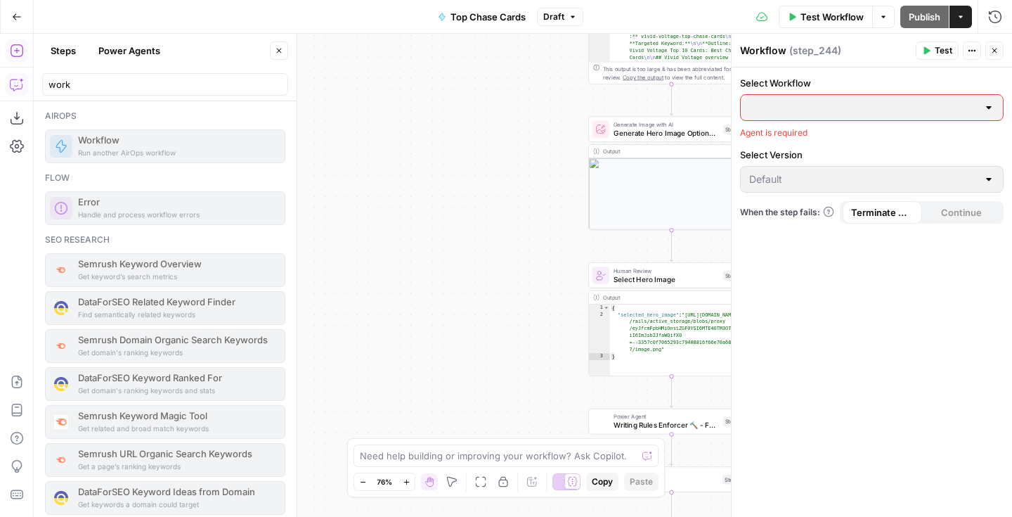
click at [981, 105] on div at bounding box center [872, 107] width 264 height 27
click at [989, 108] on div at bounding box center [988, 107] width 11 height 14
click at [994, 56] on button "Close" at bounding box center [994, 50] width 18 height 18
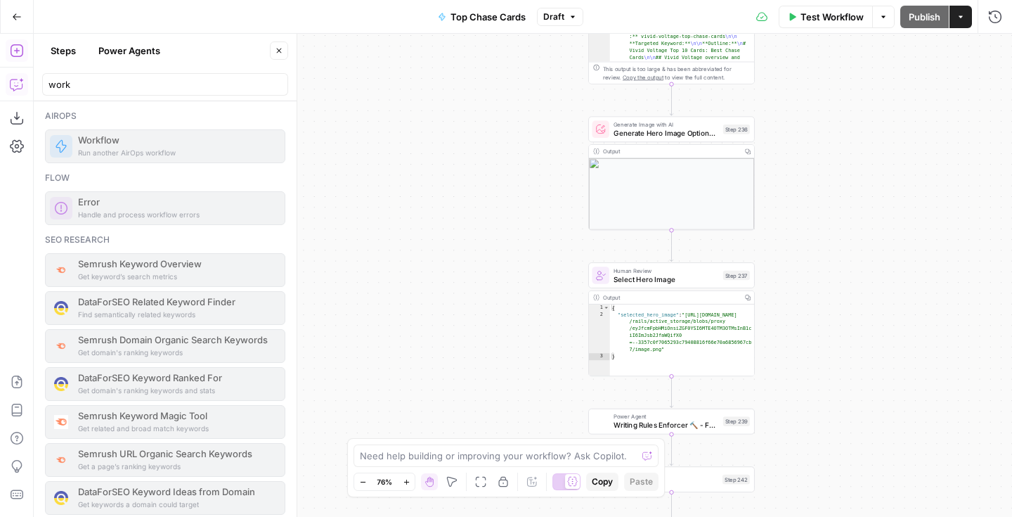
click at [475, 209] on div "Workflow Set Inputs Inputs Google Search Perform Google Search Step 51 Output C…" at bounding box center [523, 275] width 978 height 483
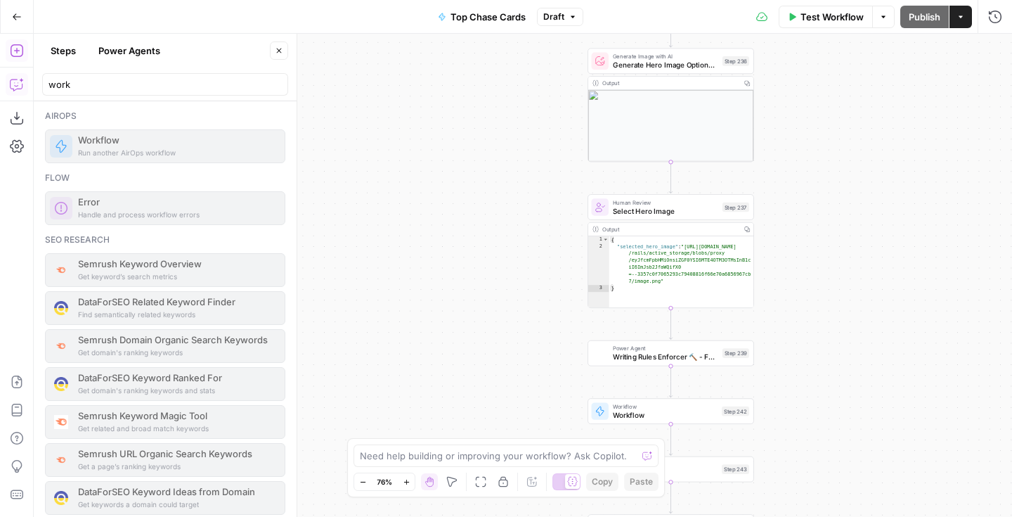
drag, startPoint x: 473, startPoint y: 271, endPoint x: 472, endPoint y: 203, distance: 68.2
click at [472, 203] on div "Workflow Set Inputs Inputs Google Search Perform Google Search Step 51 Output C…" at bounding box center [523, 275] width 978 height 483
click at [16, 20] on icon "button" at bounding box center [17, 17] width 10 height 10
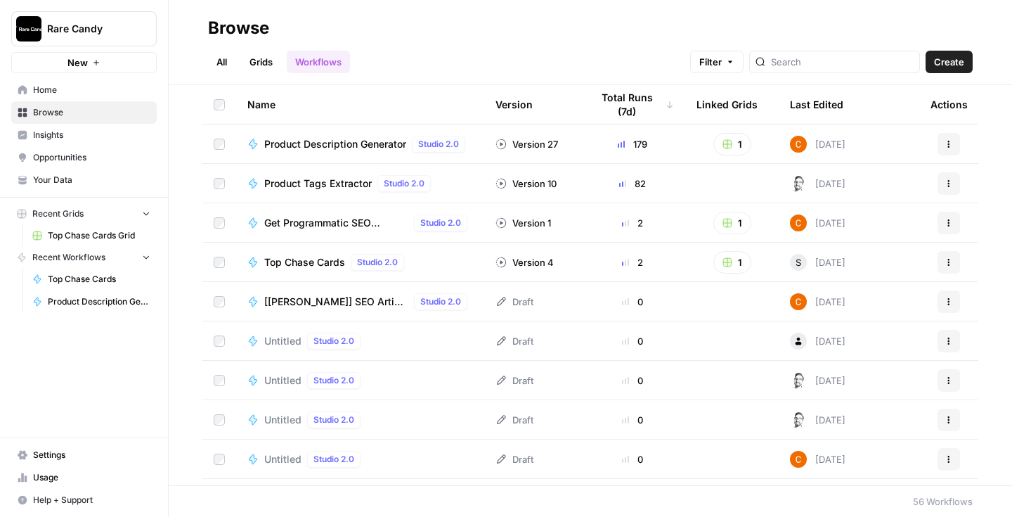
click at [261, 60] on link "Grids" at bounding box center [261, 62] width 40 height 22
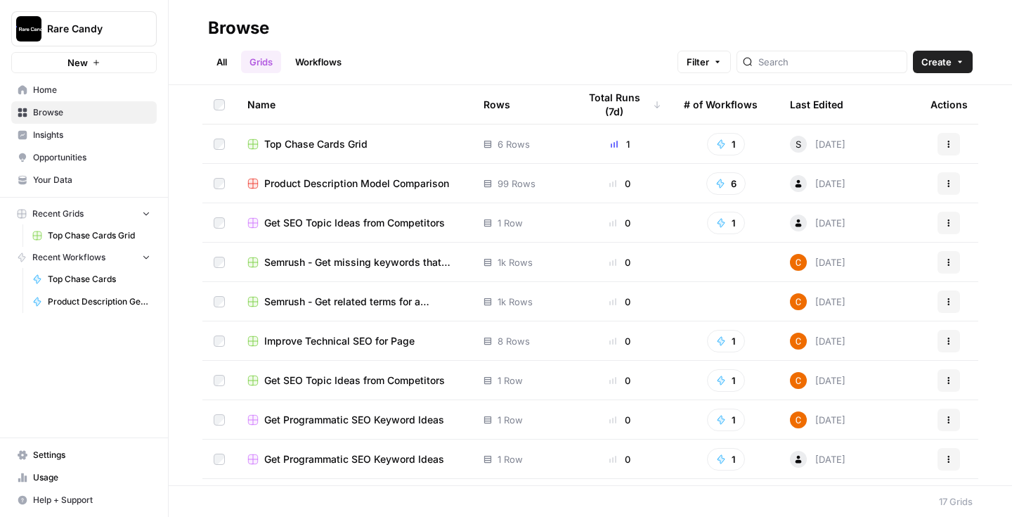
click at [323, 139] on span "Top Chase Cards Grid" at bounding box center [315, 144] width 103 height 14
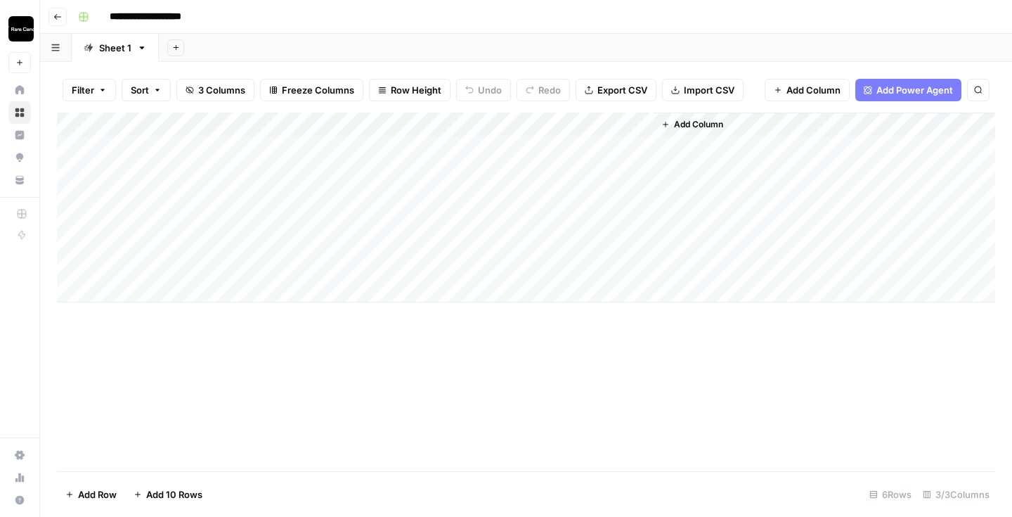
click at [623, 124] on div "Add Column" at bounding box center [526, 207] width 938 height 190
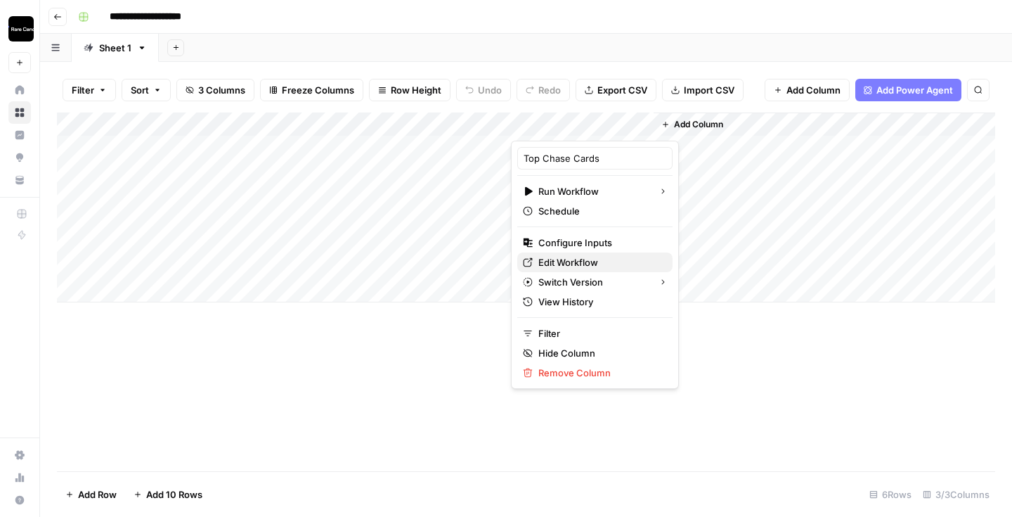
click at [570, 255] on span "Edit Workflow" at bounding box center [599, 262] width 123 height 14
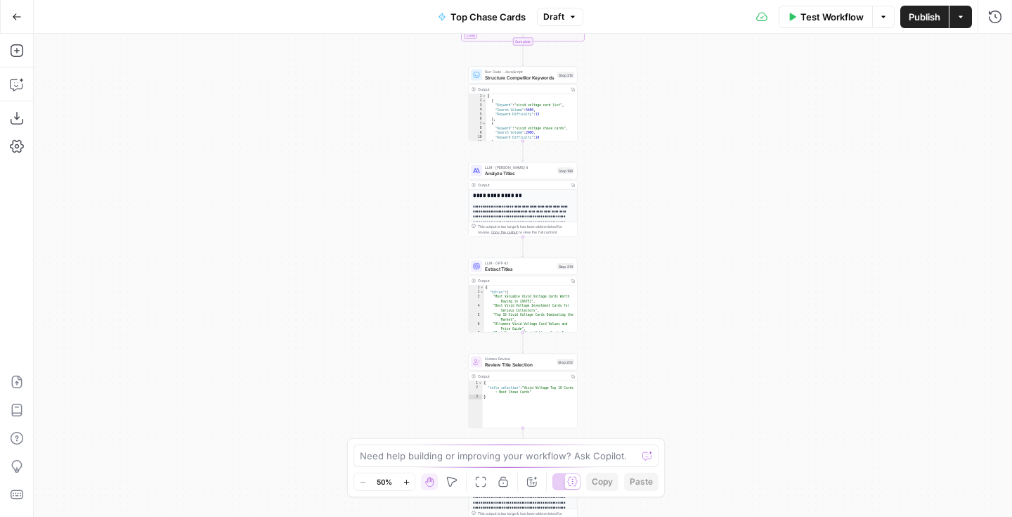
click at [426, 114] on div "Workflow Set Inputs Inputs Google Search Perform Google Search Step 51 Output C…" at bounding box center [523, 275] width 978 height 483
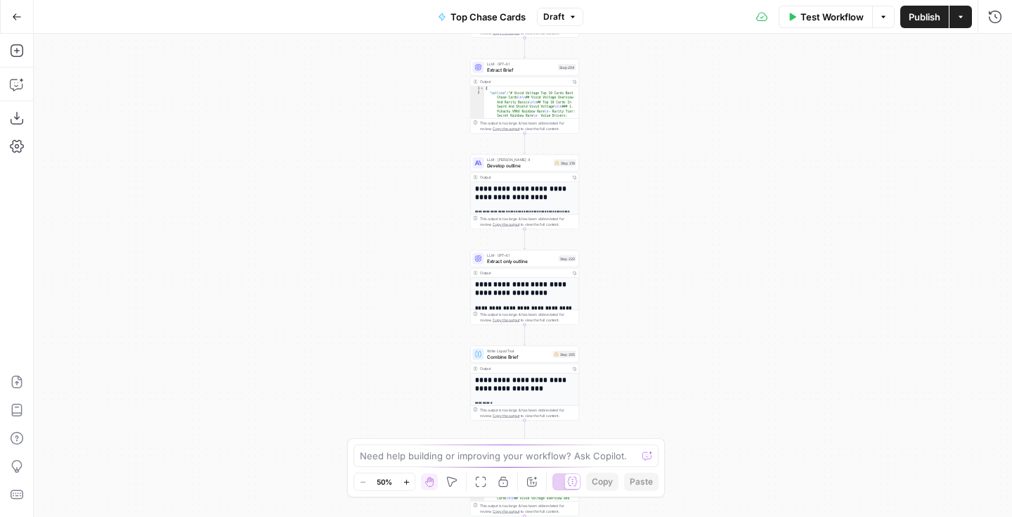
drag, startPoint x: 422, startPoint y: 280, endPoint x: 422, endPoint y: 179, distance: 101.2
click at [422, 169] on div "Workflow Set Inputs Inputs Google Search Perform Google Search Step 51 Output C…" at bounding box center [523, 275] width 978 height 483
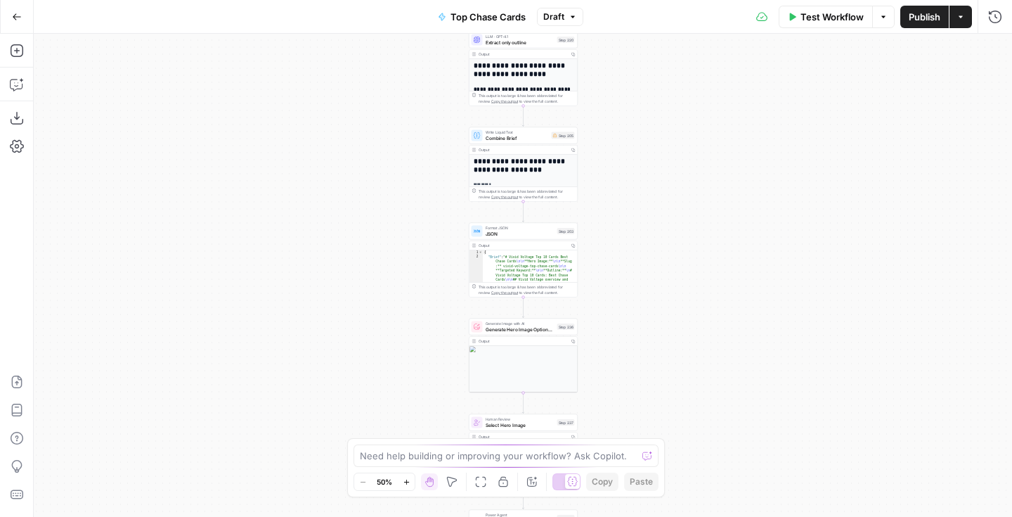
drag, startPoint x: 457, startPoint y: 344, endPoint x: 458, endPoint y: 149, distance: 194.7
click at [458, 108] on div "Workflow Set Inputs Inputs Google Search Perform Google Search Step 51 Output C…" at bounding box center [523, 275] width 978 height 483
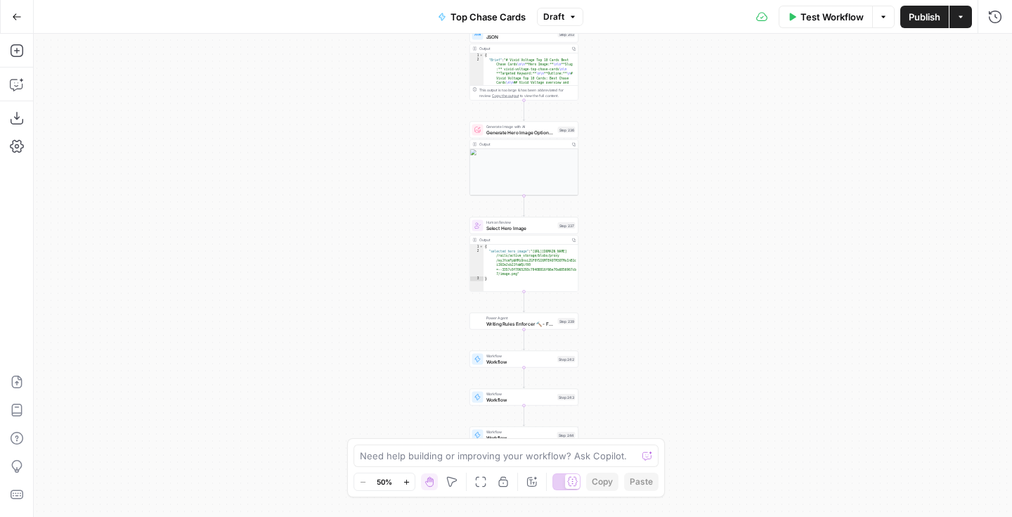
drag, startPoint x: 447, startPoint y: 418, endPoint x: 446, endPoint y: 226, distance: 192.6
click at [446, 226] on div "Workflow Set Inputs Inputs Google Search Perform Google Search Step 51 Output C…" at bounding box center [523, 275] width 978 height 483
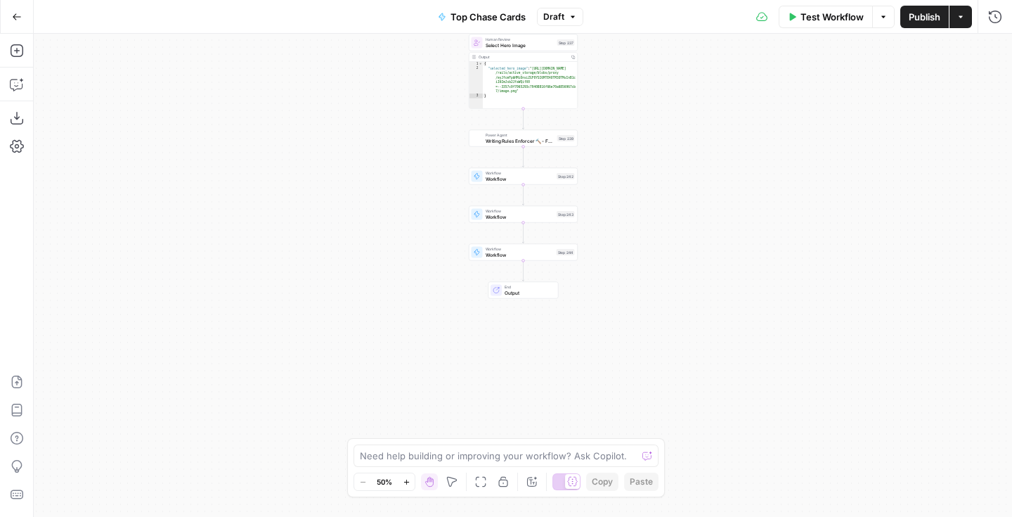
drag, startPoint x: 439, startPoint y: 246, endPoint x: 439, endPoint y: 190, distance: 55.5
click at [439, 190] on div "Workflow Set Inputs Inputs Google Search Perform Google Search Step 51 Output C…" at bounding box center [523, 275] width 978 height 483
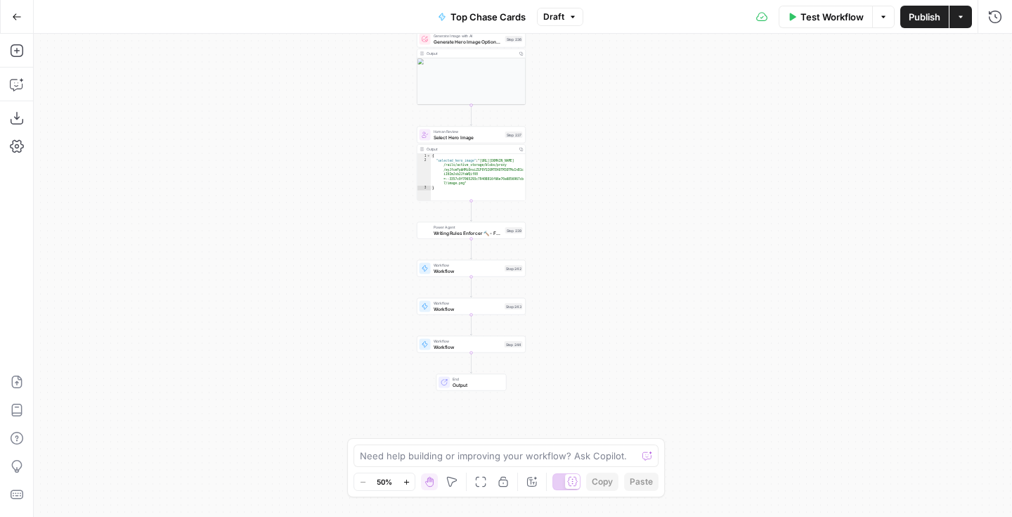
drag, startPoint x: 439, startPoint y: 190, endPoint x: 387, endPoint y: 280, distance: 103.6
click at [387, 280] on div "Workflow Set Inputs Inputs Google Search Perform Google Search Step 51 Output C…" at bounding box center [523, 275] width 978 height 483
click at [455, 267] on span "Workflow" at bounding box center [468, 268] width 69 height 7
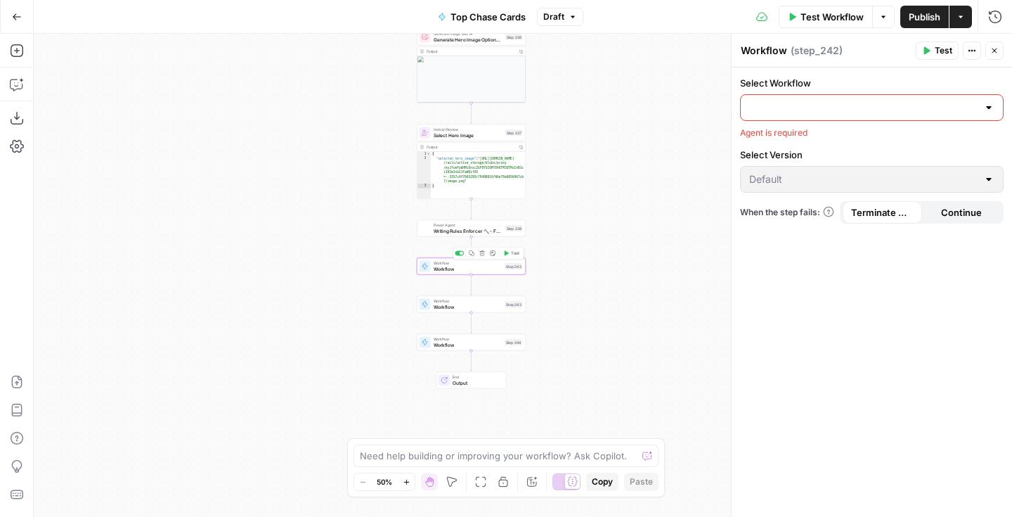
click at [483, 253] on icon "button" at bounding box center [482, 253] width 6 height 6
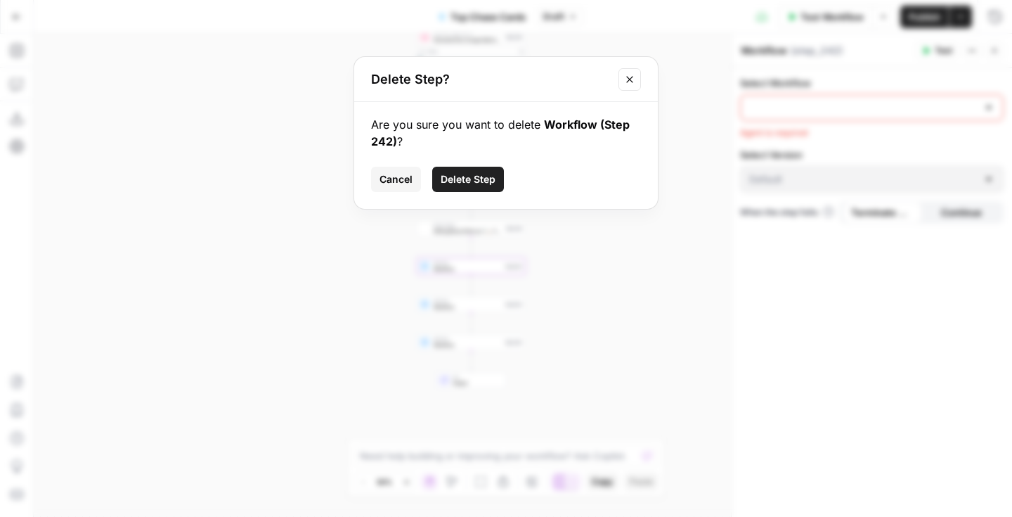
click at [630, 76] on icon "Close modal" at bounding box center [629, 79] width 11 height 11
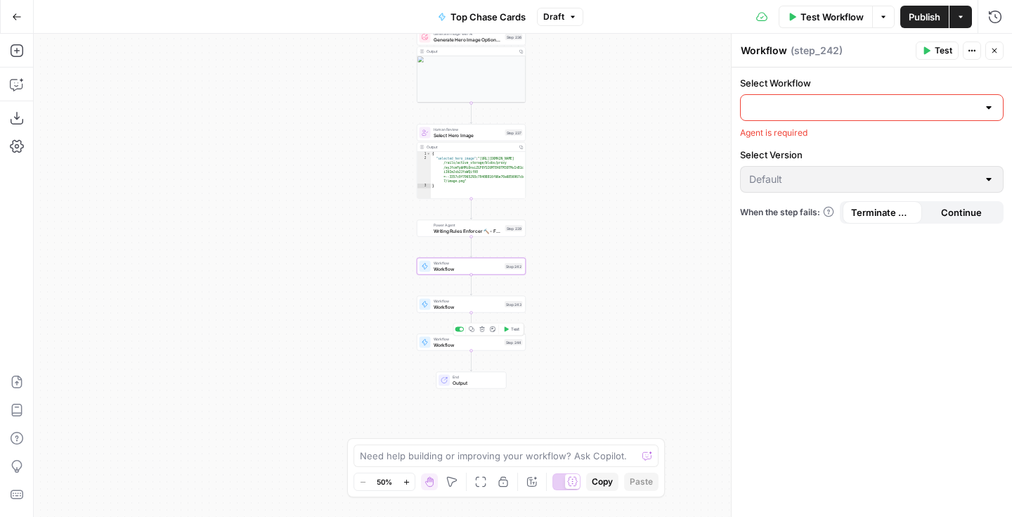
click at [481, 330] on icon "button" at bounding box center [482, 329] width 6 height 6
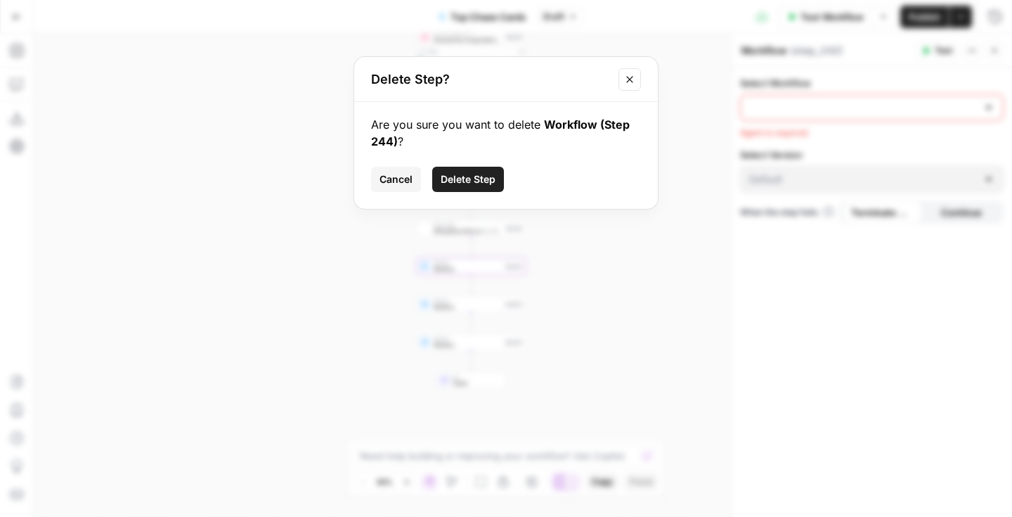
click at [494, 182] on span "Delete Step" at bounding box center [468, 179] width 55 height 14
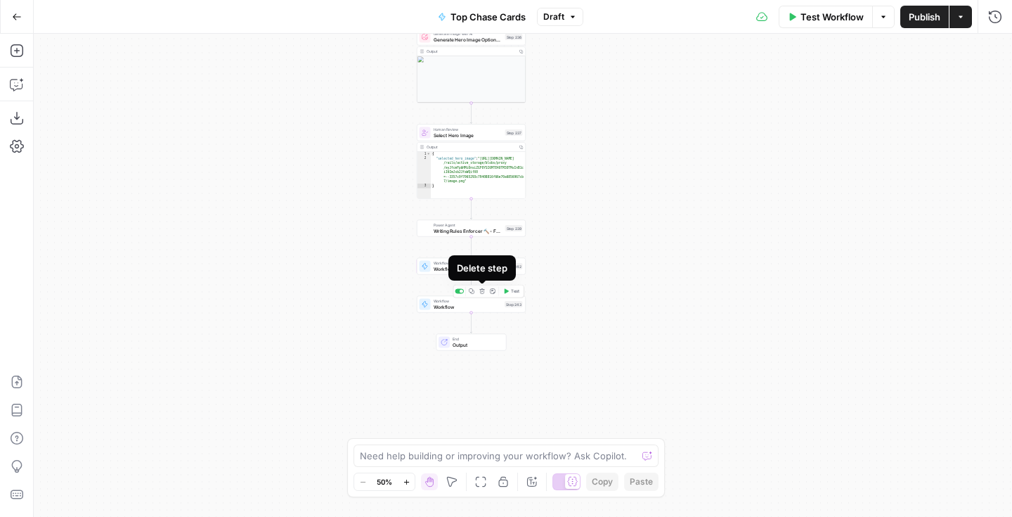
click at [483, 293] on icon "button" at bounding box center [482, 291] width 6 height 6
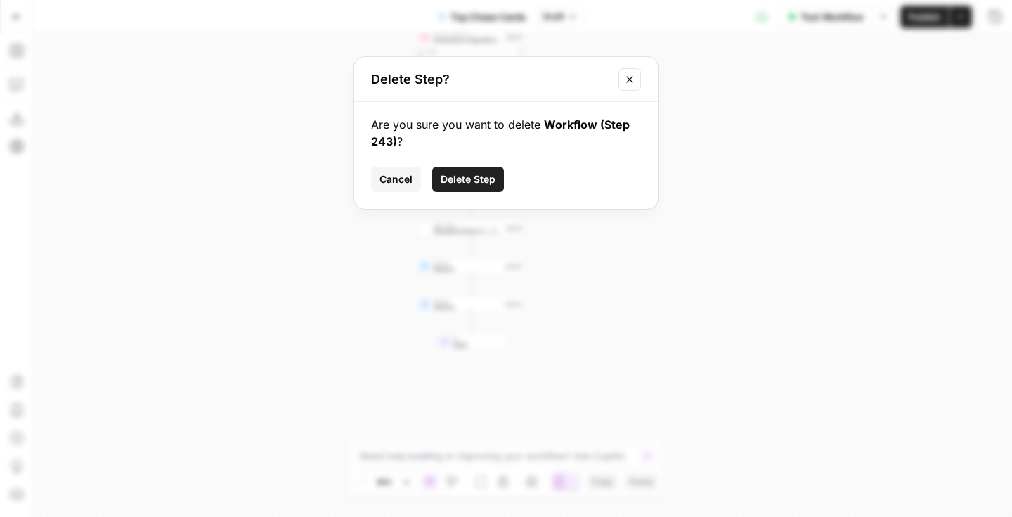
click at [488, 185] on span "Delete Step" at bounding box center [468, 179] width 55 height 14
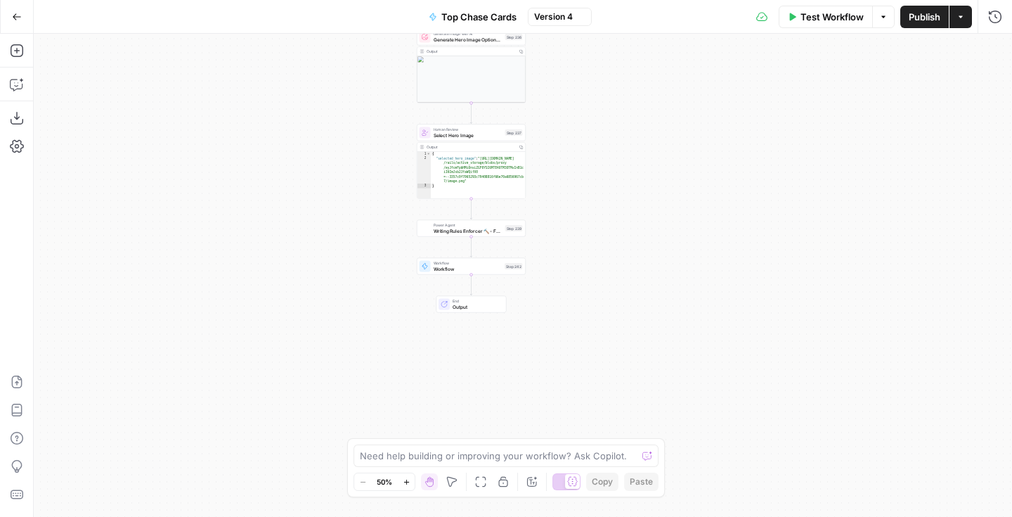
click at [489, 271] on span "Workflow" at bounding box center [468, 268] width 69 height 7
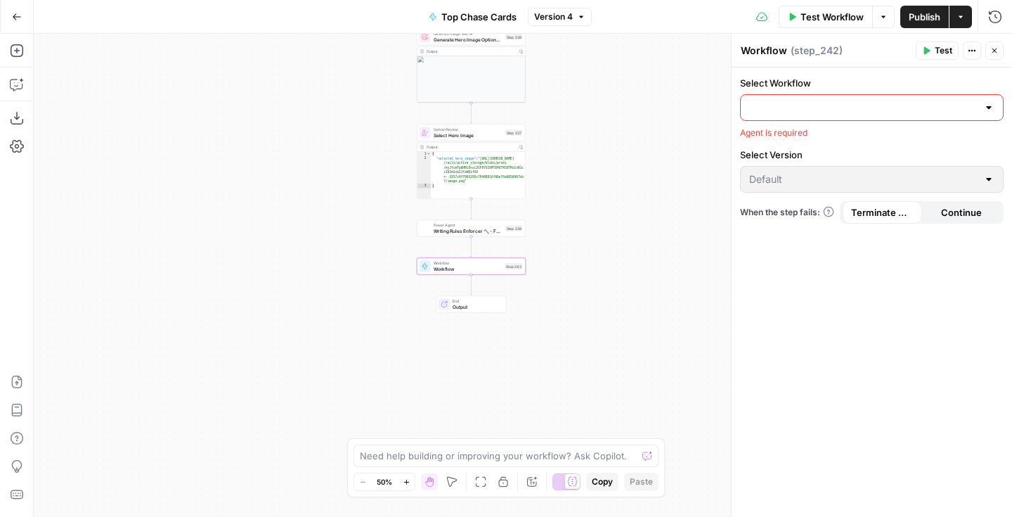
click at [824, 106] on input "Select Workflow" at bounding box center [863, 107] width 228 height 14
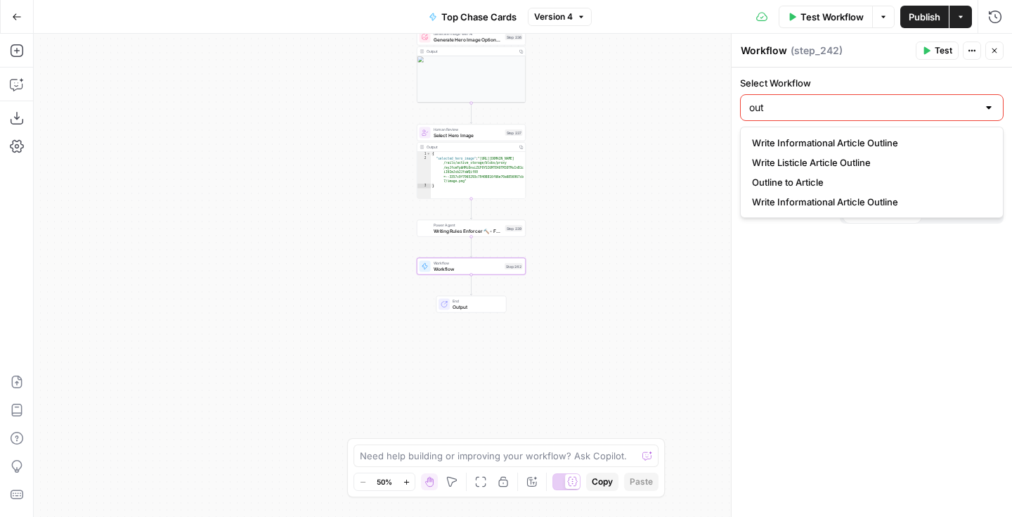
type input "out"
click at [803, 176] on span "Outline to Article" at bounding box center [869, 182] width 234 height 14
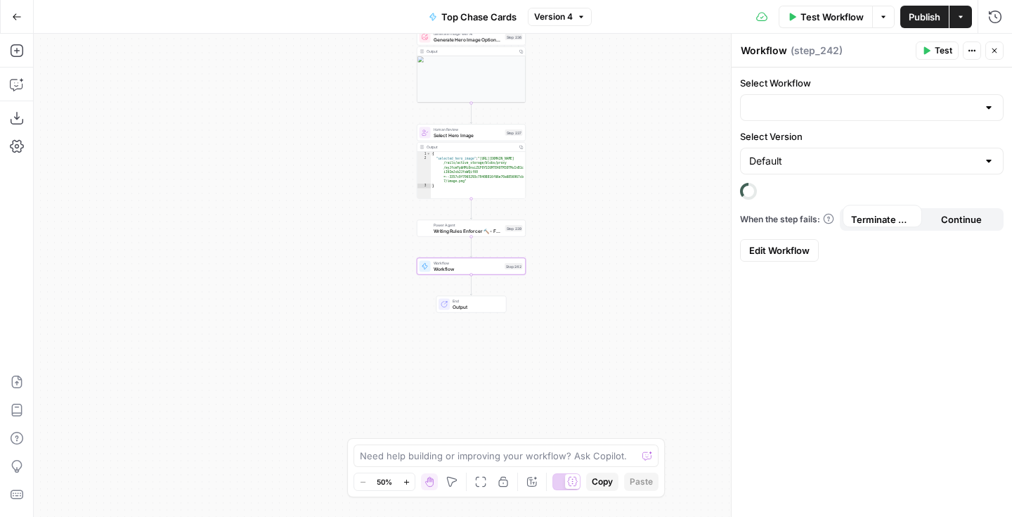
type input "Outline to Article"
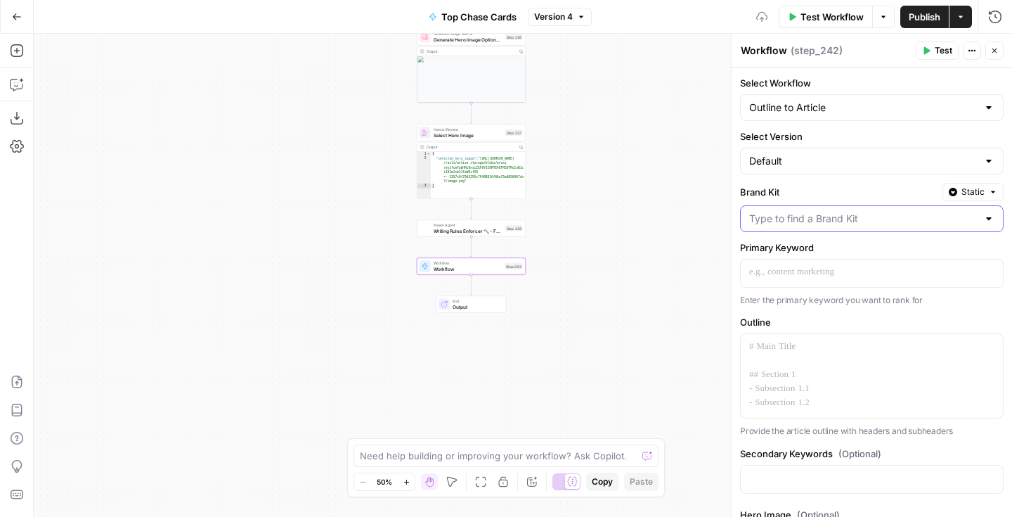
click at [785, 214] on input "Brand Kit" at bounding box center [863, 219] width 228 height 14
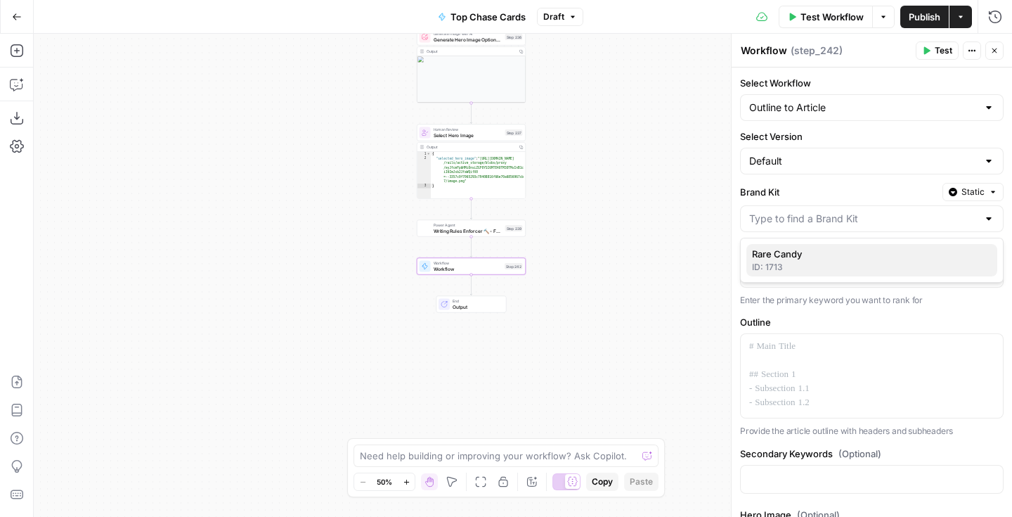
click at [786, 250] on span "Rare Candy" at bounding box center [869, 254] width 234 height 14
type input "Rare Candy"
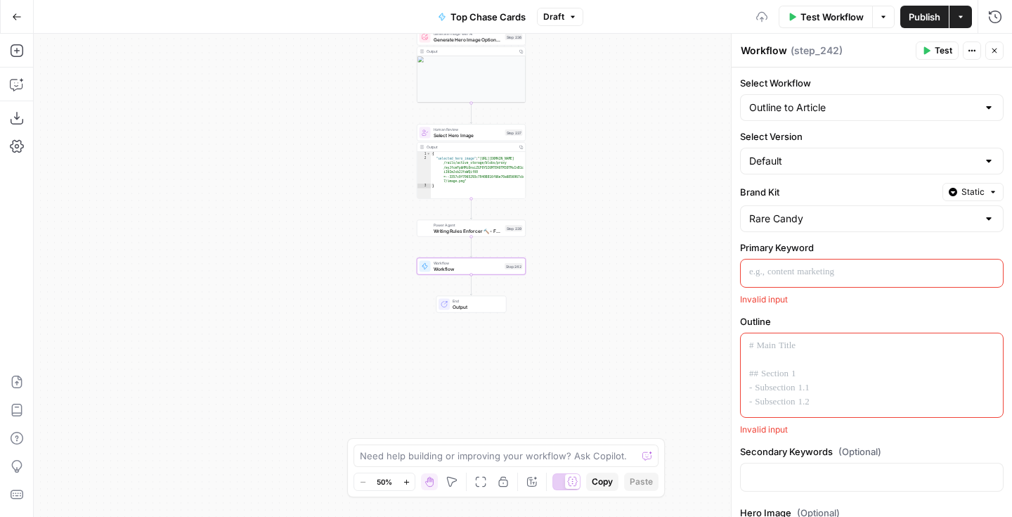
click at [787, 268] on p at bounding box center [871, 272] width 245 height 14
click at [987, 268] on icon "button" at bounding box center [990, 271] width 7 height 7
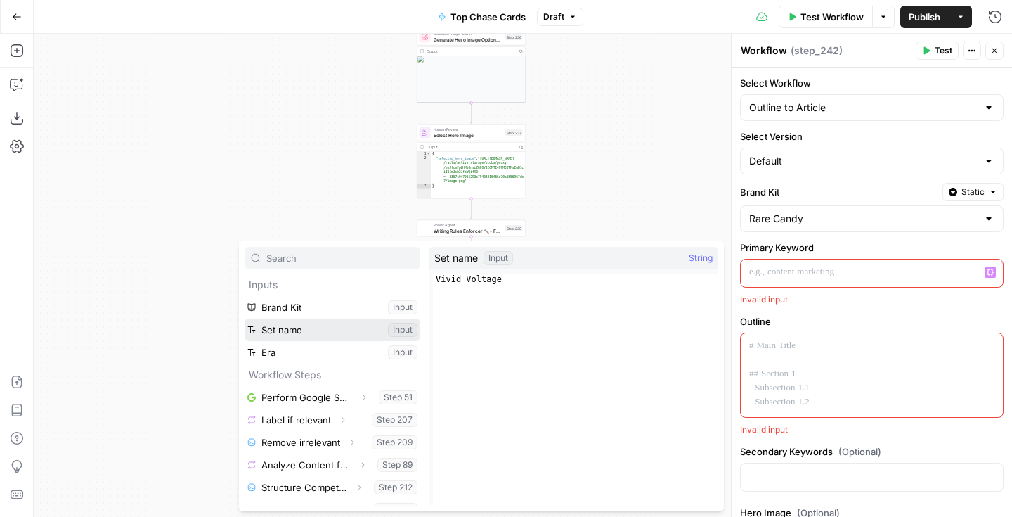
click at [333, 322] on button "Select variable Set name" at bounding box center [333, 329] width 176 height 22
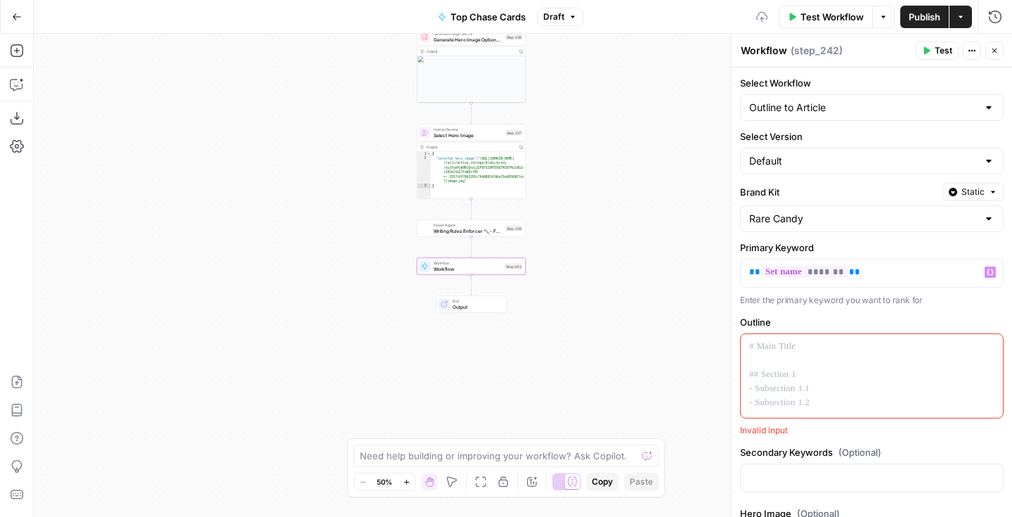
click at [780, 362] on div at bounding box center [872, 376] width 262 height 84
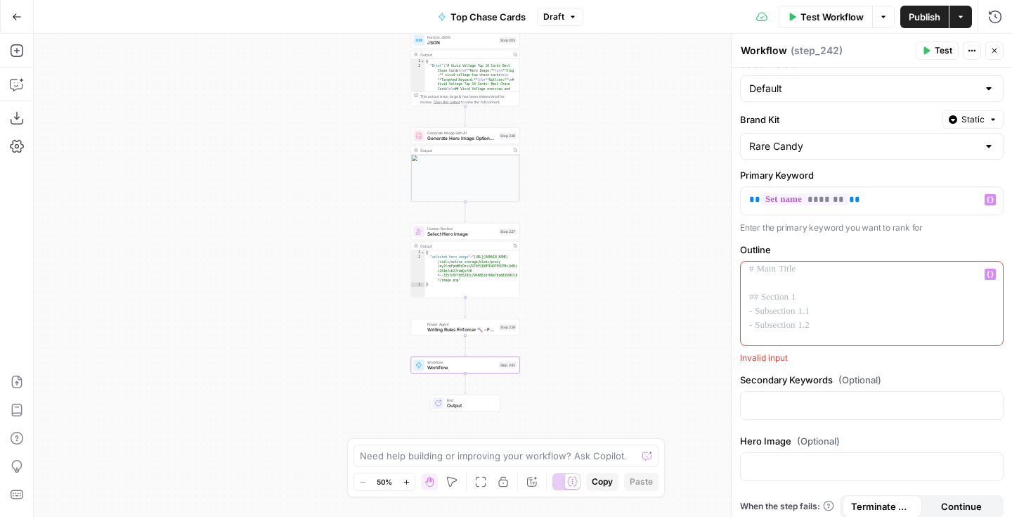
scroll to position [14, 0]
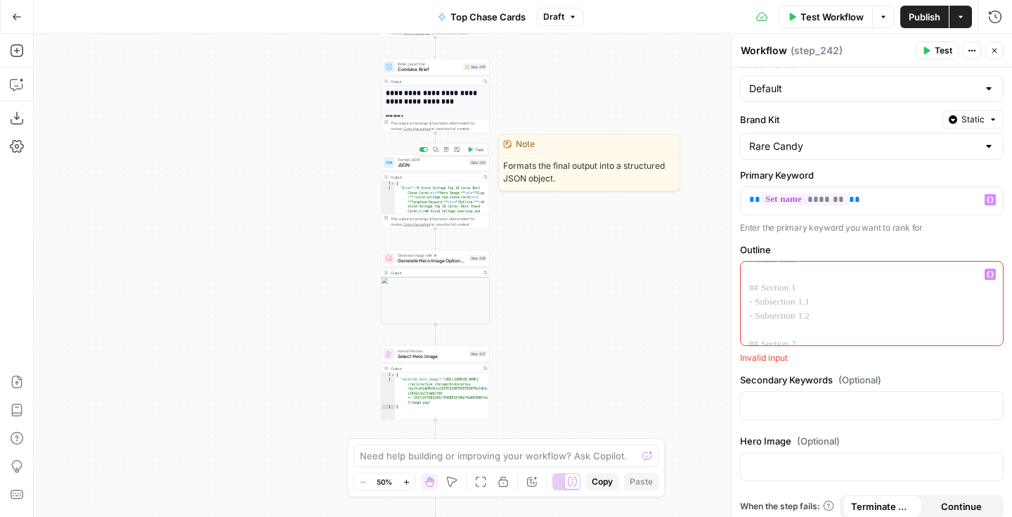
click at [444, 164] on span "JSON" at bounding box center [432, 165] width 69 height 7
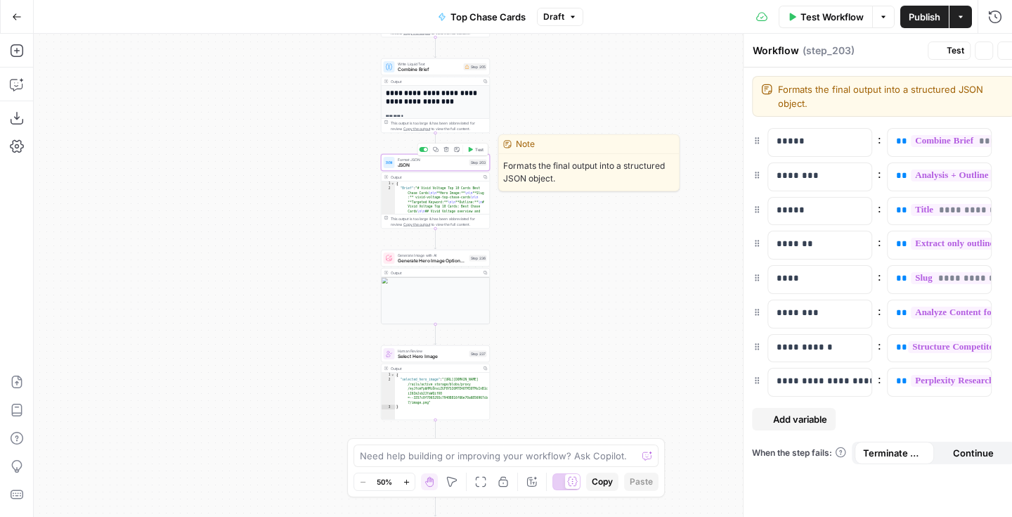
type textarea "JSON"
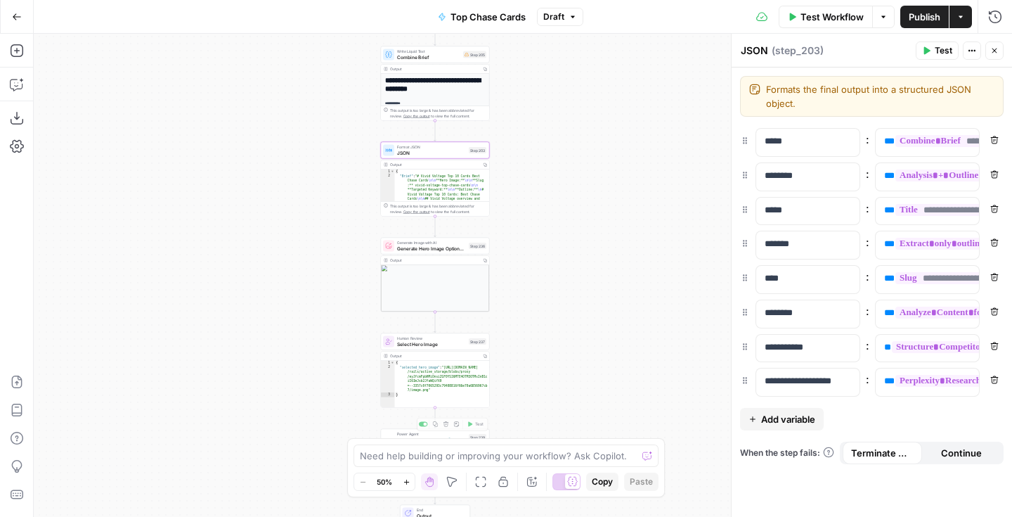
click at [560, 403] on div "Workflow Set Inputs Inputs Google Search Perform Google Search Step 51 Output C…" at bounding box center [523, 275] width 978 height 483
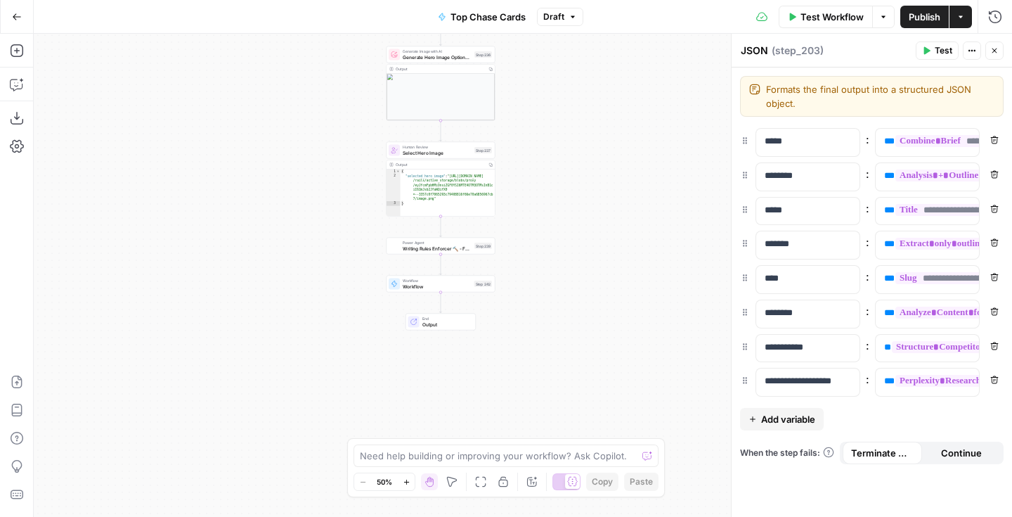
drag, startPoint x: 560, startPoint y: 403, endPoint x: 572, endPoint y: 193, distance: 211.2
click at [572, 191] on div "Workflow Set Inputs Inputs Google Search Perform Google Search Step 51 Output C…" at bounding box center [523, 275] width 978 height 483
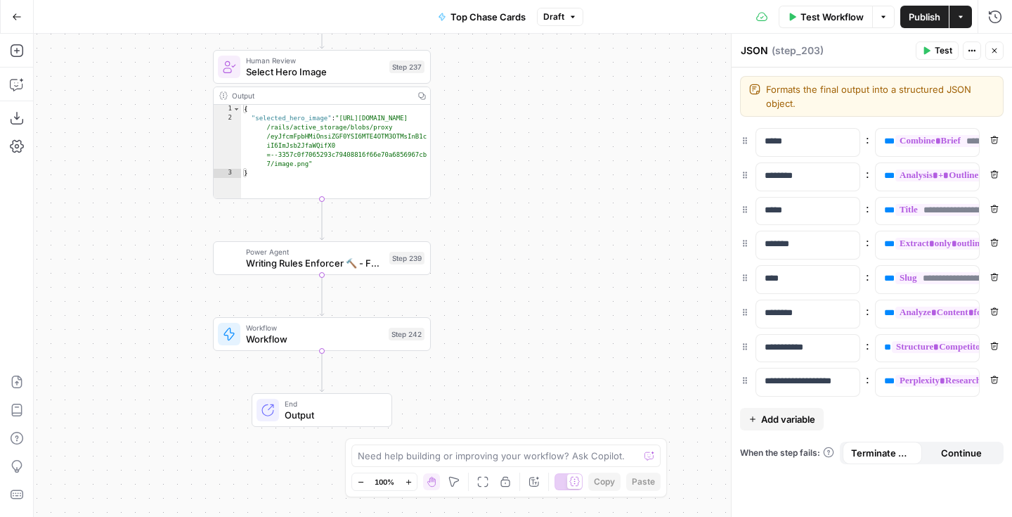
click at [351, 347] on div "Workflow Workflow Step 242 Copy step Delete step Add Note Test" at bounding box center [322, 334] width 218 height 34
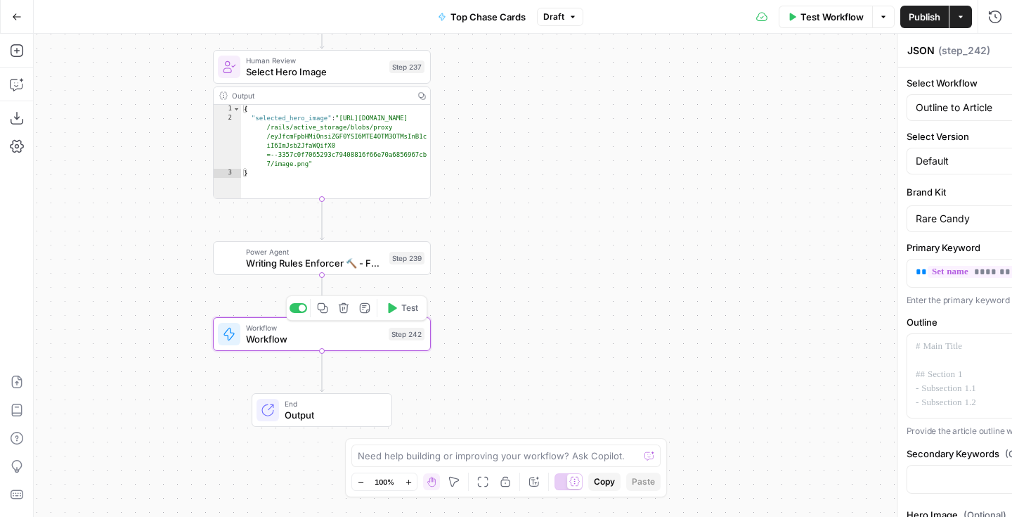
type textarea "Workflow"
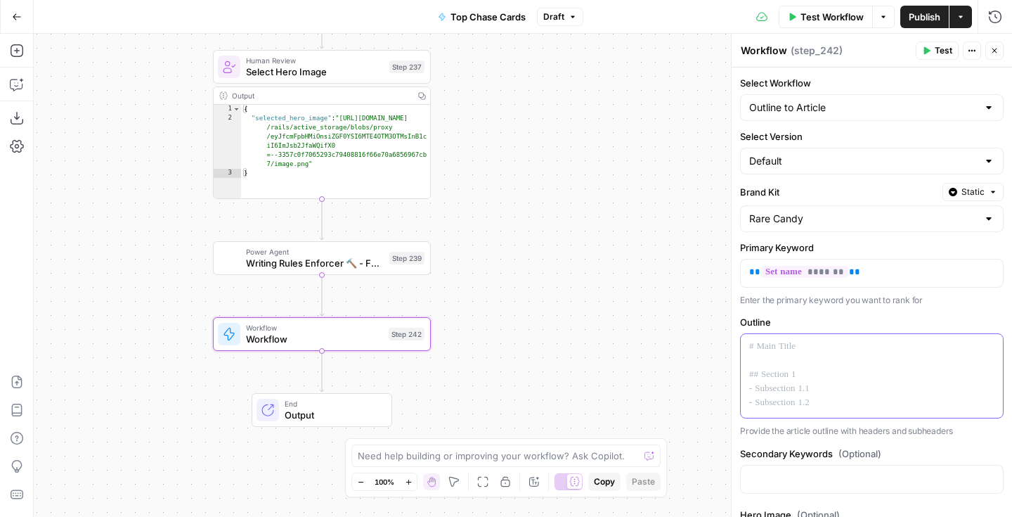
click at [992, 347] on icon "button" at bounding box center [990, 347] width 7 height 6
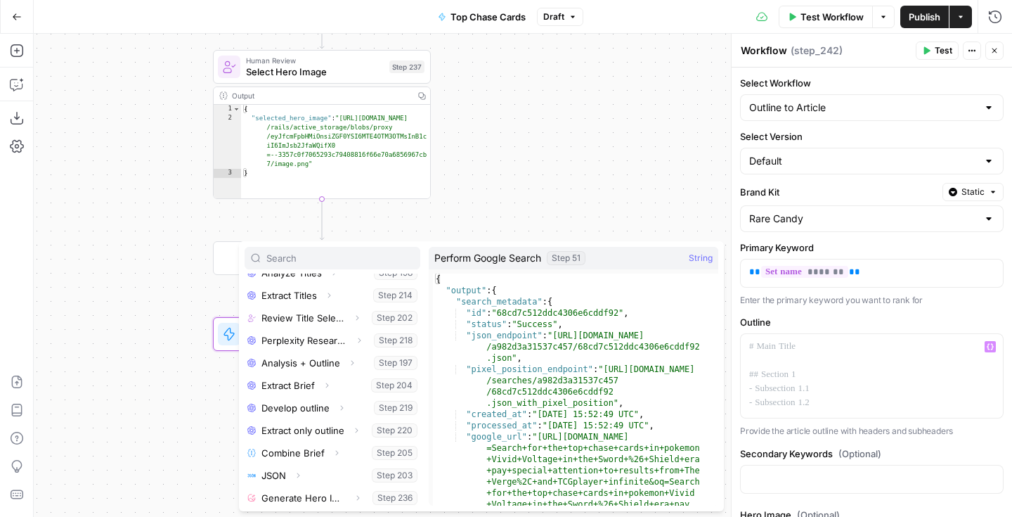
scroll to position [238, 0]
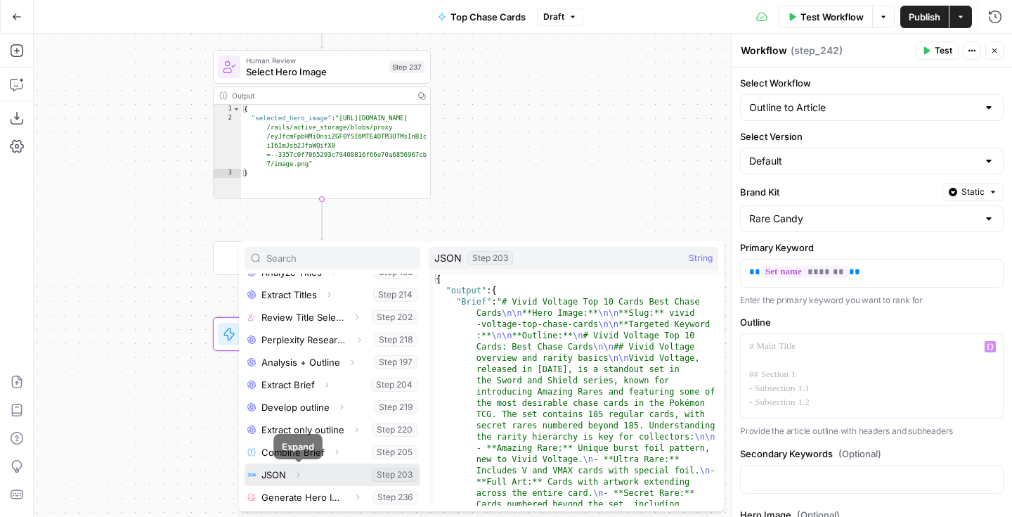
click at [298, 474] on icon "button" at bounding box center [298, 474] width 8 height 8
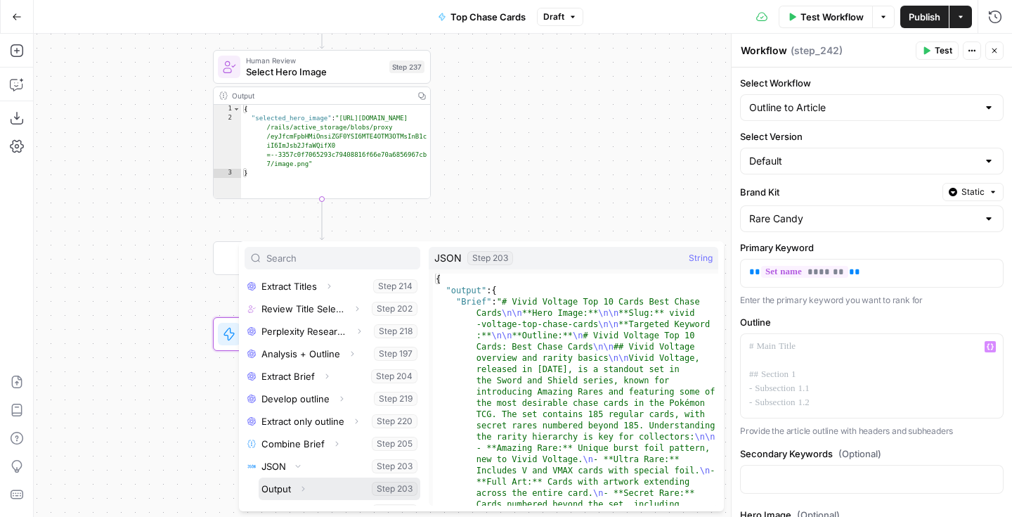
click at [320, 485] on button "Select variable Output" at bounding box center [340, 488] width 162 height 22
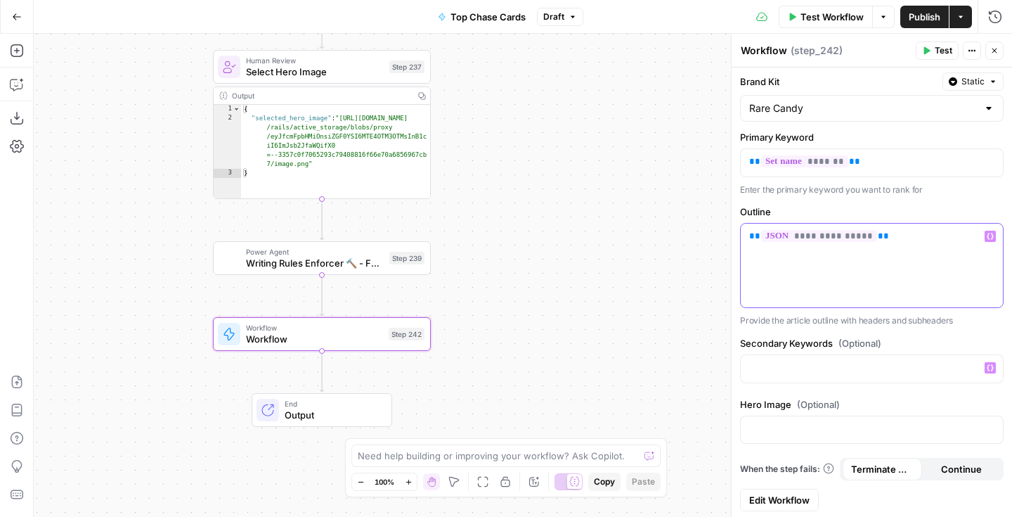
scroll to position [113, 0]
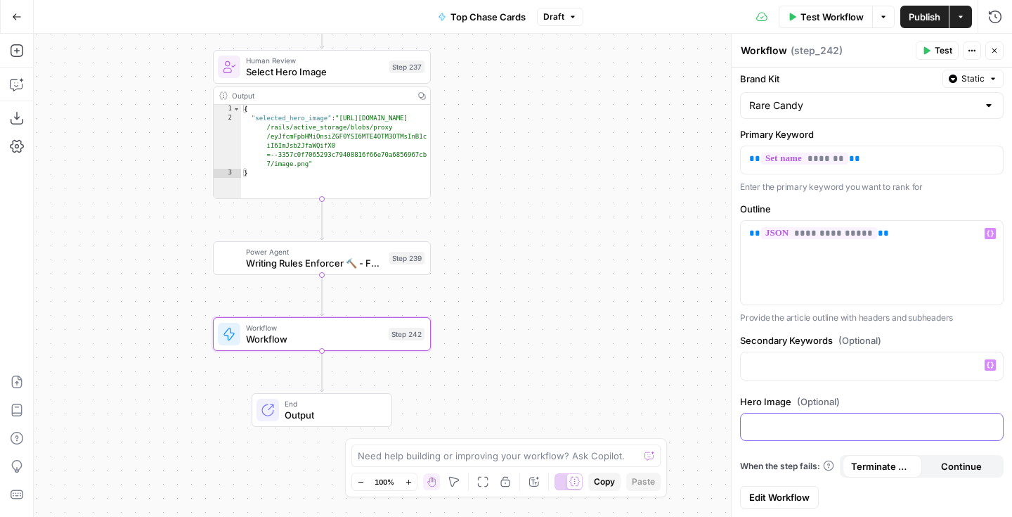
click at [787, 437] on div at bounding box center [872, 426] width 262 height 27
click at [992, 428] on icon "button" at bounding box center [990, 425] width 7 height 7
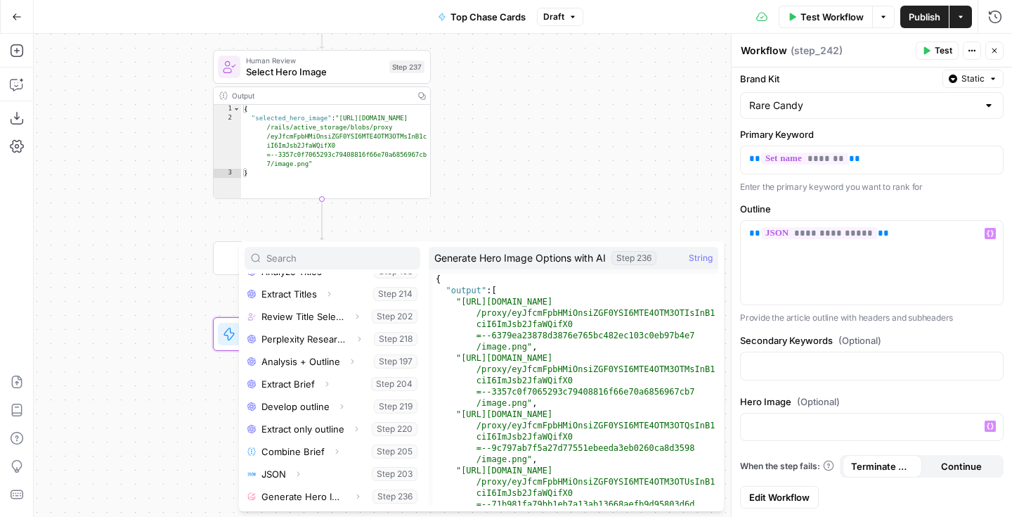
scroll to position [285, 0]
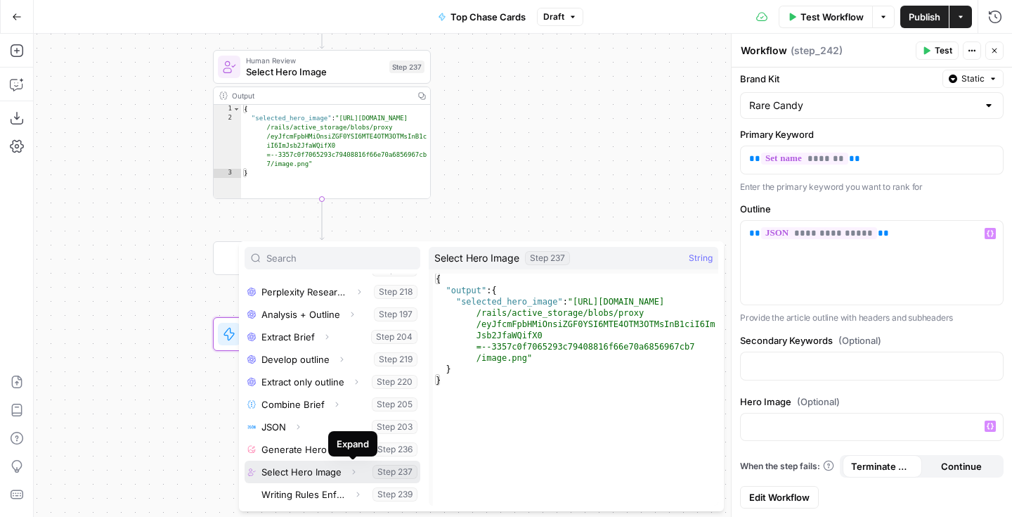
click at [356, 472] on icon "button" at bounding box center [353, 471] width 8 height 8
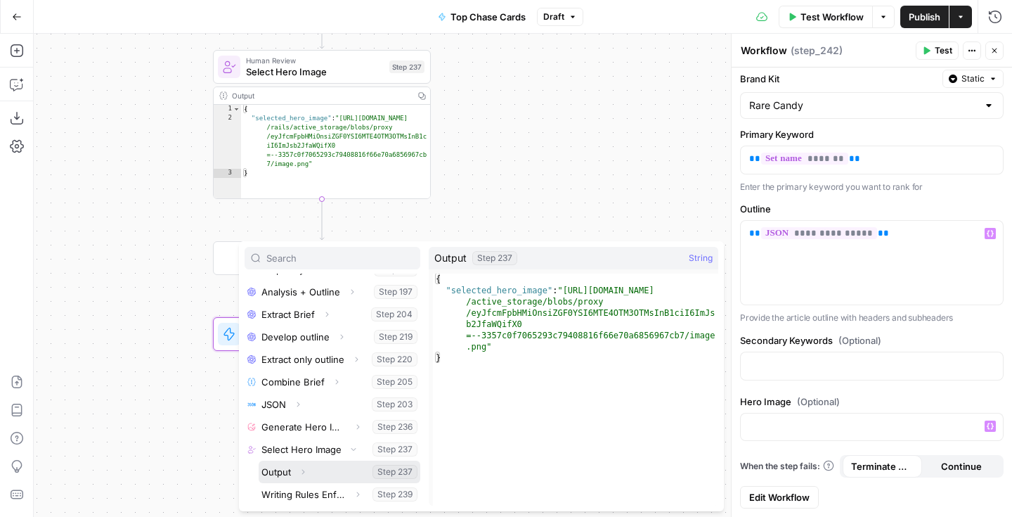
click at [332, 475] on button "Select variable Output" at bounding box center [340, 471] width 162 height 22
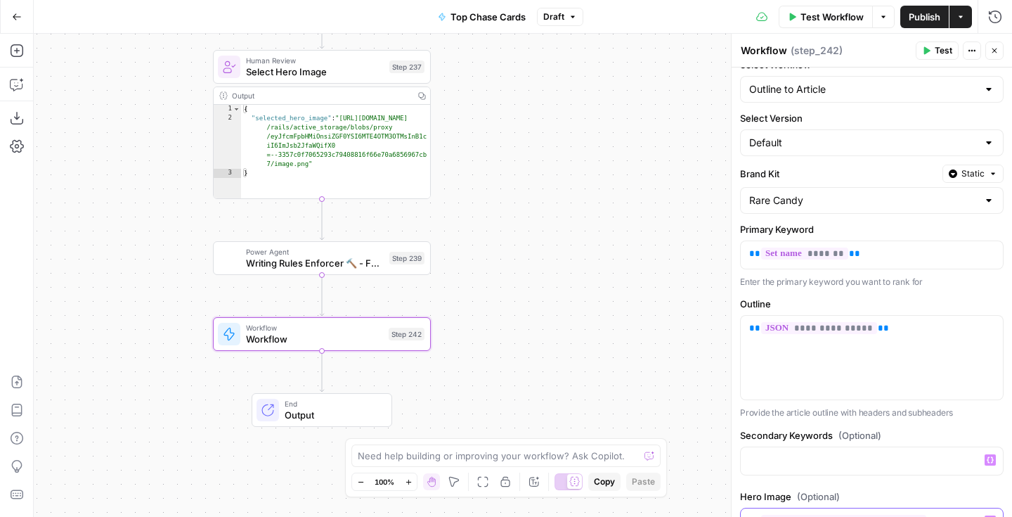
scroll to position [0, 0]
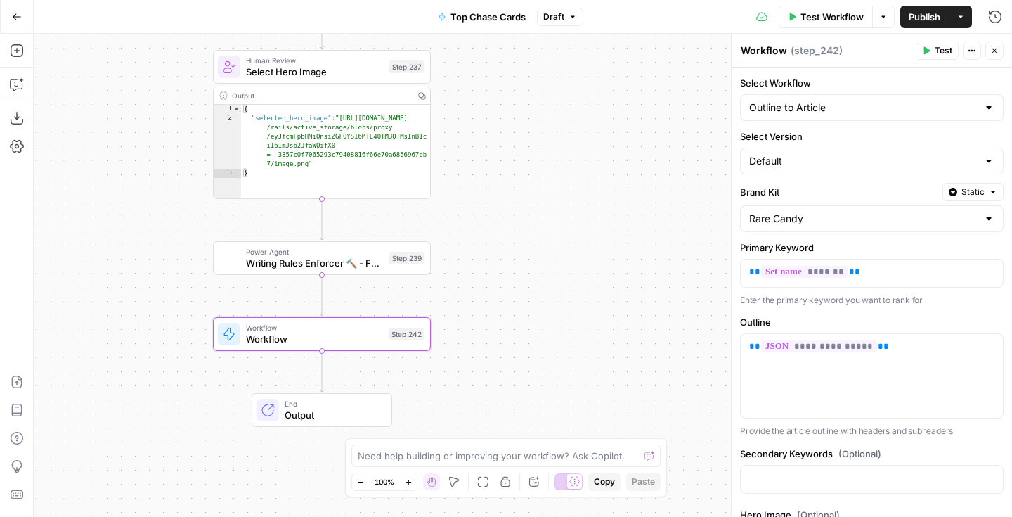
click at [565, 358] on div "Workflow Set Inputs Inputs Google Search Perform Google Search Step 51 Output C…" at bounding box center [523, 275] width 978 height 483
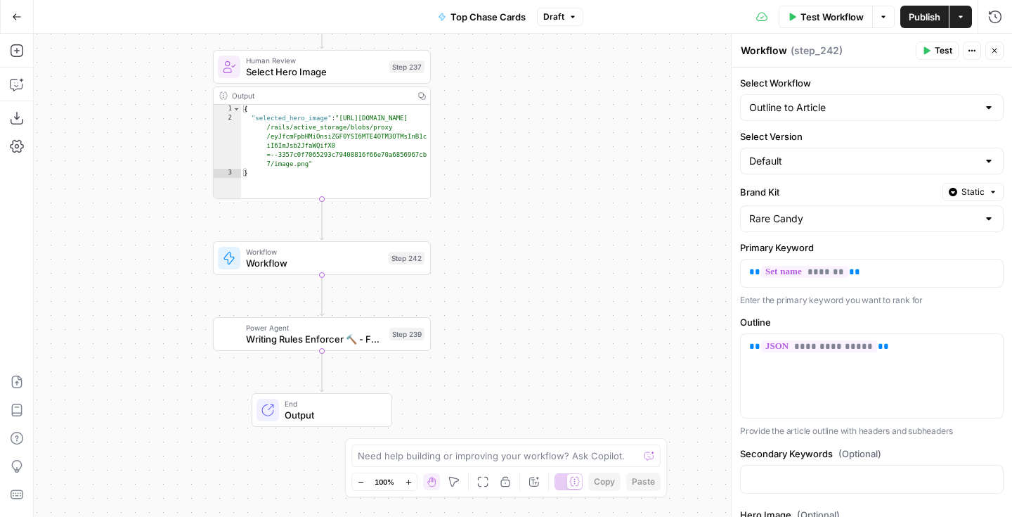
click at [975, 54] on icon "button" at bounding box center [972, 50] width 8 height 8
click at [807, 50] on span "( step_242 )" at bounding box center [817, 51] width 52 height 14
click at [316, 258] on span "Workflow" at bounding box center [314, 263] width 137 height 14
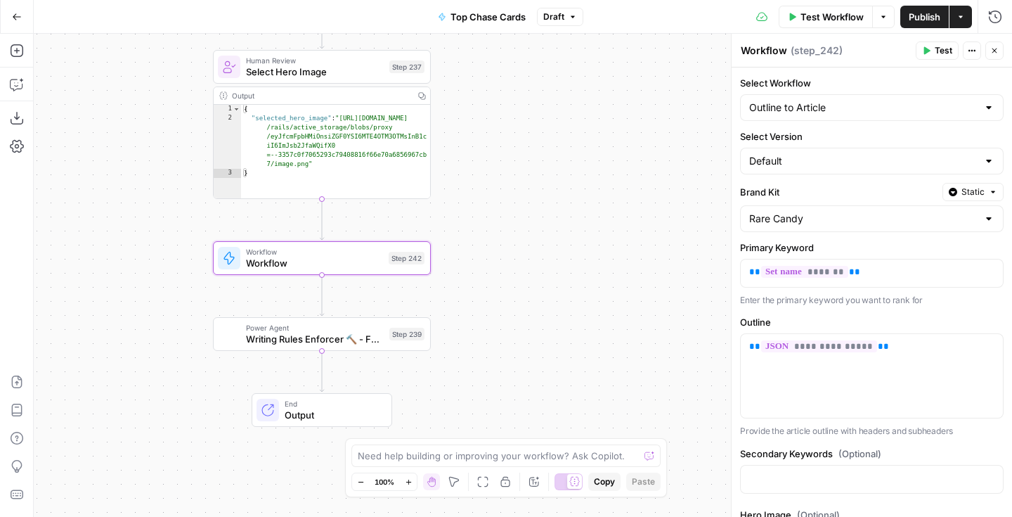
click at [677, 236] on div "Workflow Set Inputs Inputs Google Search Perform Google Search Step 51 Output C…" at bounding box center [523, 275] width 978 height 483
click at [994, 51] on icon "button" at bounding box center [994, 50] width 5 height 5
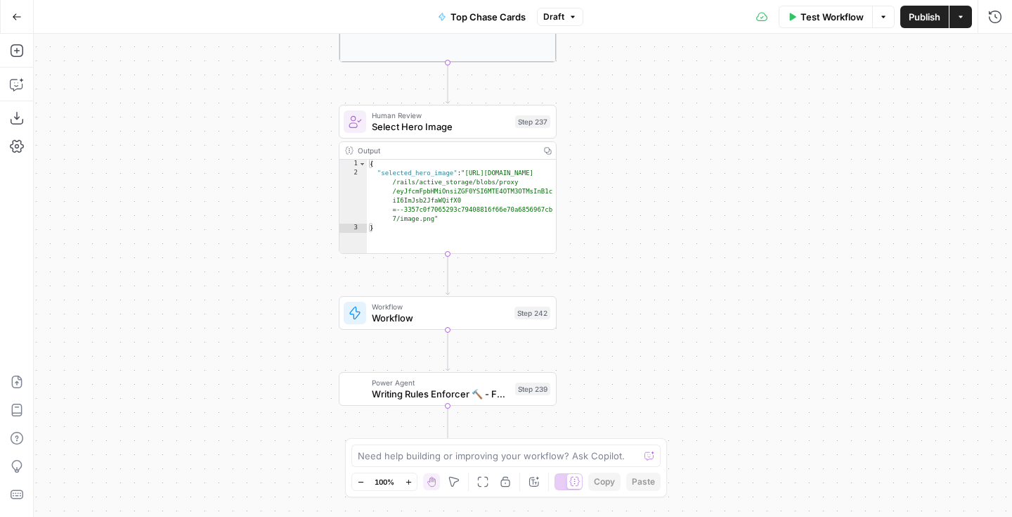
drag, startPoint x: 526, startPoint y: 190, endPoint x: 651, endPoint y: 244, distance: 136.9
click at [651, 245] on div "Workflow Set Inputs Inputs Google Search Perform Google Search Step 51 Output C…" at bounding box center [523, 275] width 978 height 483
click at [458, 320] on span "Workflow" at bounding box center [440, 318] width 137 height 14
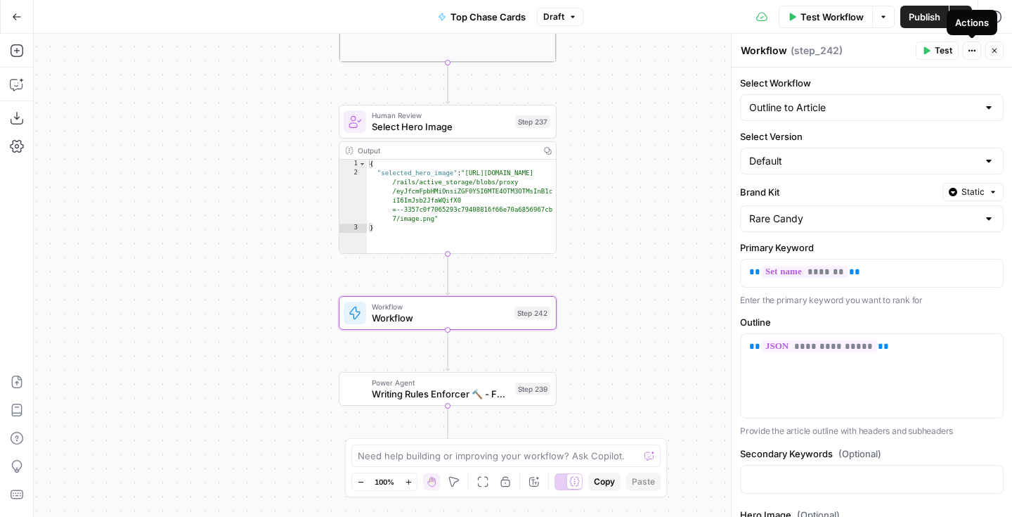
click at [974, 50] on icon "button" at bounding box center [975, 51] width 2 height 2
click at [817, 47] on span "( step_242 )" at bounding box center [817, 51] width 52 height 14
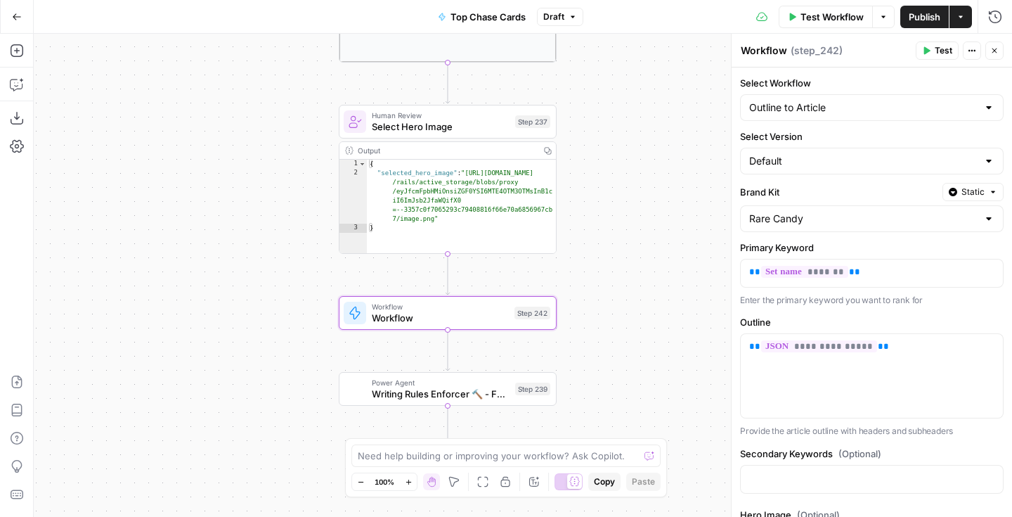
click at [695, 150] on div "Workflow Set Inputs Inputs Google Search Perform Google Search Step 51 Output C…" at bounding box center [523, 275] width 978 height 483
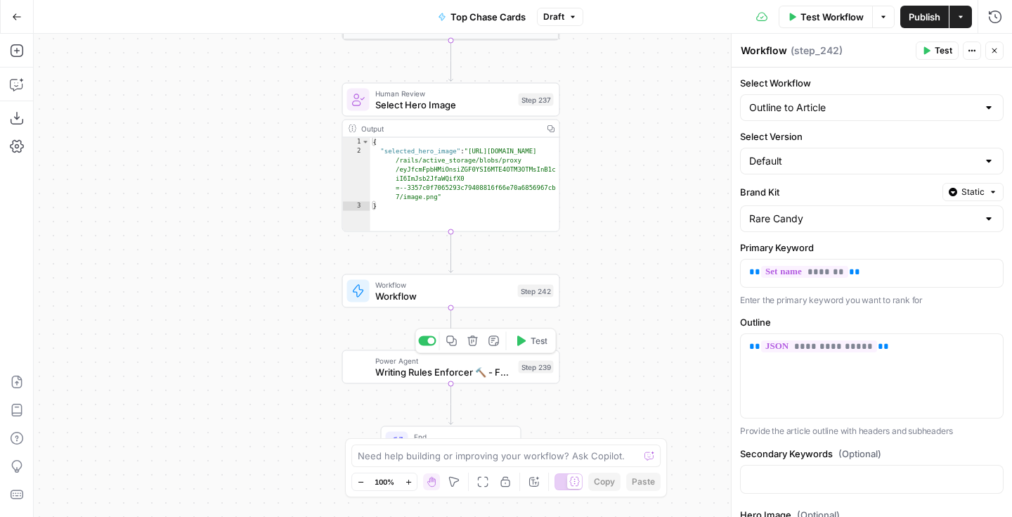
click at [482, 376] on span "Writing Rules Enforcer 🔨 - Fork" at bounding box center [444, 372] width 138 height 14
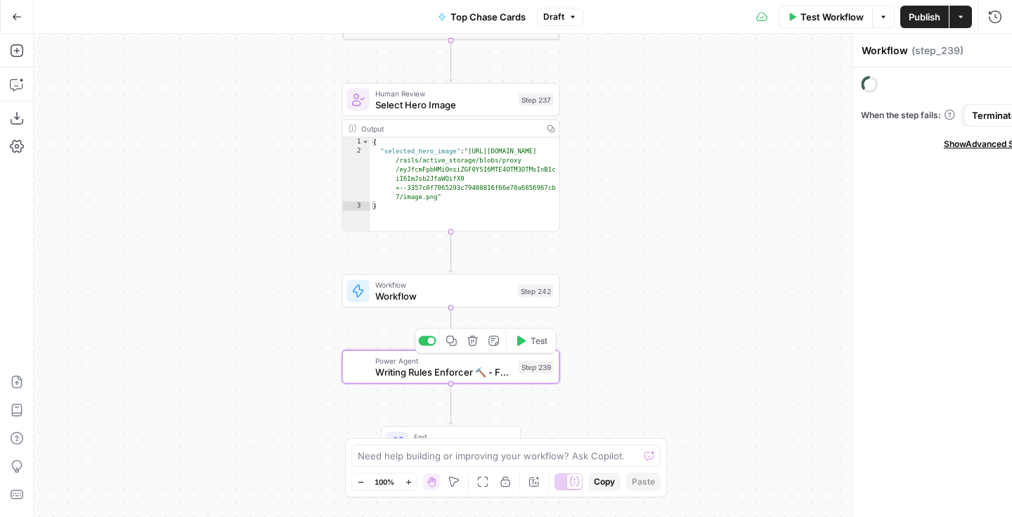
type textarea "Writing Rules Enforcer 🔨 - Fork"
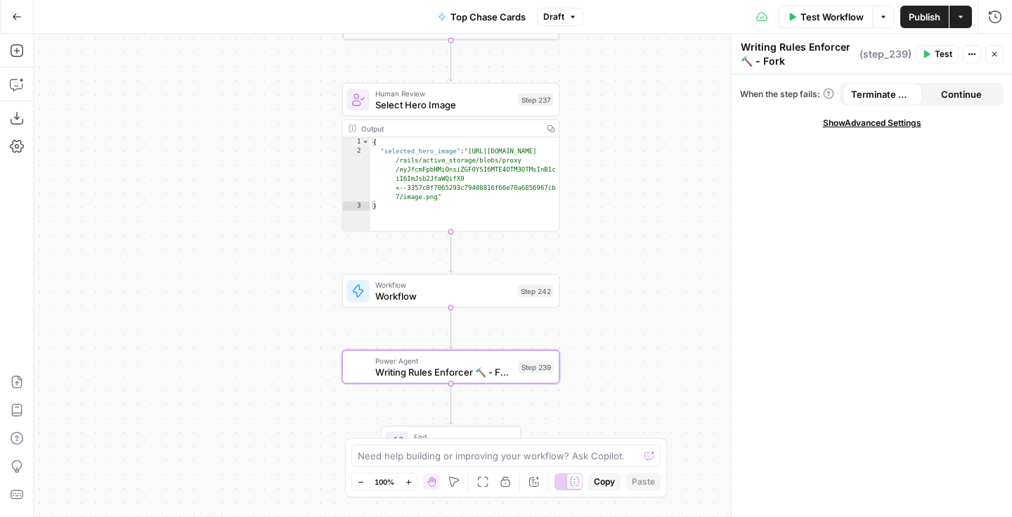
click at [942, 98] on span "Continue" at bounding box center [961, 94] width 41 height 14
click at [894, 127] on span "Show Advanced Settings" at bounding box center [872, 123] width 98 height 13
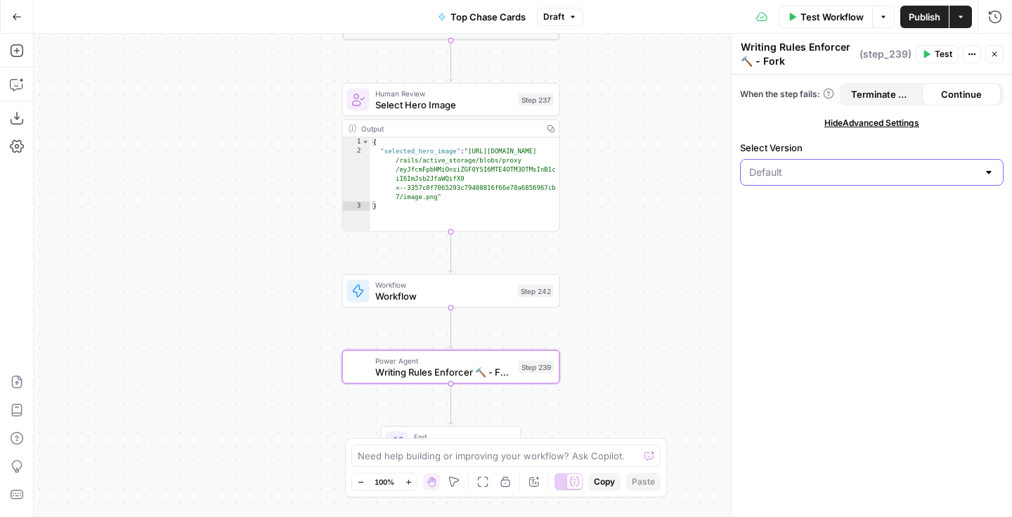
click at [873, 174] on input "Select Version" at bounding box center [863, 172] width 228 height 14
type input "Default"
click at [869, 262] on div "When the step fails: Terminate Workflow Continue Hide Advanced Settings Select …" at bounding box center [872, 295] width 280 height 442
click at [488, 374] on span "Writing Rules Enforcer 🔨 - Fork" at bounding box center [444, 372] width 138 height 14
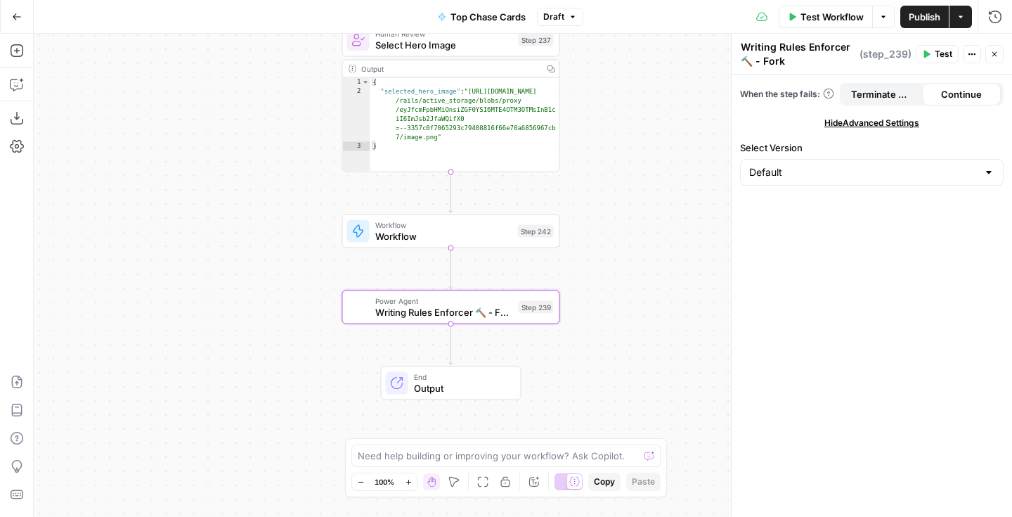
drag, startPoint x: 651, startPoint y: 332, endPoint x: 651, endPoint y: 272, distance: 59.7
click at [651, 272] on div "Workflow Set Inputs Inputs Google Search Perform Google Search Step 51 Output C…" at bounding box center [523, 275] width 978 height 483
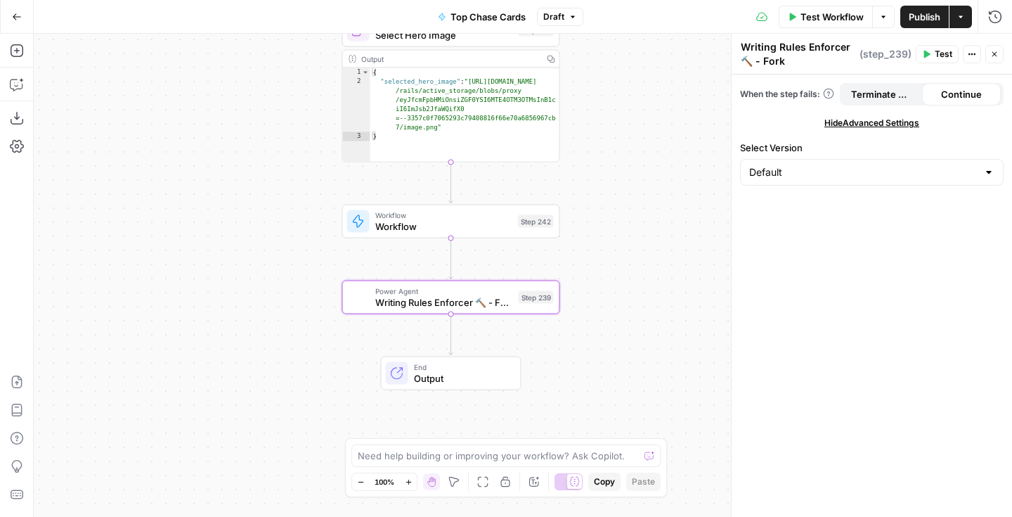
drag, startPoint x: 649, startPoint y: 266, endPoint x: 649, endPoint y: 256, distance: 9.8
click at [649, 256] on div "Workflow Set Inputs Inputs Google Search Perform Google Search Step 51 Output C…" at bounding box center [523, 275] width 978 height 483
click at [673, 257] on div "Workflow Set Inputs Inputs Google Search Perform Google Search Step 51 Output C…" at bounding box center [523, 275] width 978 height 483
click at [992, 53] on icon "button" at bounding box center [994, 54] width 5 height 5
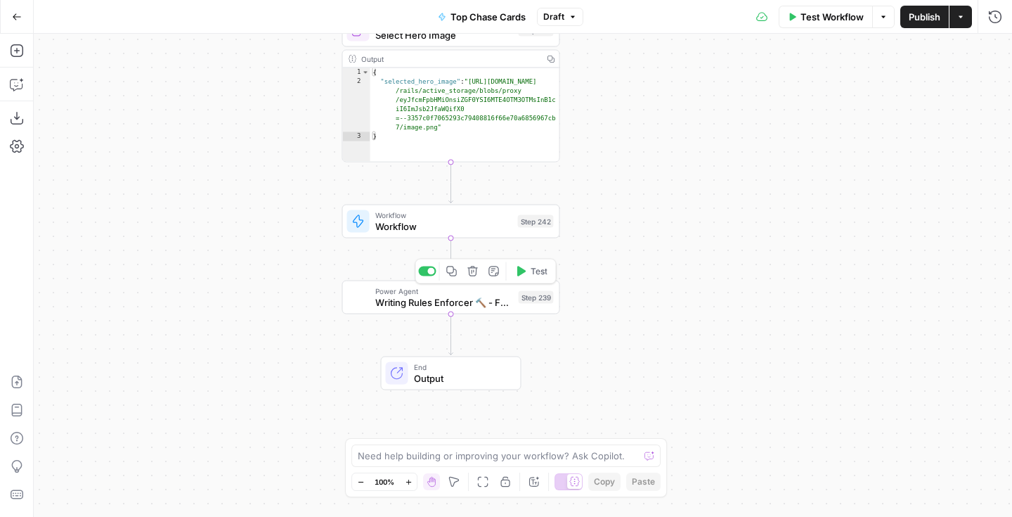
click at [534, 271] on span "Test" at bounding box center [539, 271] width 17 height 13
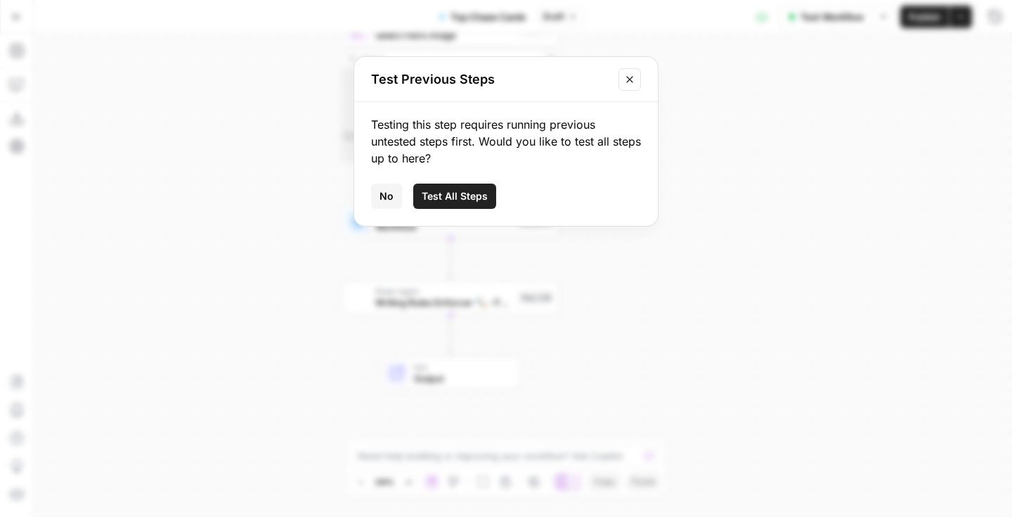
click at [641, 76] on div "Test Previous Steps" at bounding box center [506, 79] width 304 height 45
click at [629, 68] on button "Close modal" at bounding box center [629, 79] width 22 height 22
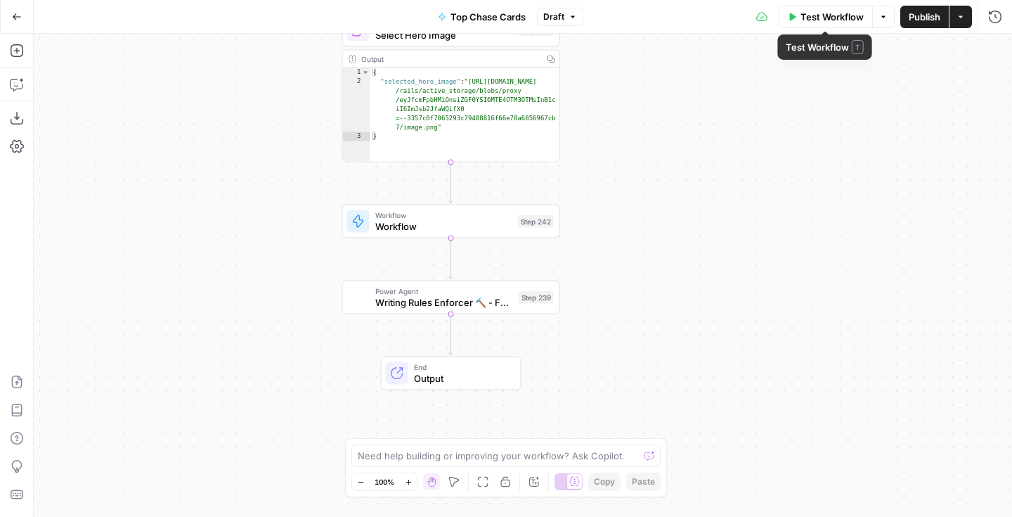
click at [800, 15] on span "Test Workflow" at bounding box center [831, 17] width 63 height 14
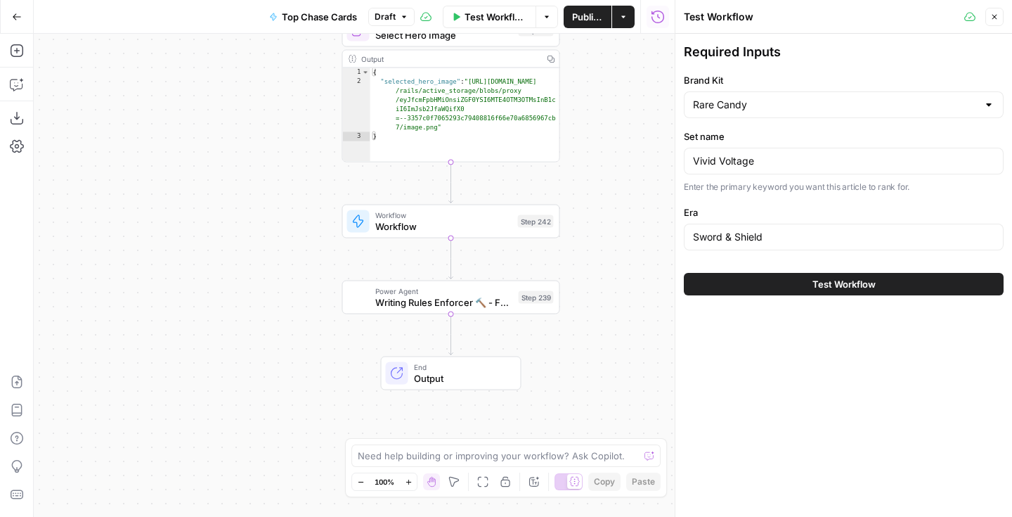
click at [718, 290] on button "Test Workflow" at bounding box center [844, 284] width 320 height 22
